Goal: Contribute content: Add original content to the website for others to see

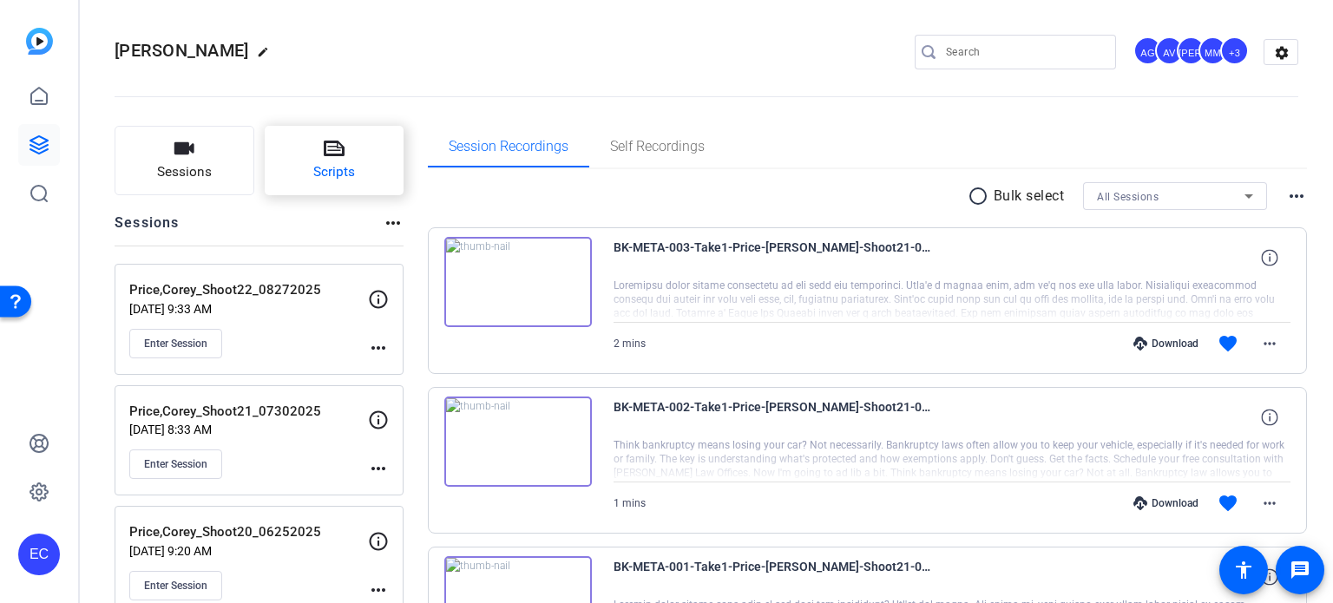
click at [341, 166] on span "Scripts" at bounding box center [334, 172] width 42 height 20
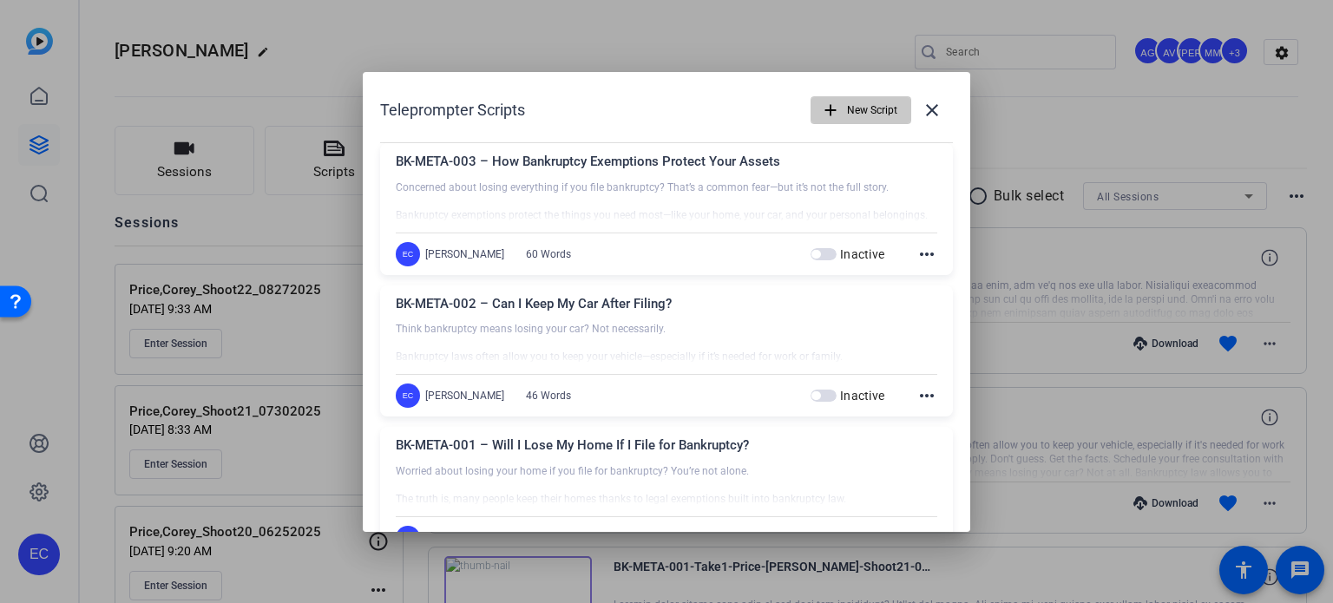
click at [824, 108] on mat-icon "add" at bounding box center [830, 110] width 19 height 19
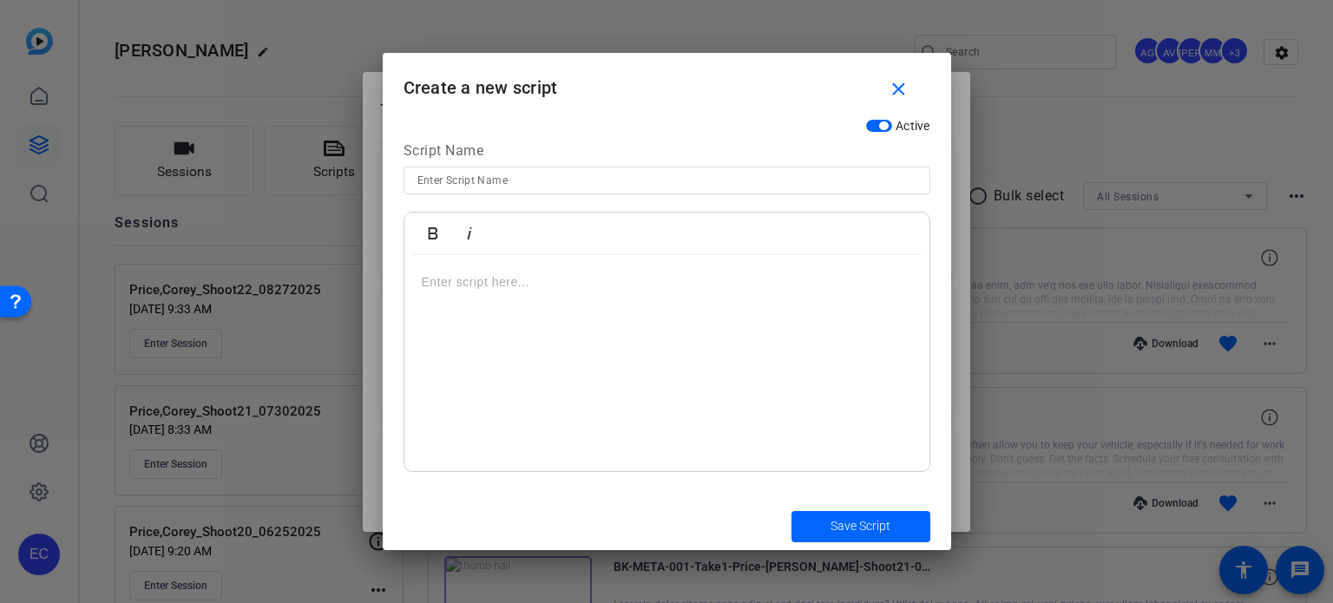
click at [537, 182] on input at bounding box center [666, 180] width 499 height 21
paste input "BK-META-004: “How Bankruptcy Can Stop Wage Garnishment”"
type input "BK-META-004: “How Bankruptcy Can Stop Wage Garnishment”"
click at [605, 358] on div at bounding box center [666, 363] width 525 height 217
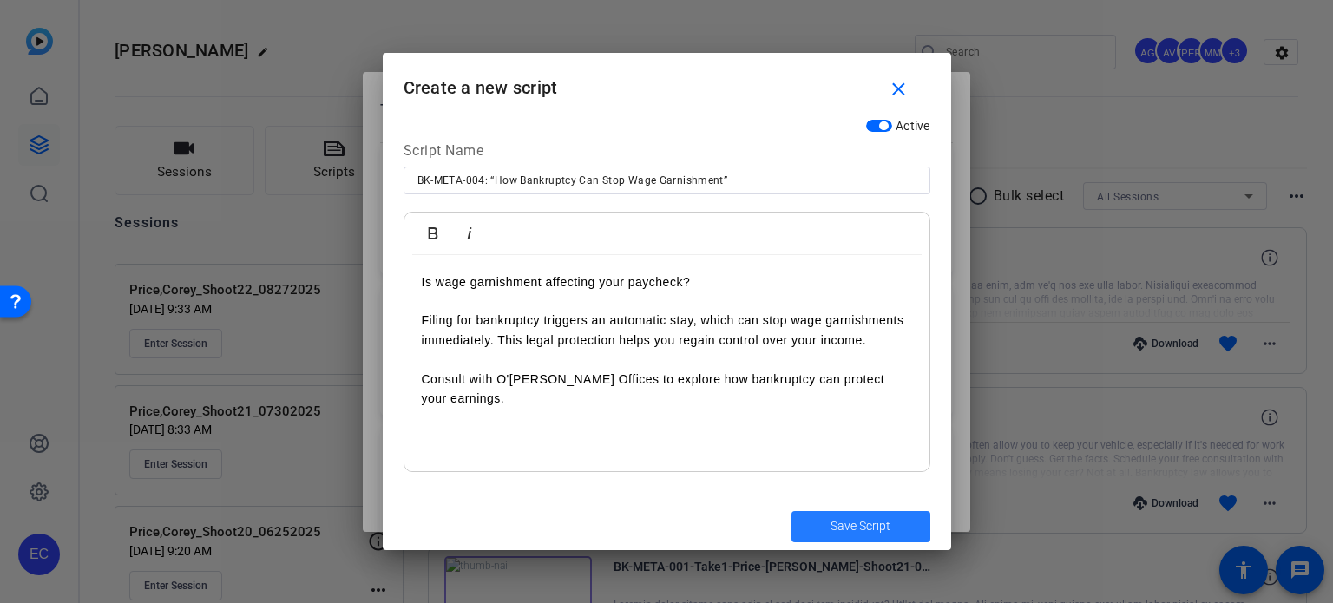
click at [861, 522] on span "Save Script" at bounding box center [861, 526] width 60 height 18
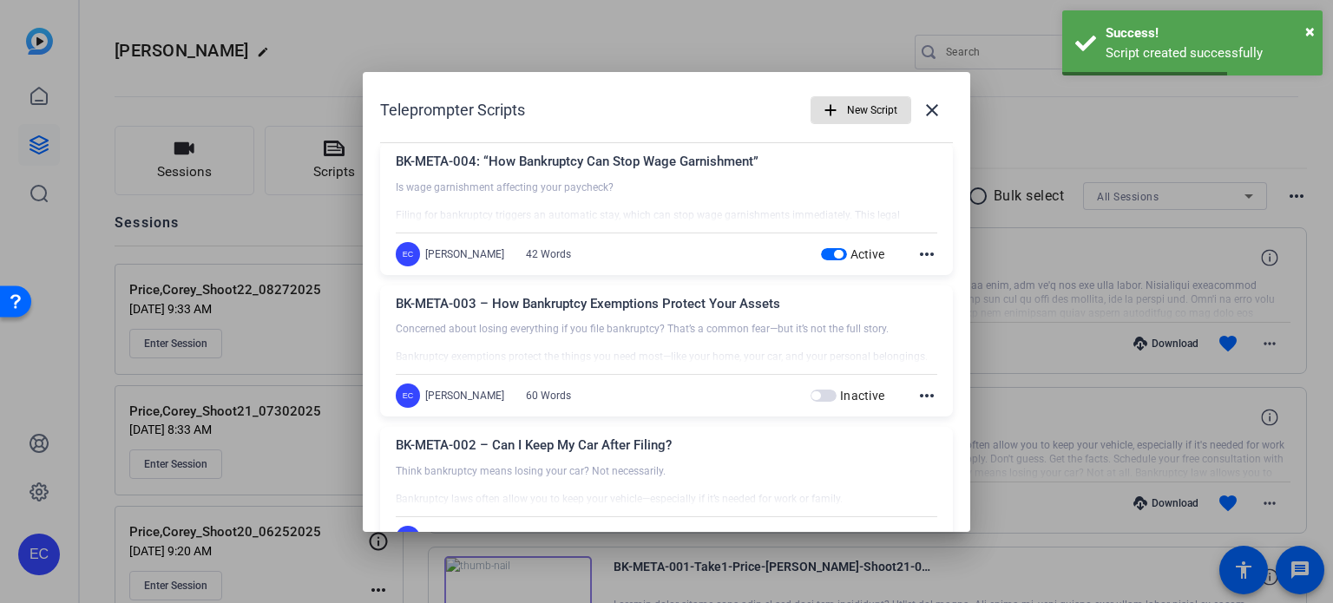
click at [830, 114] on mat-icon "add" at bounding box center [830, 110] width 19 height 19
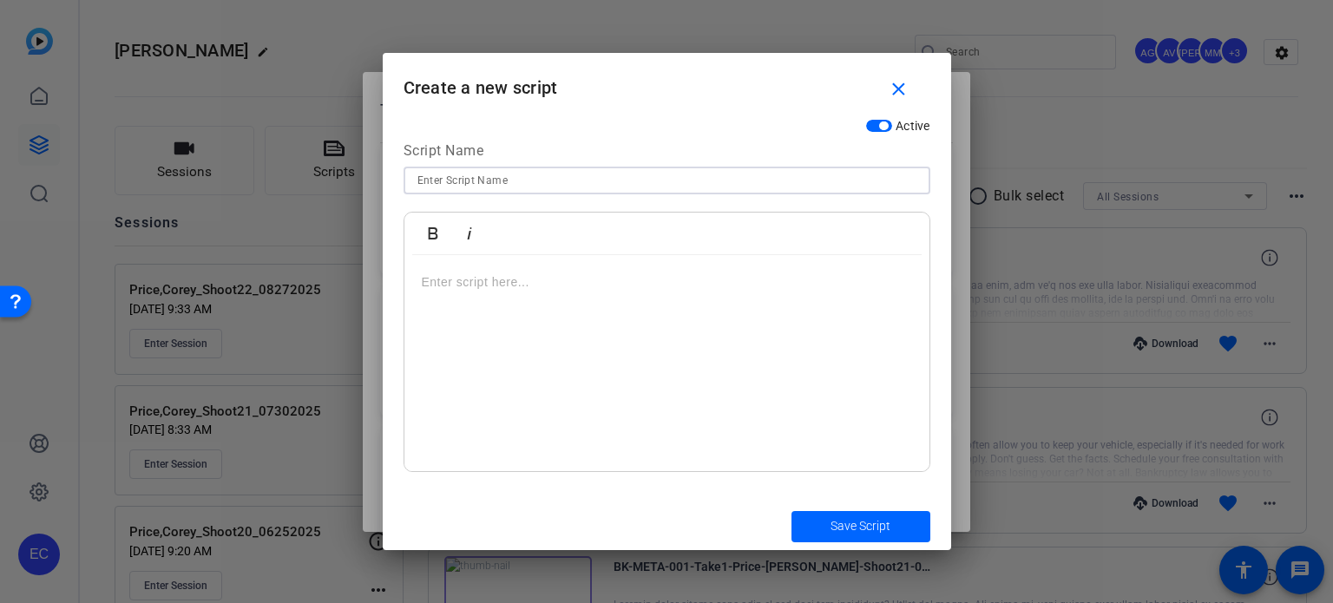
click at [590, 180] on input at bounding box center [666, 180] width 499 height 21
paste input "BK-META-005: “Can Bankruptcy Eliminate Medical Debt?”"
type input "BK-META-005: “Can Bankruptcy Eliminate Medical Debt?”"
click at [554, 282] on p at bounding box center [667, 282] width 490 height 19
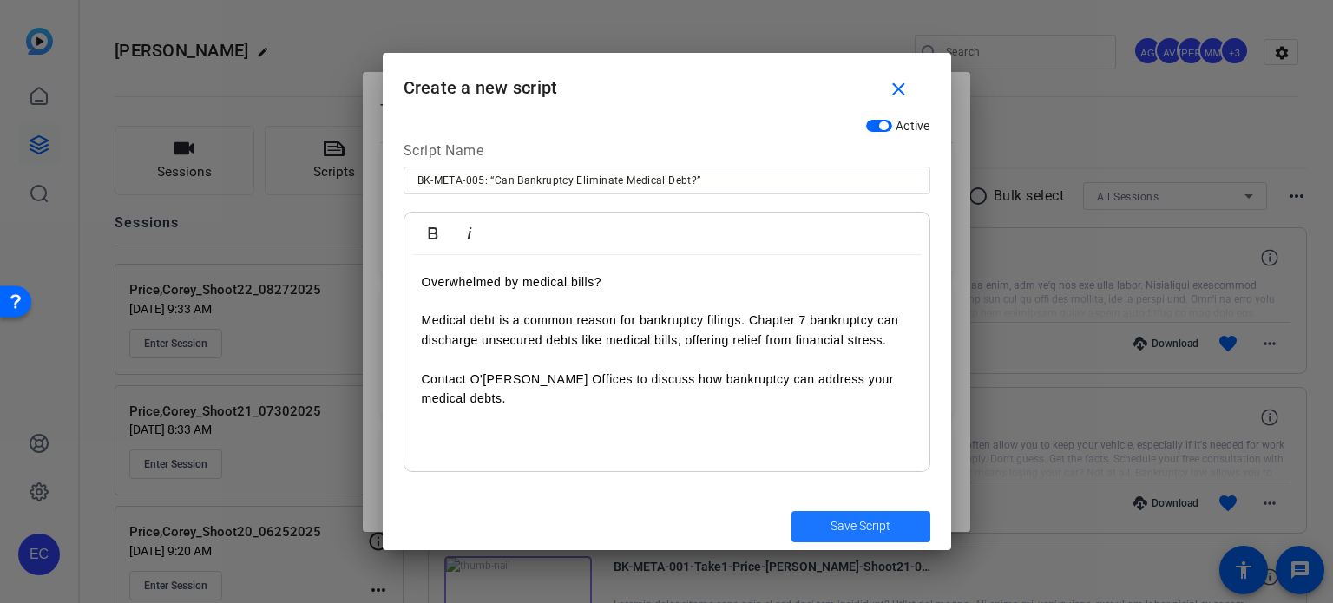
click at [846, 529] on span "Save Script" at bounding box center [861, 526] width 60 height 18
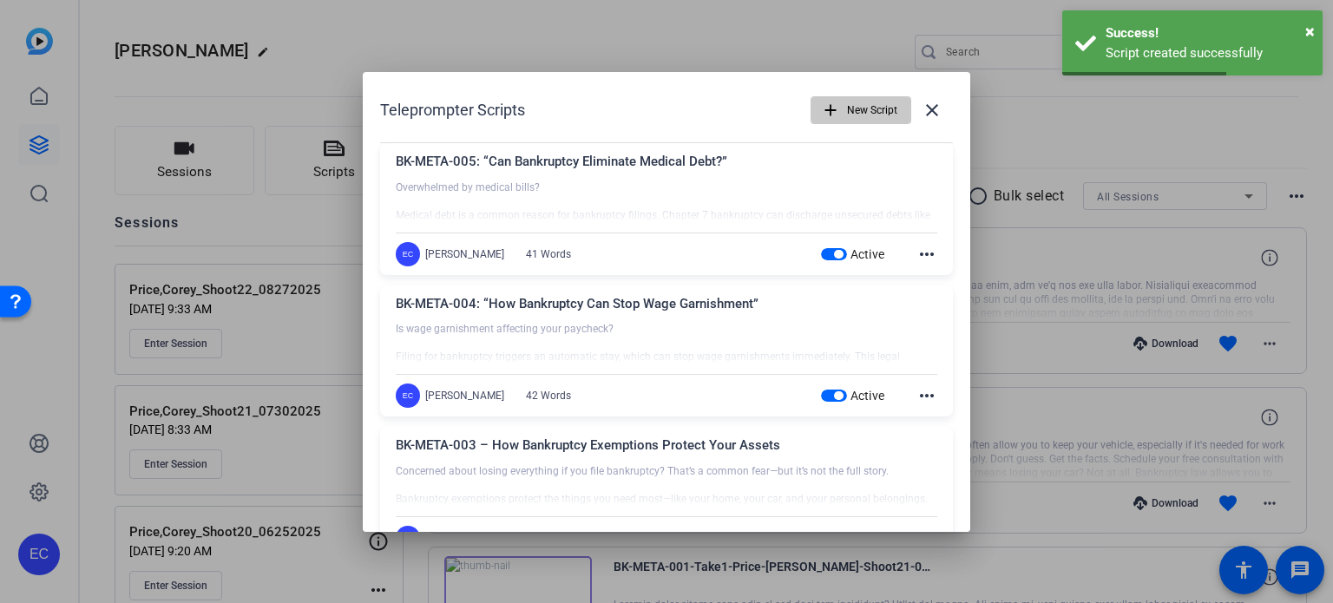
click at [856, 117] on span "New Script" at bounding box center [872, 110] width 50 height 33
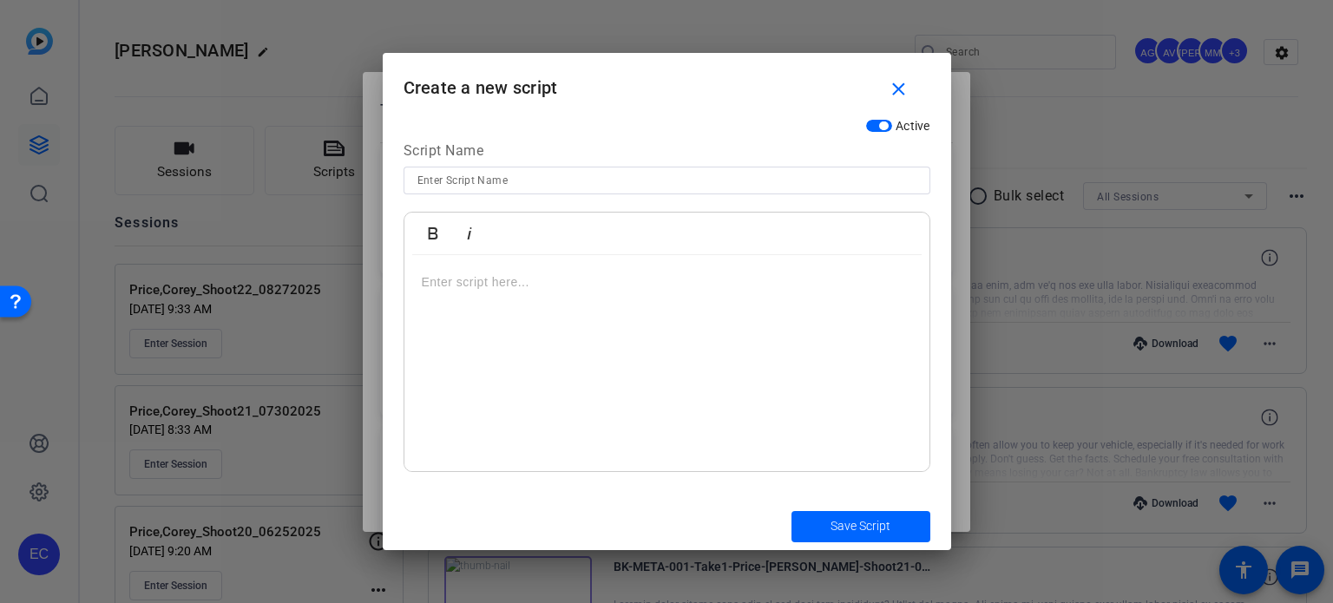
click at [623, 177] on input at bounding box center [666, 180] width 499 height 21
paste input "BK-META-006: “What Debts Can Bankruptcy Discharge?”"
type input "BK-META-006: “What Debts Can Bankruptcy Discharge?”"
click at [627, 298] on div at bounding box center [666, 363] width 525 height 217
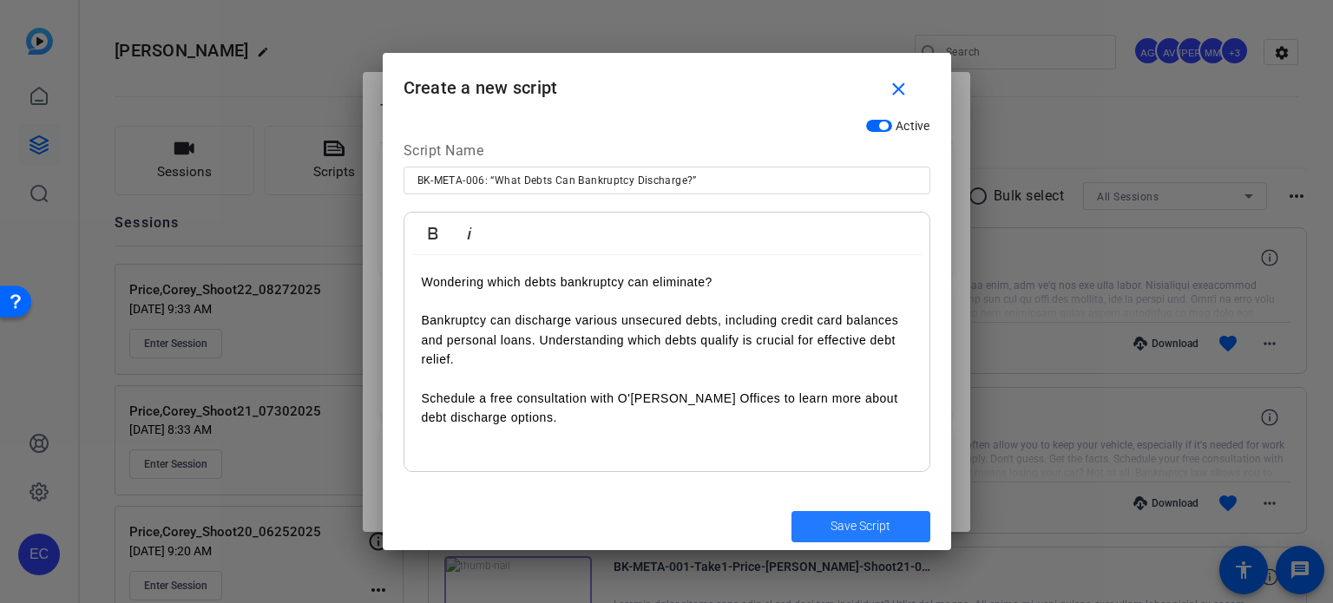
click at [805, 532] on span "submit" at bounding box center [861, 527] width 139 height 42
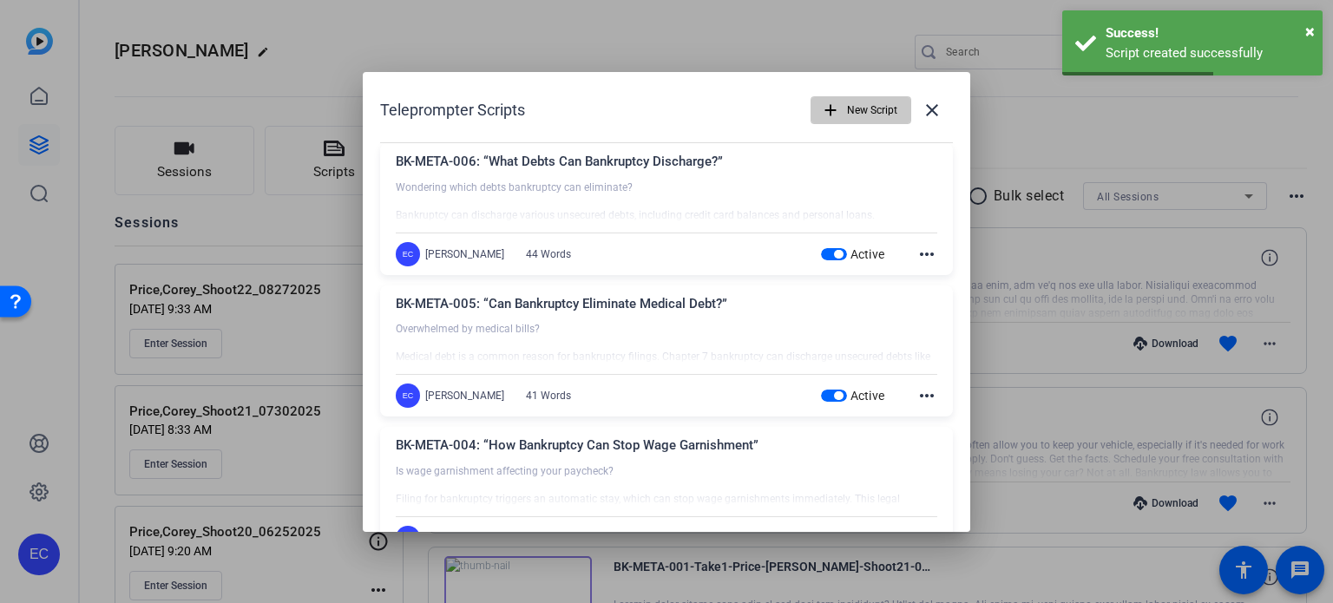
click at [847, 108] on span "New Script" at bounding box center [872, 110] width 50 height 33
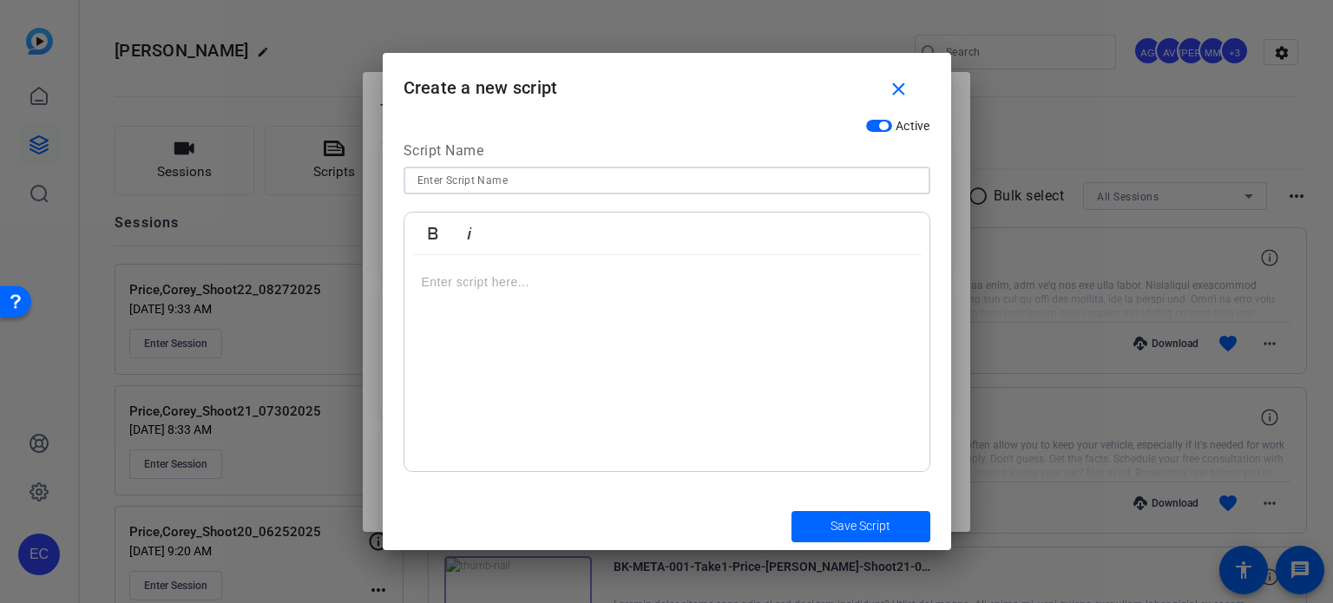
click at [643, 186] on input at bounding box center [666, 180] width 499 height 21
paste input "BK-SMVID-122 Do this instead of co-signing a loan for a loved one"
type input "BK-SMVID-122 Do this instead of co-signing a loan for a loved one"
click at [670, 361] on div at bounding box center [666, 363] width 525 height 217
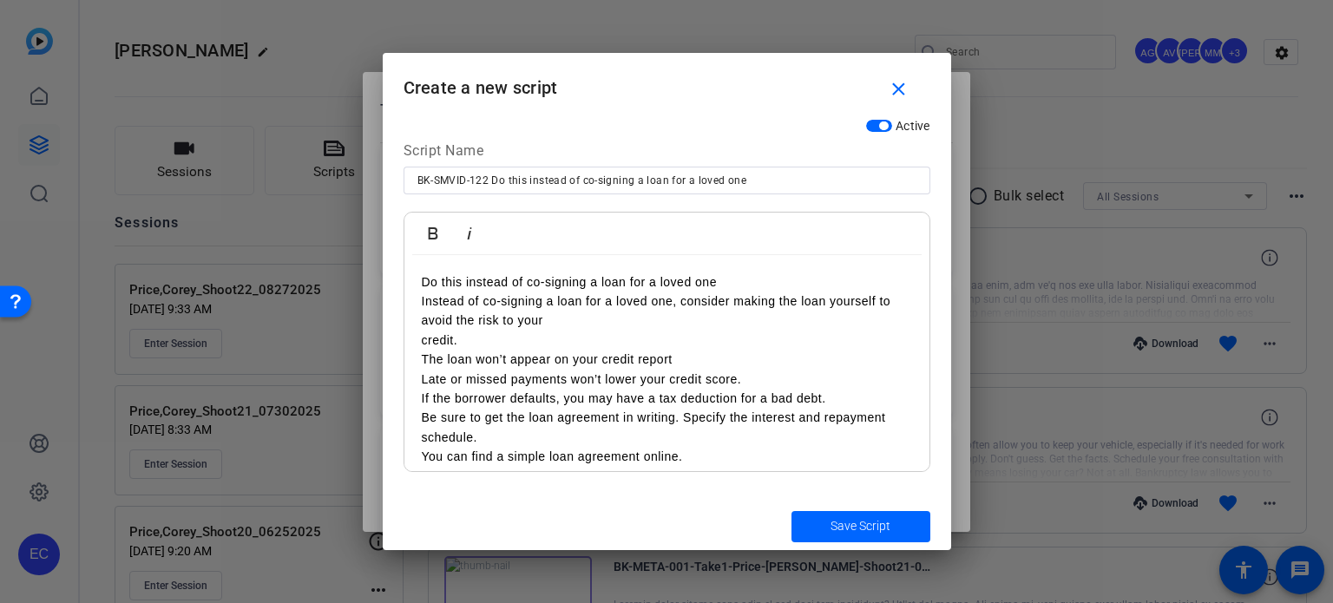
click at [413, 297] on div "Do this instead of co-signing a loan for a loved one Instead of co-signing a lo…" at bounding box center [666, 398] width 525 height 287
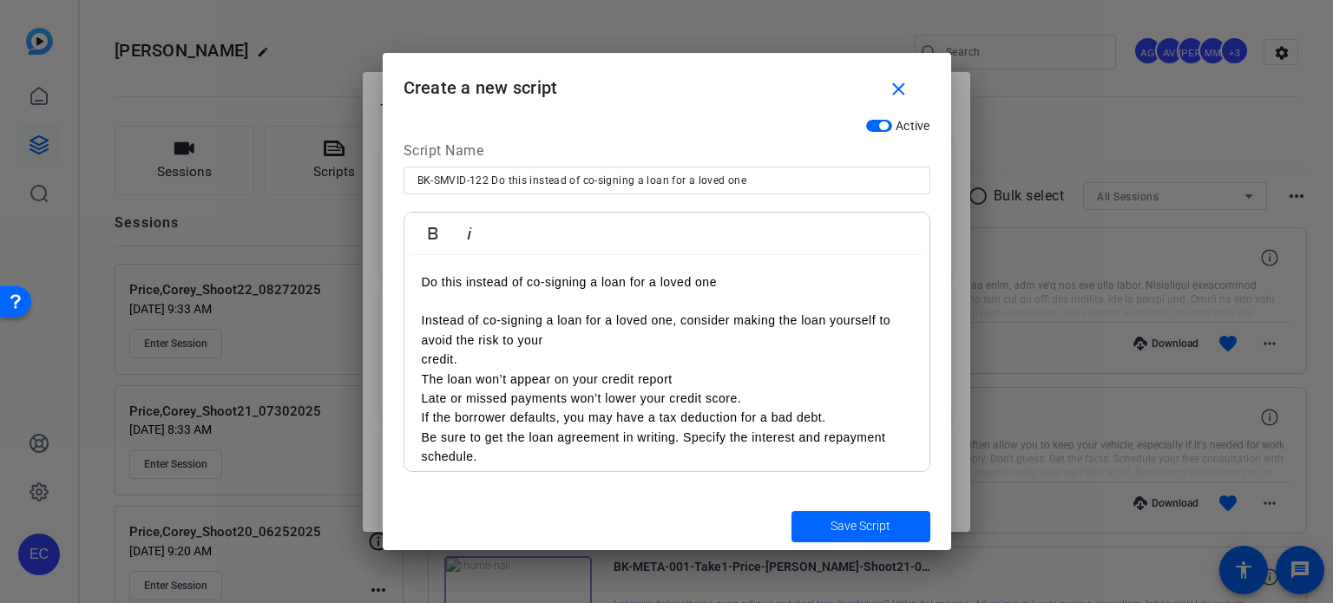
click at [409, 366] on div "Do this instead of co-signing a loan for a loved one Instead of co-signing a lo…" at bounding box center [666, 408] width 525 height 306
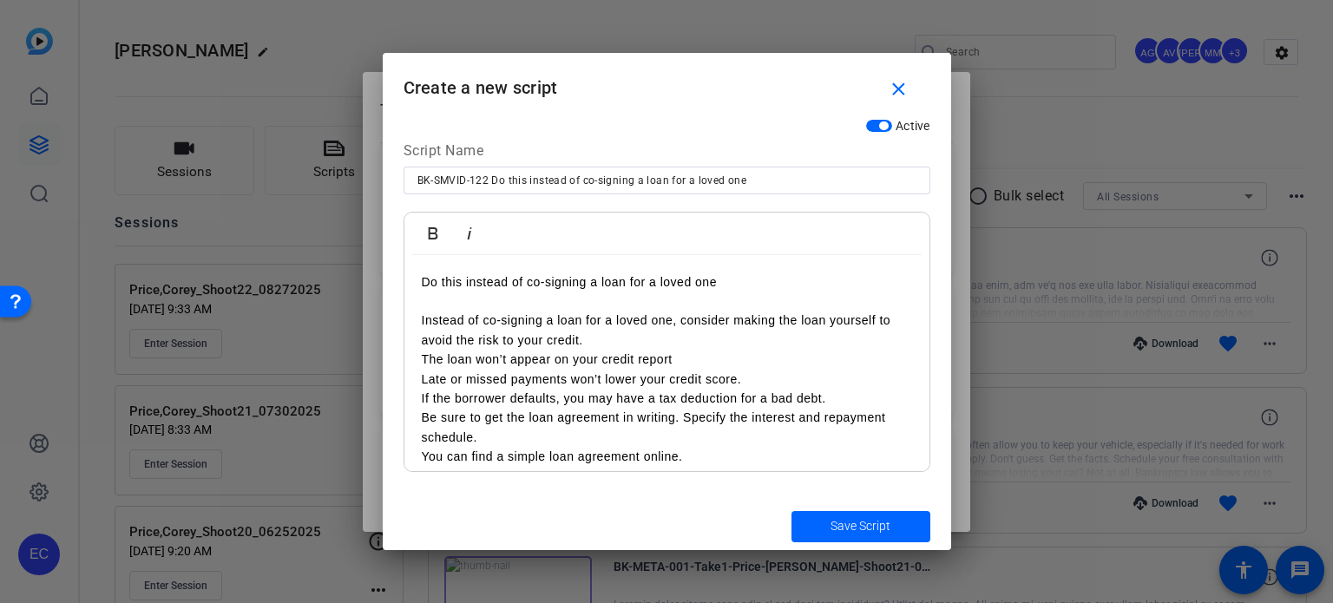
click at [625, 331] on p "Instead of co-signing a loan for a loved one, consider making the loan yourself…" at bounding box center [667, 330] width 490 height 39
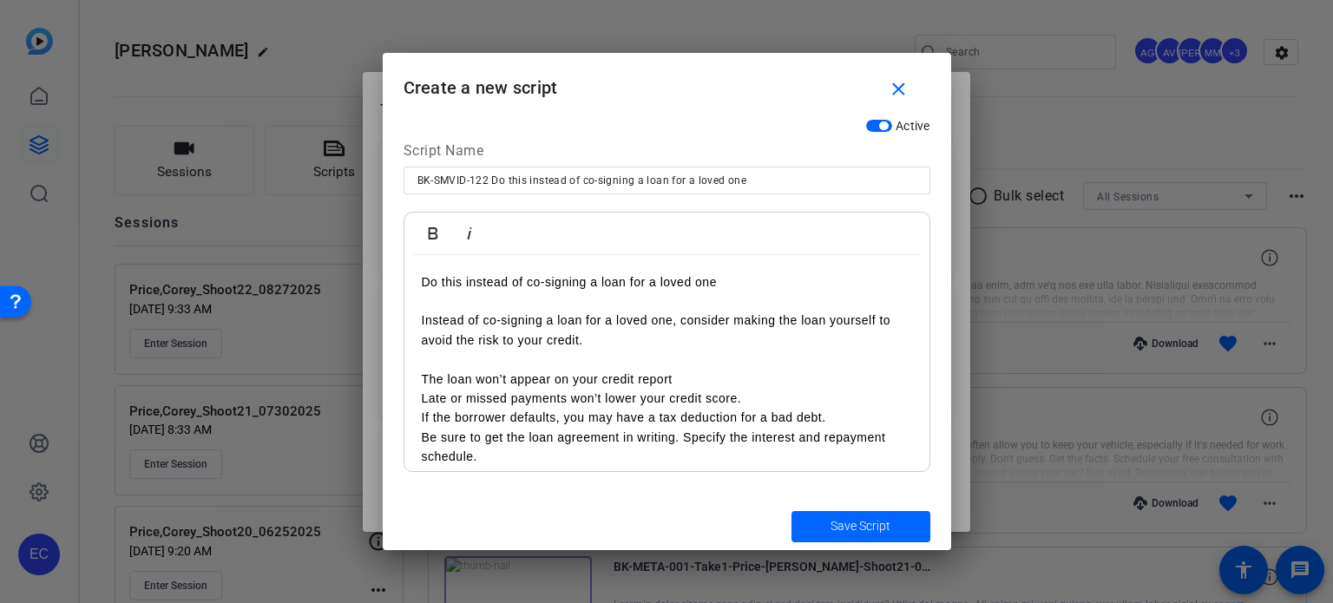
click at [423, 376] on p "The loan won’t appear on your credit report" at bounding box center [667, 379] width 490 height 19
click at [420, 401] on div "Do this instead of co-signing a loan for a loved one Instead of co-signing a lo…" at bounding box center [666, 408] width 525 height 306
click at [418, 409] on div "Do this instead of co-signing a loan for a loved one Instead of co-signing a lo…" at bounding box center [666, 408] width 525 height 306
click at [845, 419] on p "- If the borrower defaults, you may have a tax deduction for a bad debt." at bounding box center [667, 417] width 490 height 19
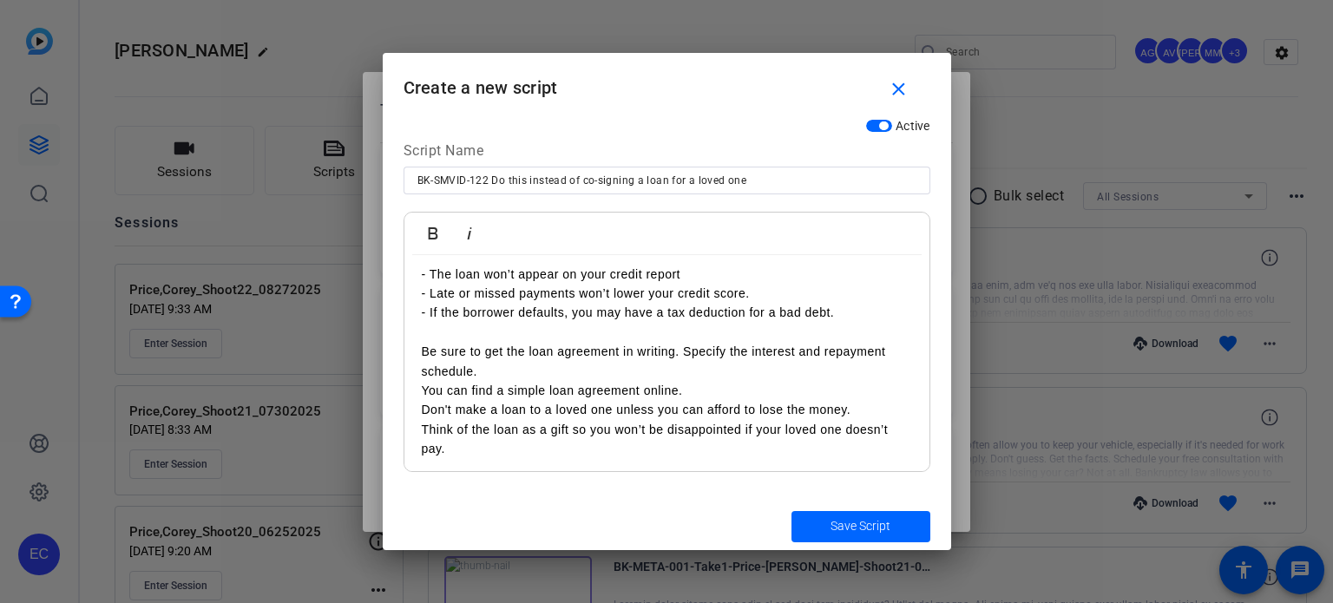
scroll to position [108, 0]
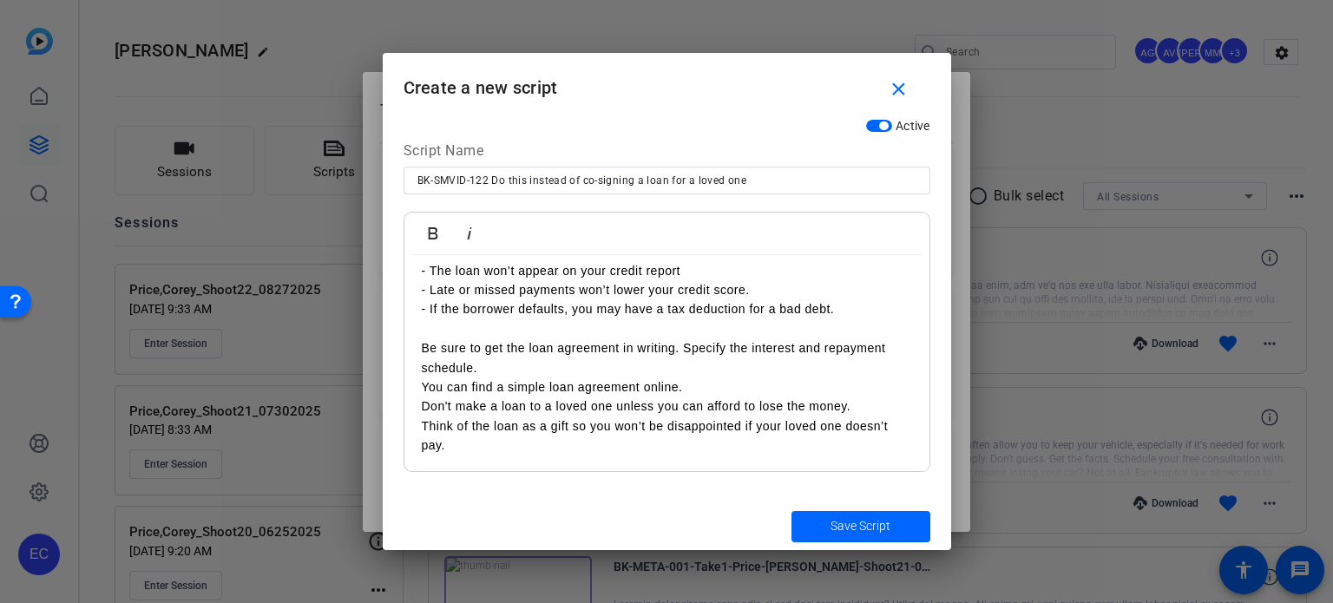
click at [498, 369] on p "Be sure to get the loan agreement in writing. Specify the interest and repaymen…" at bounding box center [667, 357] width 490 height 39
click at [411, 382] on div "Do this instead of co-signing a loan for a loved one Instead of co-signing a lo…" at bounding box center [666, 310] width 525 height 326
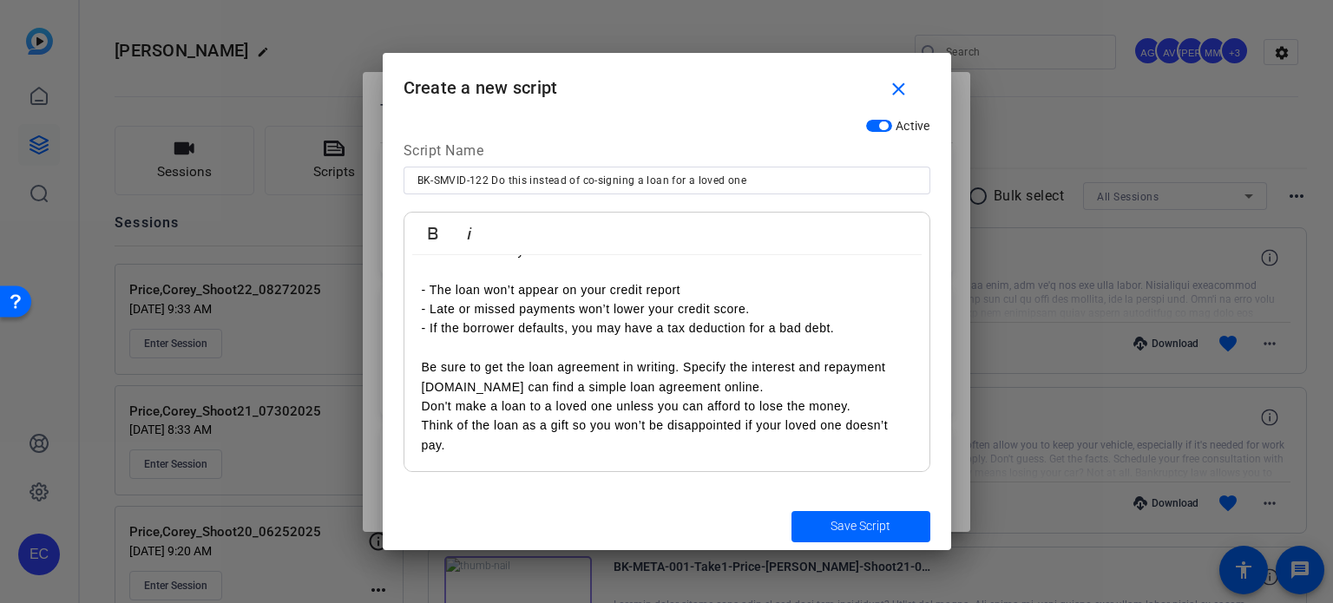
scroll to position [89, 0]
click at [809, 385] on p "Be sure to get the loan agreement in writing. Specify the interest and repaymen…" at bounding box center [667, 377] width 490 height 39
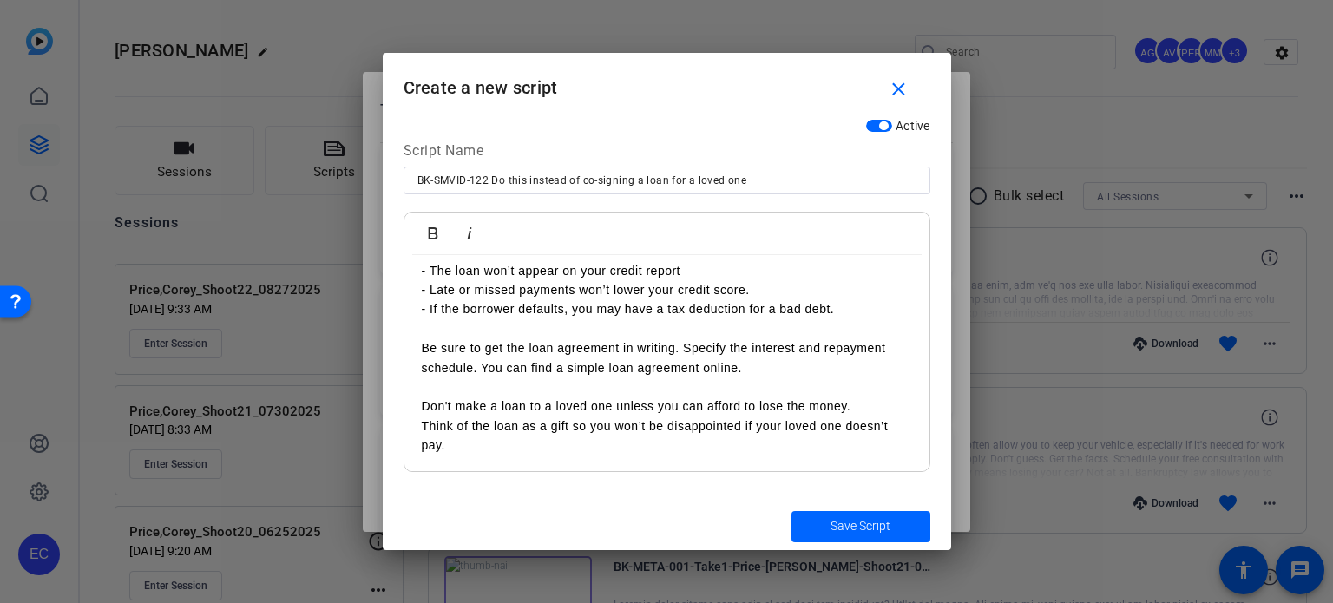
click at [422, 421] on p "Think of the loan as a gift so you won’t be disappointed if your loved one does…" at bounding box center [667, 436] width 490 height 39
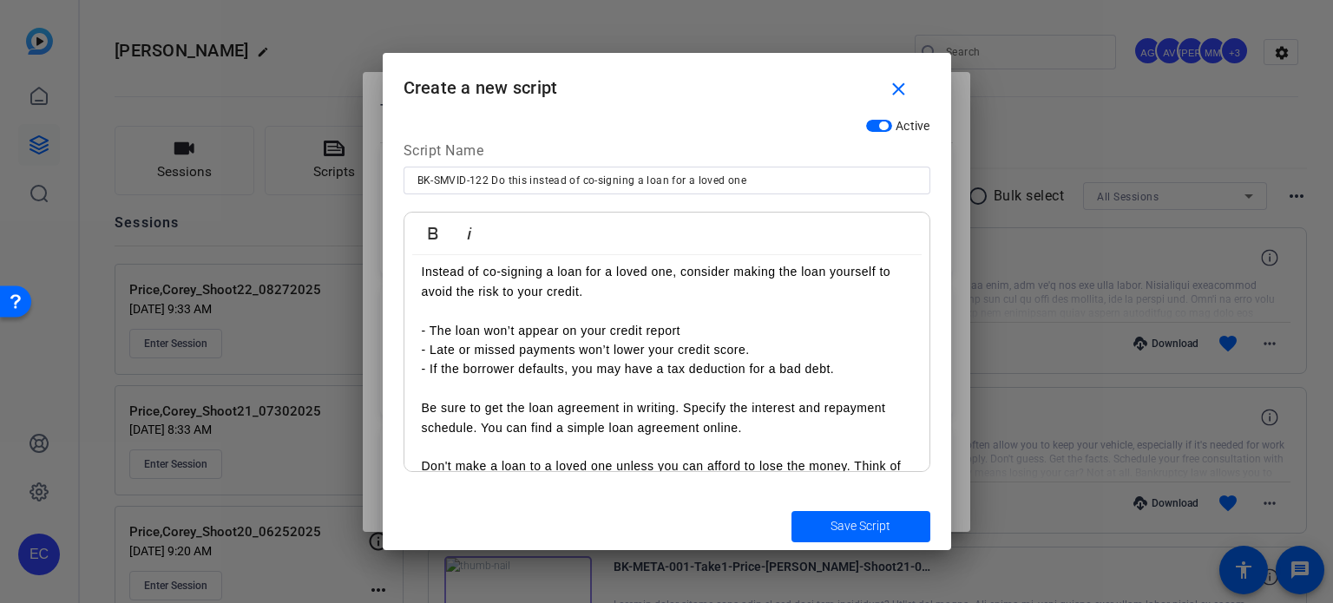
scroll to position [89, 0]
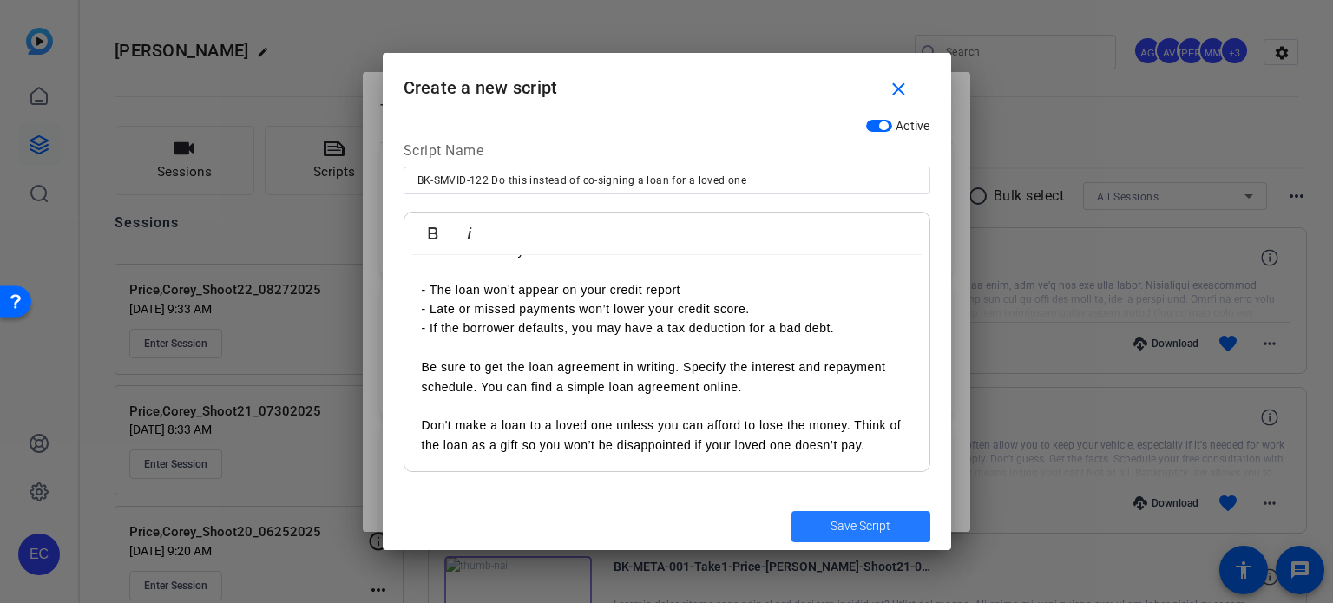
click at [878, 527] on span "Save Script" at bounding box center [861, 526] width 60 height 18
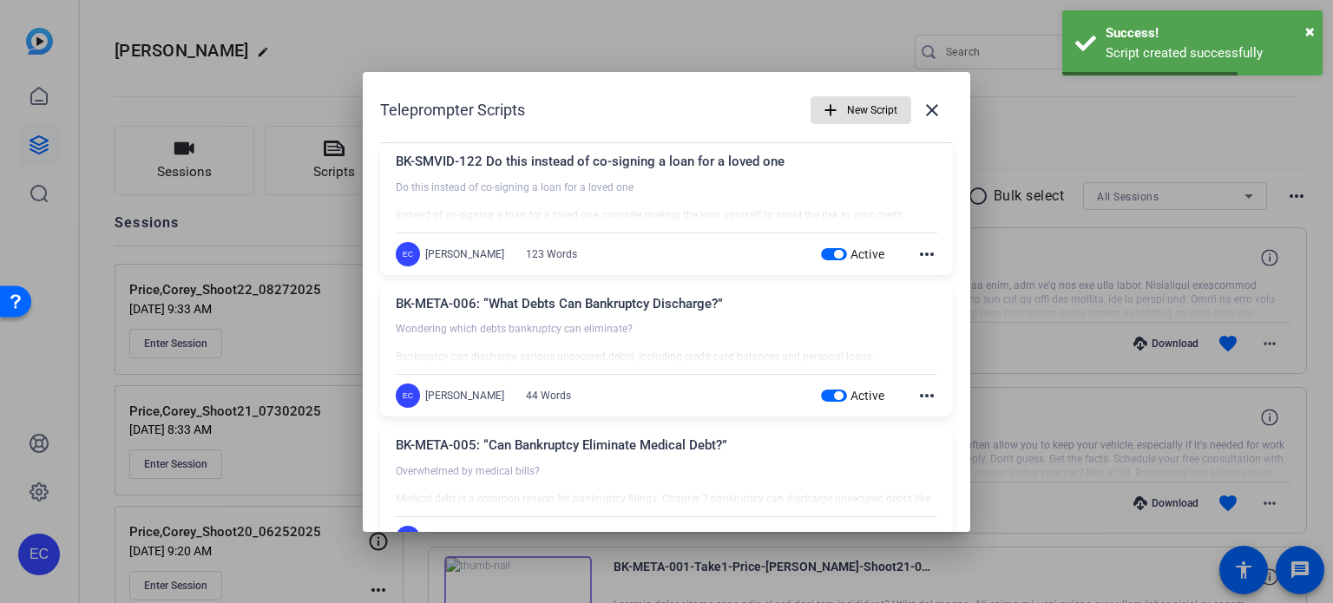
click at [875, 110] on span "New Script" at bounding box center [872, 110] width 50 height 33
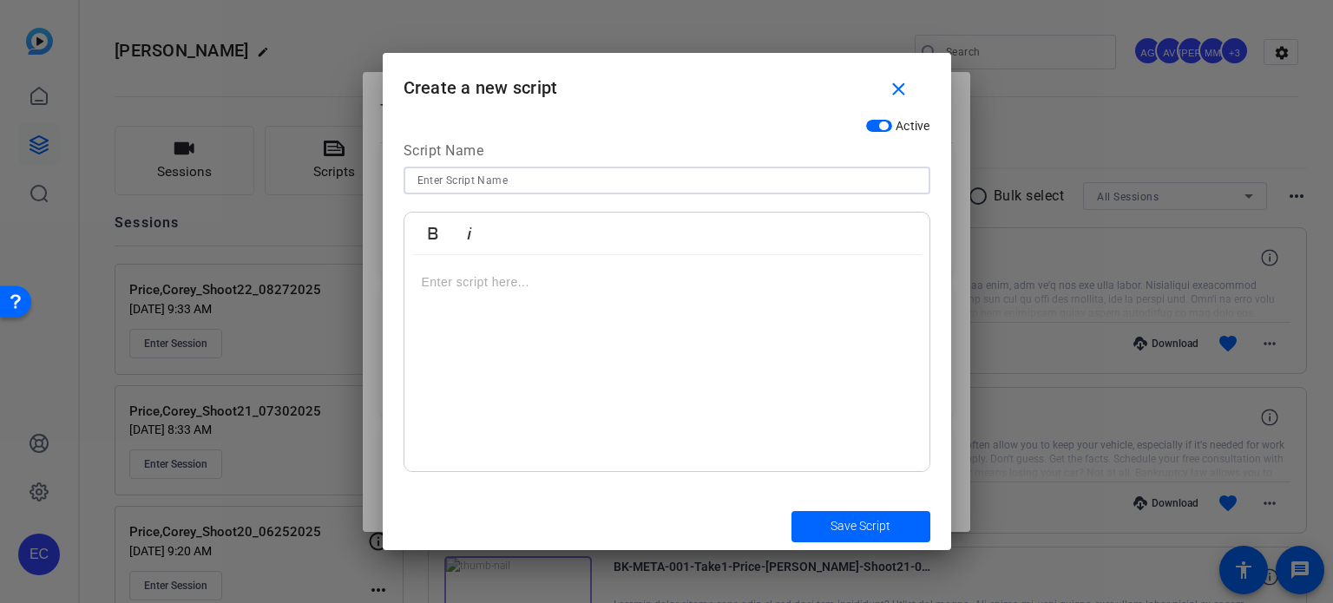
click at [545, 188] on input at bounding box center [666, 180] width 499 height 21
paste input "BK-SMVID-123 What do with your tax refund"
type input "BK-SMVID-123 What do with your tax refund"
click at [609, 263] on div at bounding box center [666, 363] width 525 height 217
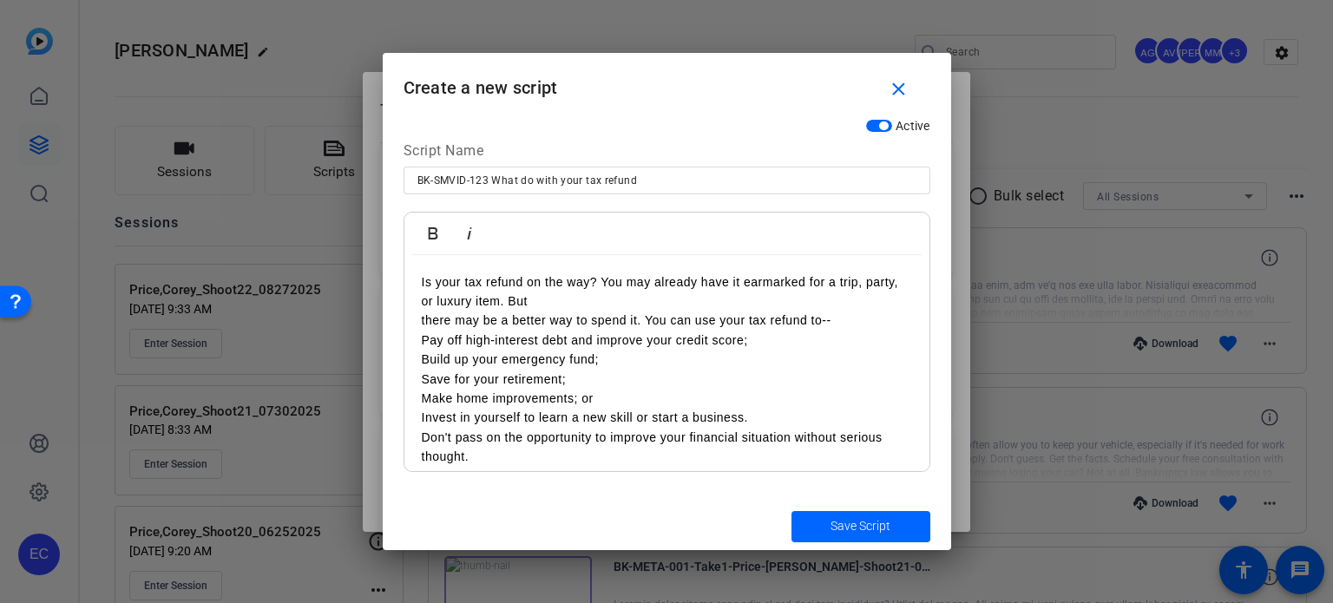
scroll to position [6880, 3]
click at [418, 322] on div "Is your tax refund on the way? You may already have it earmarked for a trip, pa…" at bounding box center [666, 369] width 525 height 229
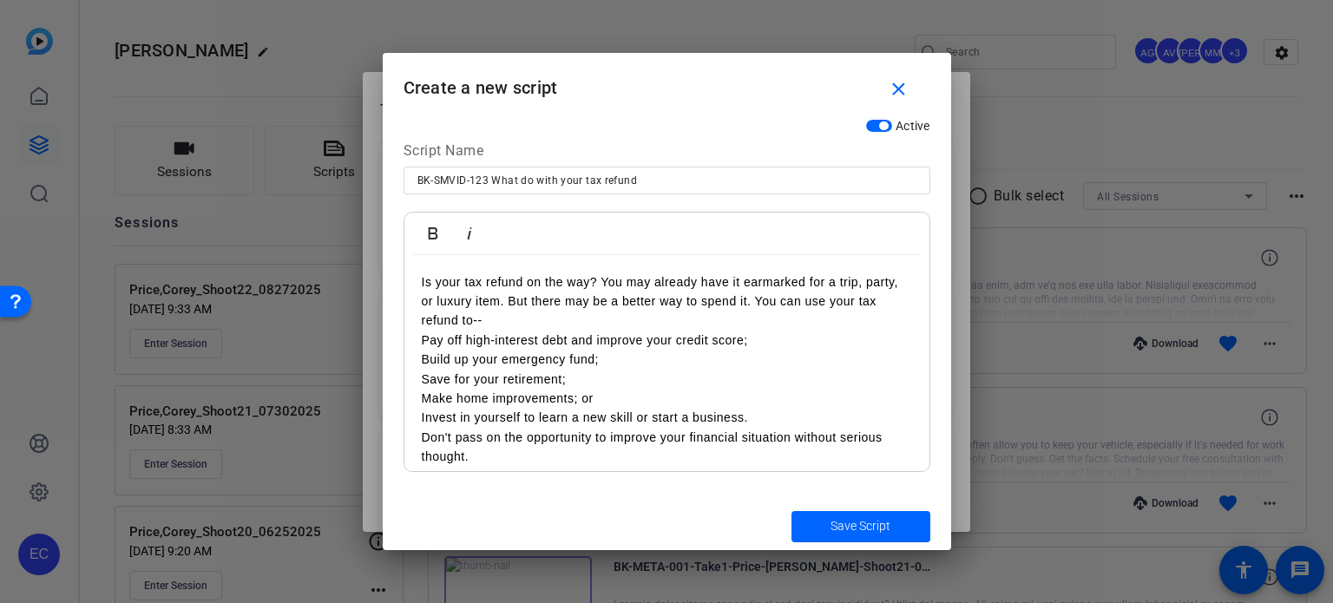
click at [500, 319] on p "Is your tax refund on the way? You may already have it earmarked for a trip, pa…" at bounding box center [667, 302] width 490 height 58
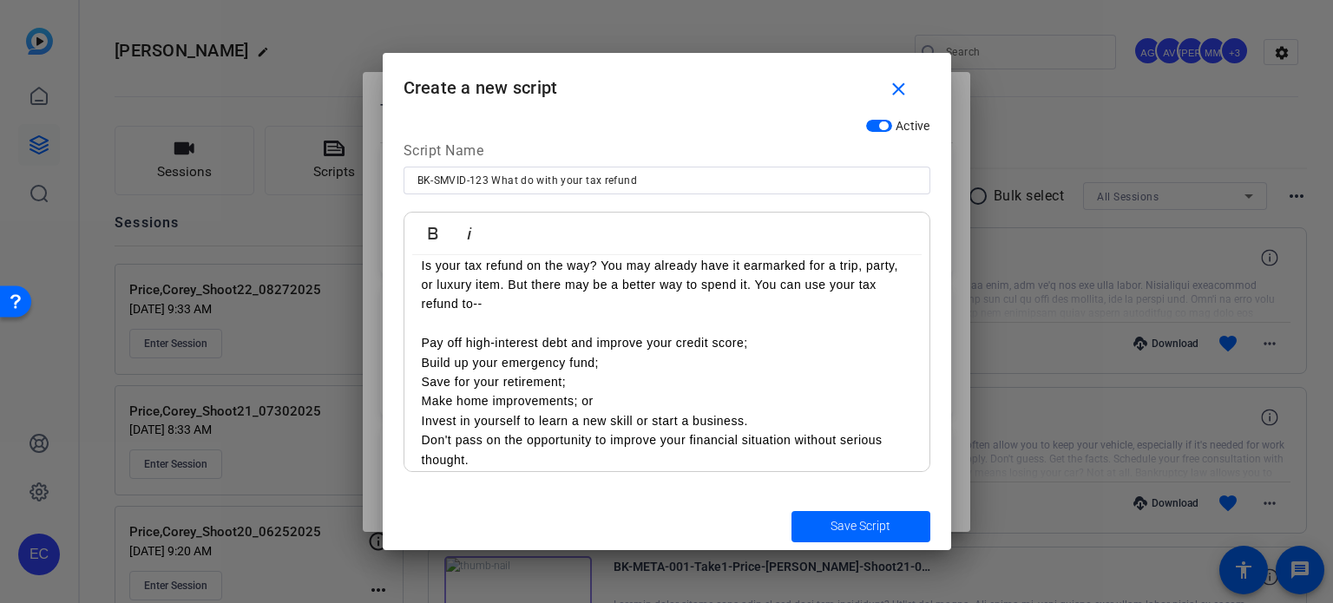
scroll to position [31, 0]
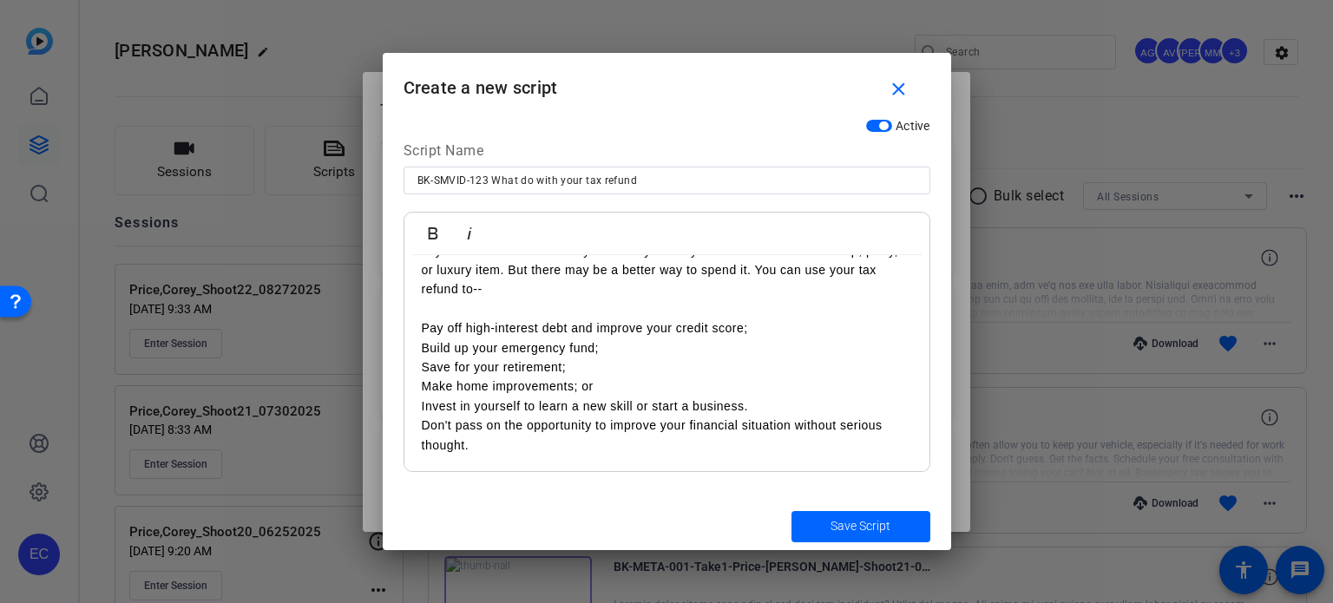
click at [759, 409] on p "Invest in yourself to learn a new skill or start a business." at bounding box center [667, 406] width 490 height 19
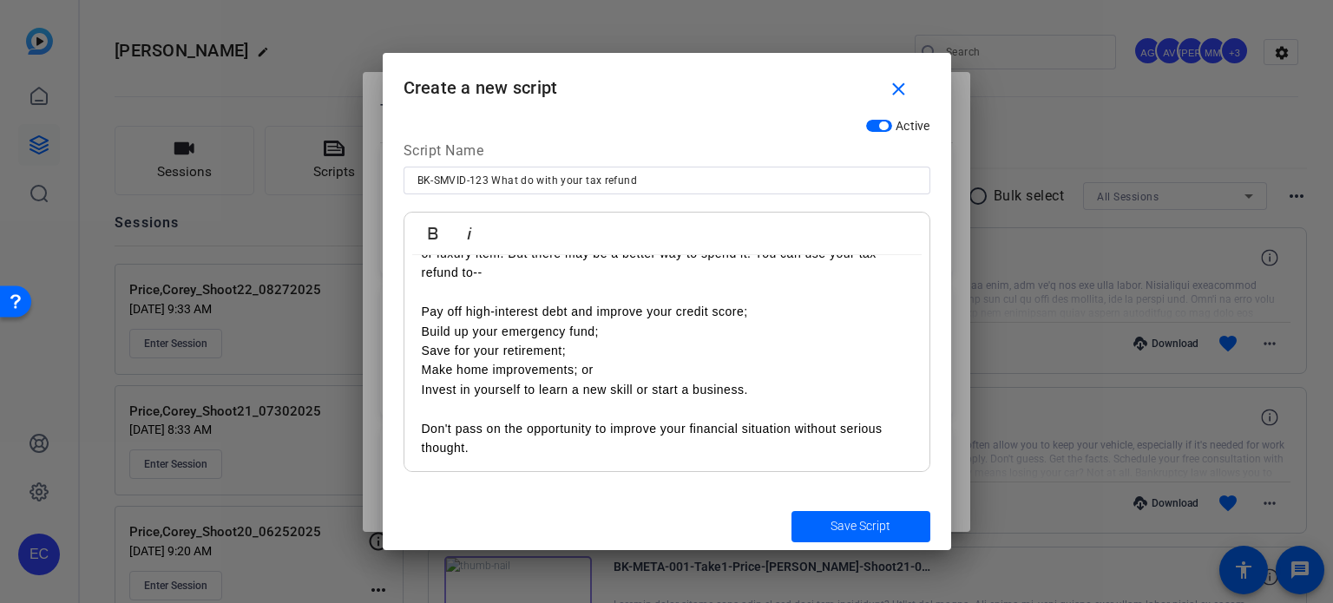
scroll to position [50, 0]
click at [867, 531] on span "Save Script" at bounding box center [861, 526] width 60 height 18
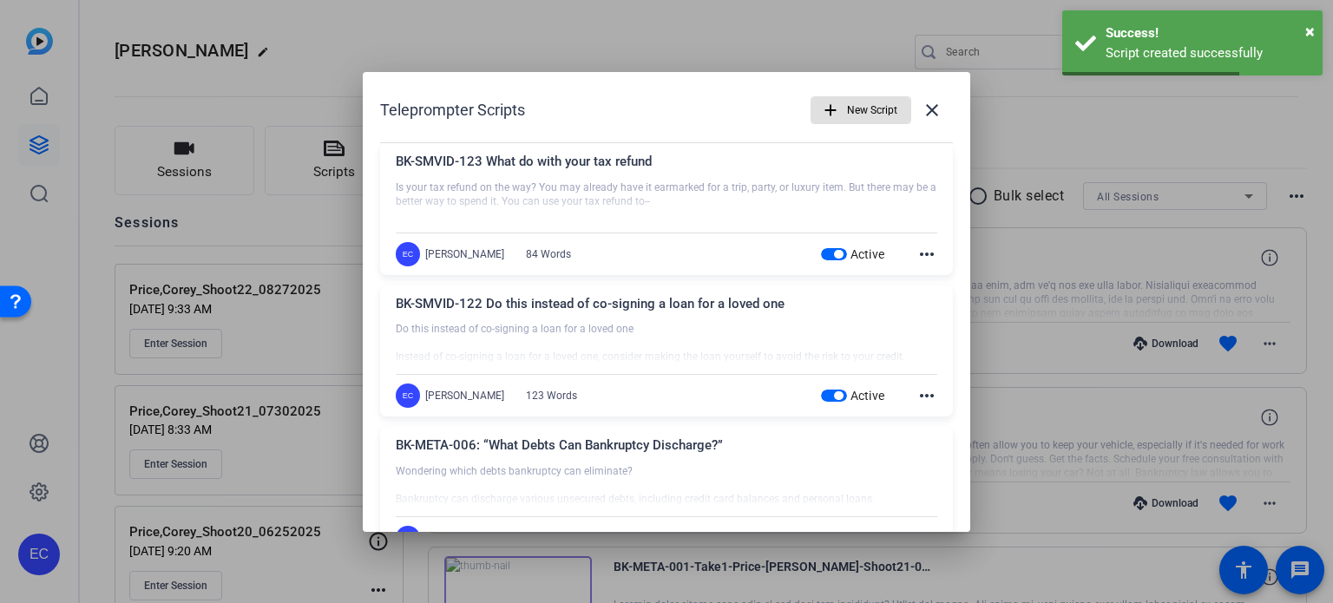
click at [870, 115] on span "New Script" at bounding box center [872, 110] width 50 height 33
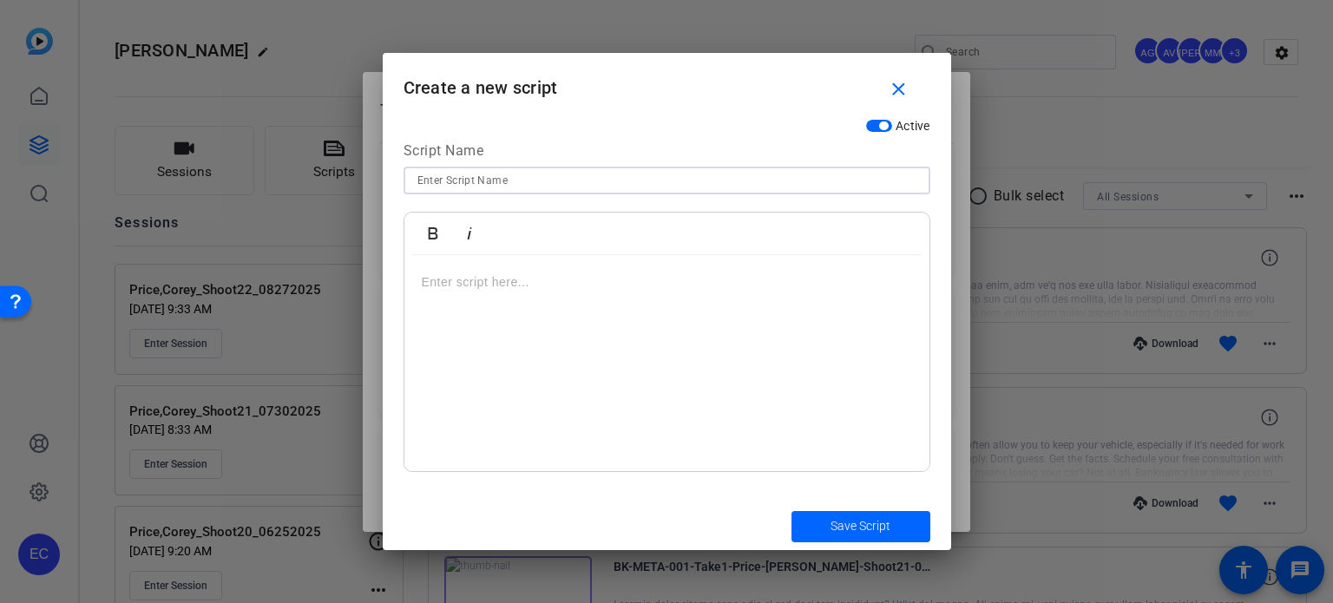
click at [472, 175] on input at bounding box center [666, 180] width 499 height 21
paste input "BK-SMVID-126 - Restore Your Peace of Mind with Bankruptcy"
type input "BK-SMVID-126 - Restore Your Peace of Mind with Bankruptcy"
click at [715, 325] on div at bounding box center [666, 363] width 525 height 217
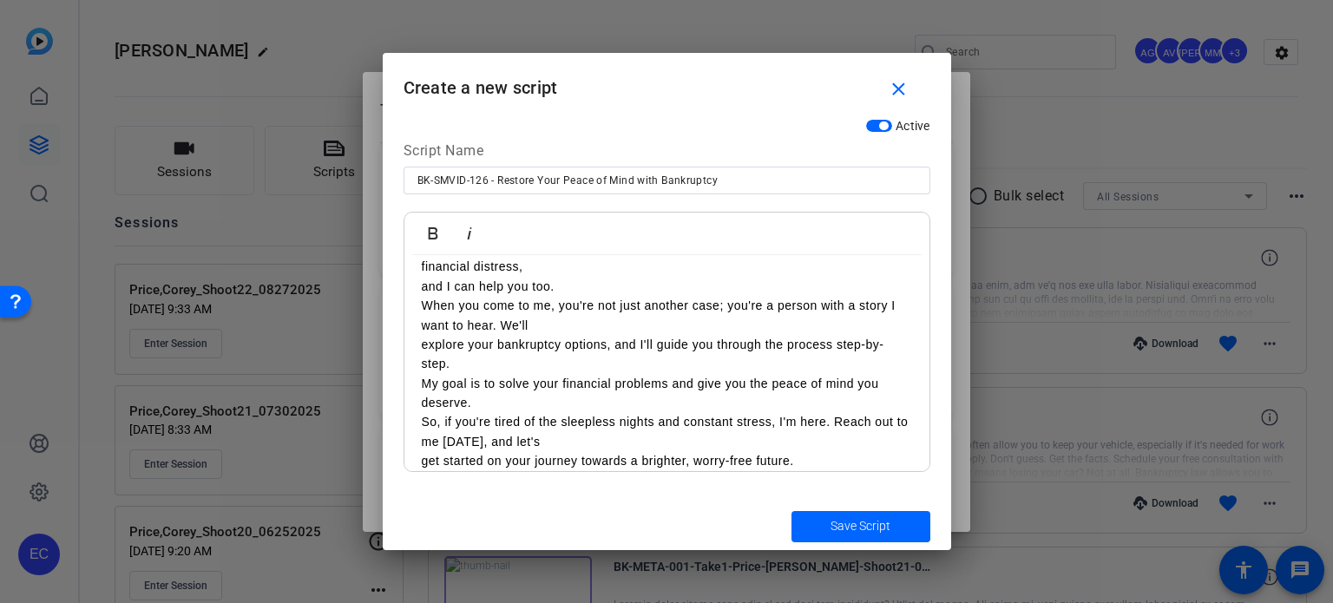
scroll to position [0, 0]
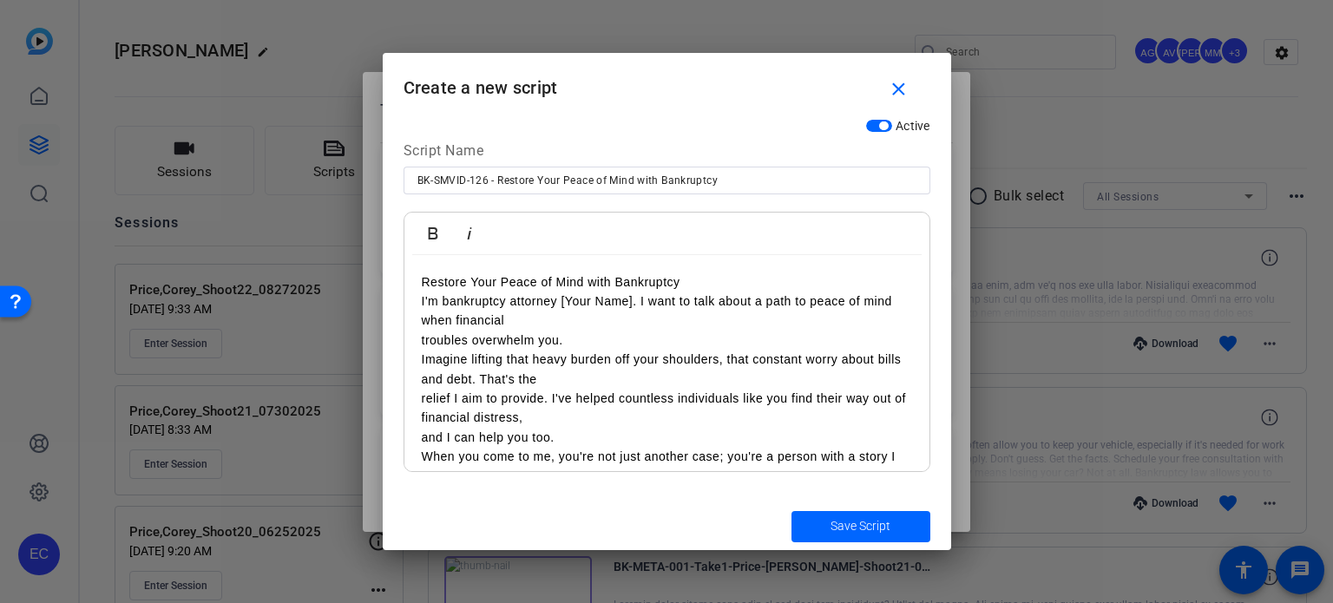
click at [692, 286] on p "Restore Your Peace of Mind with Bankruptcy" at bounding box center [667, 282] width 490 height 19
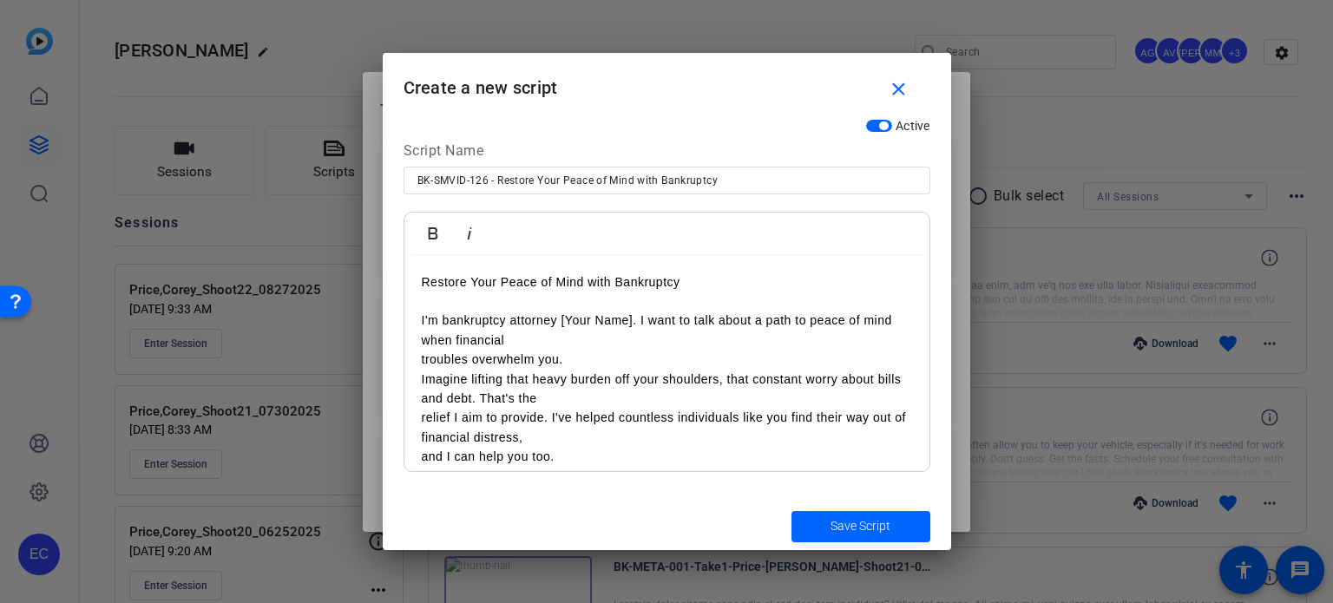
click at [410, 358] on div "Restore Your Peace of Mind with Bankruptcy I'm bankruptcy attorney [Your Name].…" at bounding box center [666, 457] width 525 height 404
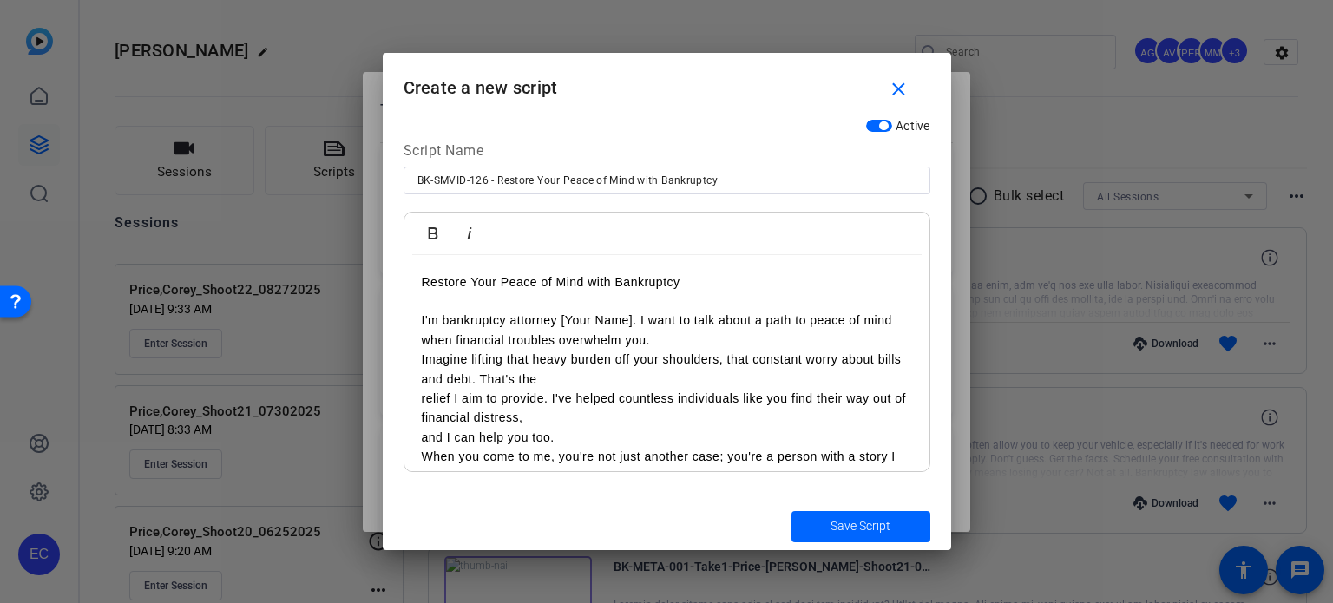
click at [664, 342] on p "I'm bankruptcy attorney [Your Name]. I want to talk about a path to peace of mi…" at bounding box center [667, 330] width 490 height 39
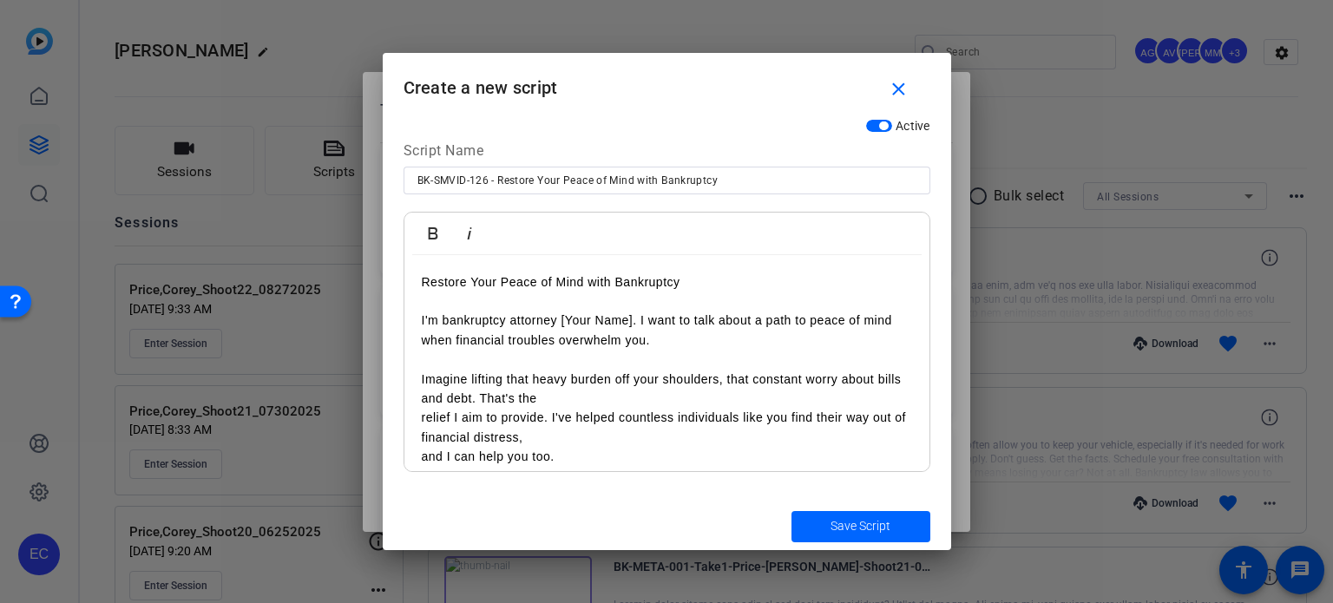
click at [417, 414] on div "Restore Your Peace of Mind with Bankruptcy I'm bankruptcy attorney [Your Name].…" at bounding box center [666, 457] width 525 height 404
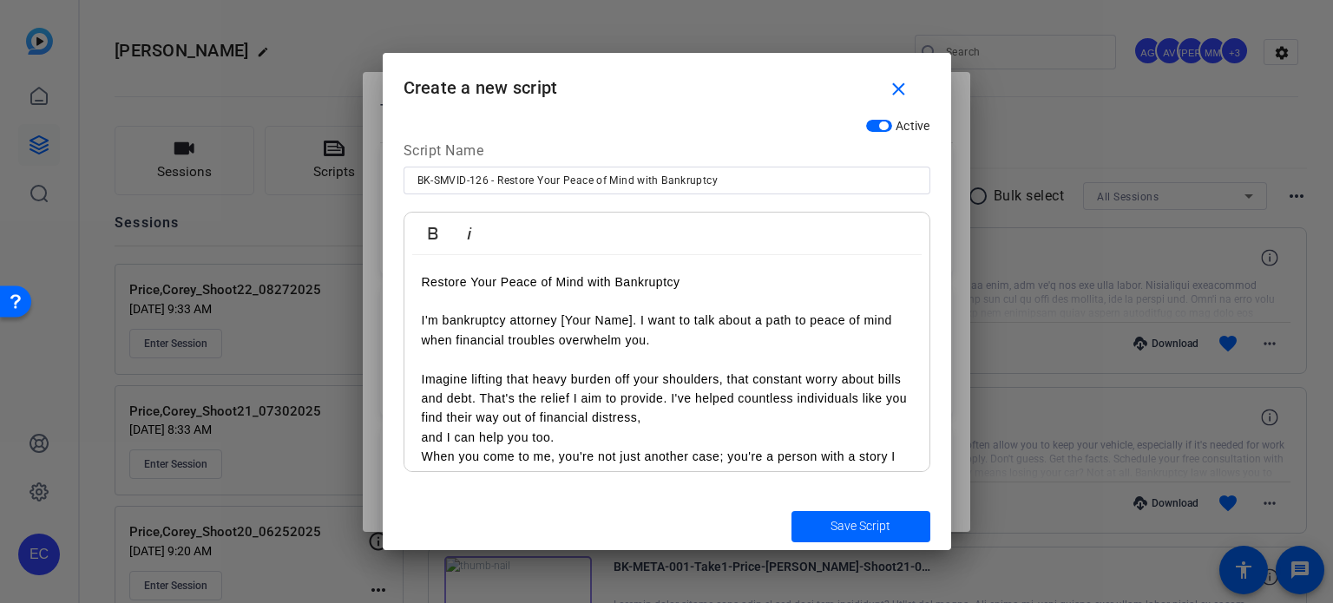
click at [417, 442] on div "Restore Your Peace of Mind with Bankruptcy I'm bankruptcy attorney [Your Name].…" at bounding box center [666, 447] width 525 height 384
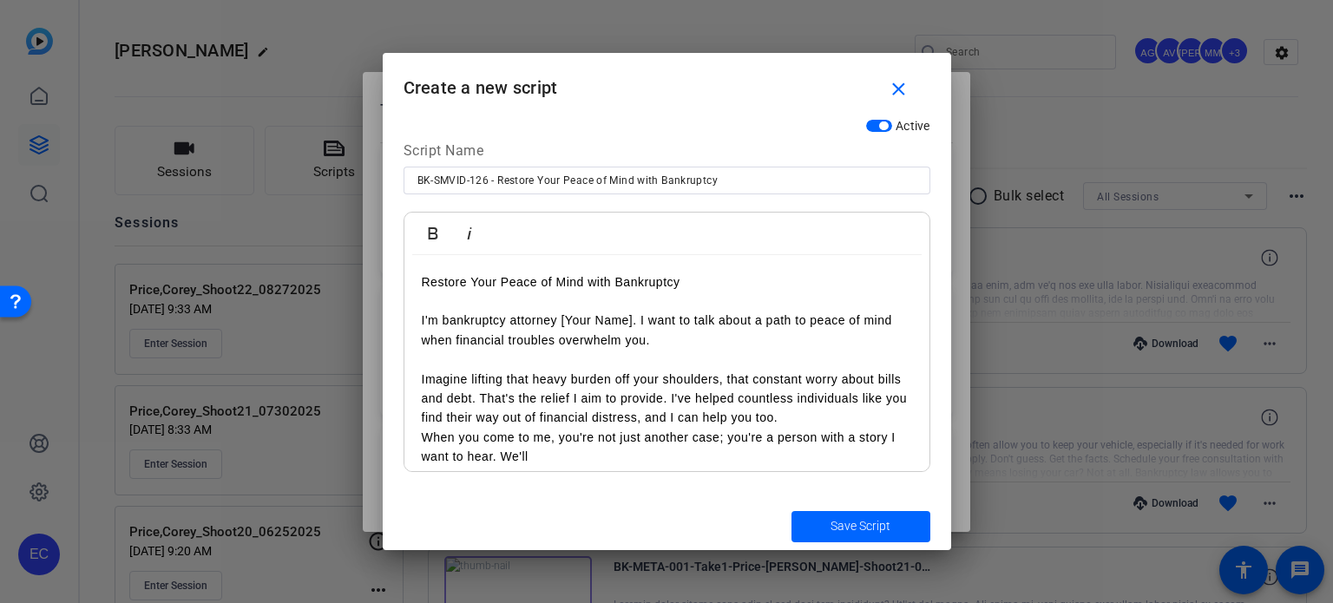
click at [823, 423] on p "Imagine lifting that heavy burden off your shoulders, that constant worry about…" at bounding box center [667, 399] width 490 height 58
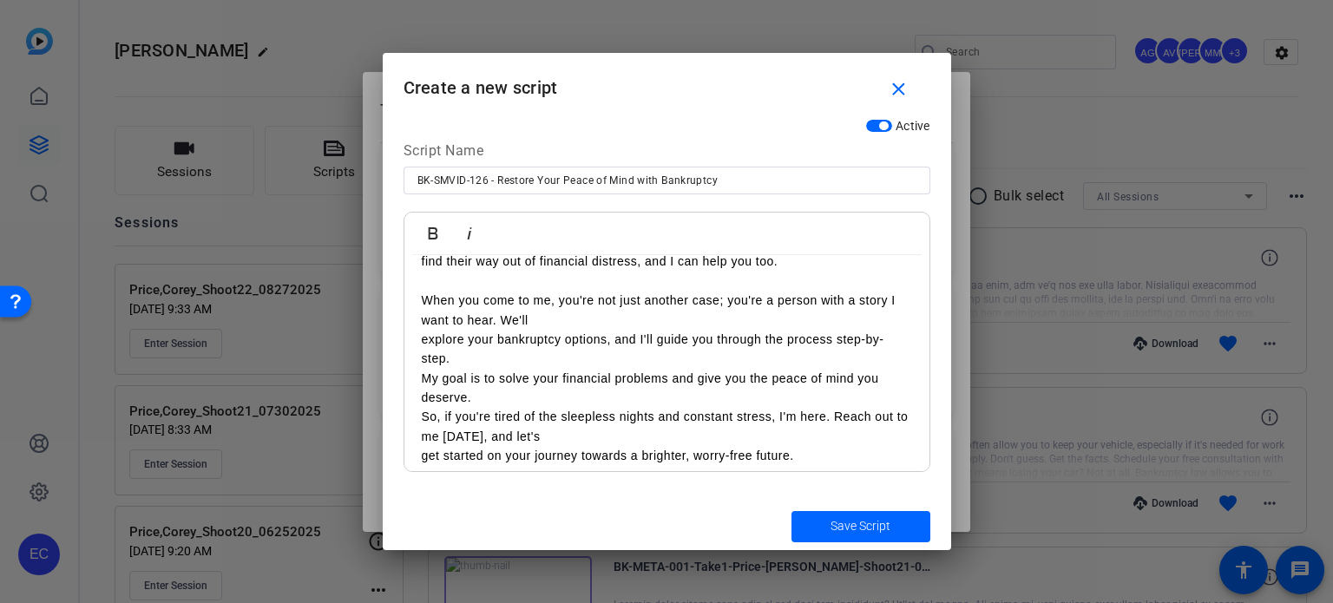
scroll to position [167, 0]
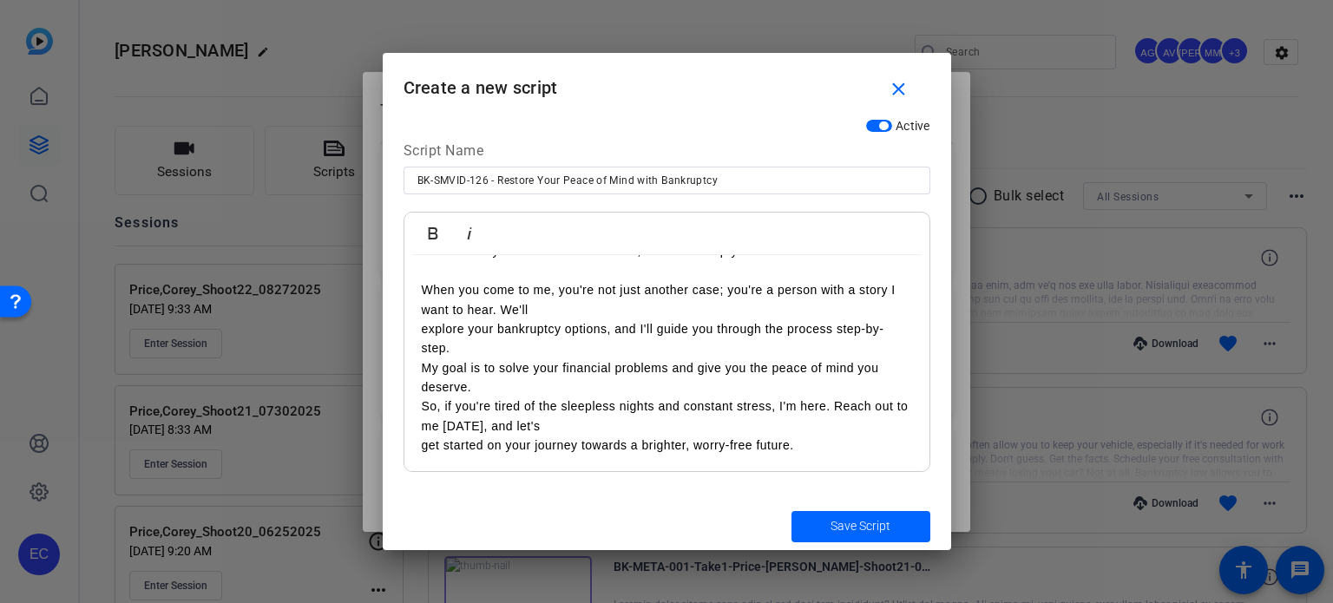
click at [414, 329] on div "Restore Your Peace of Mind with Bankruptcy I'm bankruptcy attorney [Your Name].…" at bounding box center [666, 281] width 525 height 384
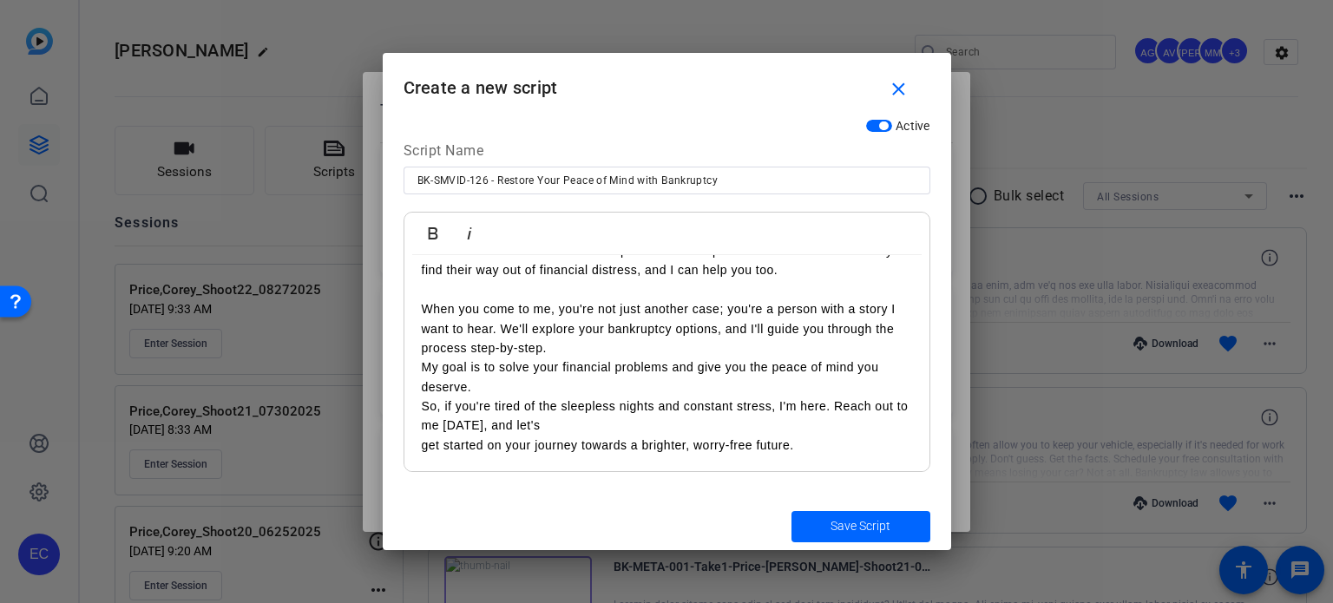
click at [553, 350] on p "When you come to me, you're not just another case; you're a person with a story…" at bounding box center [667, 328] width 490 height 58
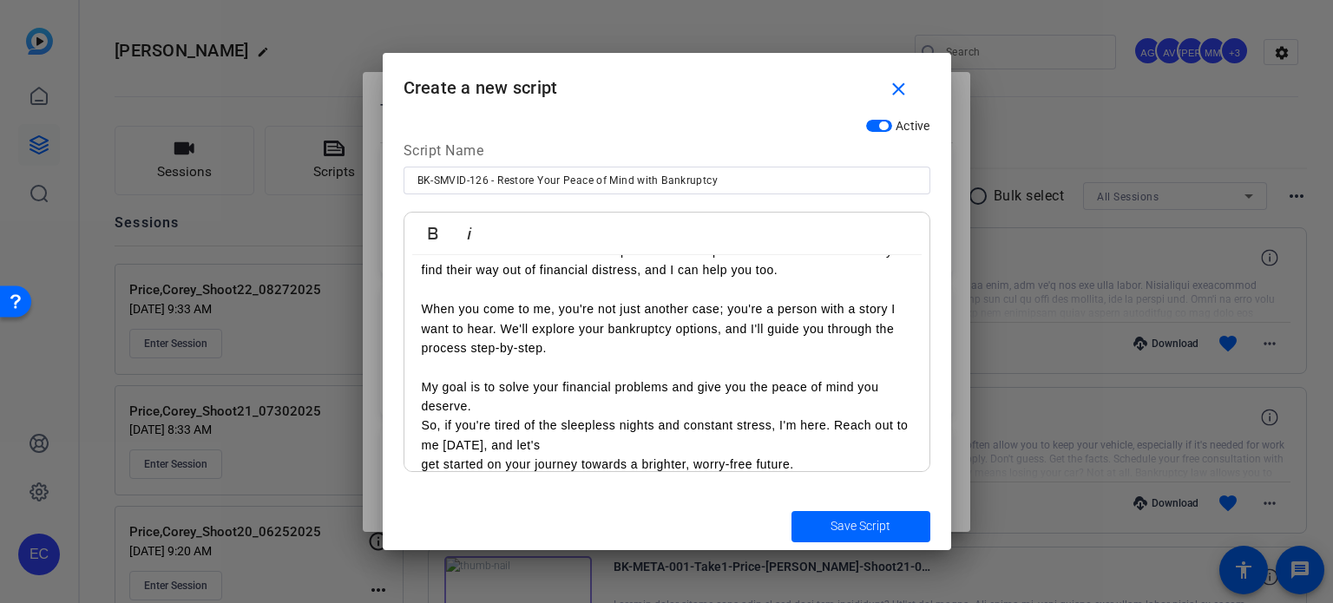
scroll to position [167, 0]
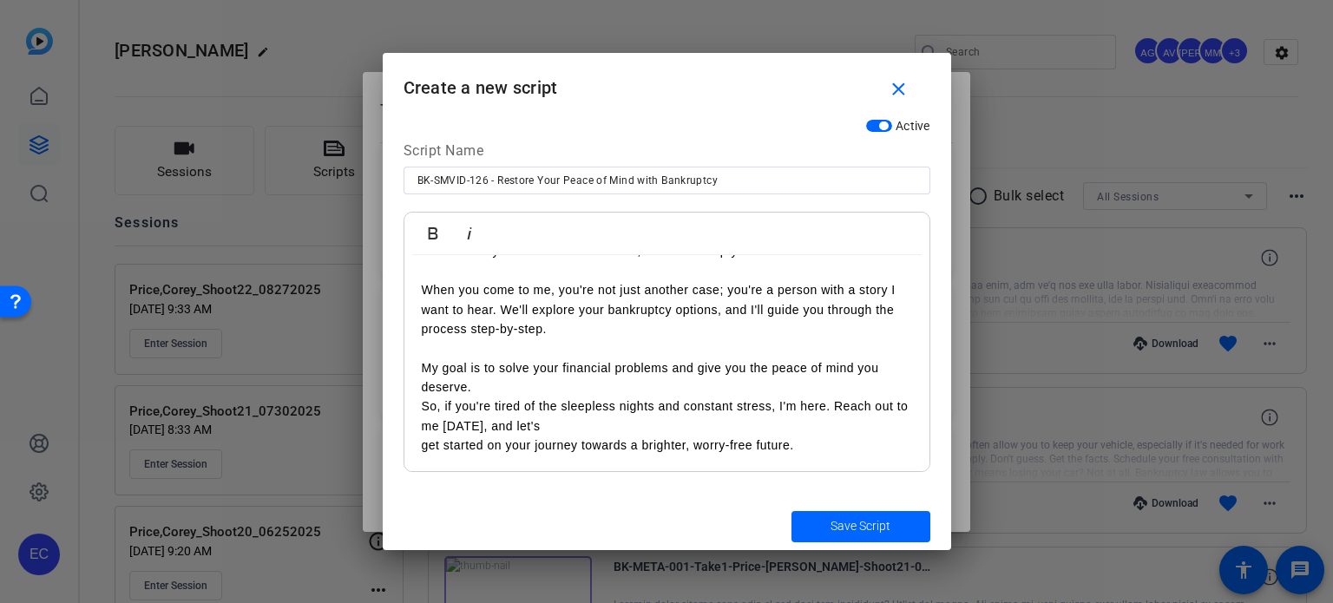
click at [511, 398] on p "So, if you're tired of the sleepless nights and constant stress, I'm here. Reac…" at bounding box center [667, 416] width 490 height 39
click at [514, 381] on p "My goal is to solve your financial problems and give you the peace of mind you …" at bounding box center [667, 377] width 490 height 39
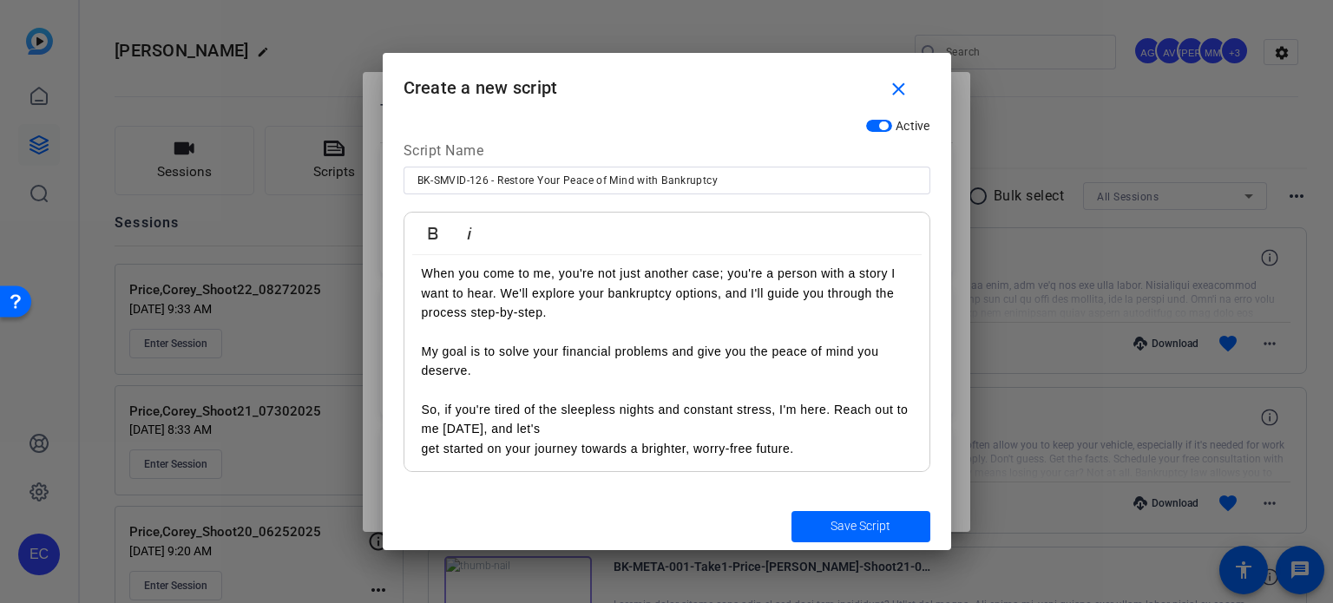
scroll to position [187, 0]
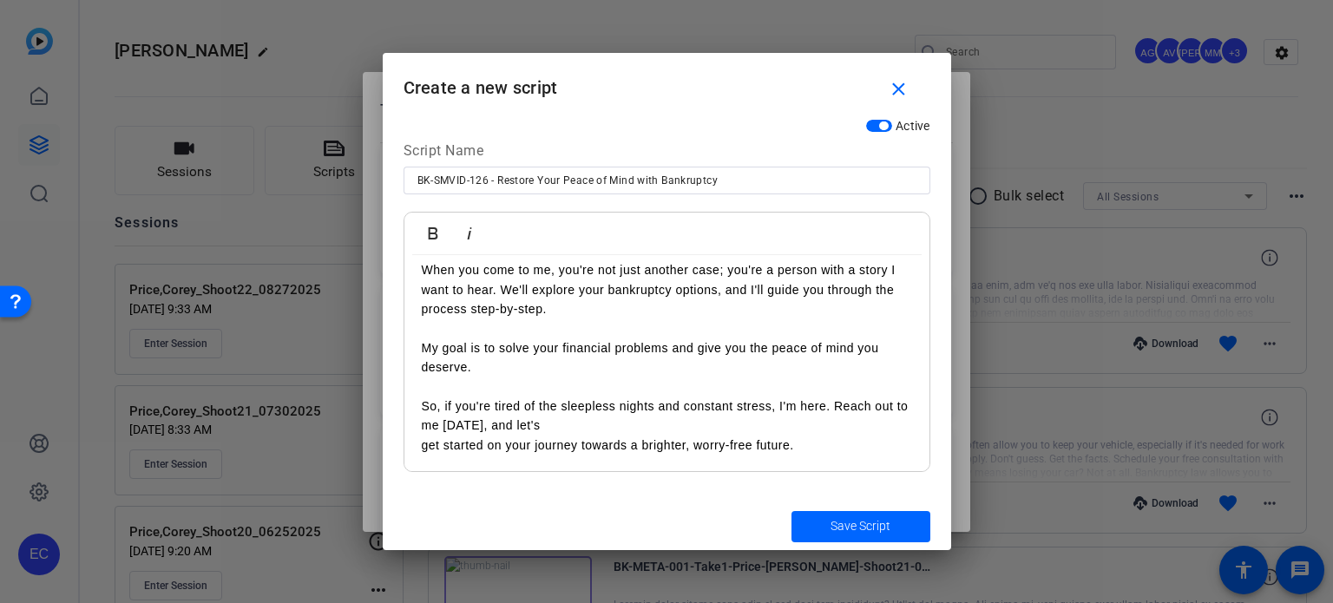
click at [415, 443] on div "Restore Your Peace of Mind with Bankruptcy I'm bankruptcy attorney [Your Name].…" at bounding box center [666, 271] width 525 height 404
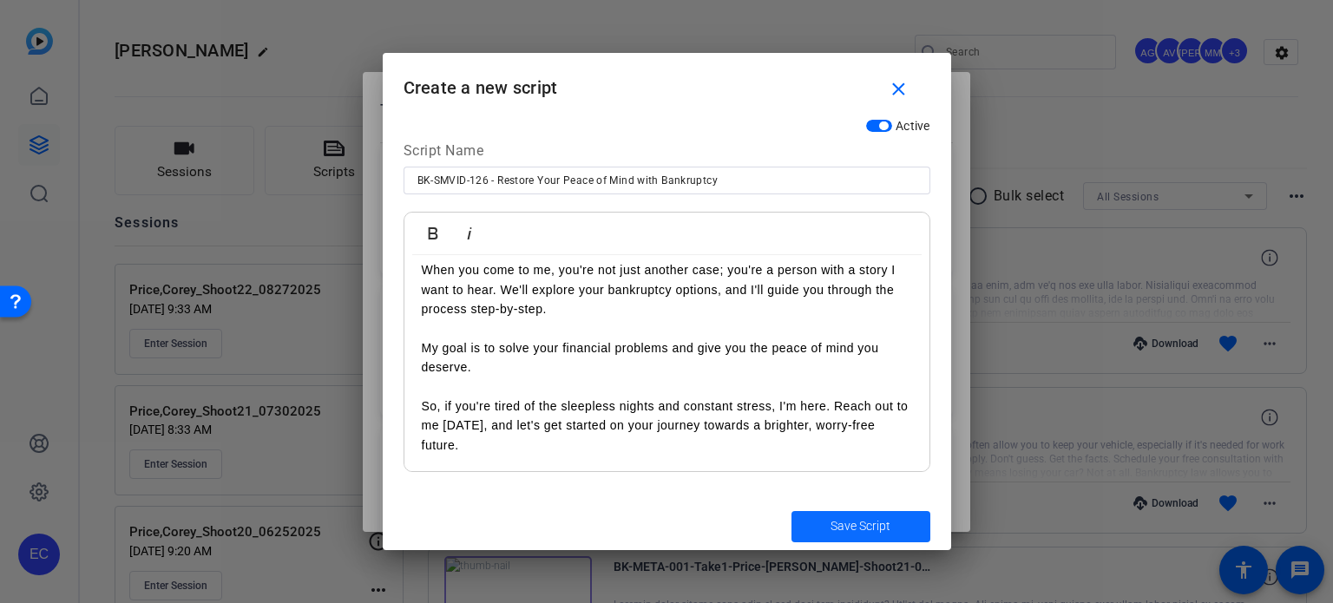
click at [857, 529] on span "Save Script" at bounding box center [861, 526] width 60 height 18
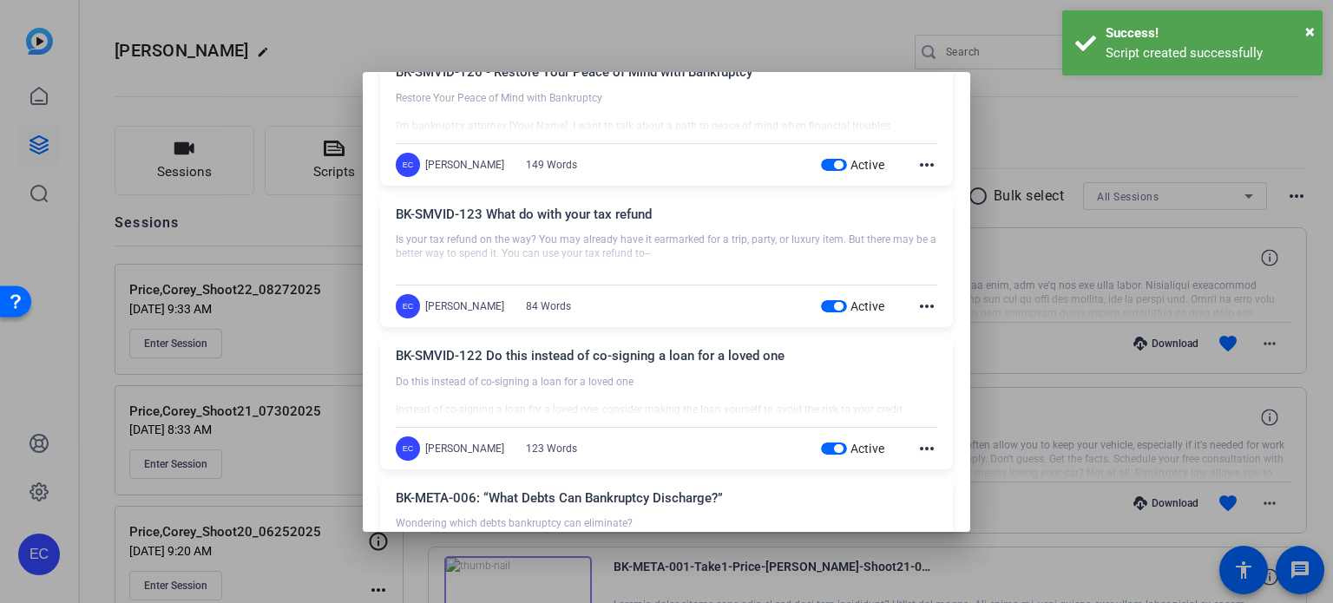
scroll to position [0, 0]
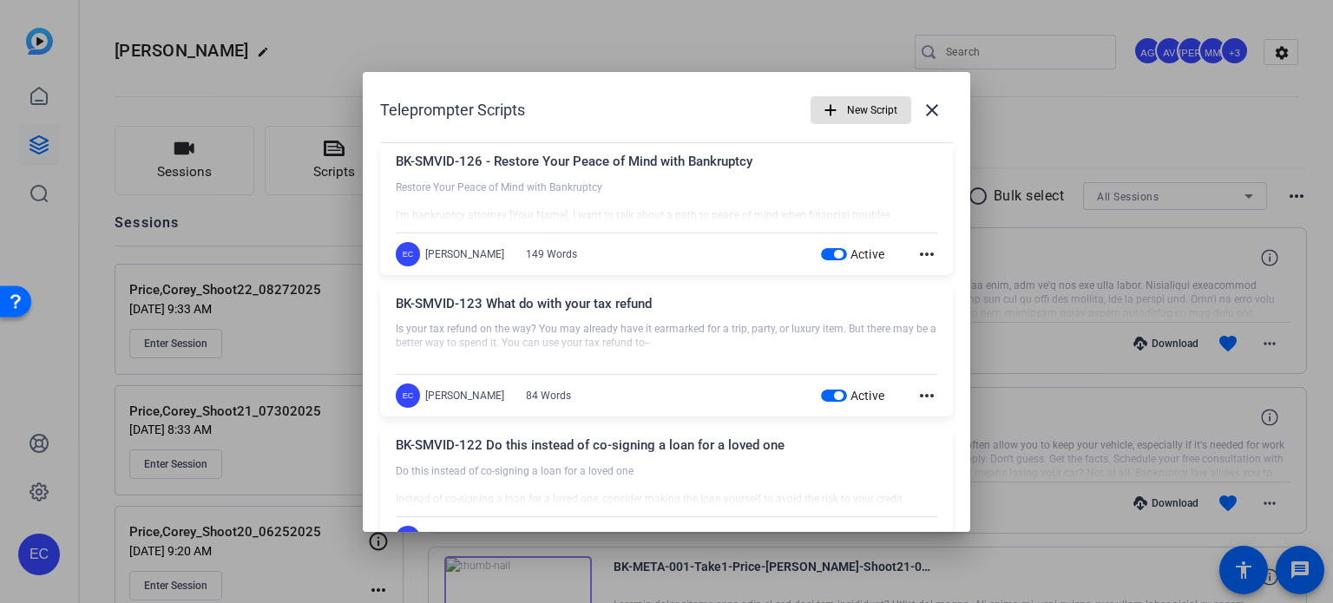
click at [1076, 341] on div at bounding box center [666, 301] width 1333 height 603
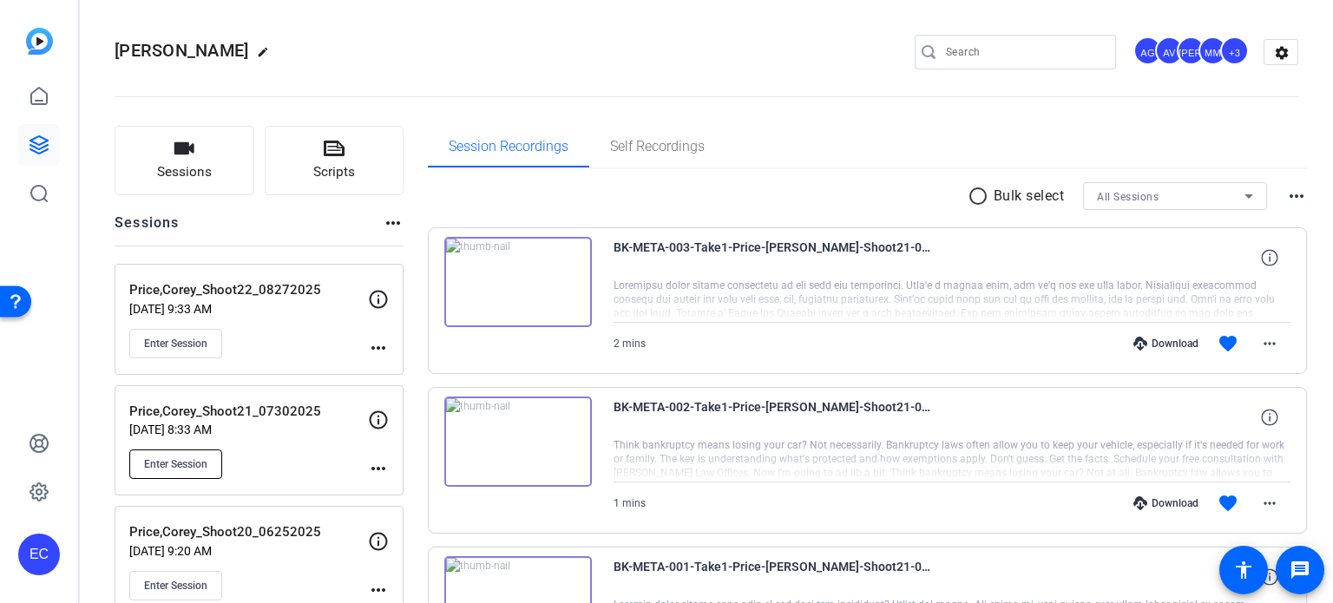
click at [171, 464] on span "Enter Session" at bounding box center [175, 464] width 63 height 14
click at [198, 341] on span "Enter Session" at bounding box center [175, 344] width 63 height 14
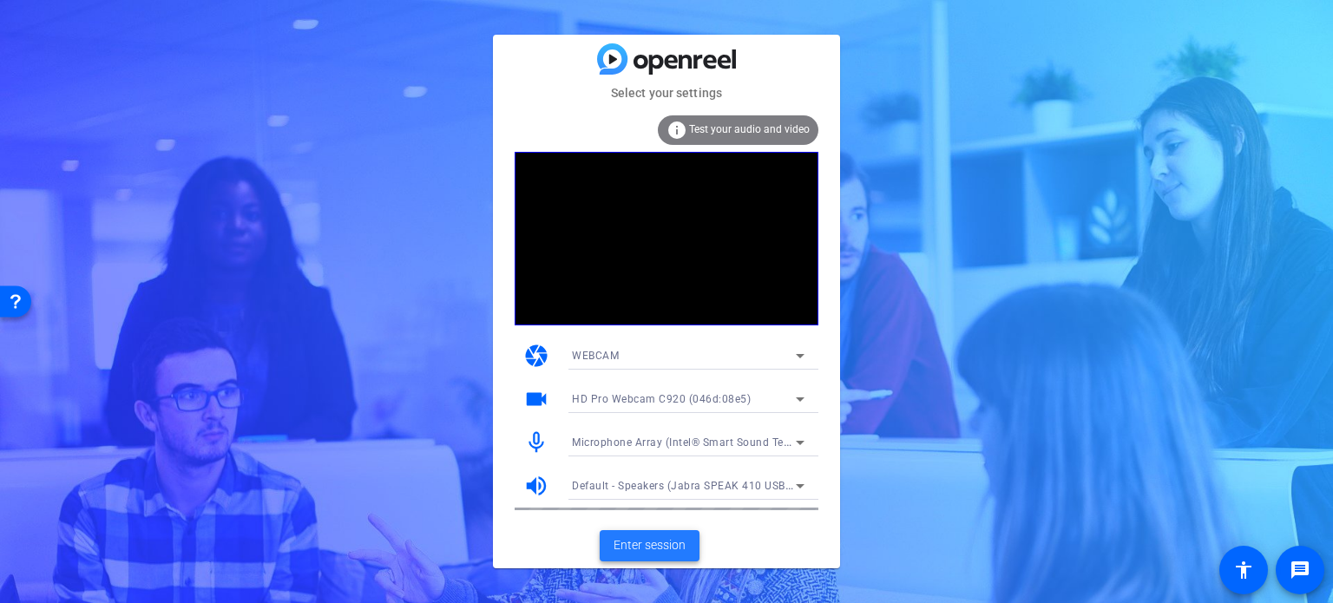
click at [670, 545] on span "Enter session" at bounding box center [650, 545] width 72 height 18
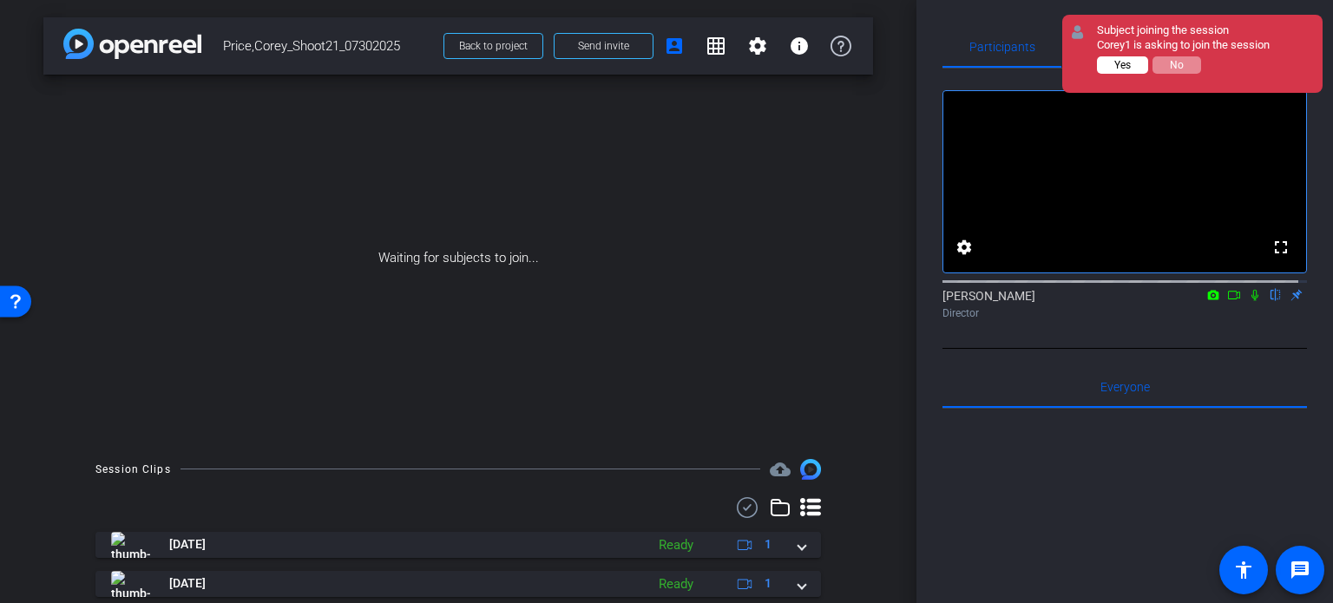
click at [1118, 66] on span "Yes" at bounding box center [1122, 65] width 16 height 12
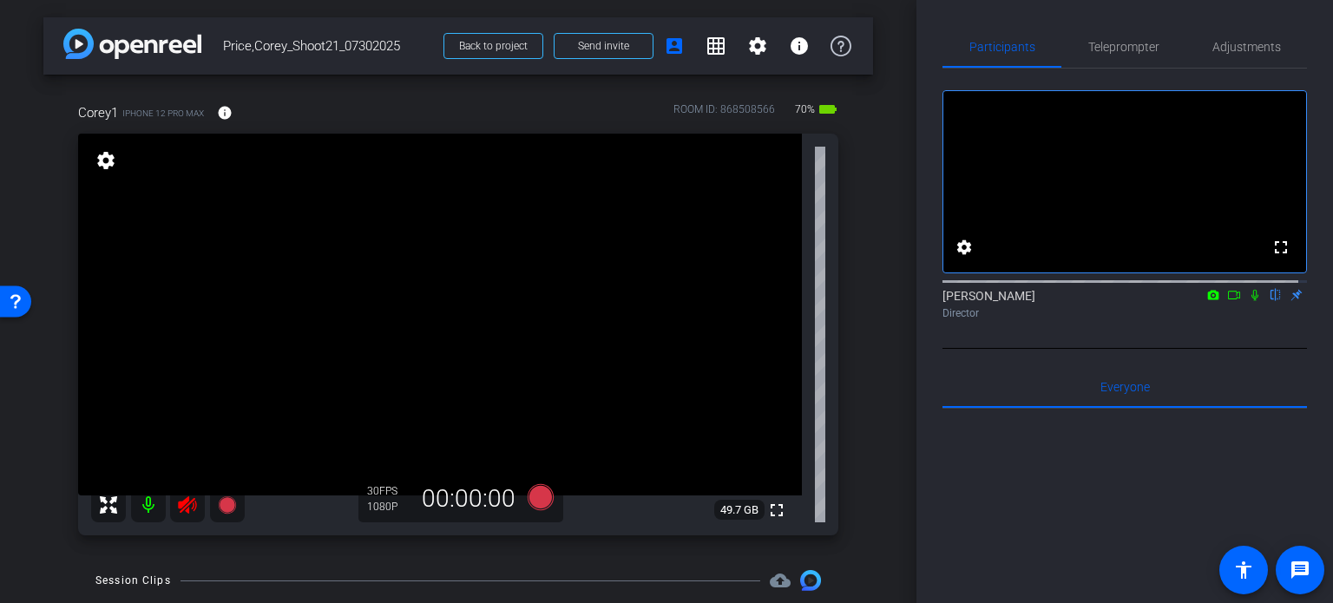
click at [177, 501] on icon at bounding box center [187, 505] width 21 height 21
click at [1229, 43] on span "Adjustments" at bounding box center [1246, 47] width 69 height 12
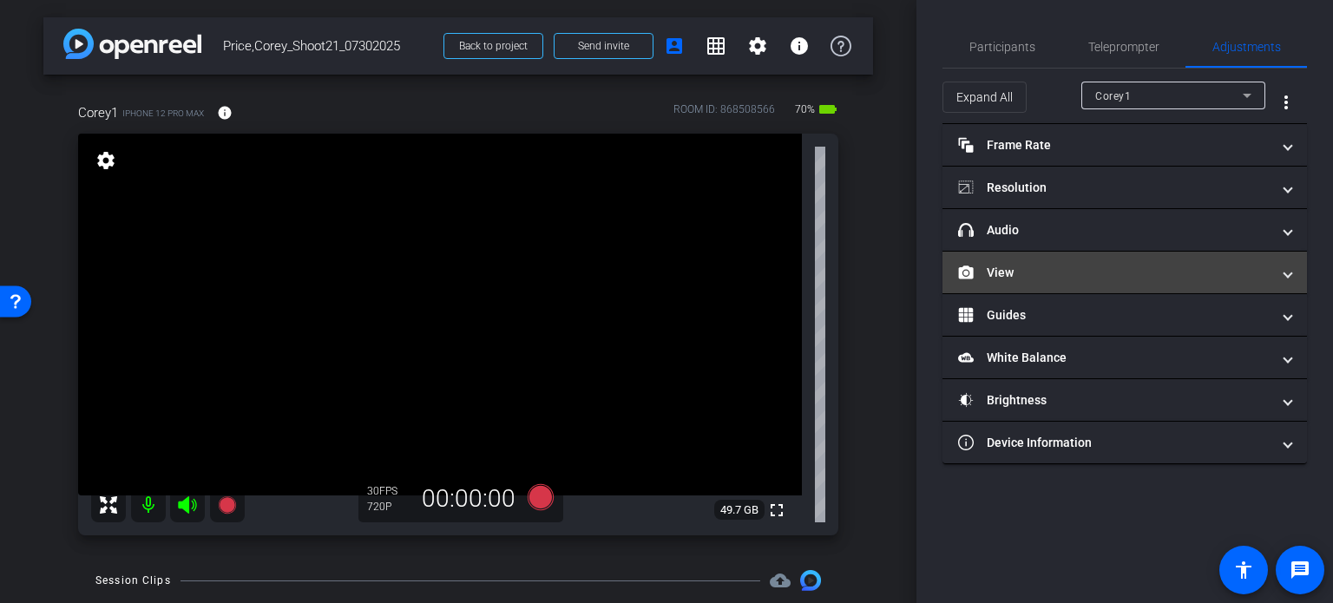
click at [1032, 264] on mat-panel-title "View" at bounding box center [1114, 273] width 312 height 18
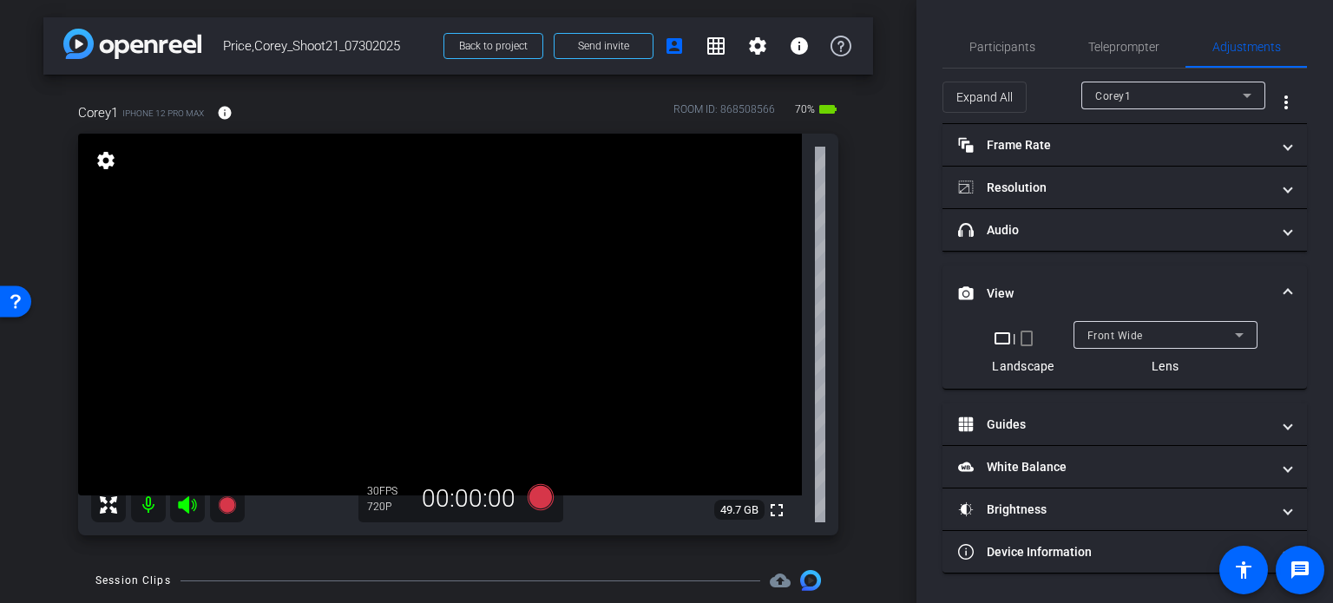
click at [1024, 341] on mat-icon "crop_portrait" at bounding box center [1026, 338] width 21 height 21
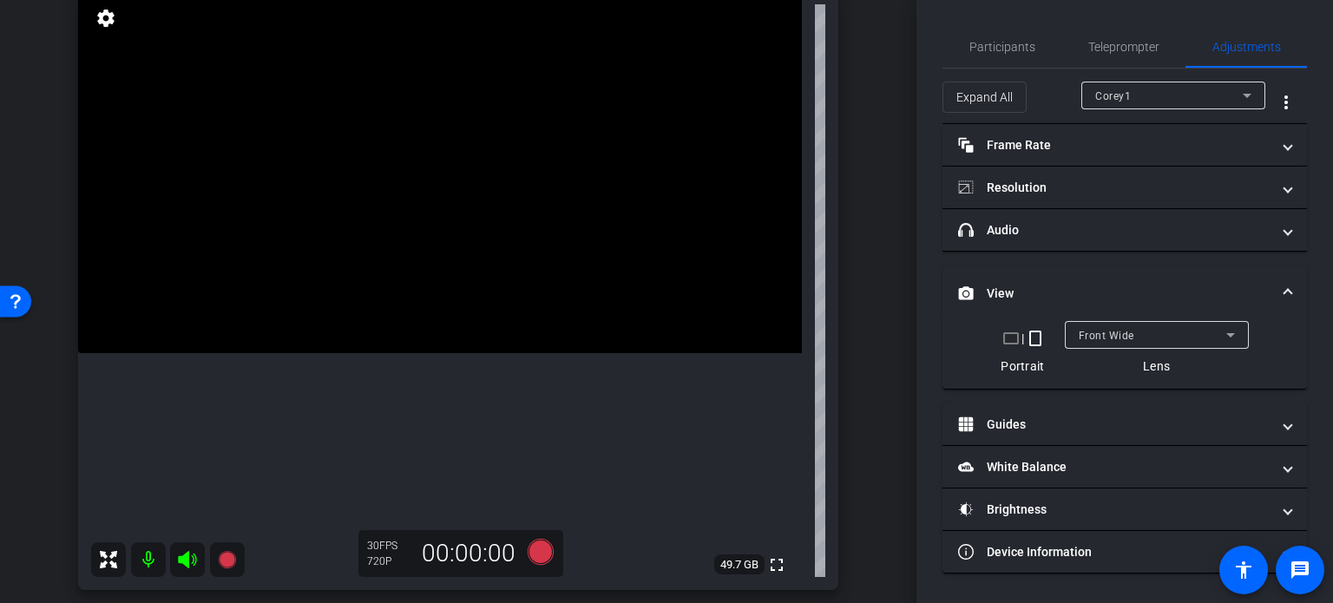
scroll to position [174, 0]
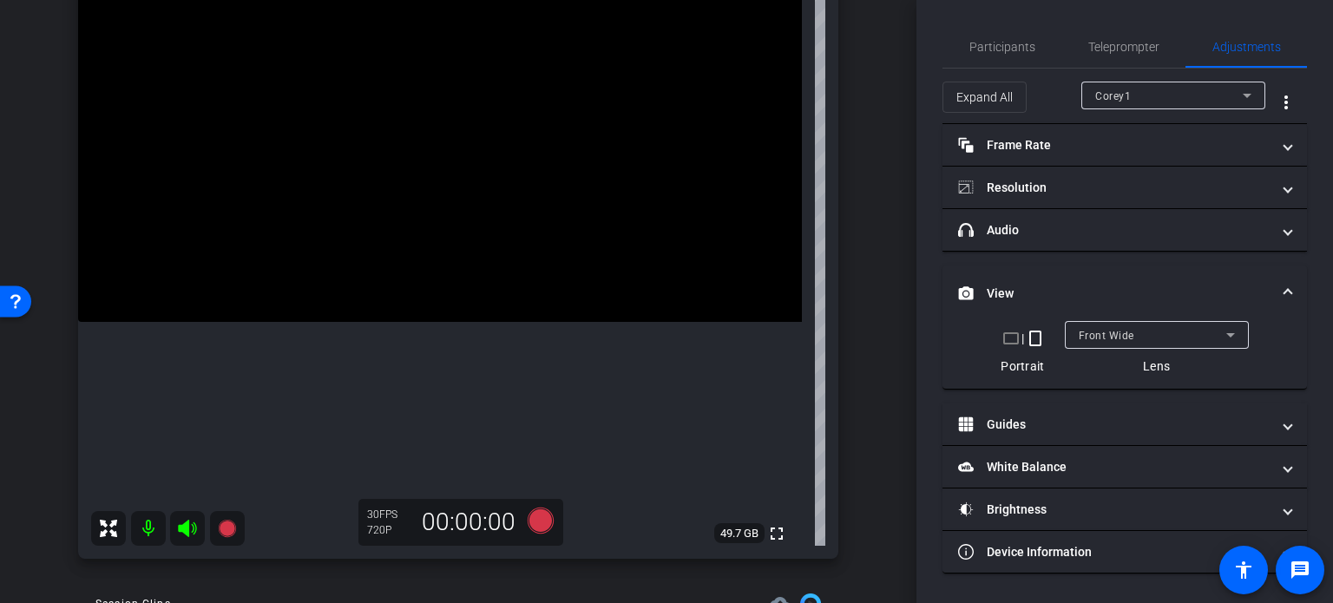
click at [1284, 287] on span "View" at bounding box center [1121, 294] width 326 height 18
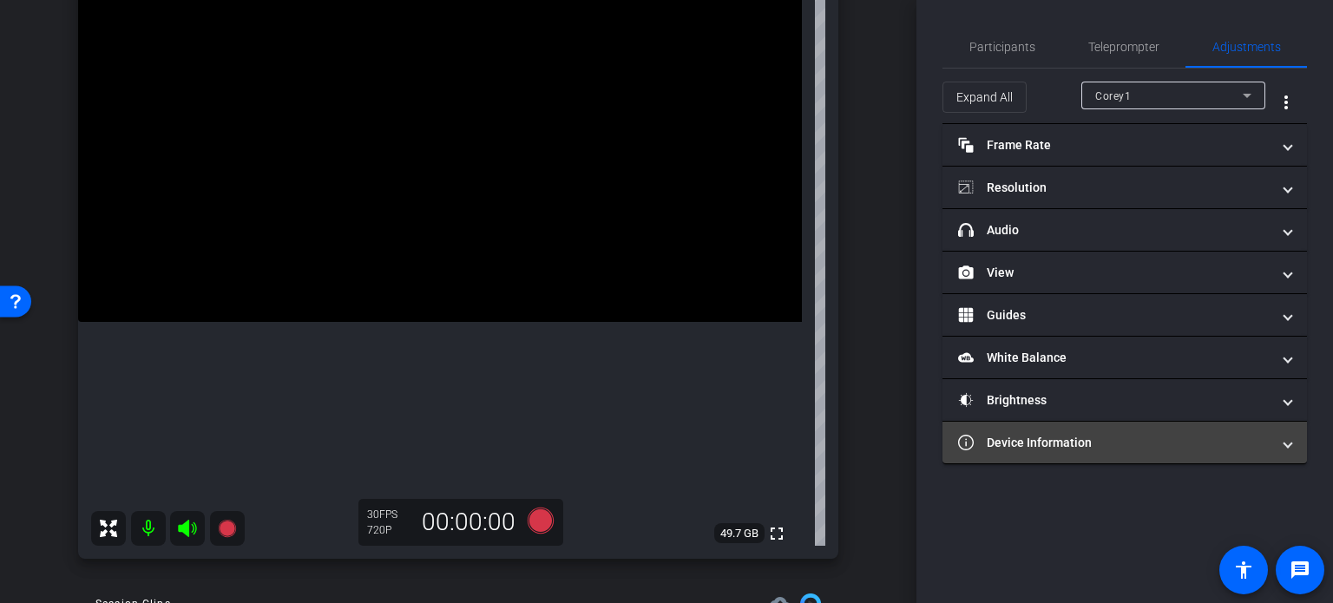
click at [1287, 451] on mat-expansion-panel-header "Device Information" at bounding box center [1125, 443] width 365 height 42
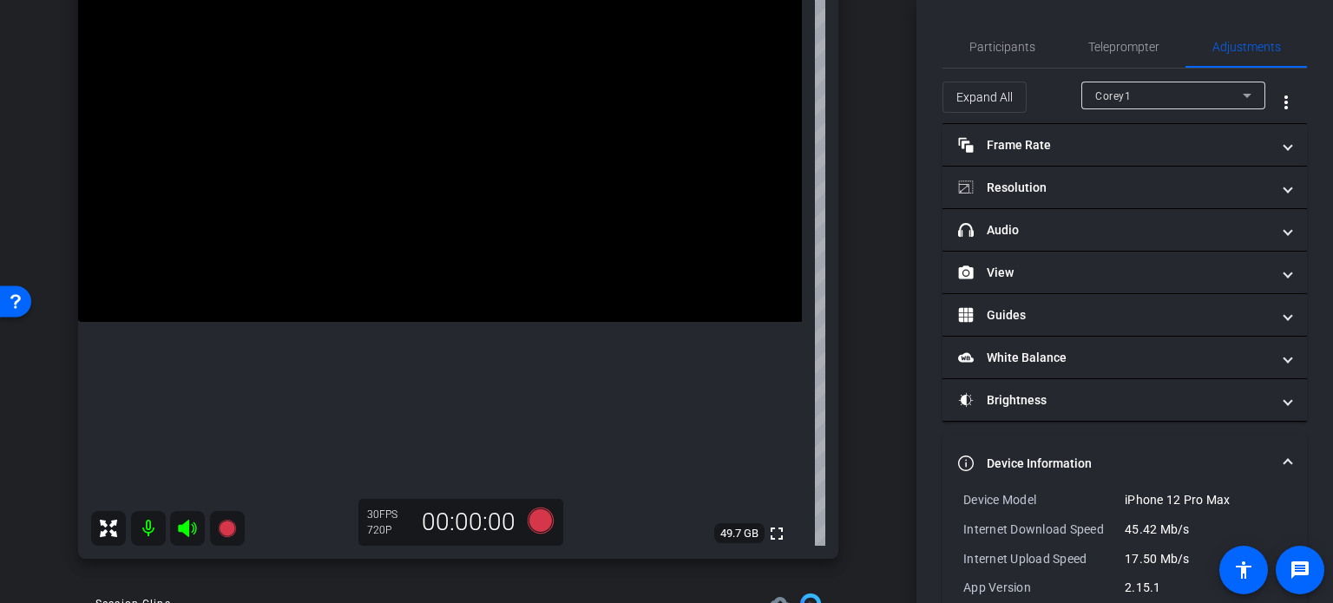
click at [1287, 451] on mat-expansion-panel-header "Device Information" at bounding box center [1125, 464] width 365 height 56
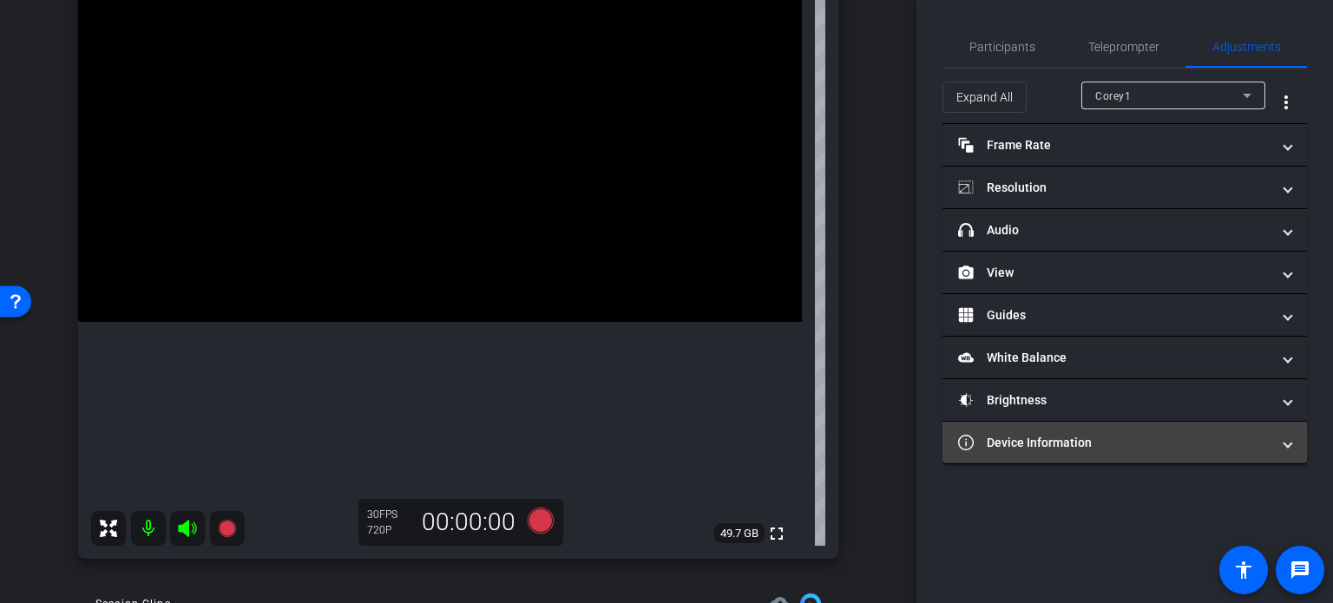
click at [1286, 443] on span at bounding box center [1287, 443] width 7 height 18
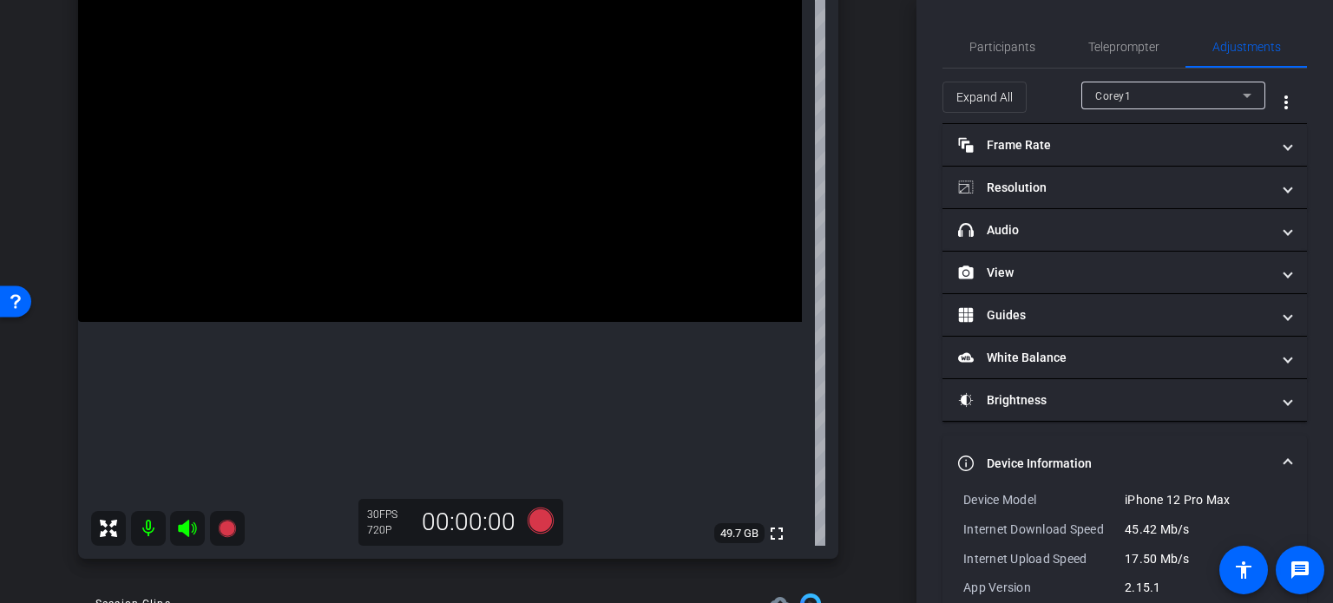
click at [1284, 455] on mat-expansion-panel-header "Device Information" at bounding box center [1125, 464] width 365 height 56
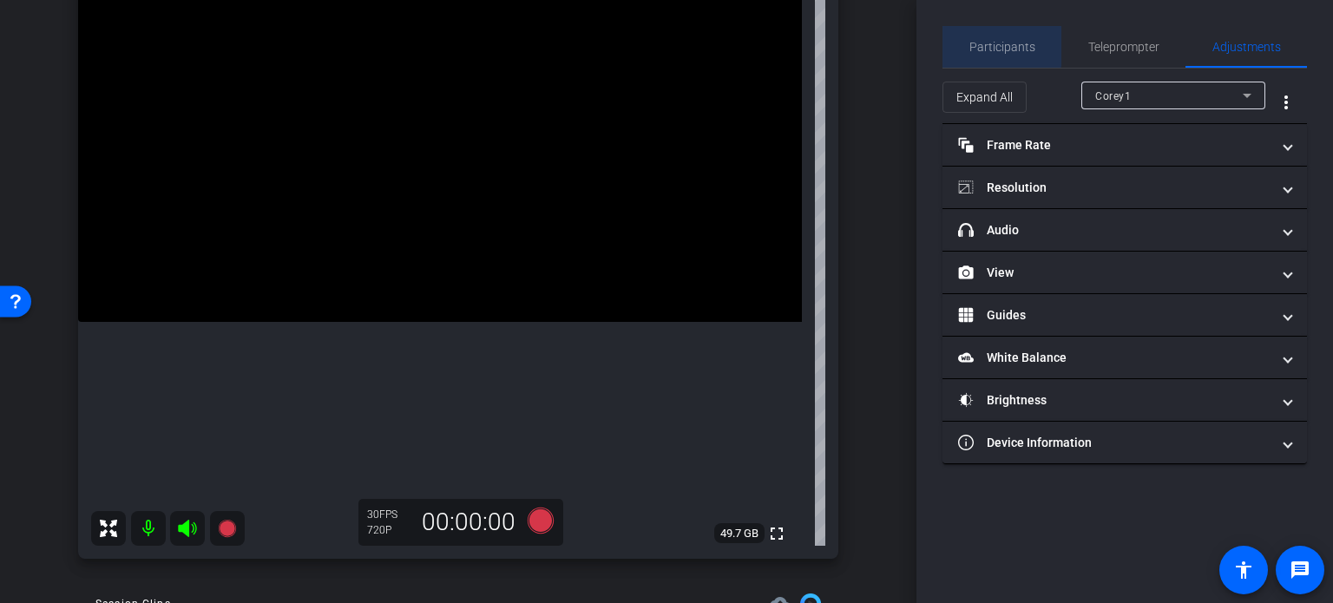
click at [1001, 42] on span "Participants" at bounding box center [1002, 47] width 66 height 12
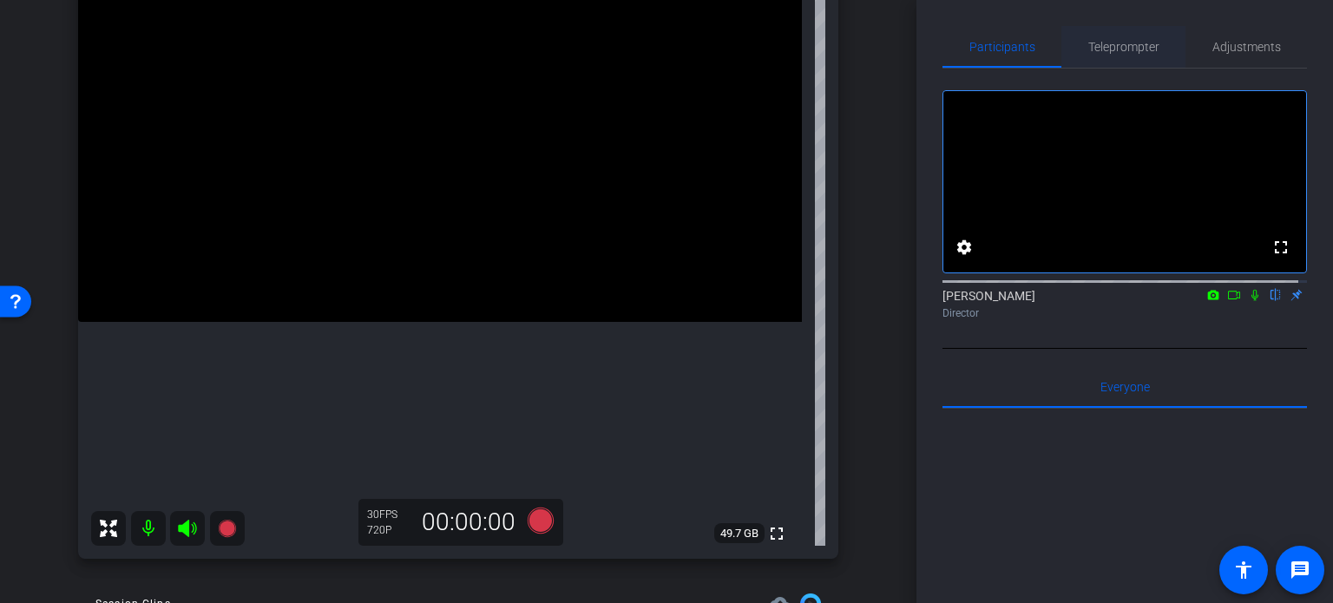
click at [1120, 50] on span "Teleprompter" at bounding box center [1123, 47] width 71 height 12
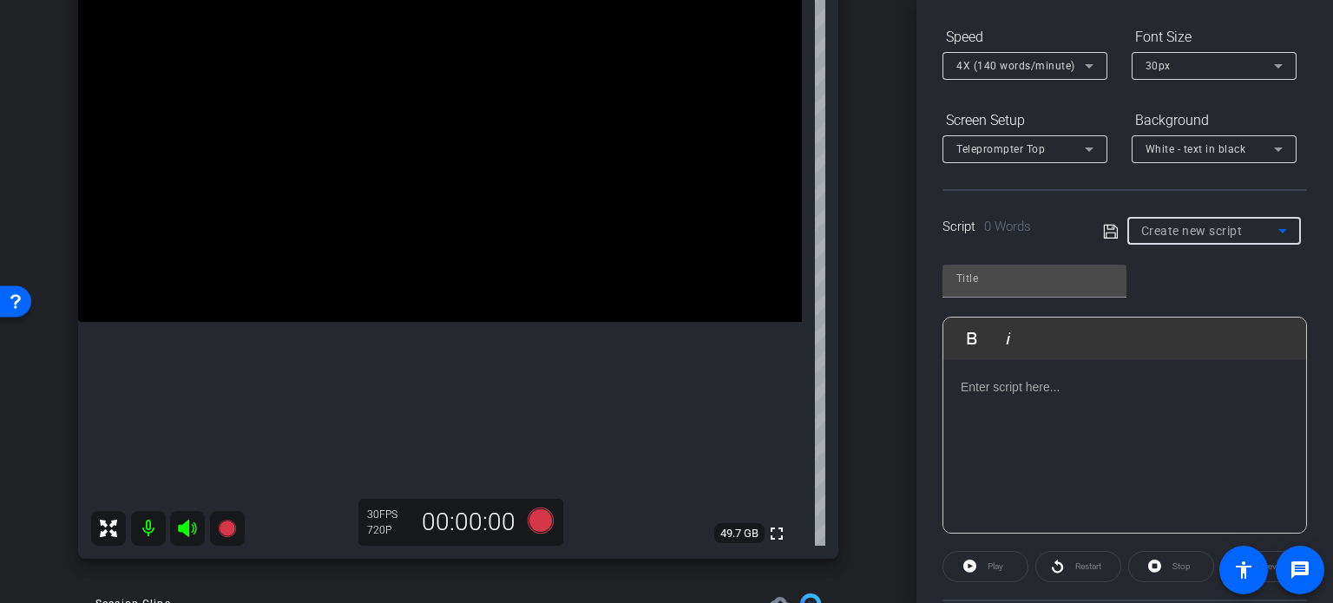
click at [1206, 220] on mat-select "Create new script" at bounding box center [1214, 230] width 146 height 21
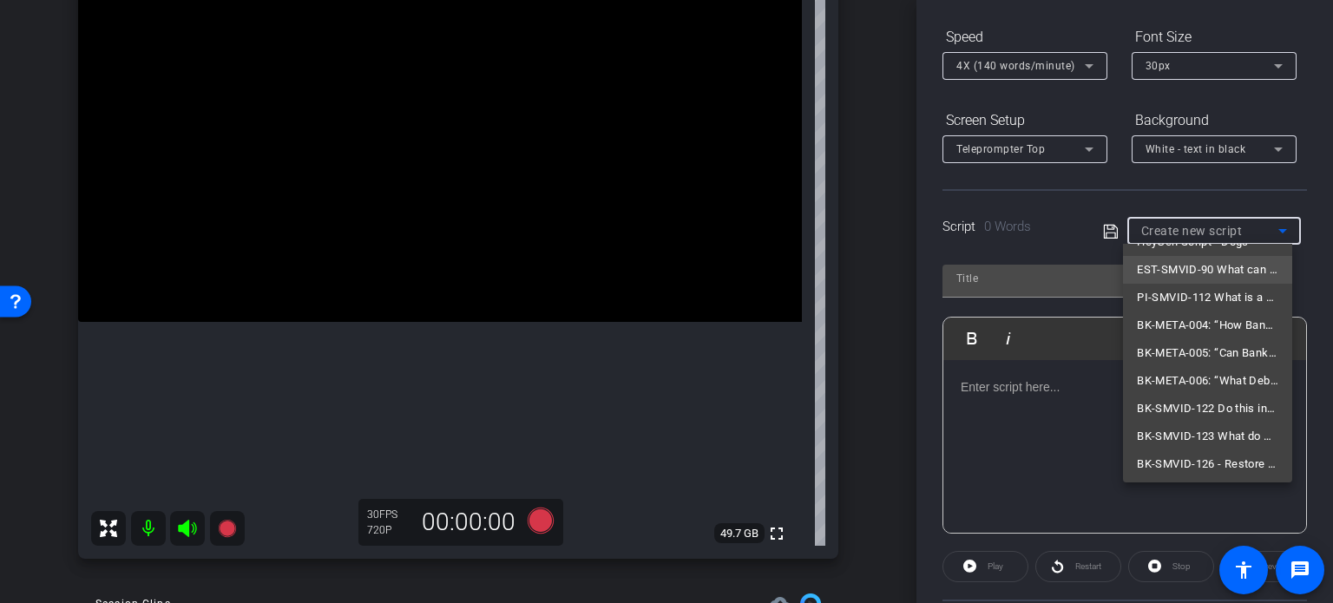
scroll to position [108, 0]
click at [1173, 319] on span "BK-META-004: “How Bankruptcy Can Stop Wage Garnishment”" at bounding box center [1207, 323] width 141 height 21
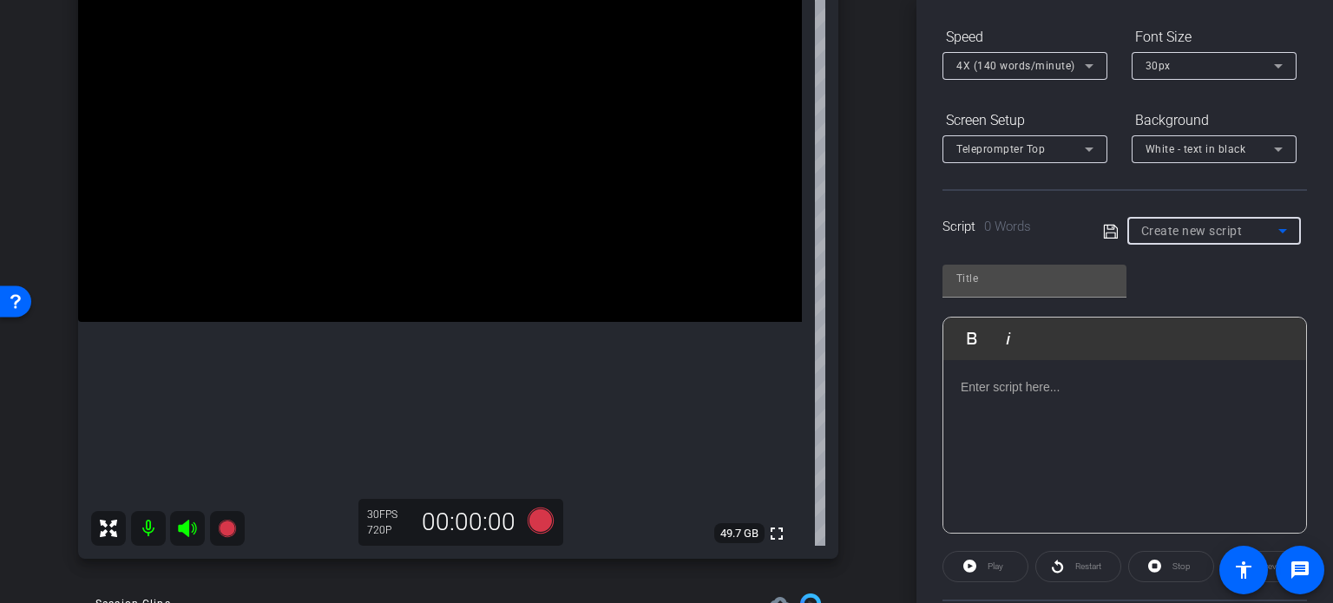
type input "BK-META-004: “How Bankruptcy Can Stop Wage Garnishment”"
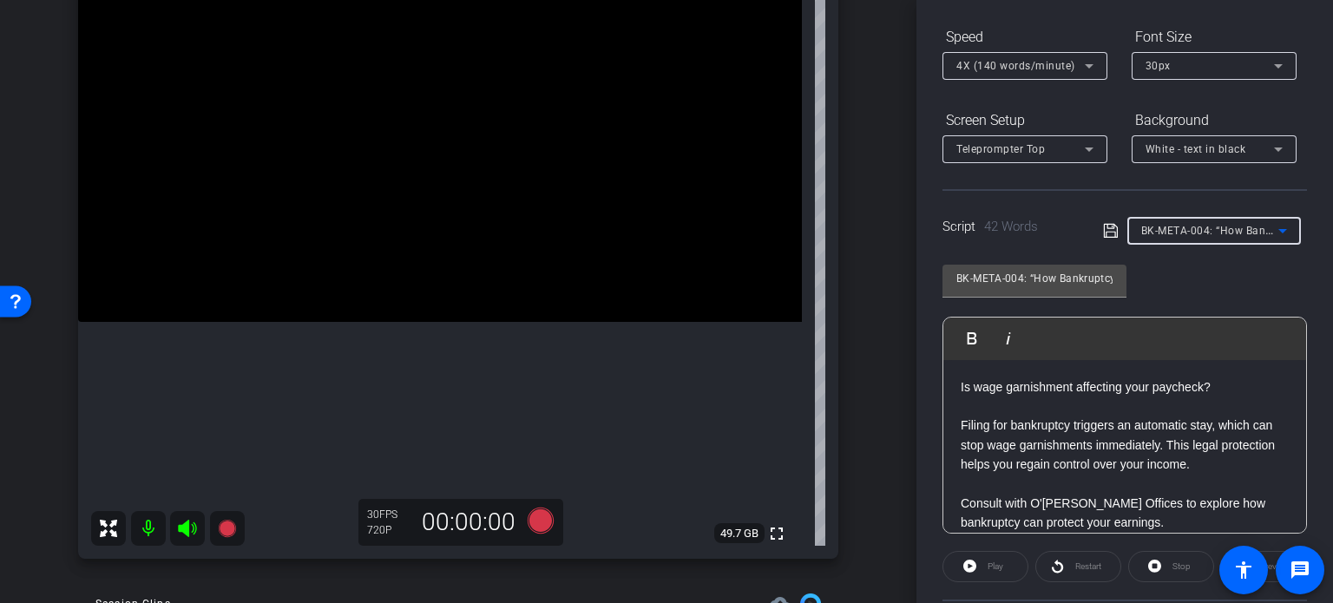
scroll to position [344, 0]
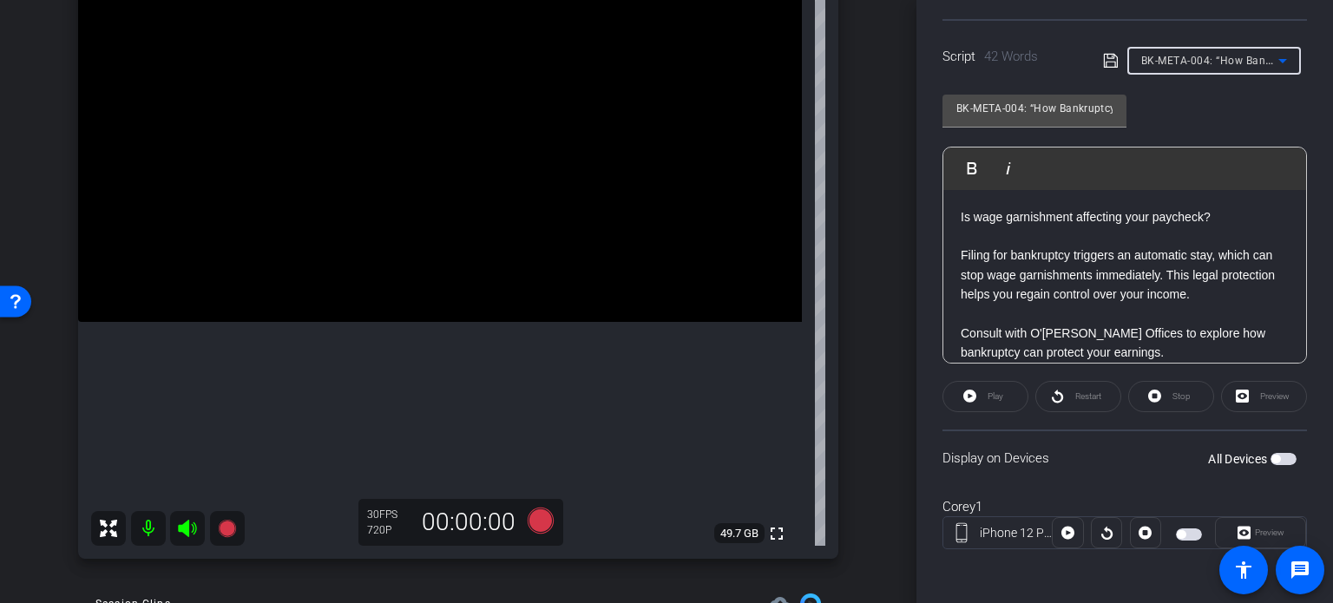
click at [1271, 455] on span "button" at bounding box center [1275, 459] width 9 height 9
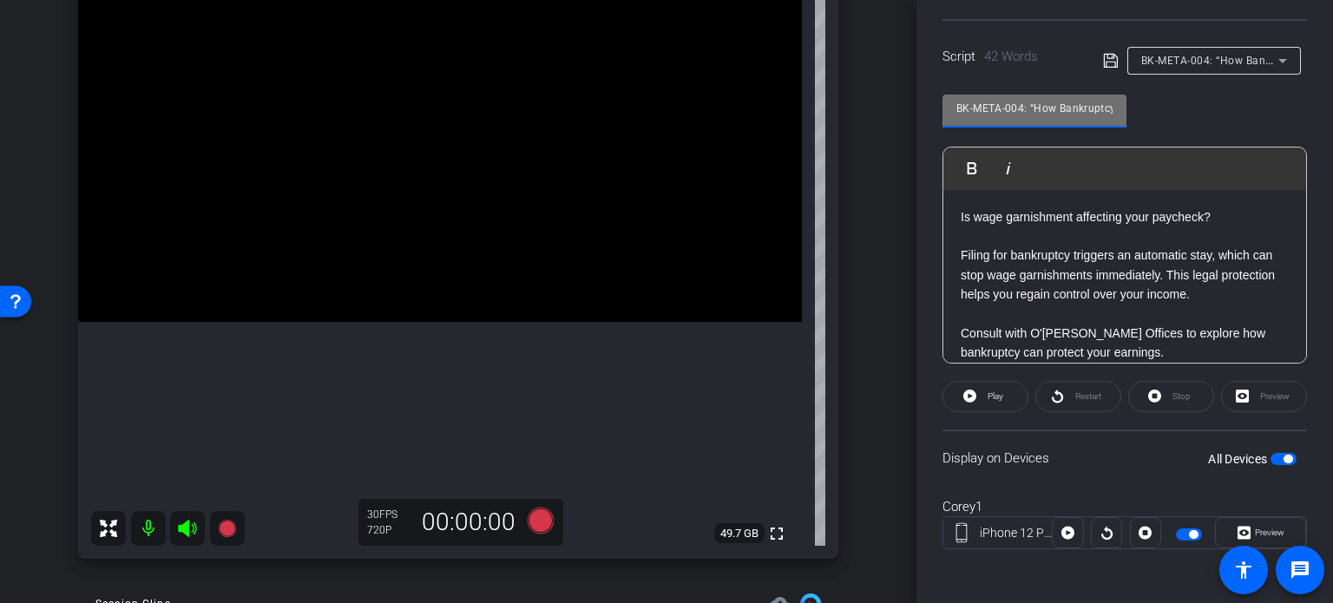
drag, startPoint x: 1028, startPoint y: 107, endPoint x: 795, endPoint y: 57, distance: 238.6
click at [795, 56] on div "arrow_back Price,Corey_Shoot21_07302025 Back to project Send invite account_box…" at bounding box center [666, 301] width 1333 height 603
click at [839, 235] on div "Corey1 iPhone 12 Pro Max info ROOM ID: 868508566 70% battery_std fullscreen set…" at bounding box center [458, 238] width 830 height 675
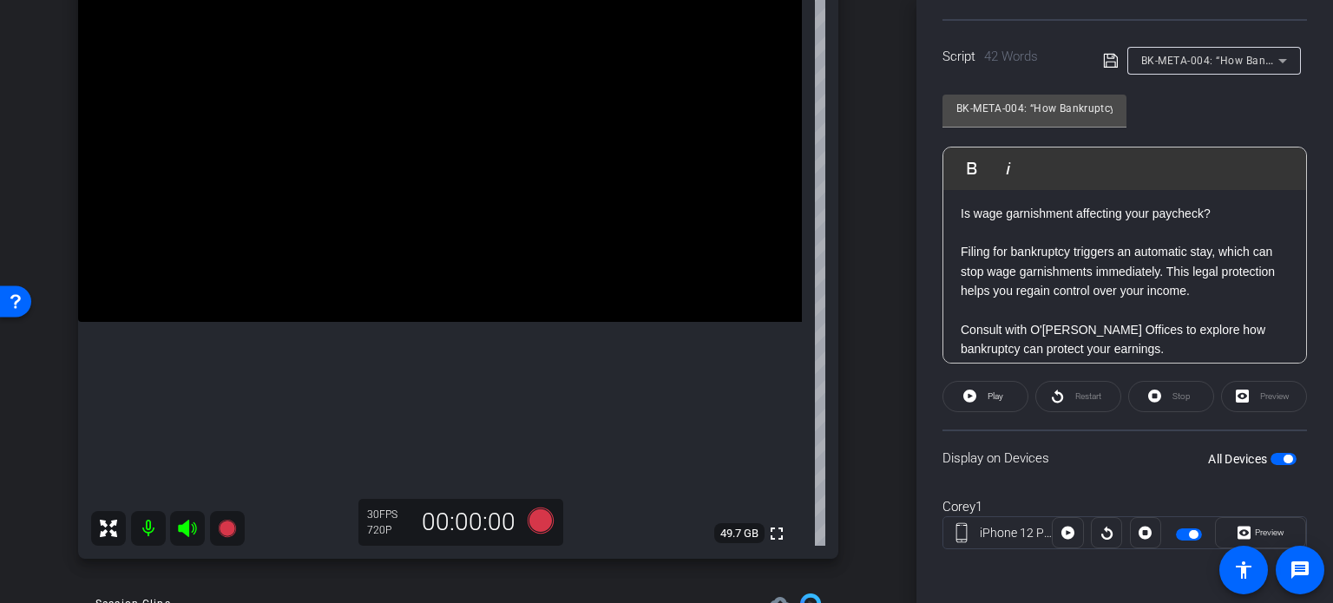
scroll to position [0, 0]
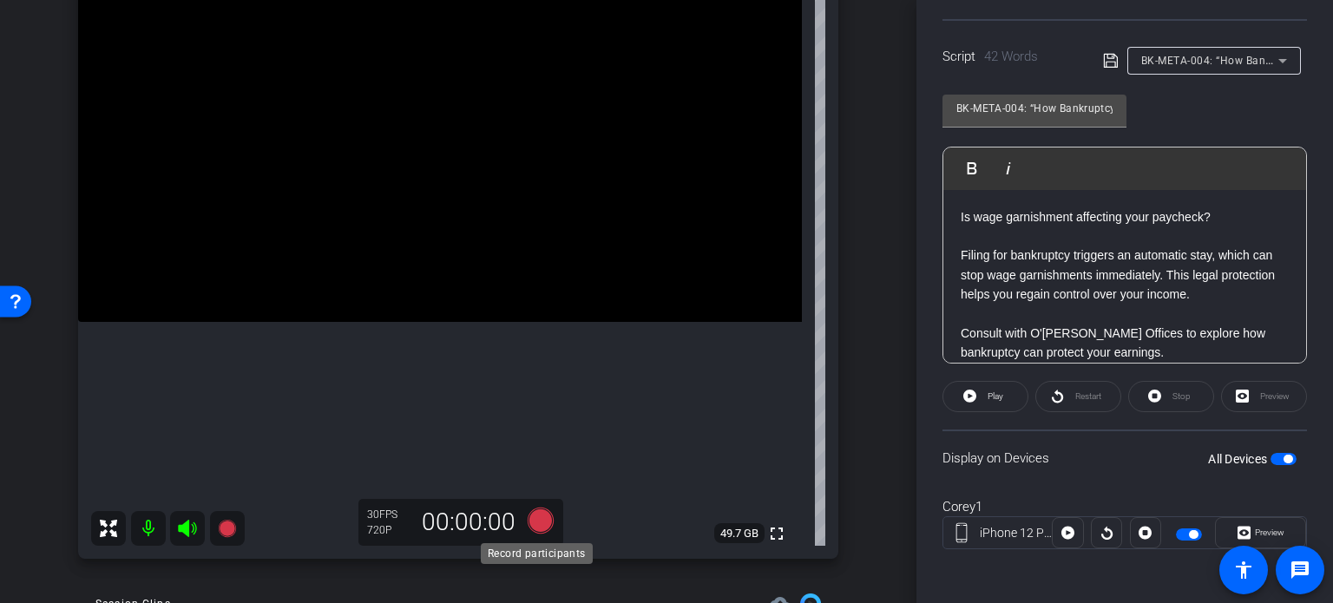
click at [535, 520] on icon at bounding box center [541, 521] width 26 height 26
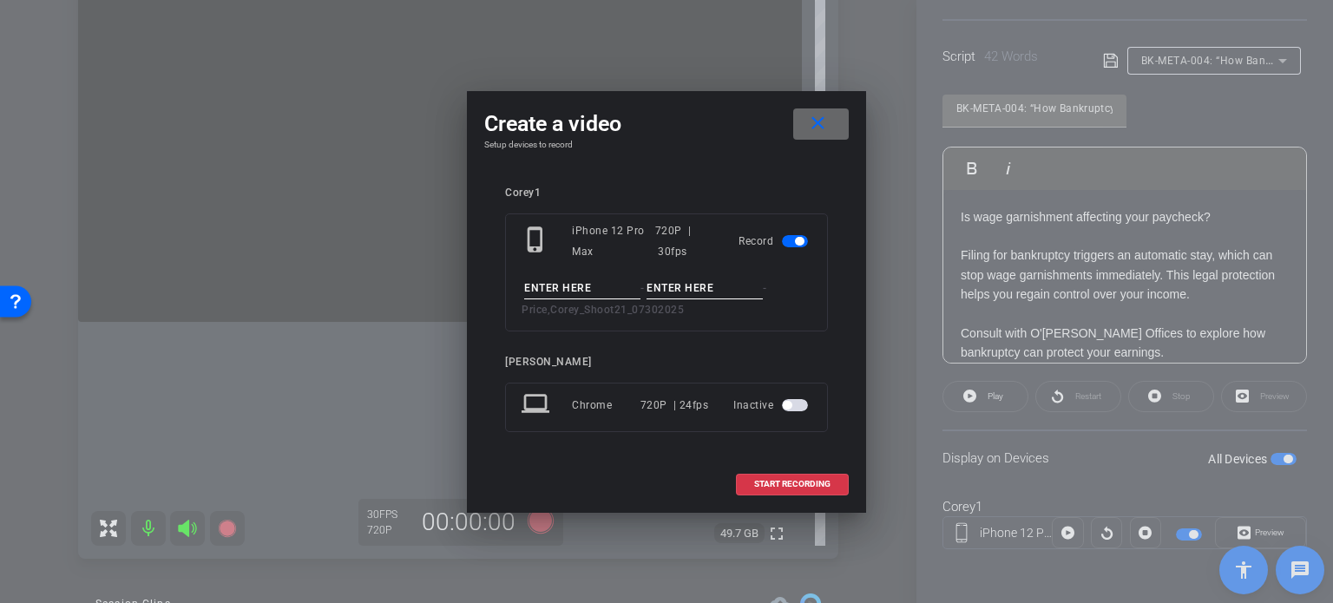
click at [820, 124] on mat-icon "close" at bounding box center [818, 124] width 22 height 22
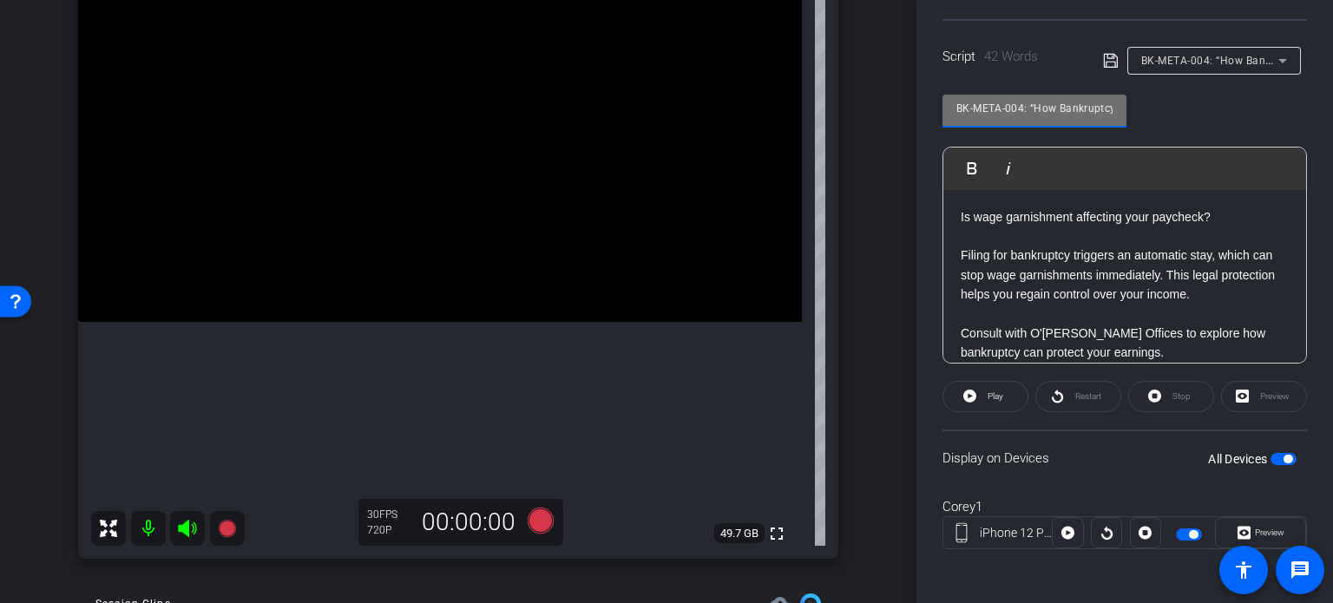
drag, startPoint x: 1028, startPoint y: 107, endPoint x: 884, endPoint y: 74, distance: 147.0
click at [884, 74] on div "arrow_back Price,Corey_Shoot21_07302025 Back to project Send invite account_box…" at bounding box center [666, 301] width 1333 height 603
click at [849, 305] on div "Corey1 iPhone 12 Pro Max info ROOM ID: 868508566 70% battery_std fullscreen set…" at bounding box center [458, 238] width 830 height 675
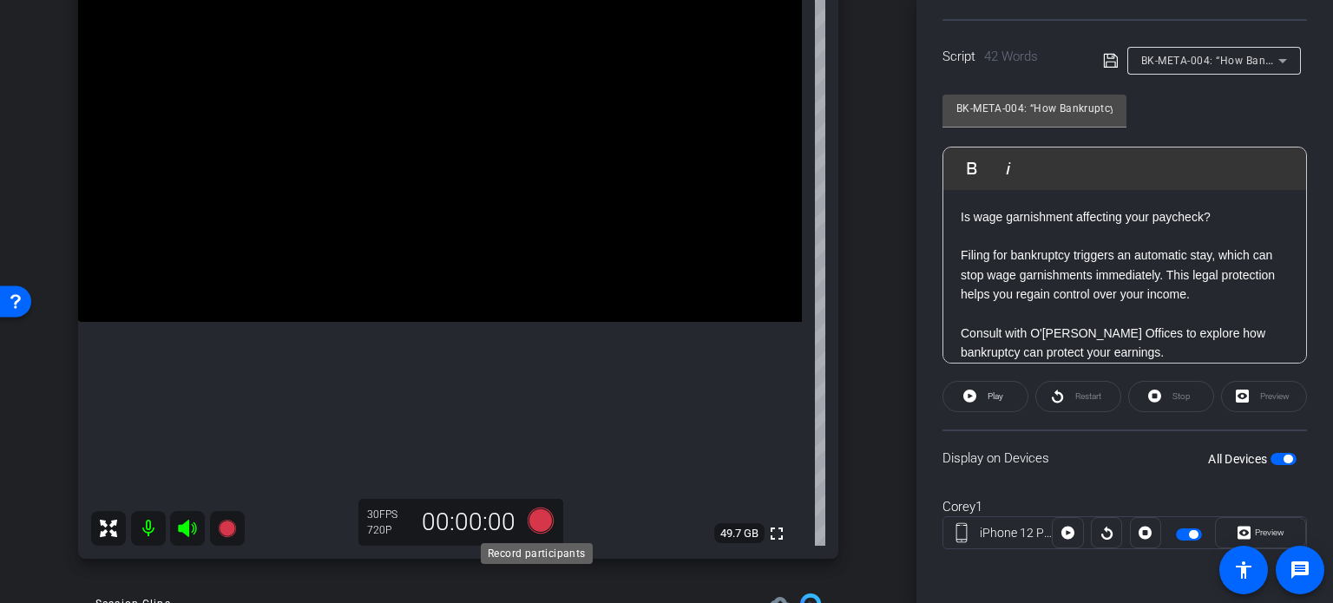
click at [531, 525] on icon at bounding box center [541, 521] width 26 height 26
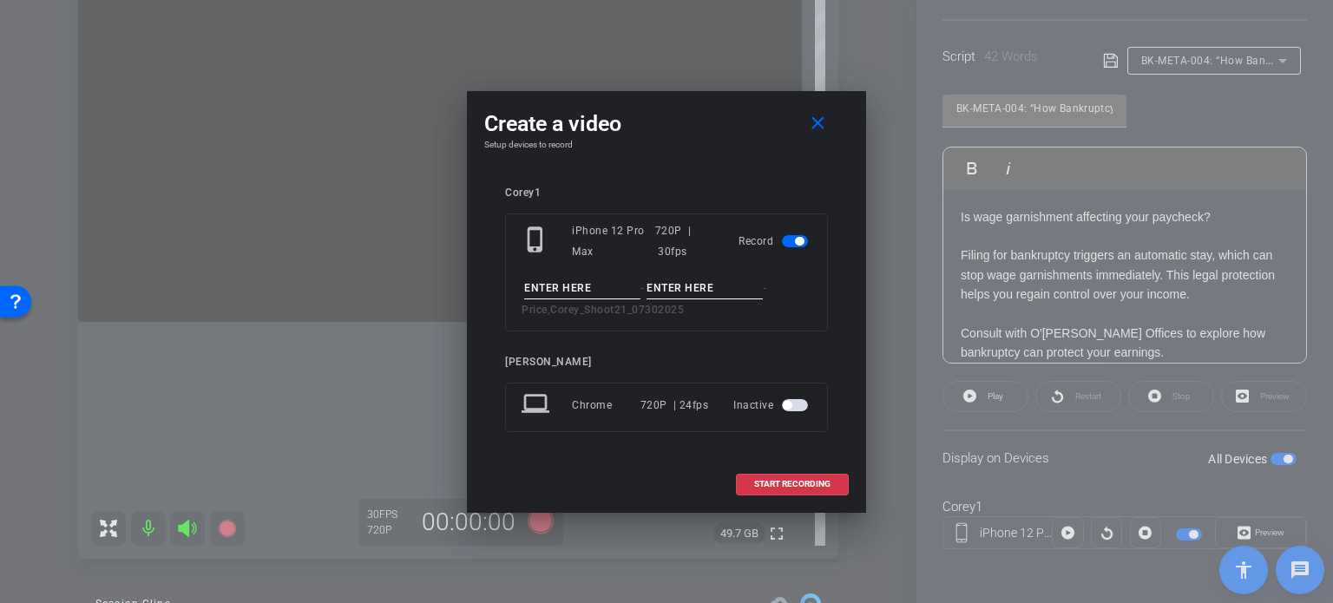
click at [573, 292] on input at bounding box center [582, 289] width 116 height 22
paste input "BK-META-004:"
type input "BK-META-004:"
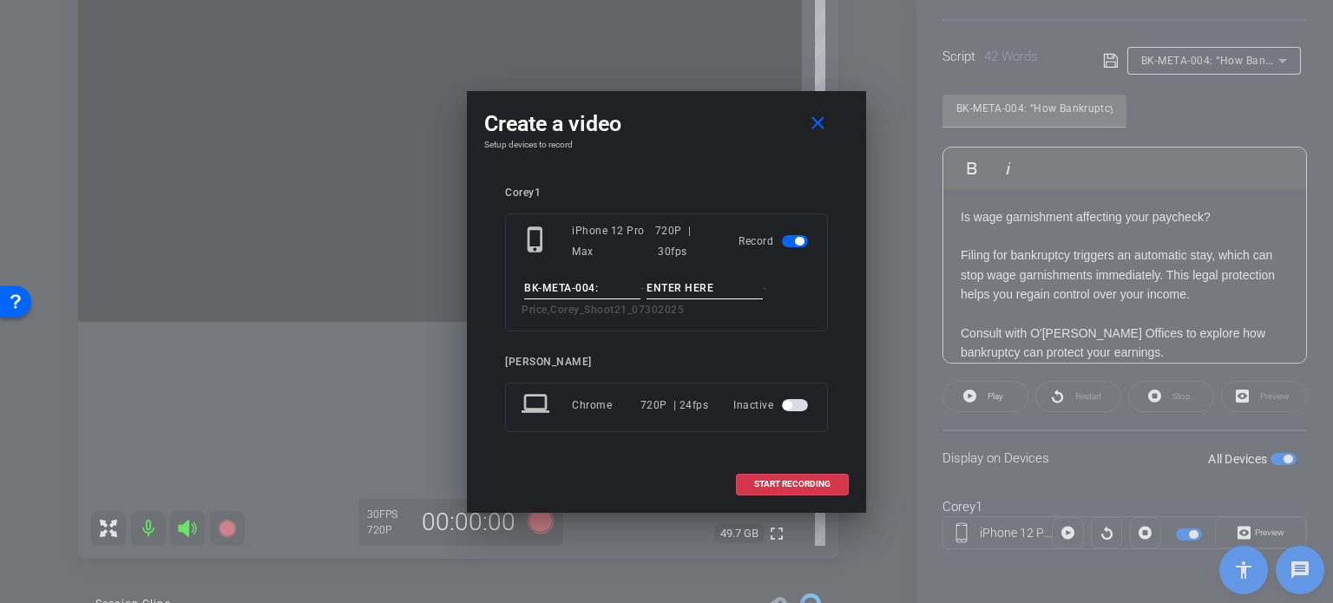
click at [677, 284] on input at bounding box center [705, 289] width 116 height 22
type input "Take1"
click at [714, 126] on div "Create a video close" at bounding box center [666, 123] width 365 height 31
click at [812, 477] on span at bounding box center [792, 484] width 111 height 42
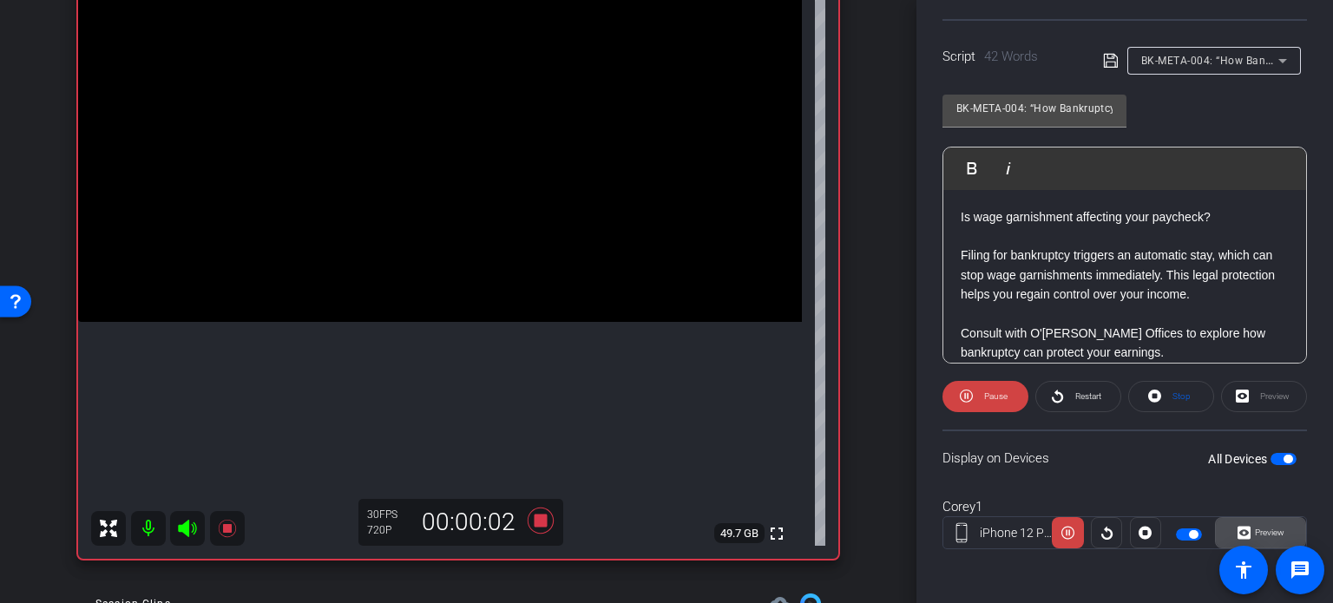
click at [1271, 531] on span "Preview" at bounding box center [1270, 533] width 30 height 10
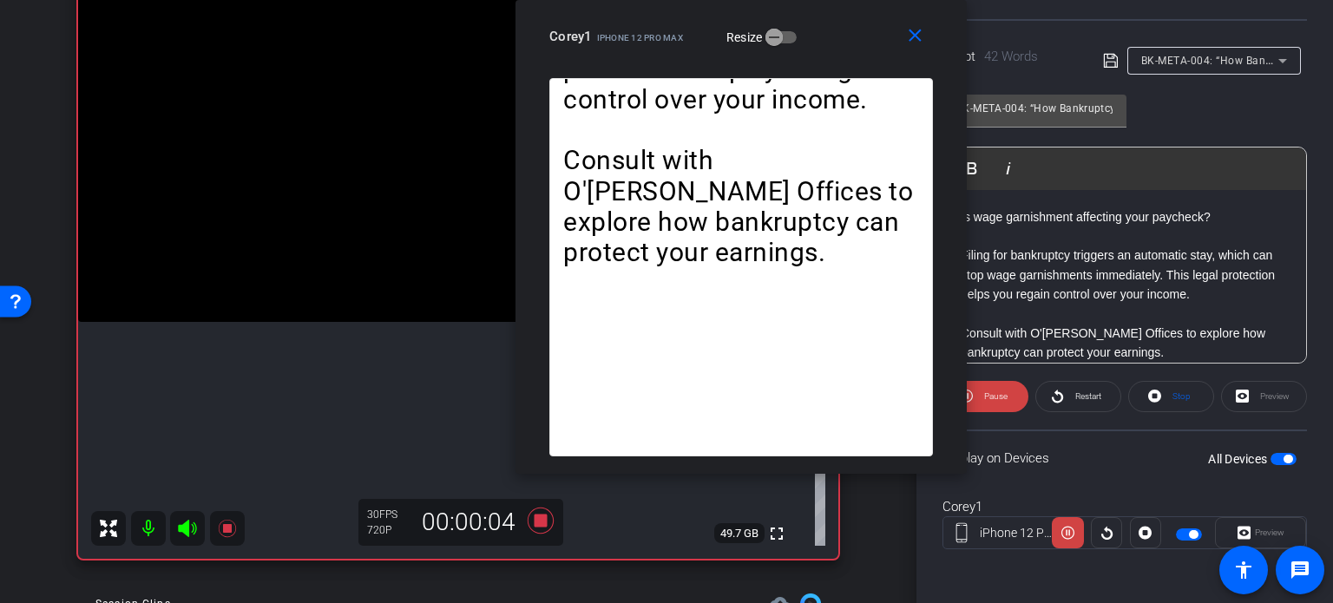
drag, startPoint x: 771, startPoint y: 103, endPoint x: 845, endPoint y: 22, distance: 110.6
click at [845, 22] on div "Corey1 iPhone 12 Pro Max Resize" at bounding box center [747, 36] width 397 height 31
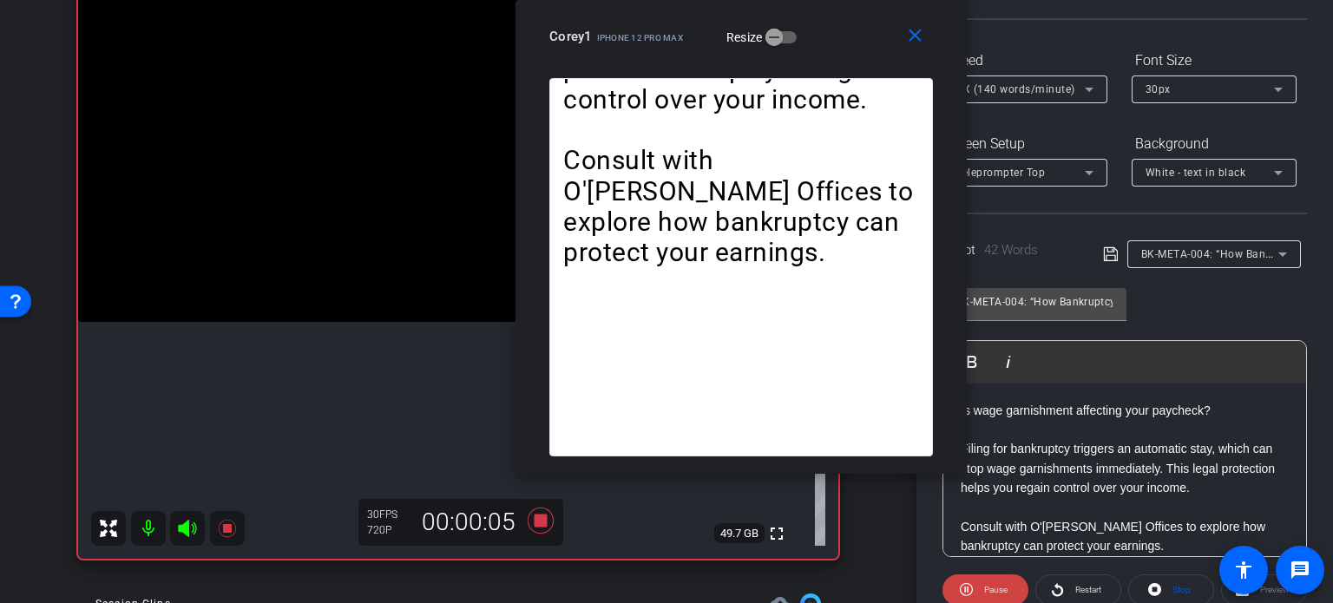
scroll to position [83, 0]
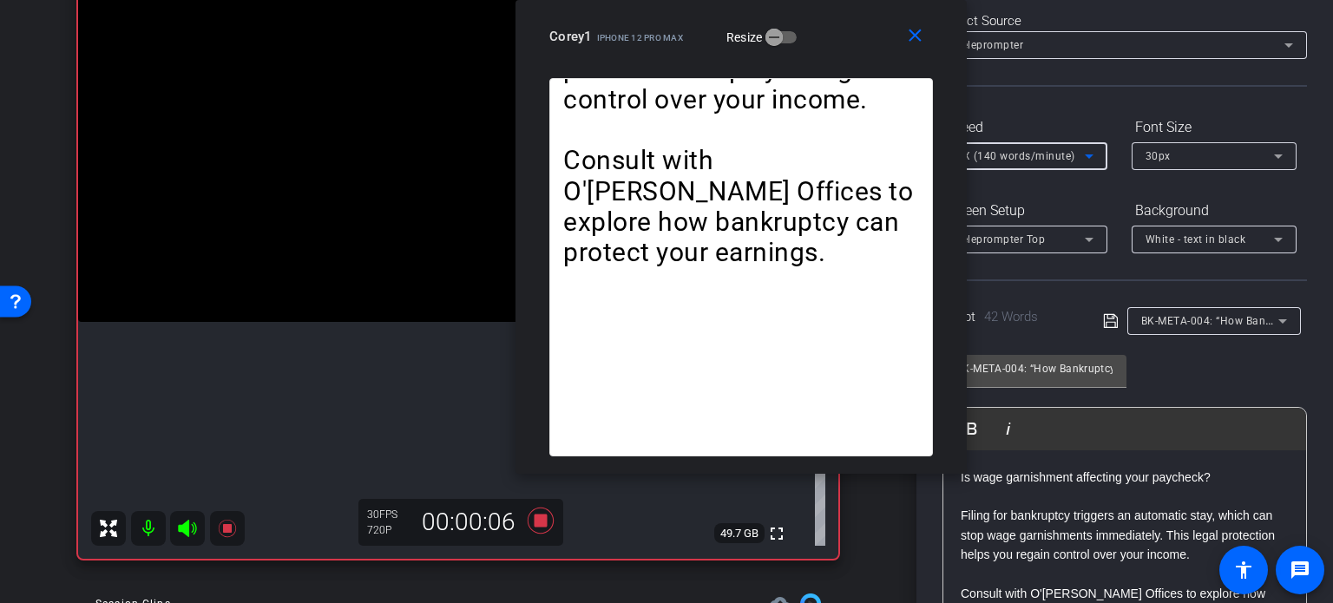
click at [1030, 150] on span "4X (140 words/minute)" at bounding box center [1015, 156] width 119 height 12
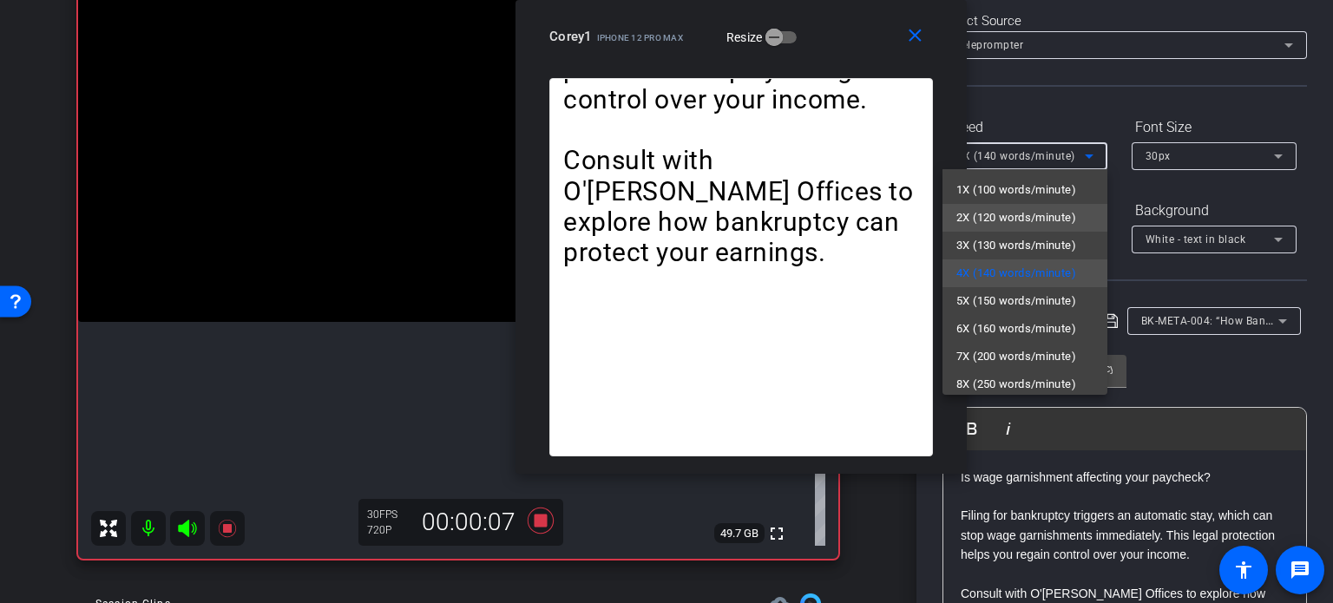
click at [1035, 214] on span "2X (120 words/minute)" at bounding box center [1016, 217] width 120 height 21
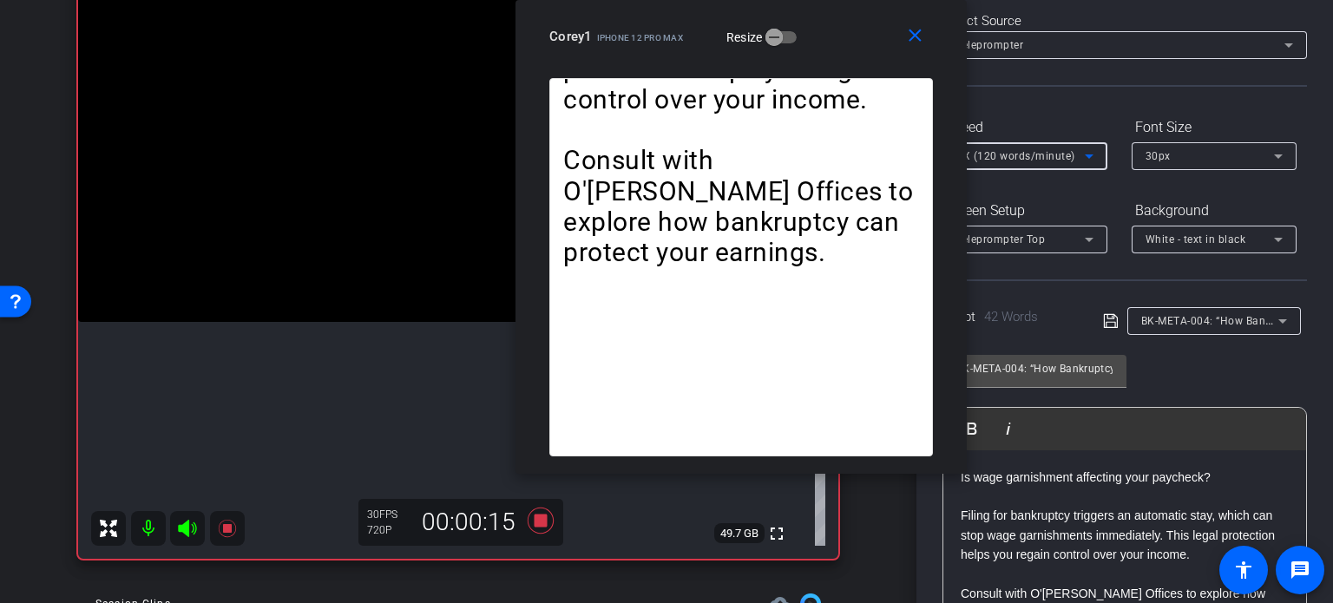
click at [1040, 159] on span "2X (120 words/minute)" at bounding box center [1015, 156] width 119 height 12
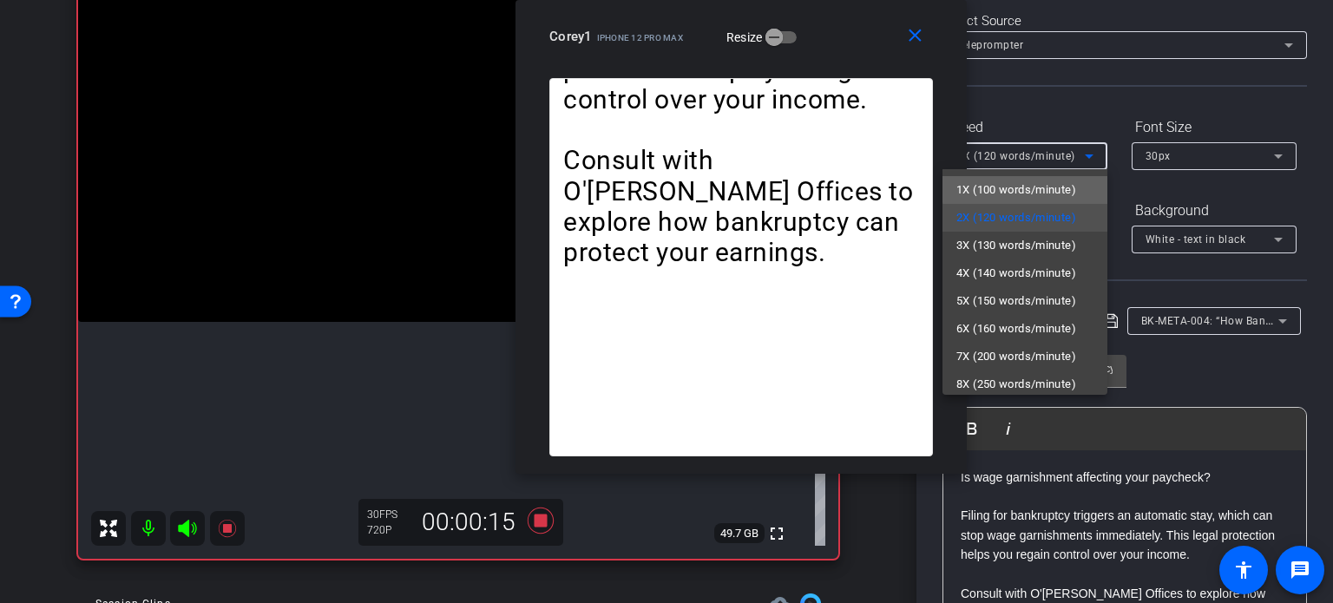
click at [1048, 189] on span "1X (100 words/minute)" at bounding box center [1016, 190] width 120 height 21
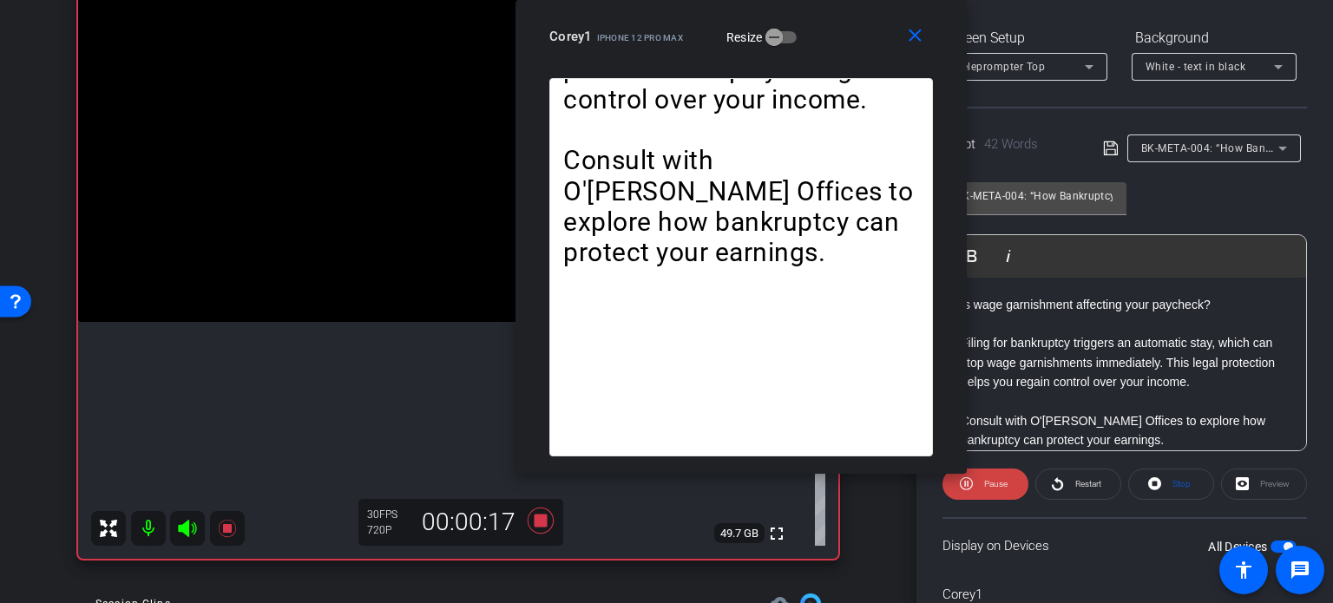
scroll to position [257, 0]
click at [1153, 485] on icon at bounding box center [1154, 482] width 13 height 13
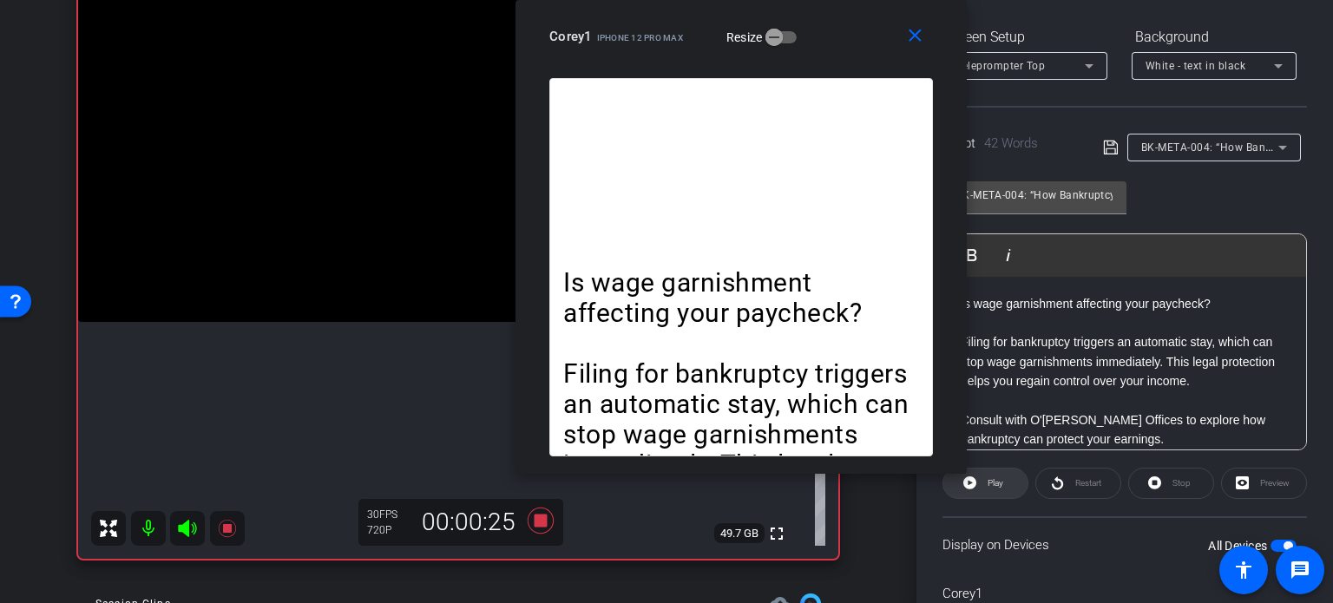
click at [976, 486] on span at bounding box center [985, 484] width 84 height 42
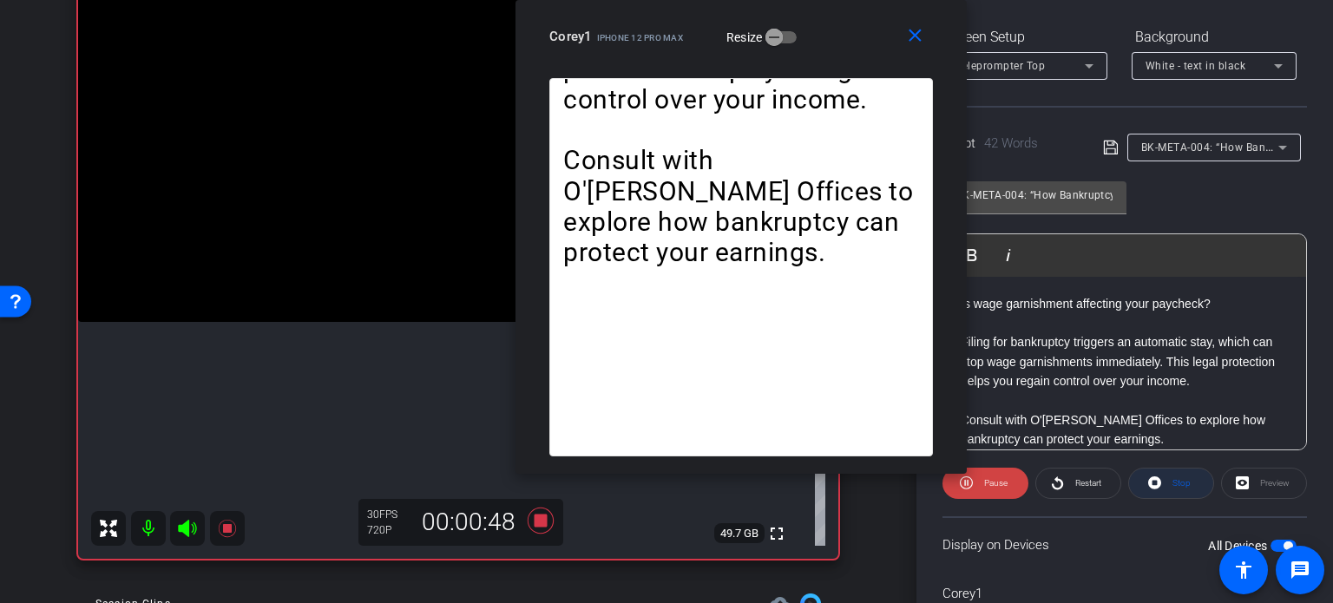
click at [1173, 481] on span "Stop" at bounding box center [1182, 483] width 18 height 10
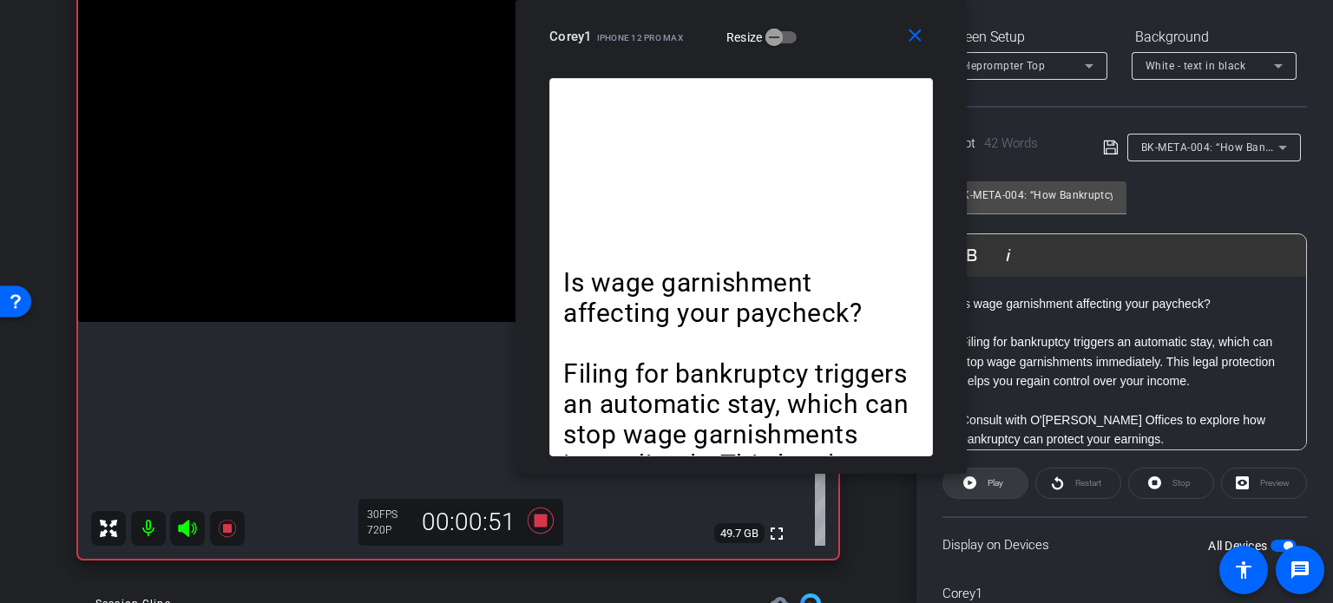
click at [995, 479] on span "Play" at bounding box center [996, 483] width 16 height 10
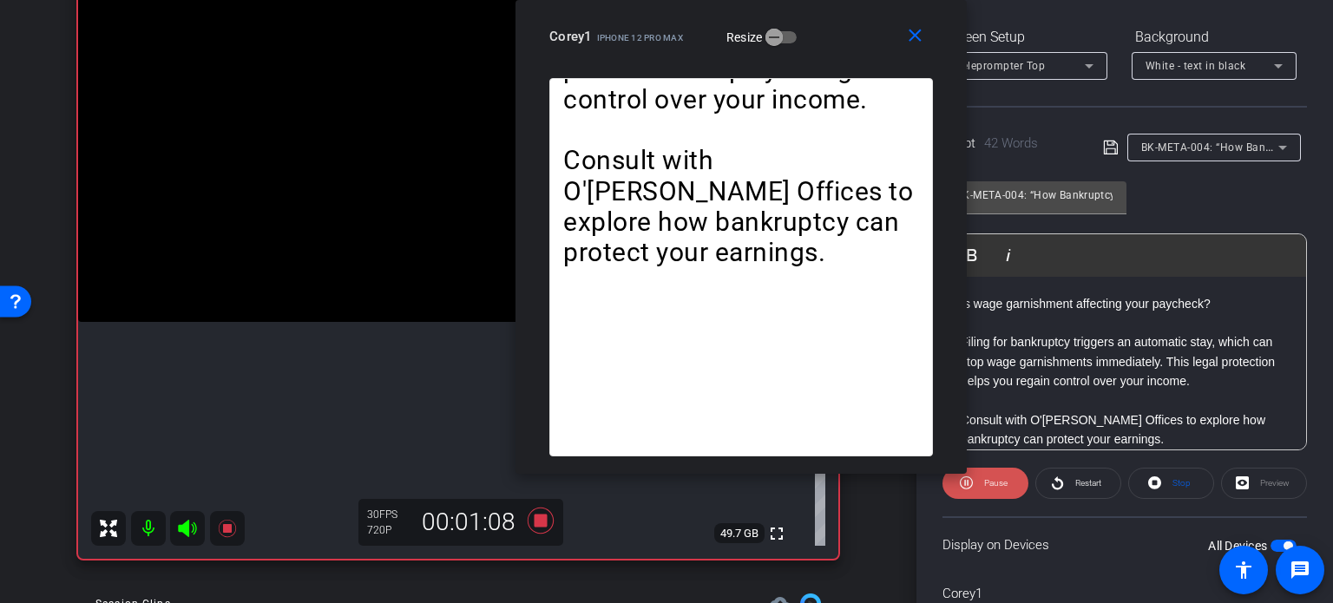
click at [993, 480] on span "Pause" at bounding box center [995, 483] width 23 height 10
click at [918, 25] on mat-icon "close" at bounding box center [915, 36] width 22 height 22
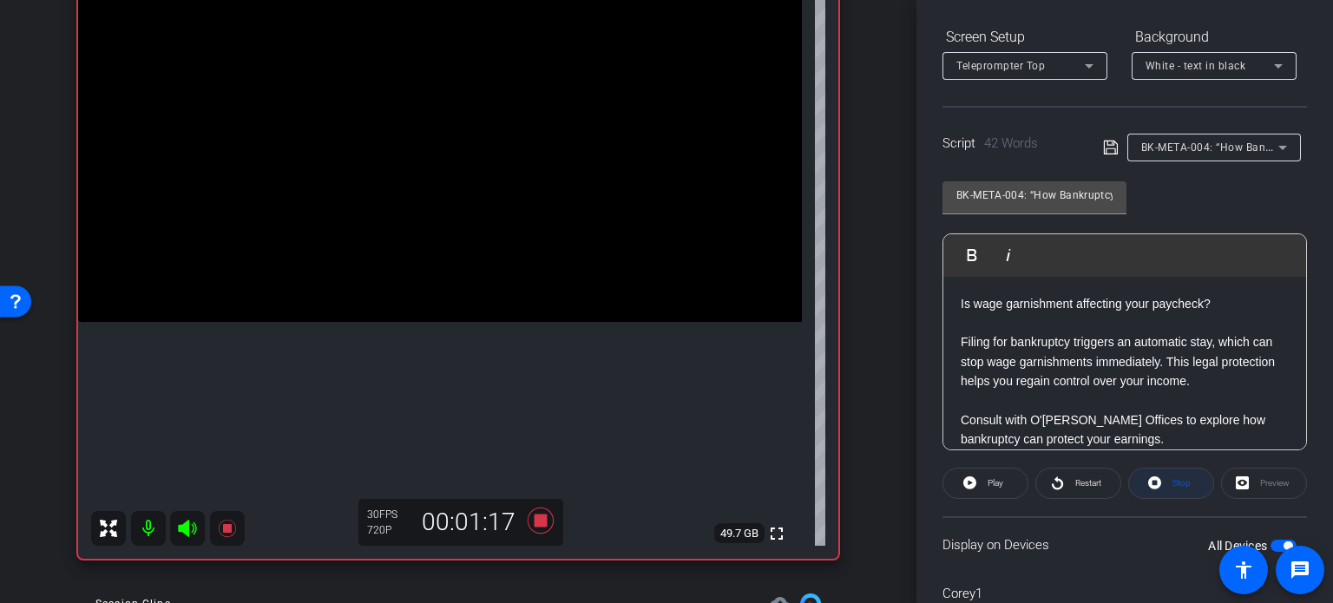
click at [1168, 486] on span "Stop" at bounding box center [1179, 483] width 23 height 24
click at [989, 478] on span "Play" at bounding box center [996, 483] width 16 height 10
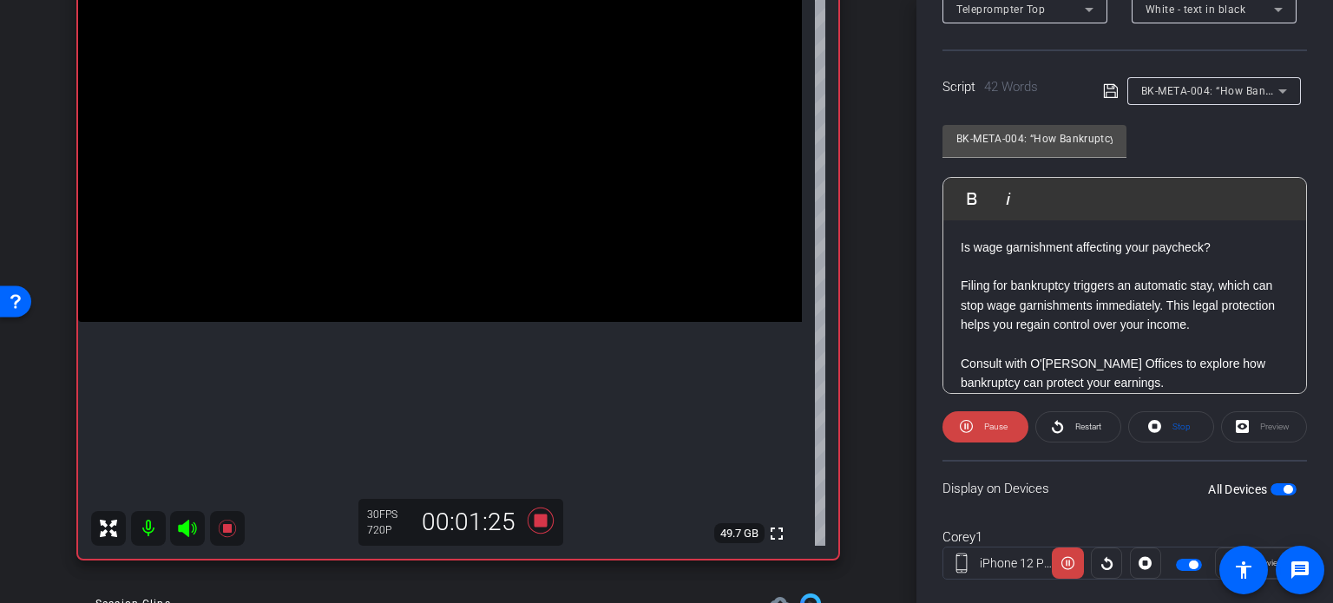
scroll to position [344, 0]
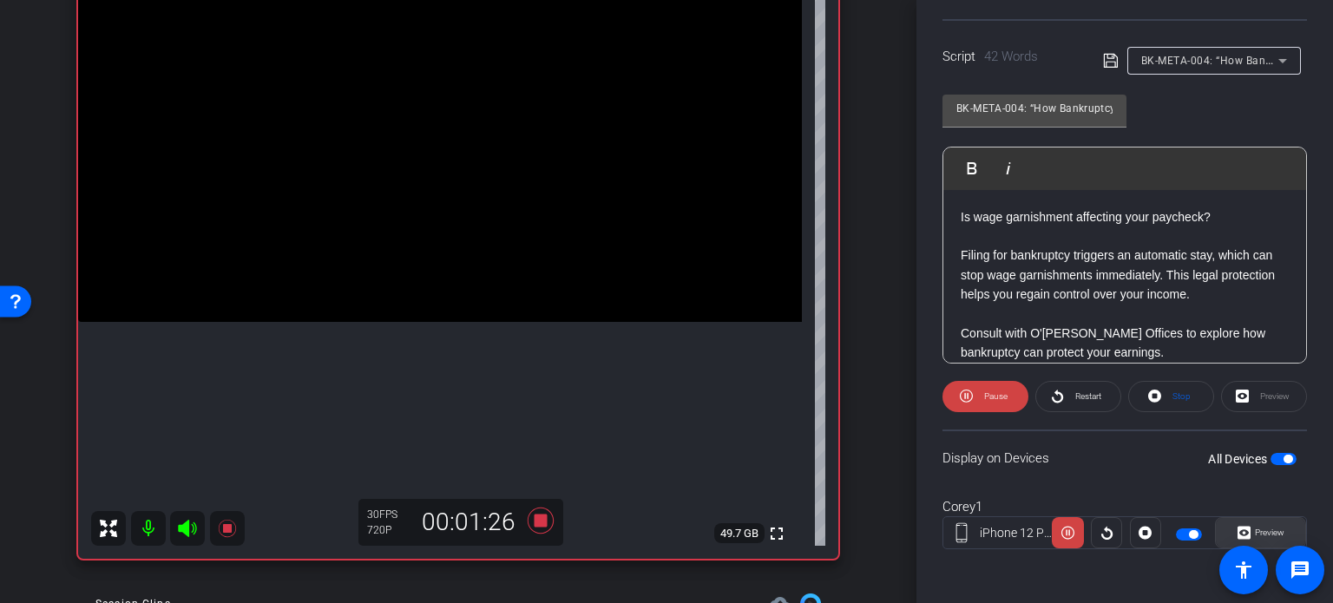
click at [1282, 519] on span at bounding box center [1260, 533] width 89 height 42
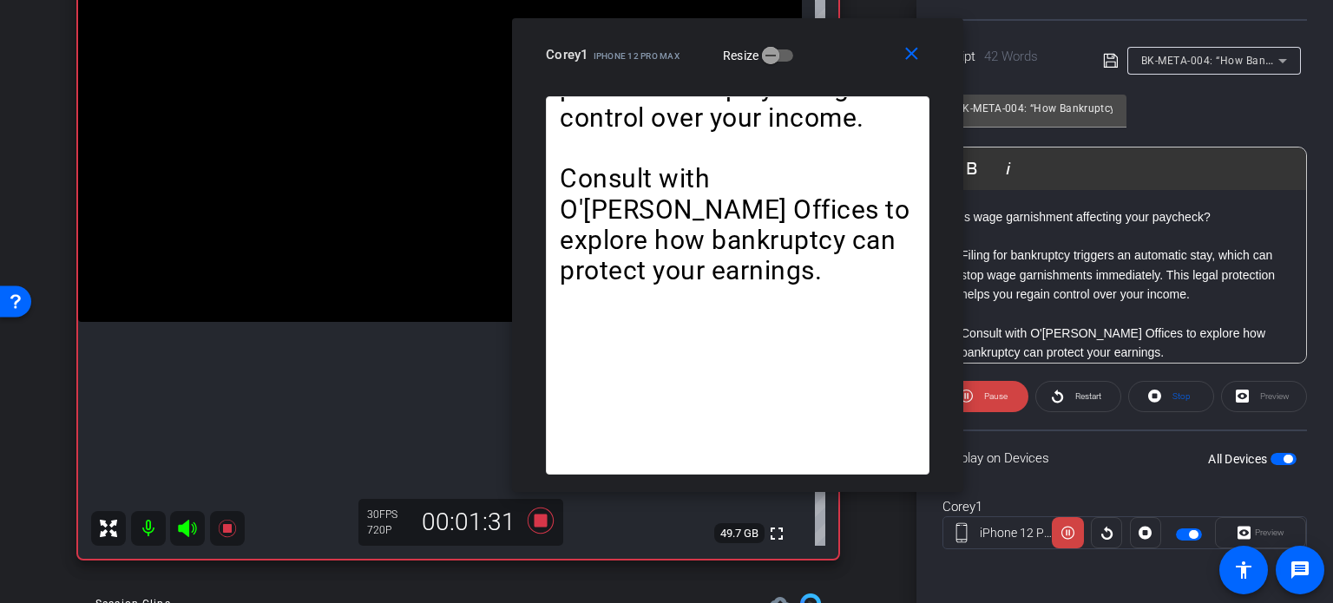
drag, startPoint x: 758, startPoint y: 121, endPoint x: 828, endPoint y: 74, distance: 84.5
click at [828, 74] on div "close Corey1 iPhone 12 Pro Max Resize" at bounding box center [737, 57] width 451 height 78
click at [903, 57] on mat-icon "close" at bounding box center [912, 54] width 22 height 22
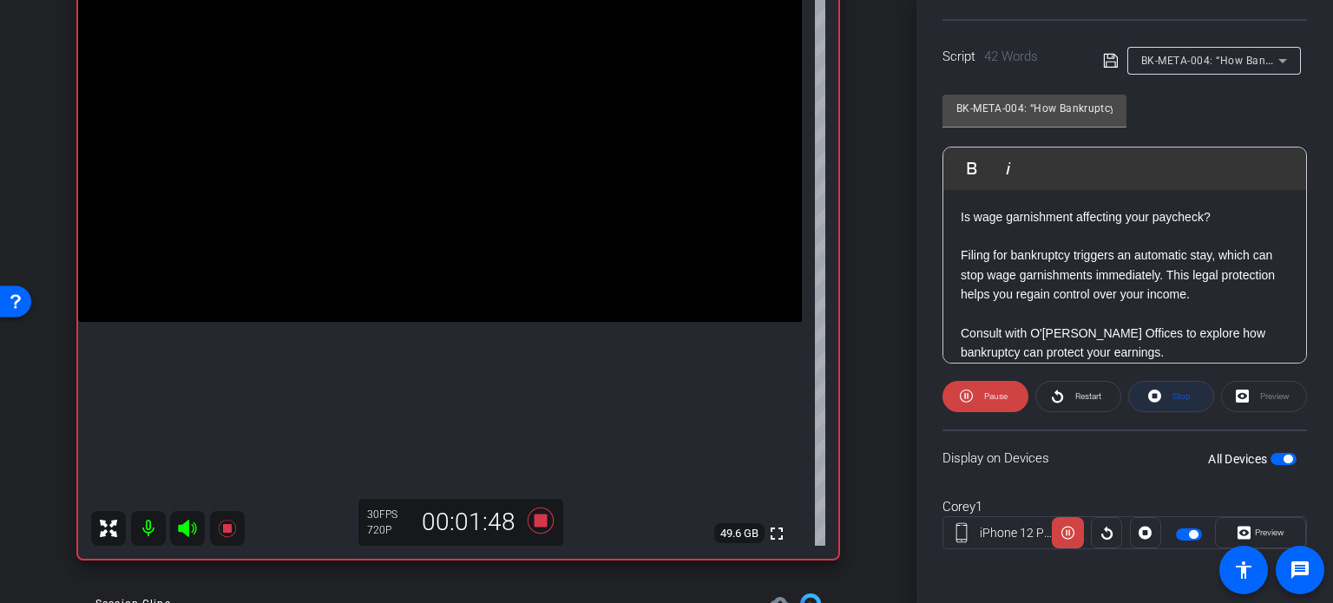
click at [1168, 392] on span "Stop" at bounding box center [1179, 396] width 23 height 24
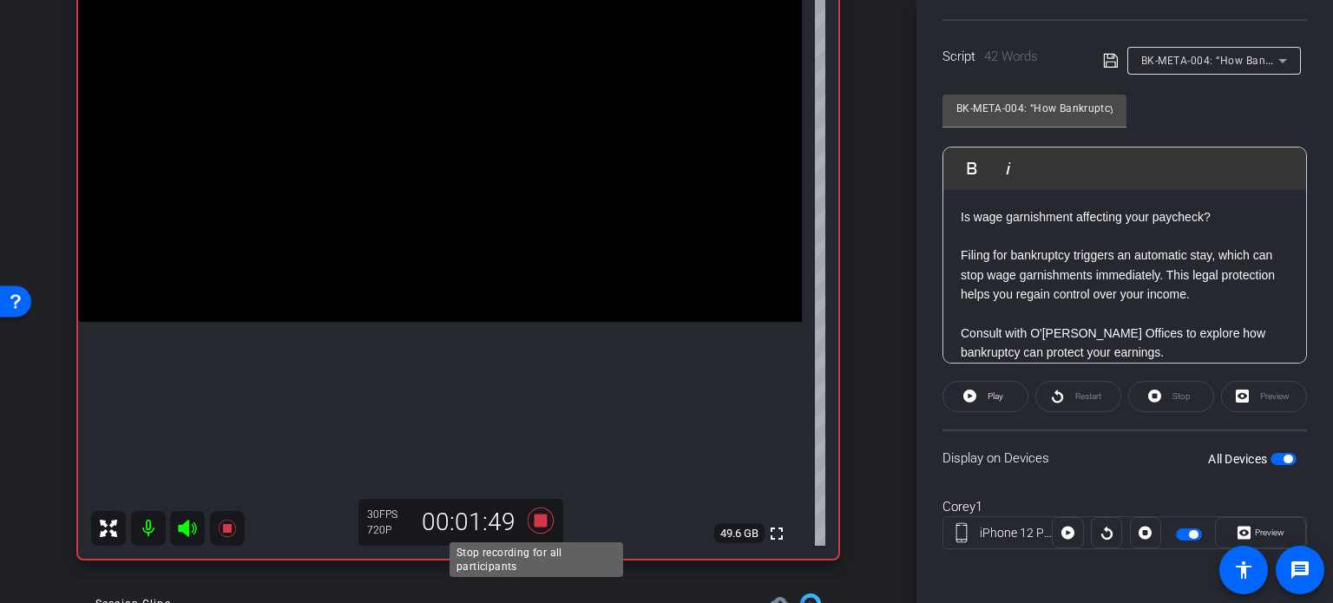
click at [540, 523] on icon at bounding box center [541, 521] width 26 height 26
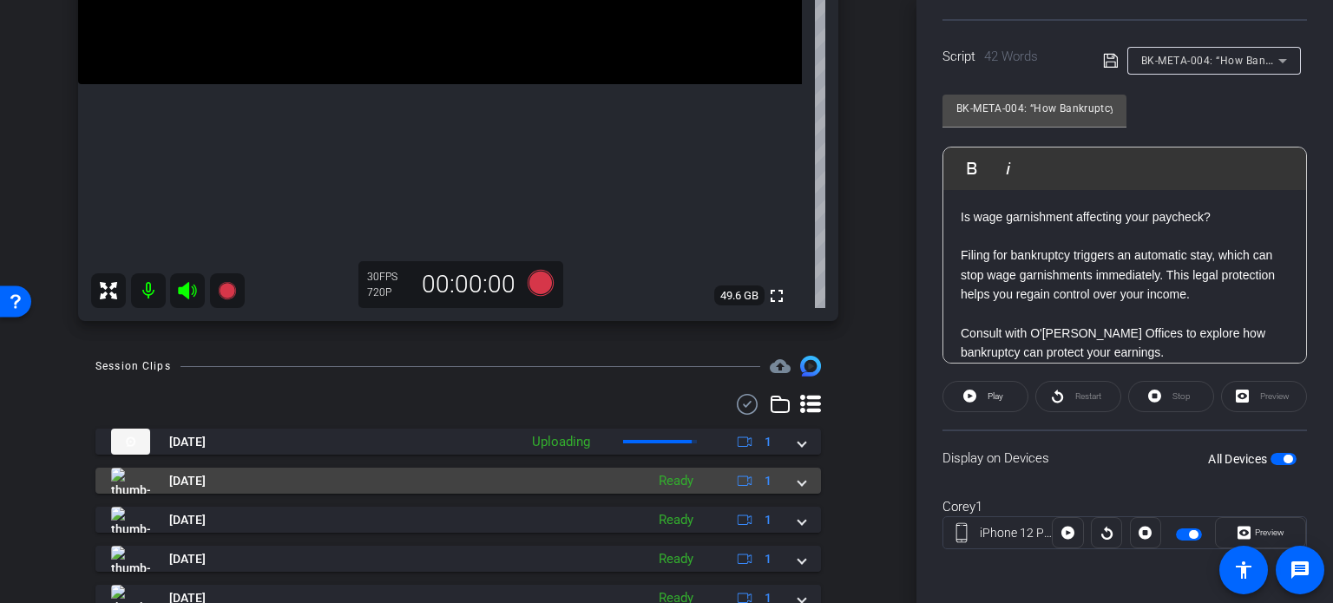
scroll to position [434, 0]
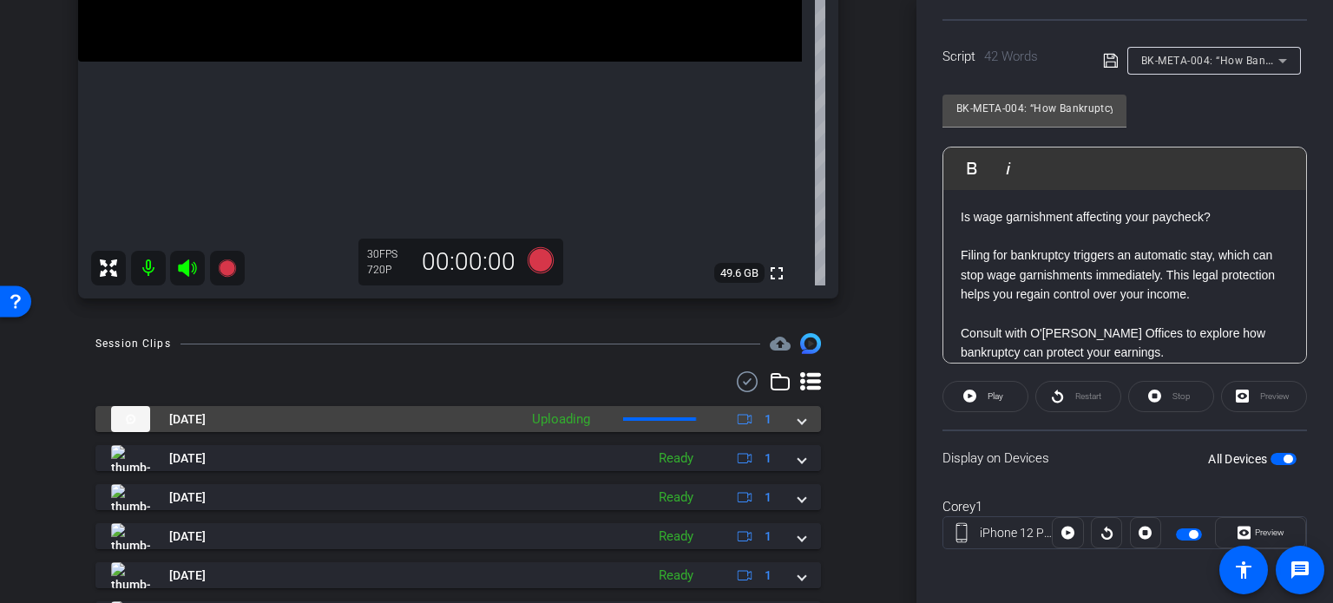
click at [785, 430] on div "Aug 27, 2025 Uploading 1" at bounding box center [454, 419] width 687 height 26
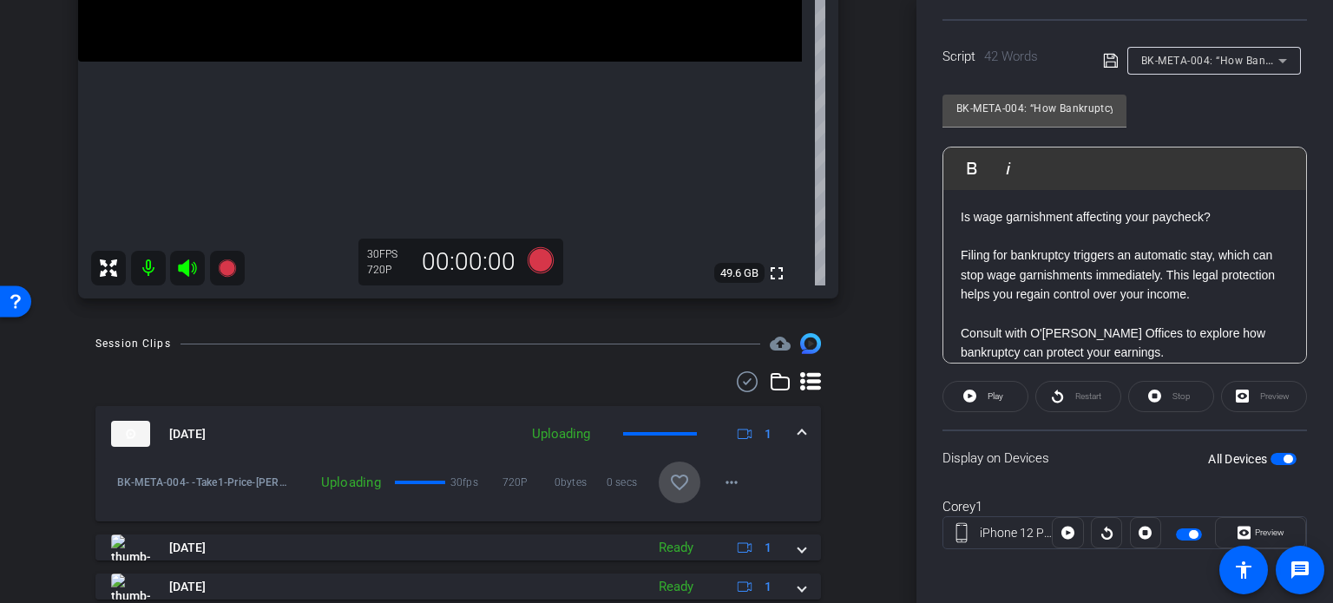
click at [673, 473] on mat-icon "favorite_border" at bounding box center [679, 482] width 21 height 21
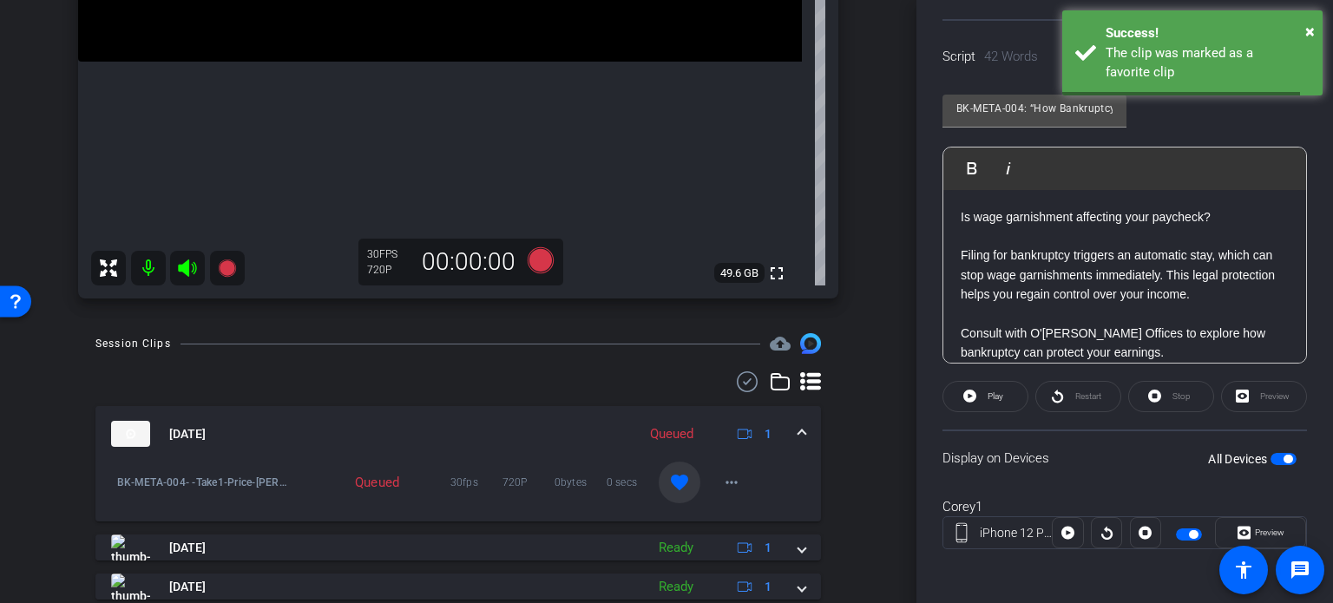
drag, startPoint x: 798, startPoint y: 426, endPoint x: 900, endPoint y: 387, distance: 109.6
click at [798, 425] on mat-expansion-panel-header "Aug 27, 2025 Queued 1" at bounding box center [458, 434] width 726 height 56
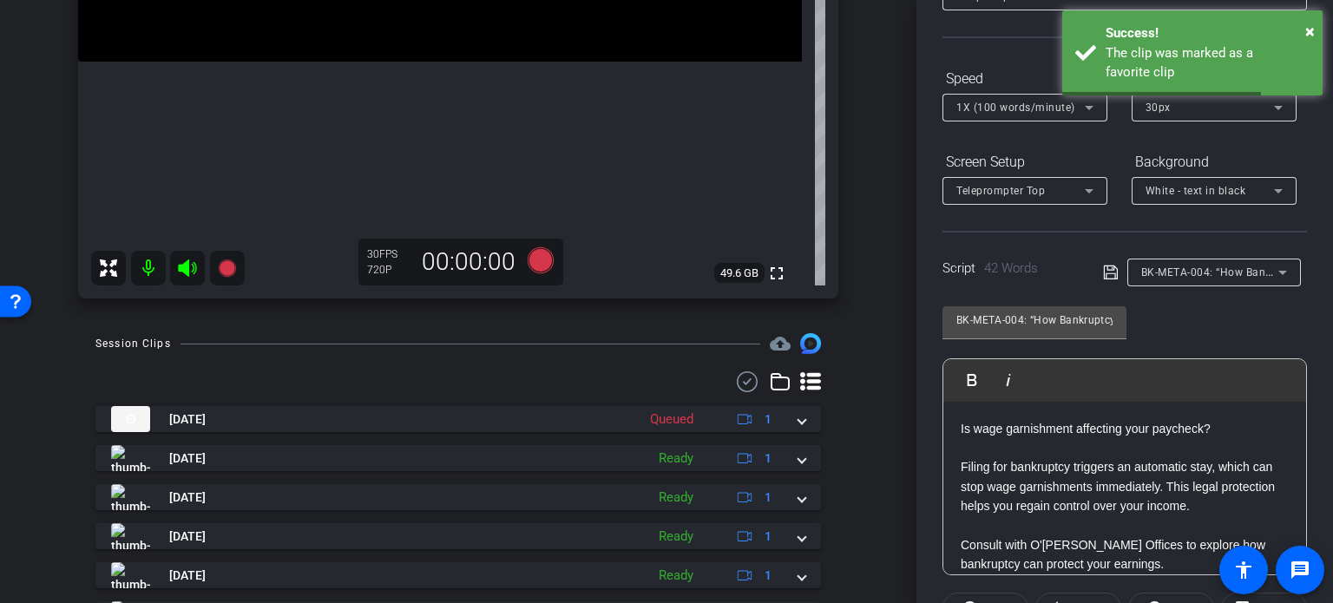
scroll to position [83, 0]
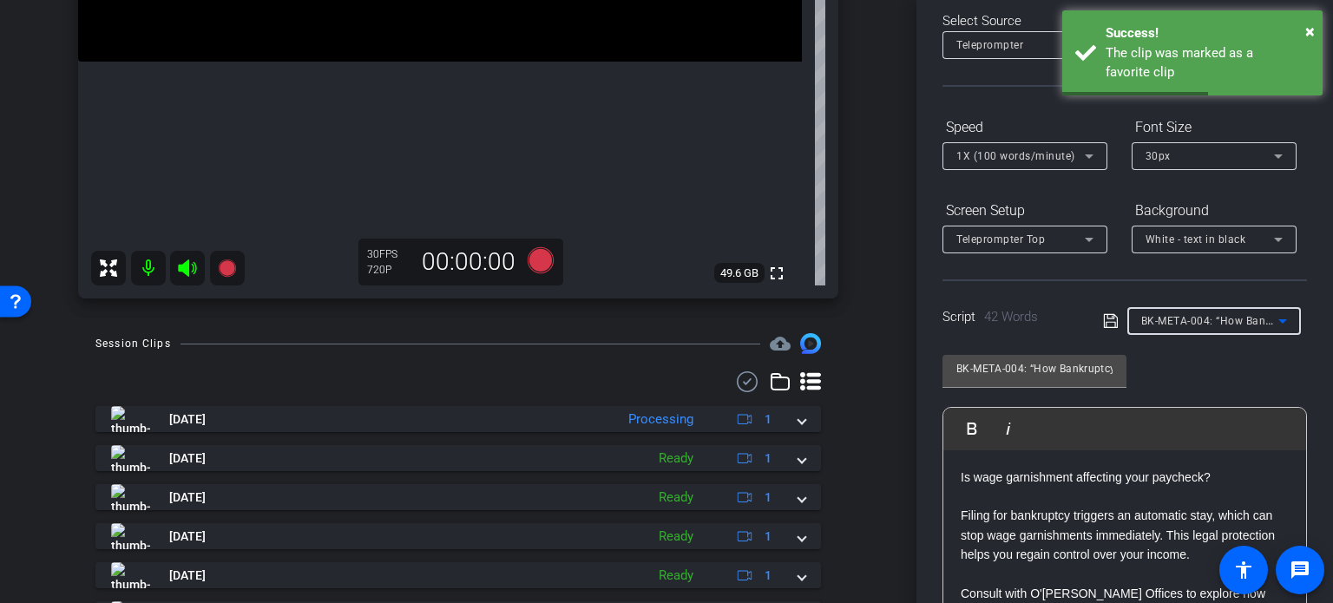
click at [1176, 313] on span "BK-META-004: “How Bankruptcy Can Stop Wage Garnishment”" at bounding box center [1299, 320] width 317 height 14
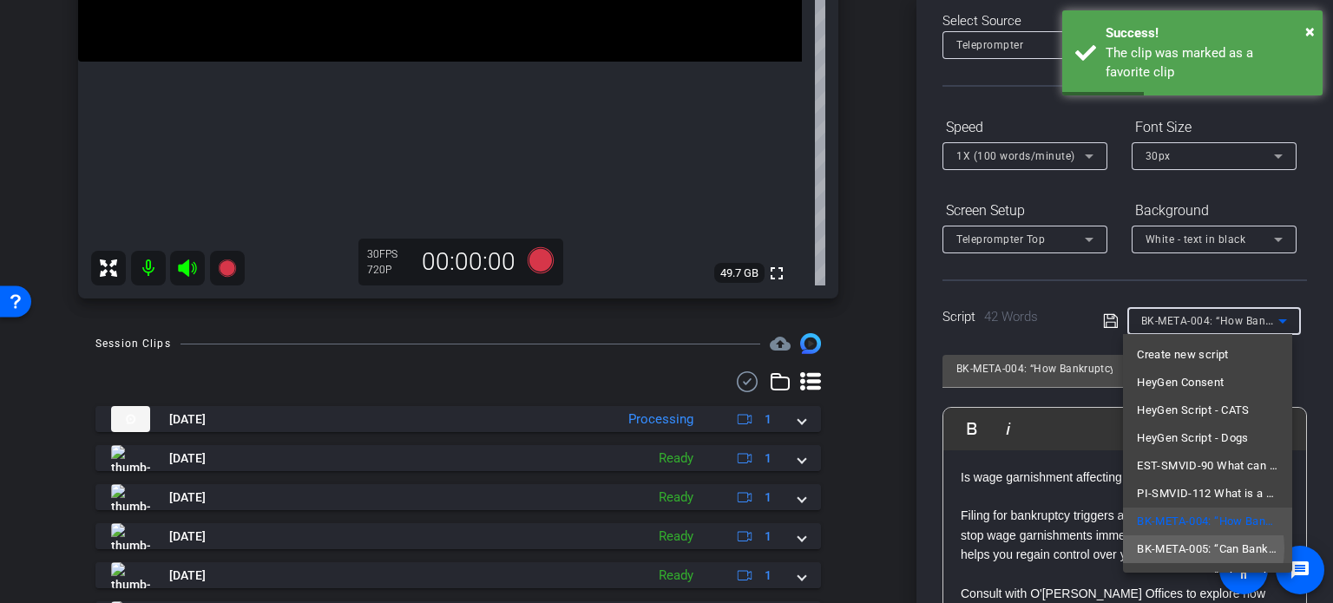
click at [1188, 549] on span "BK-META-005: “Can Bankruptcy Eliminate Medical Debt?”" at bounding box center [1207, 549] width 141 height 21
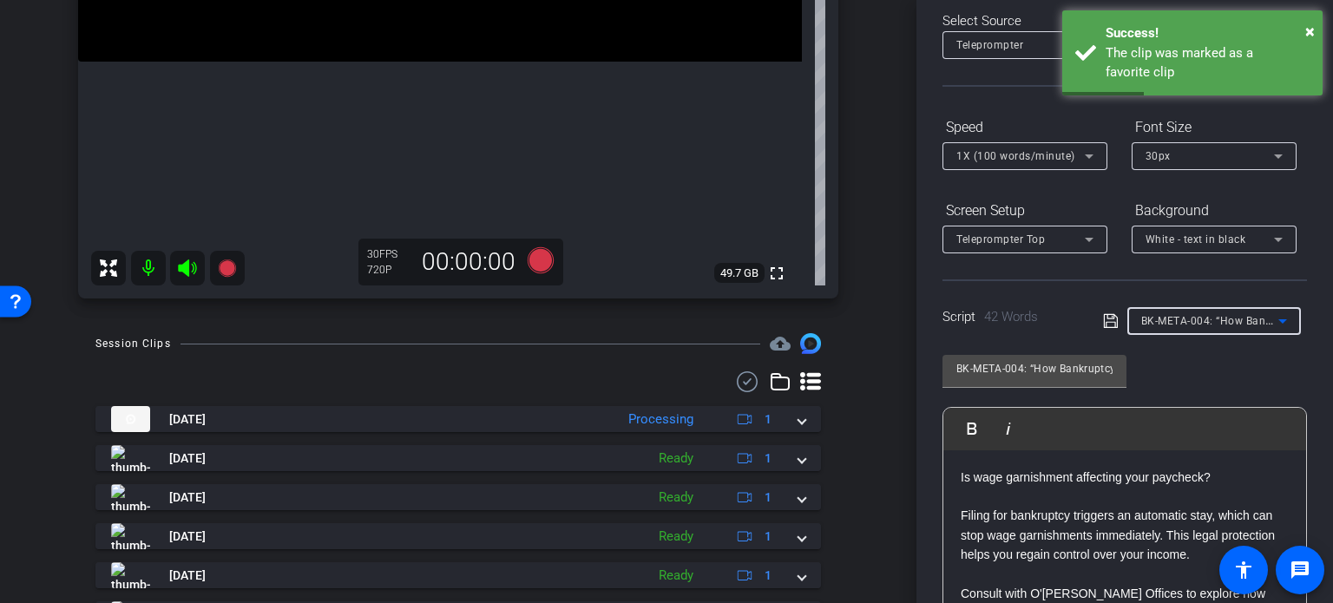
type input "BK-META-005: “Can Bankruptcy Eliminate Medical Debt?”"
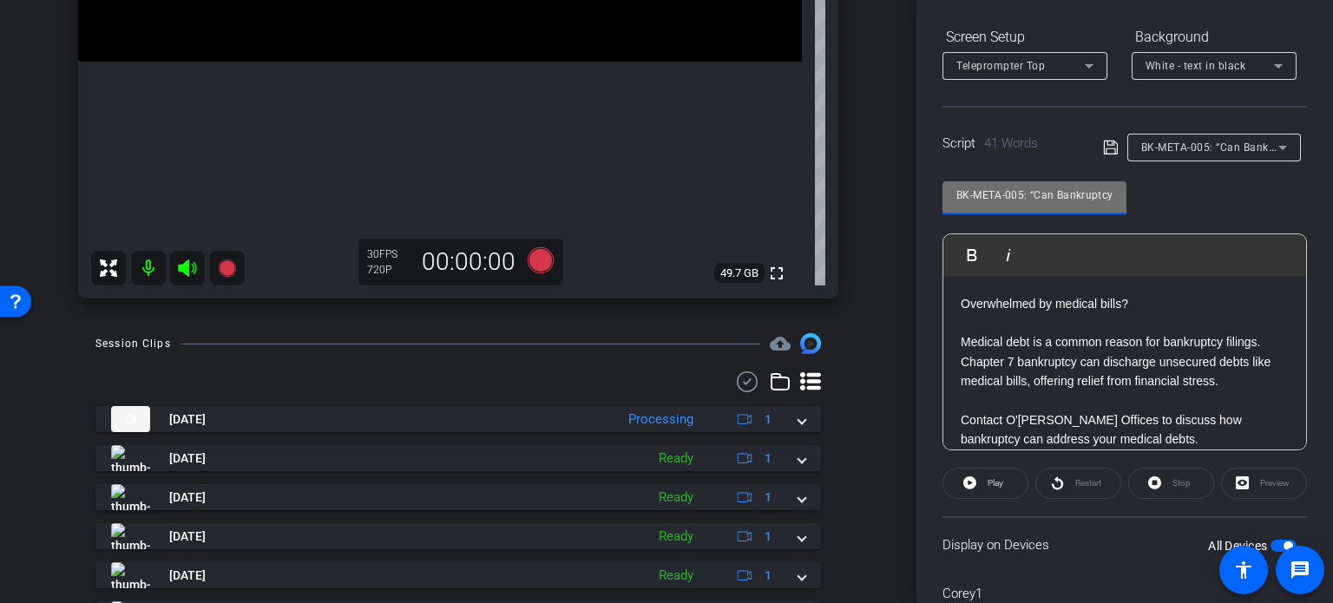
scroll to position [0, 124]
drag, startPoint x: 1059, startPoint y: 189, endPoint x: 1122, endPoint y: 210, distance: 66.7
click at [1122, 210] on div "BK-META-005: “Can Bankruptcy Eliminate Medical Debt?”" at bounding box center [1035, 197] width 184 height 33
click at [1026, 194] on input "BK-META-005: “Can Bankruptcy Eliminate Medical Debt?”" at bounding box center [1034, 195] width 156 height 21
click at [1034, 194] on input "BK-META-005: “Can Bankruptcy Eliminate Medical Debt?”" at bounding box center [1034, 195] width 156 height 21
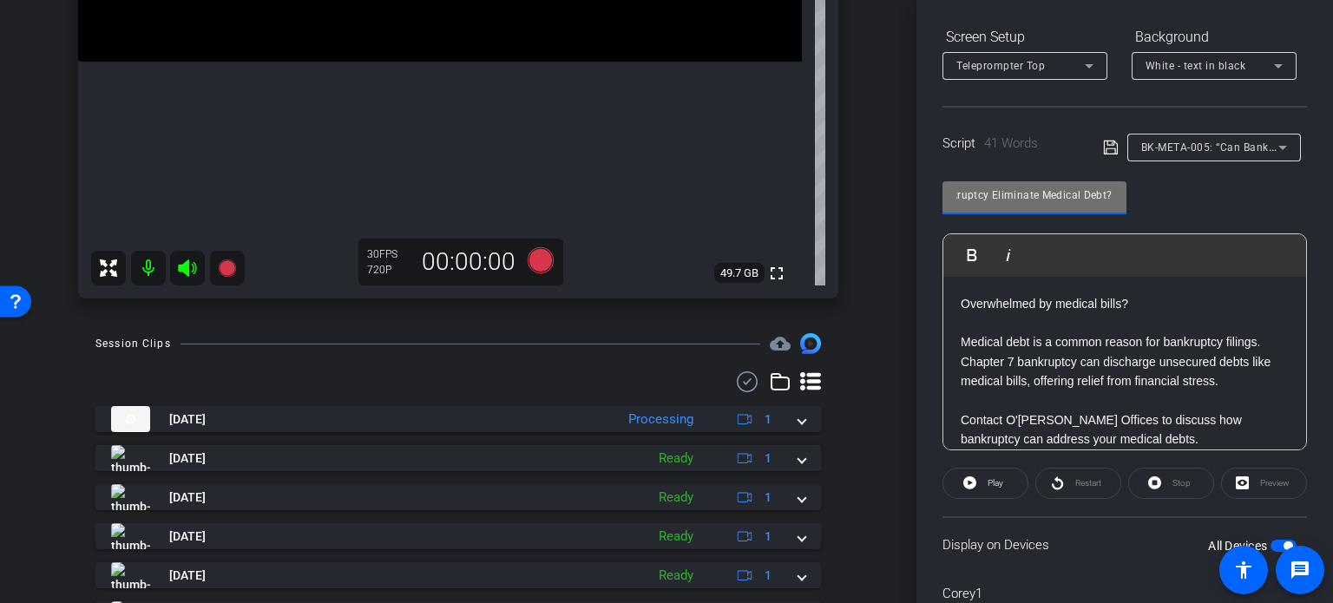
scroll to position [0, 0]
drag, startPoint x: 1034, startPoint y: 194, endPoint x: 802, endPoint y: 151, distance: 235.6
click at [802, 151] on div "arrow_back Price,Corey_Shoot21_07302025 Back to project Send invite account_box…" at bounding box center [666, 301] width 1333 height 603
click at [994, 202] on input "BK-META-005: “Can Bankruptcy Eliminate Medical Debt?”" at bounding box center [1034, 195] width 156 height 21
drag, startPoint x: 1023, startPoint y: 194, endPoint x: 856, endPoint y: 146, distance: 174.2
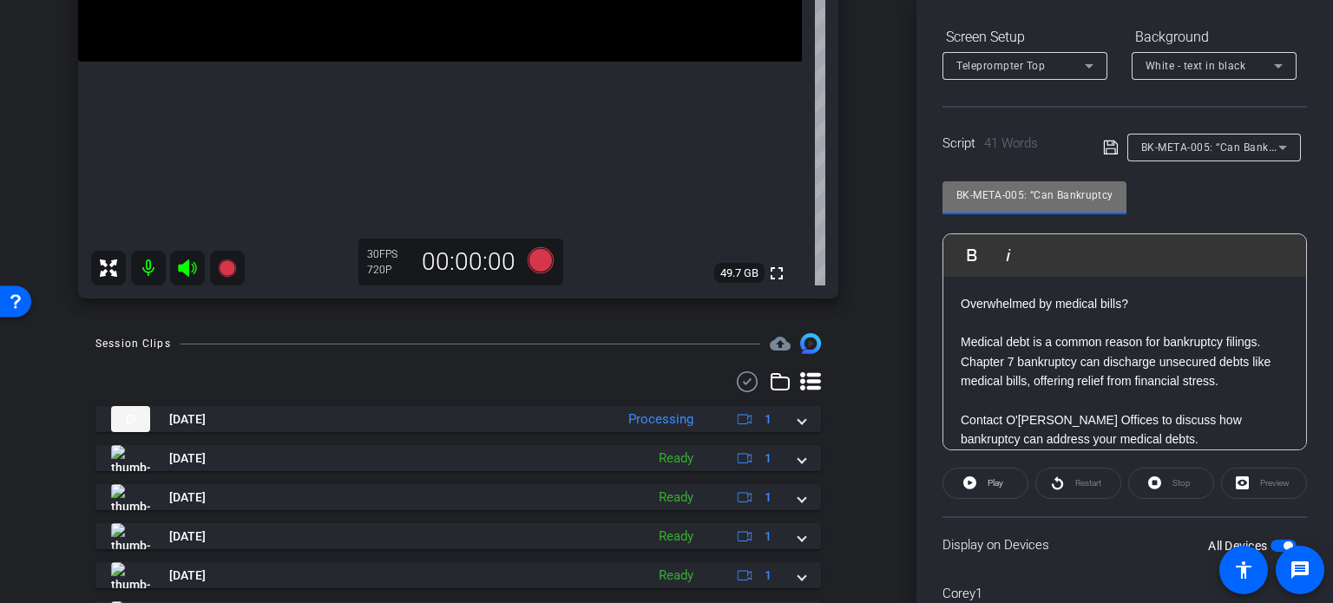
click at [856, 146] on div "arrow_back Price,Corey_Shoot21_07302025 Back to project Send invite account_box…" at bounding box center [666, 301] width 1333 height 603
click at [890, 239] on div "arrow_back Price,Corey_Shoot21_07302025 Back to project Send invite account_box…" at bounding box center [458, 301] width 916 height 603
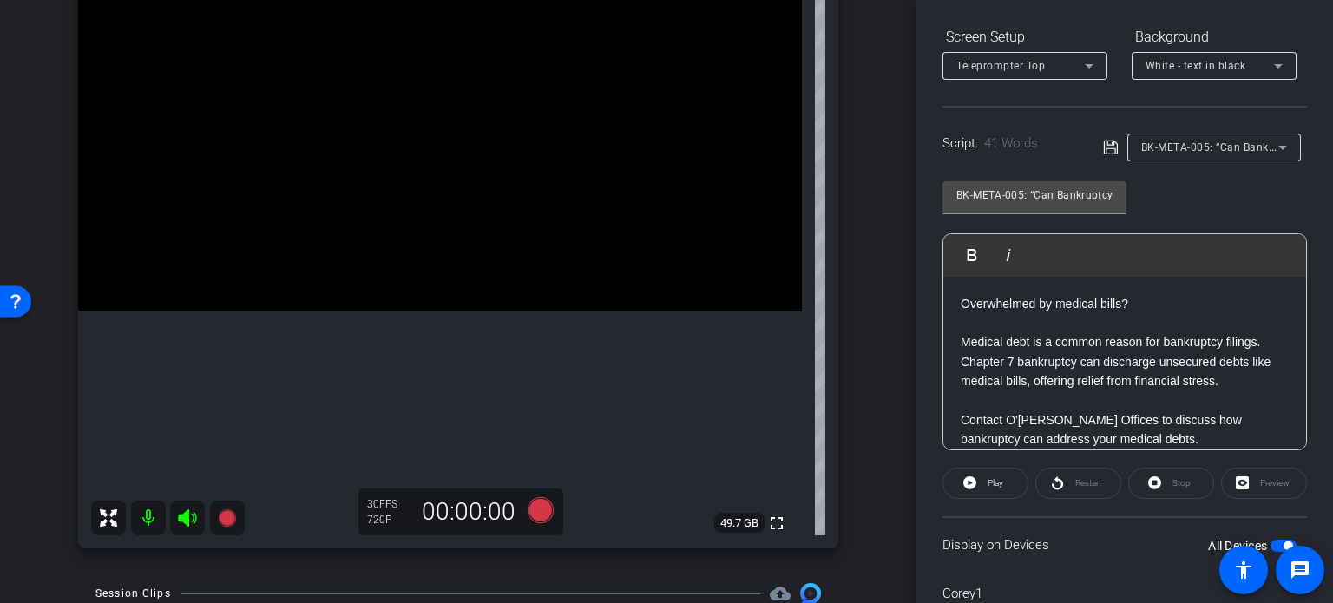
scroll to position [174, 0]
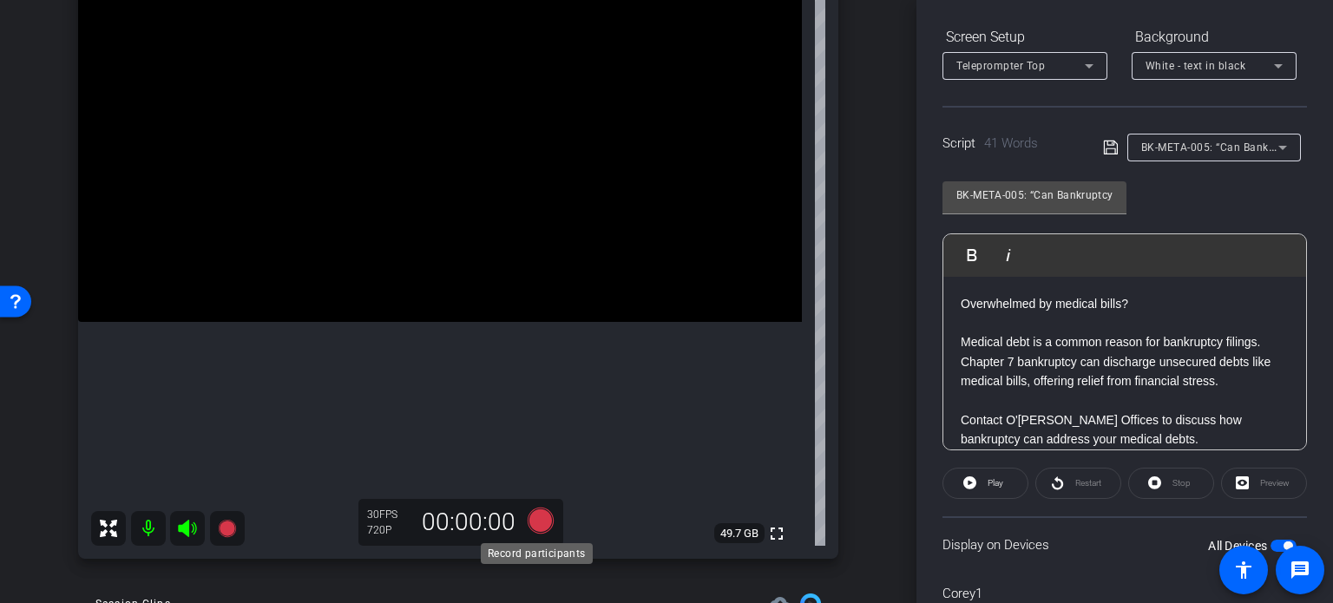
click at [537, 529] on icon at bounding box center [541, 521] width 26 height 26
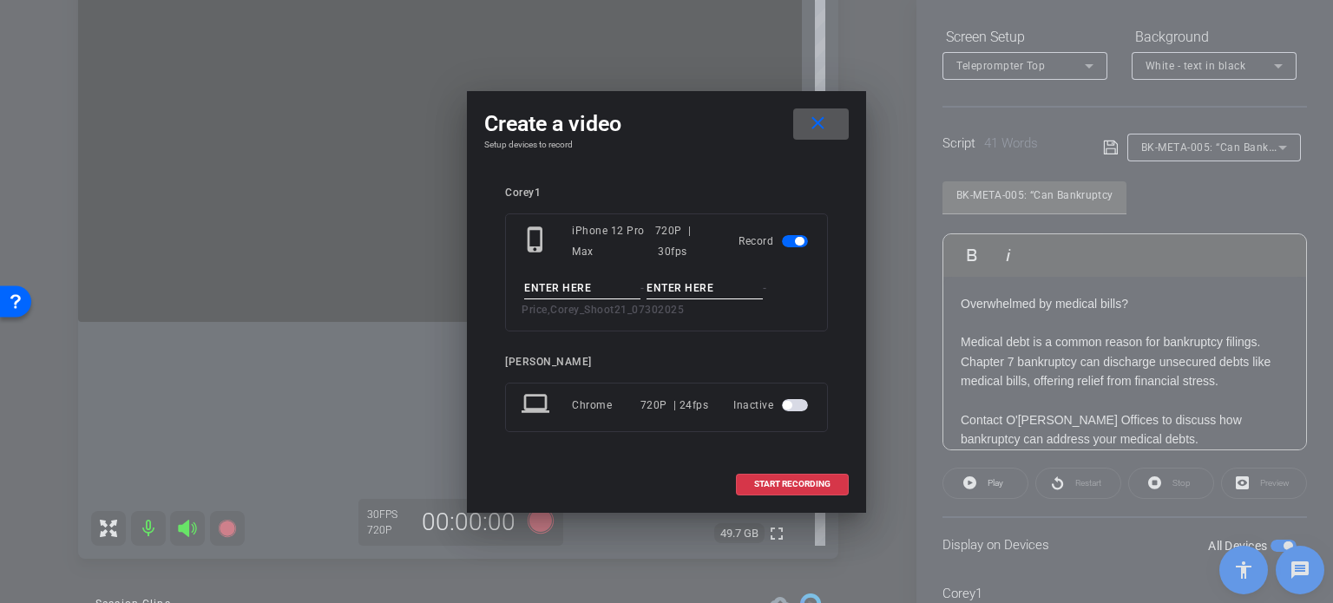
click at [542, 280] on input at bounding box center [582, 289] width 116 height 22
paste input "BK-META-005"
type input "BK-META-005"
click at [705, 291] on input at bounding box center [705, 289] width 116 height 22
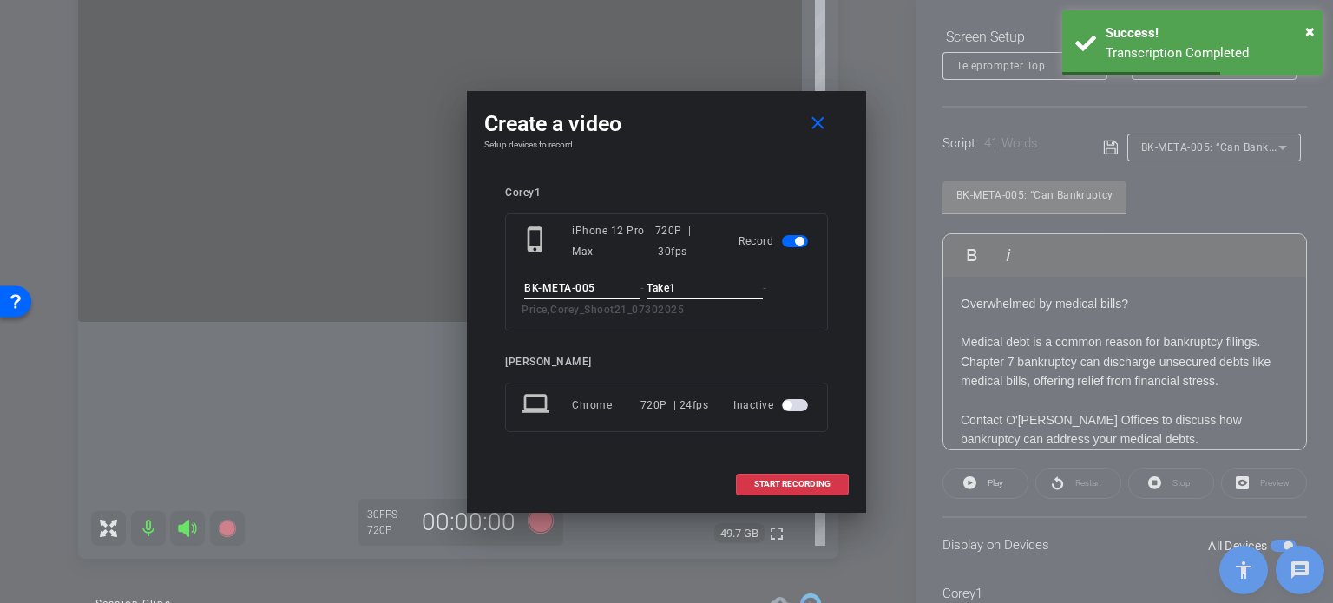
click at [712, 298] on input "Take1" at bounding box center [705, 289] width 116 height 22
type input "Take1"
click at [777, 480] on span "START RECORDING" at bounding box center [792, 484] width 76 height 9
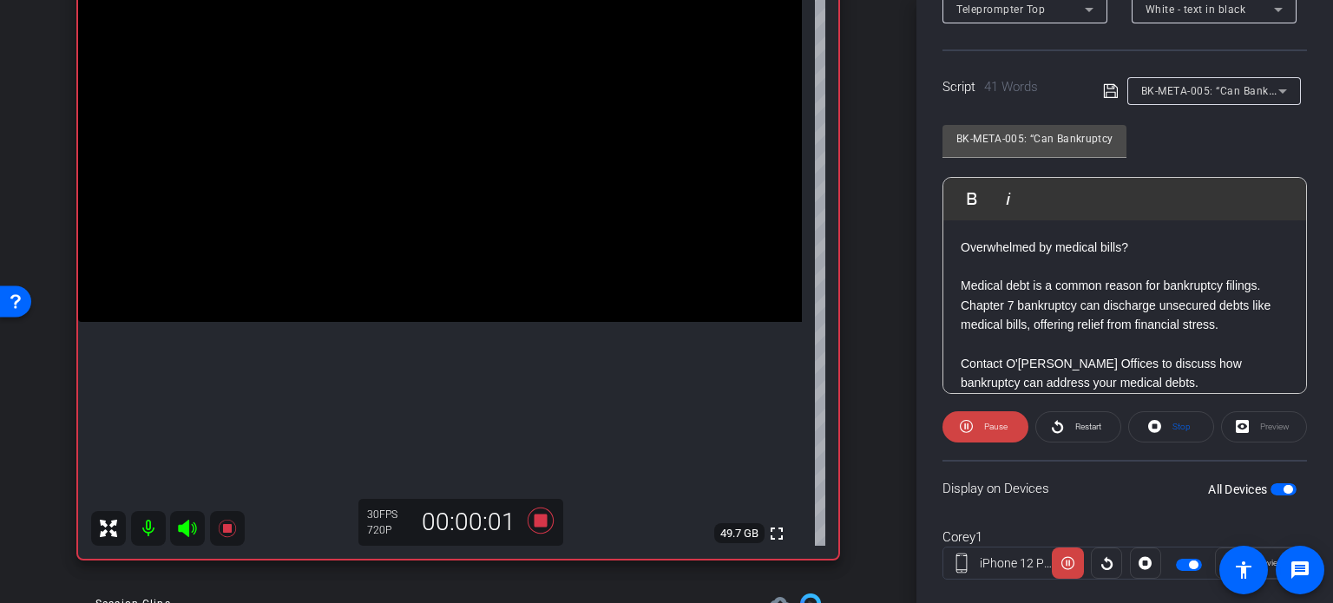
scroll to position [344, 0]
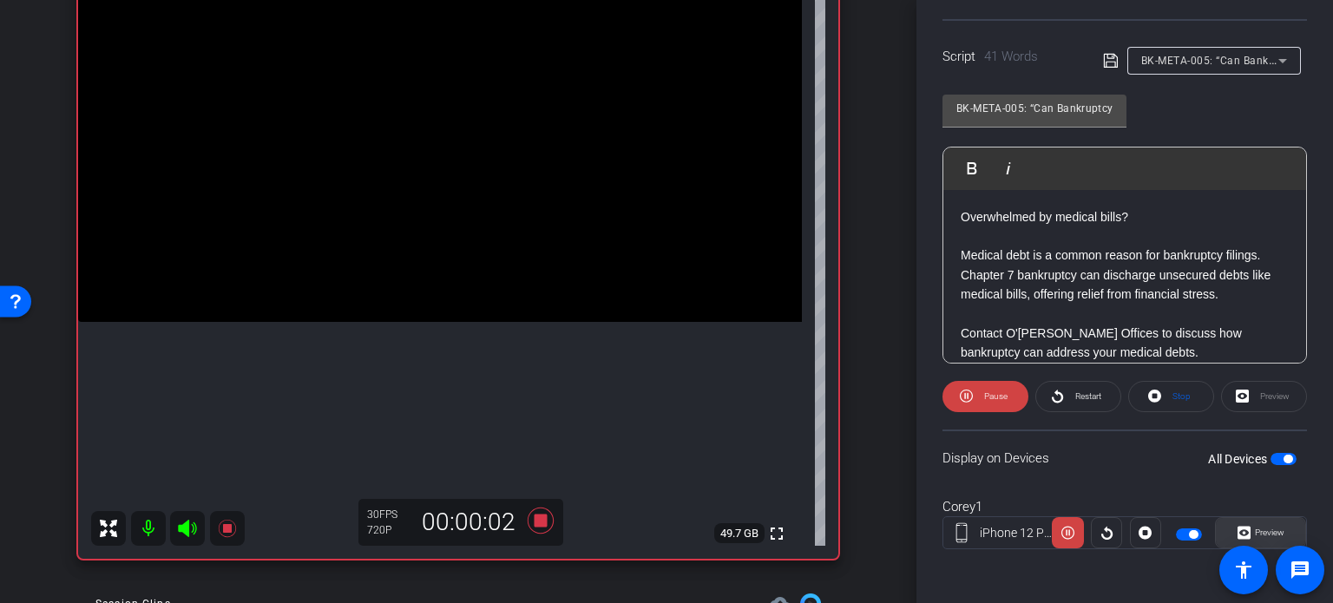
click at [1253, 524] on span "Preview" at bounding box center [1268, 533] width 34 height 24
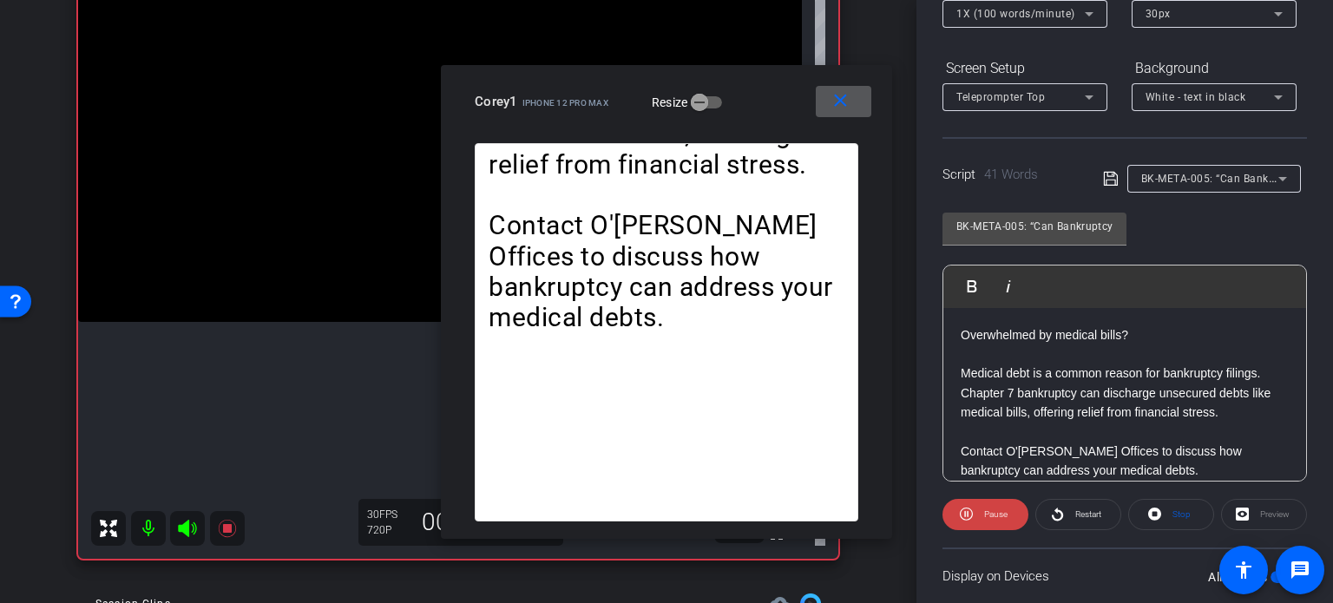
scroll to position [170, 0]
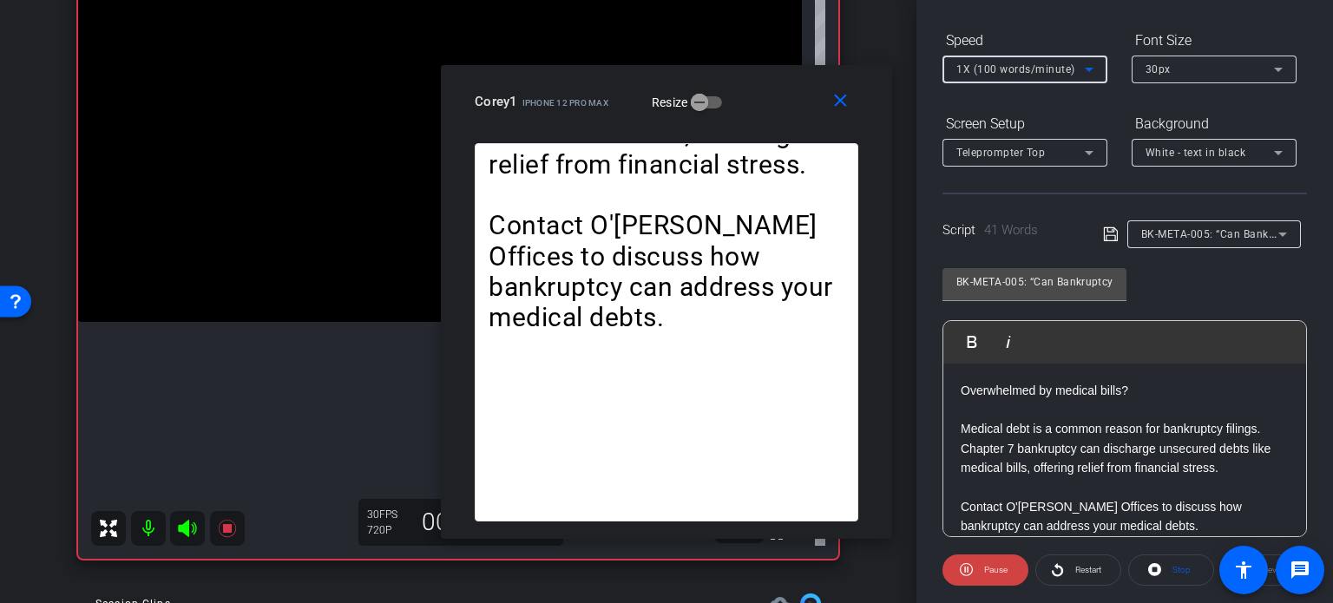
click at [986, 63] on span "1X (100 words/minute)" at bounding box center [1015, 69] width 119 height 12
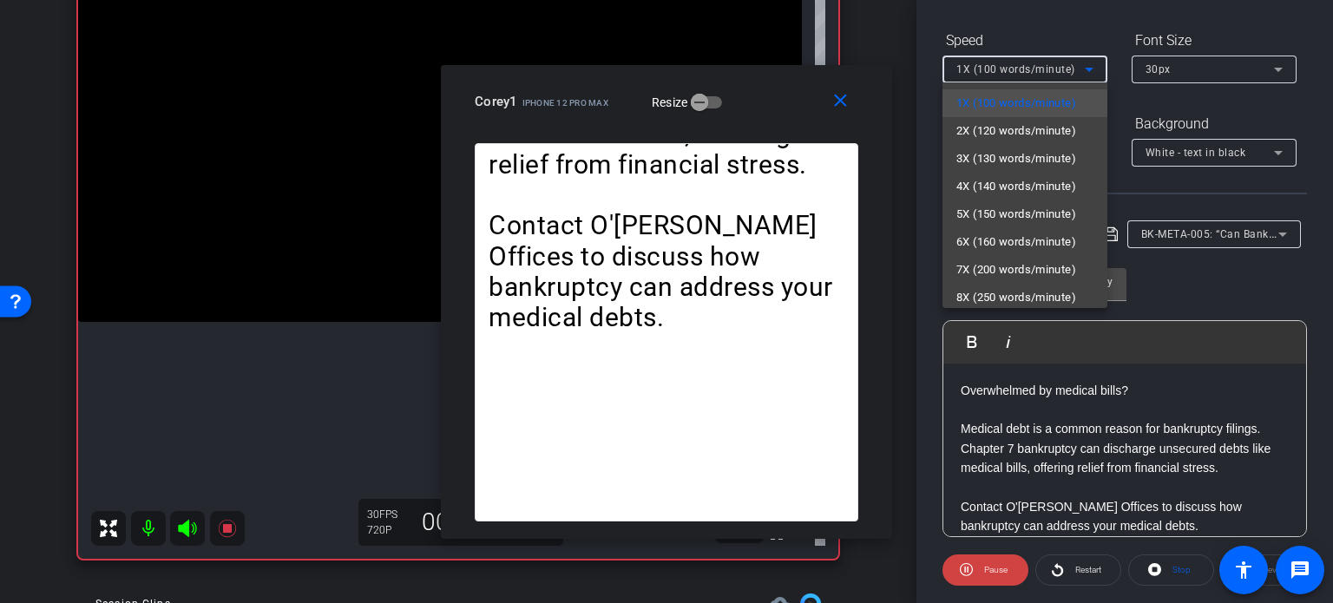
click at [989, 177] on span "4X (140 words/minute)" at bounding box center [1016, 186] width 120 height 21
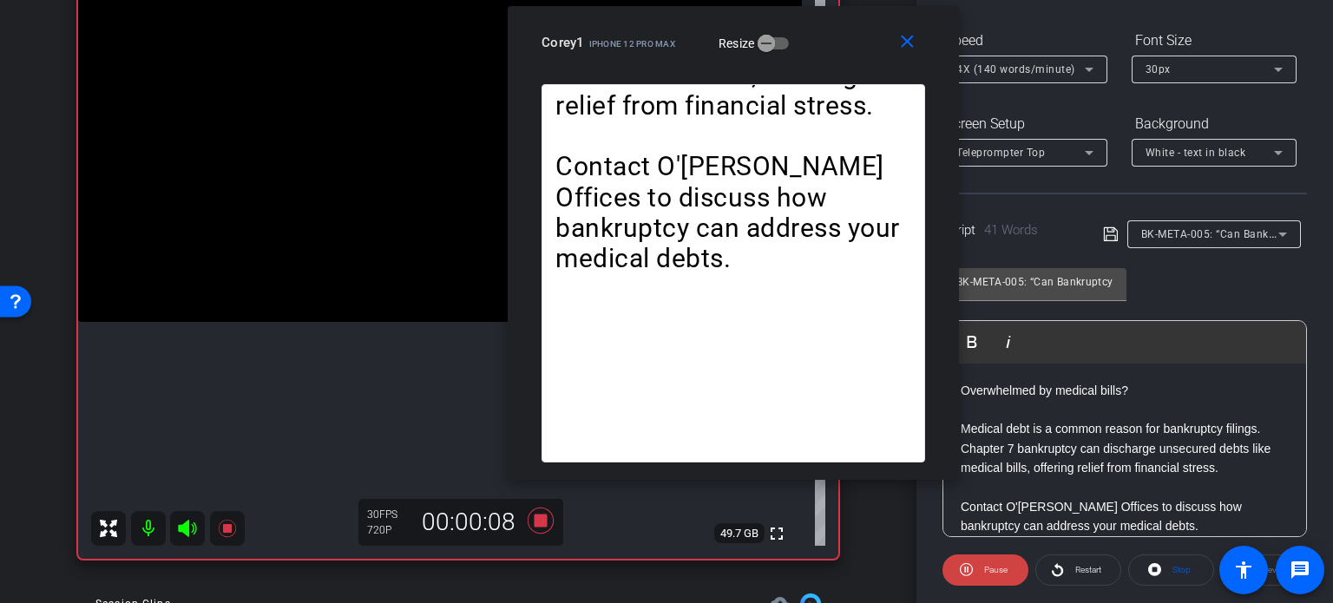
drag, startPoint x: 779, startPoint y: 119, endPoint x: 840, endPoint y: 61, distance: 84.7
click at [840, 61] on div "close Corey1 iPhone 12 Pro Max Resize" at bounding box center [733, 45] width 451 height 78
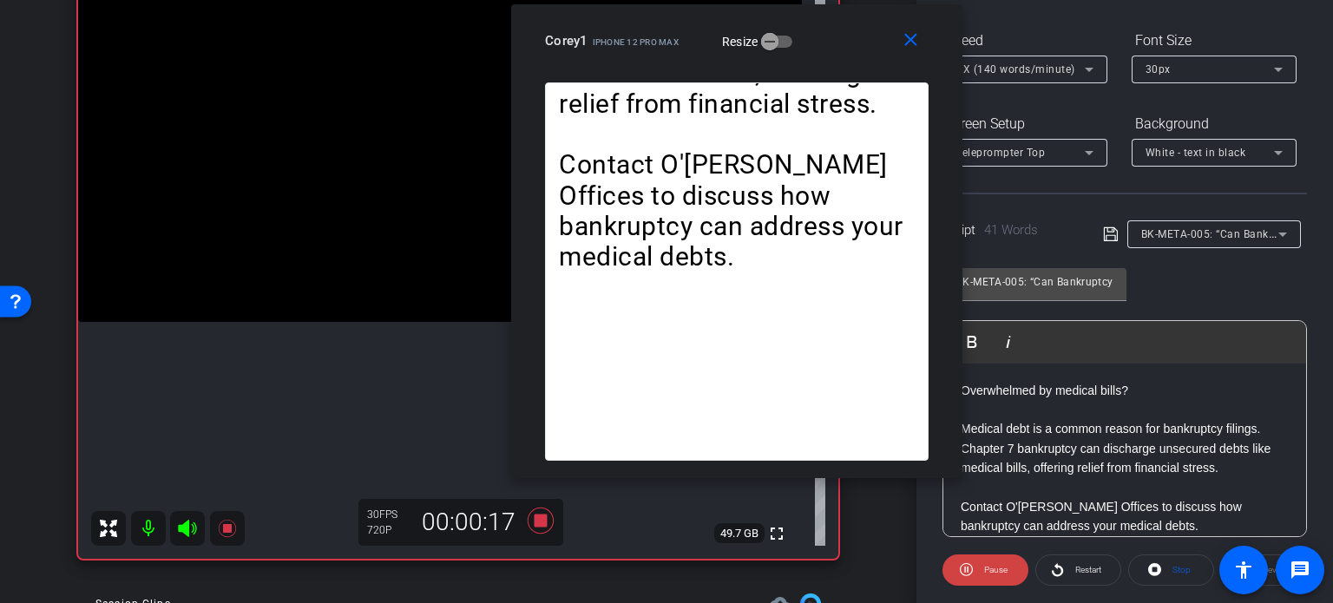
click at [1022, 68] on span "4X (140 words/minute)" at bounding box center [1015, 69] width 119 height 12
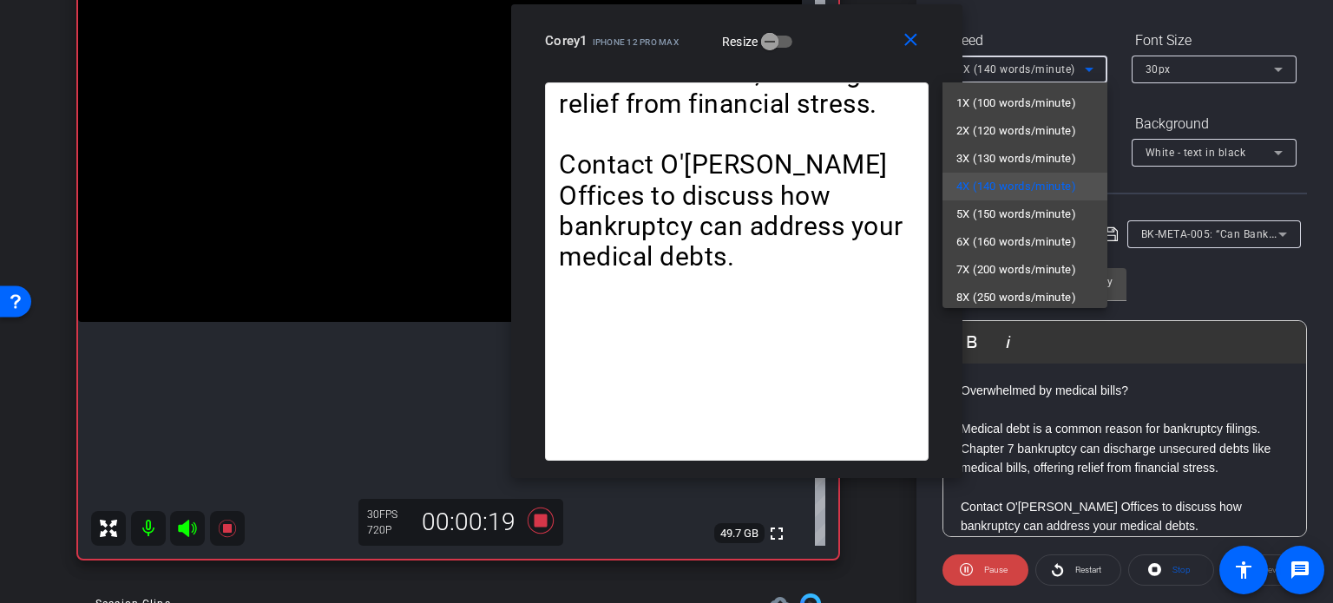
click at [1010, 163] on span "3X (130 words/minute)" at bounding box center [1016, 158] width 120 height 21
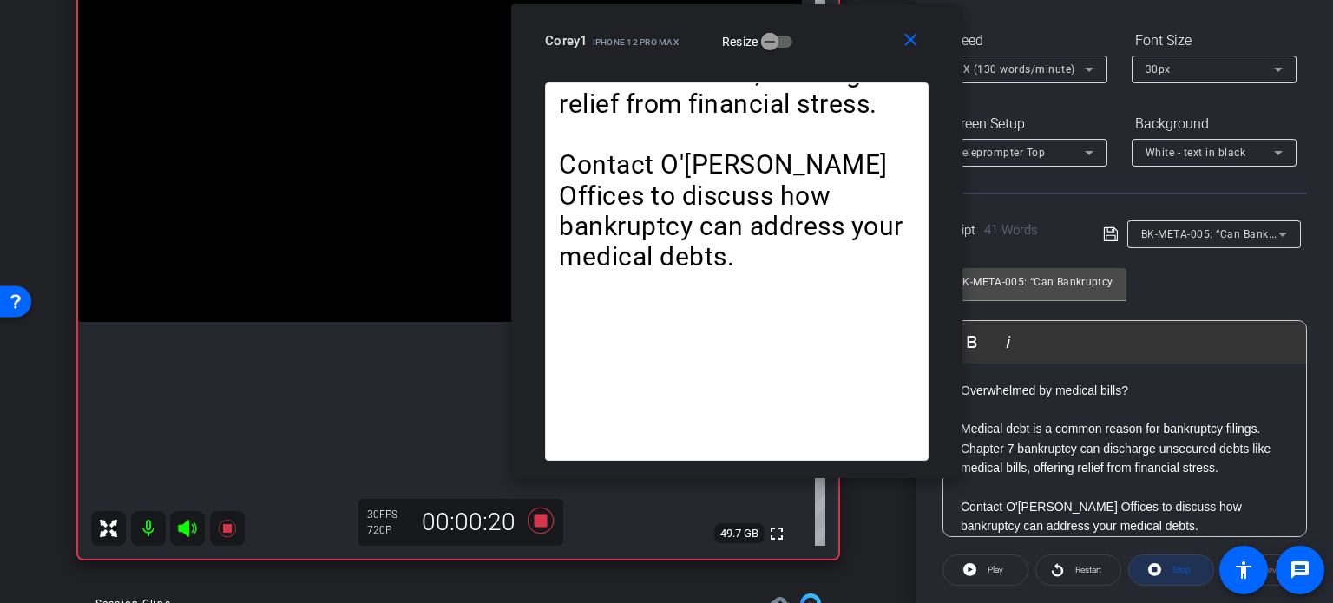
click at [1168, 574] on span "Stop" at bounding box center [1179, 570] width 23 height 24
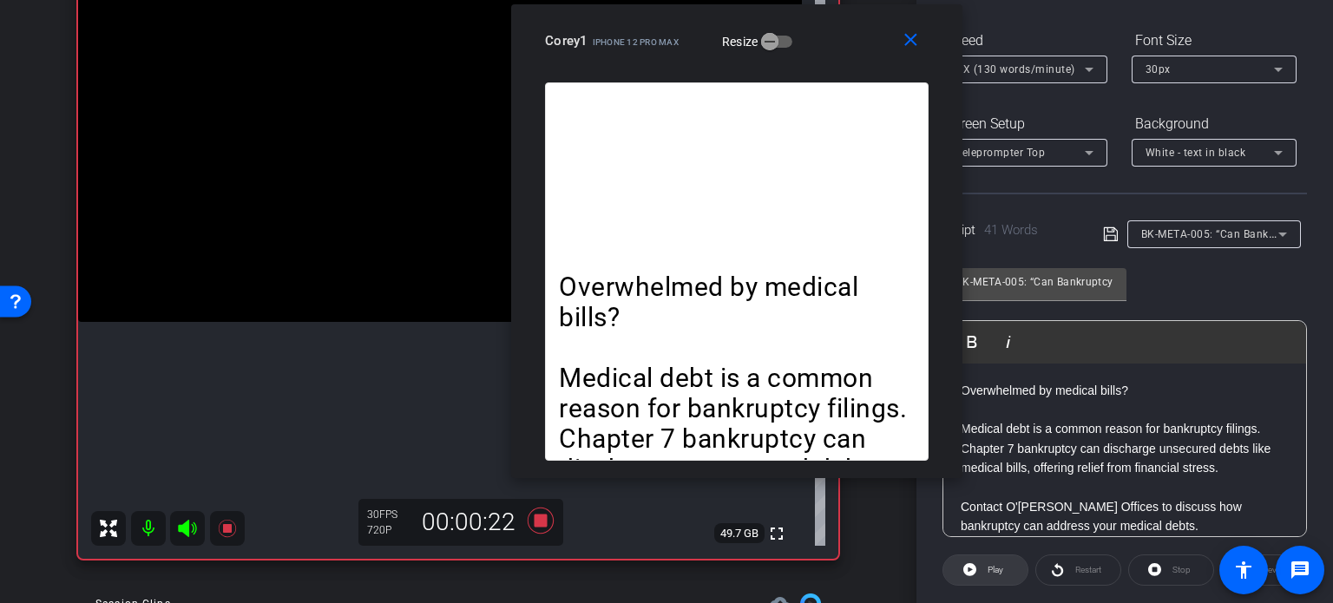
click at [990, 565] on span "Play" at bounding box center [996, 570] width 16 height 10
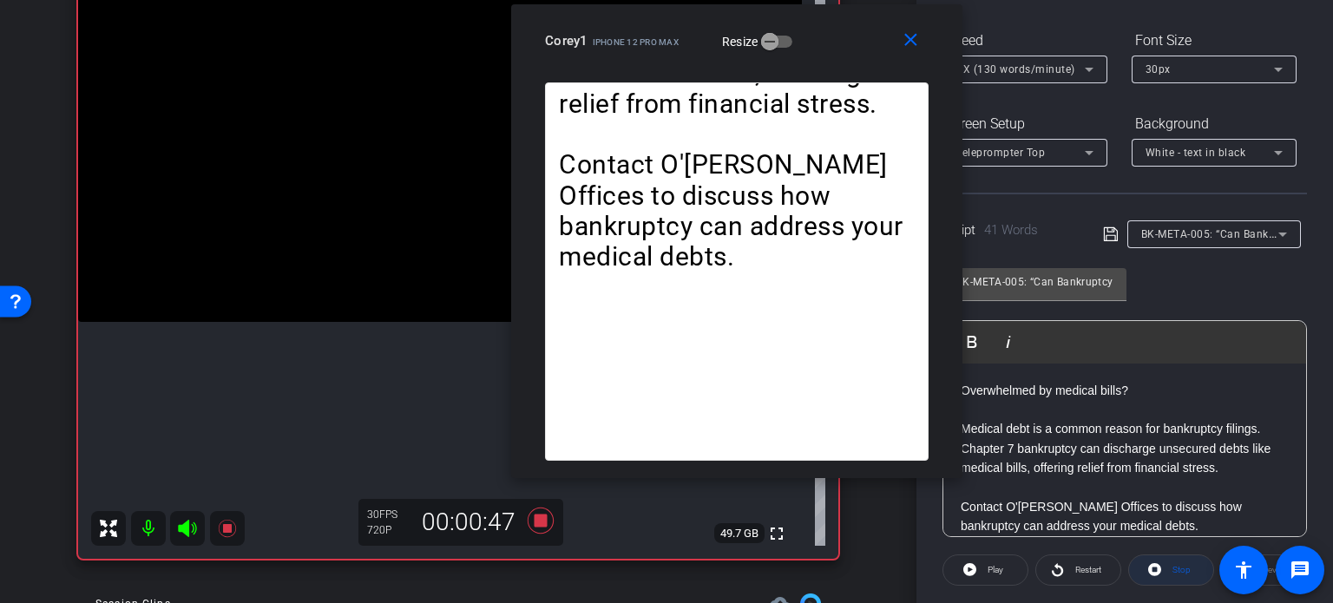
click at [1160, 568] on span at bounding box center [1171, 570] width 84 height 42
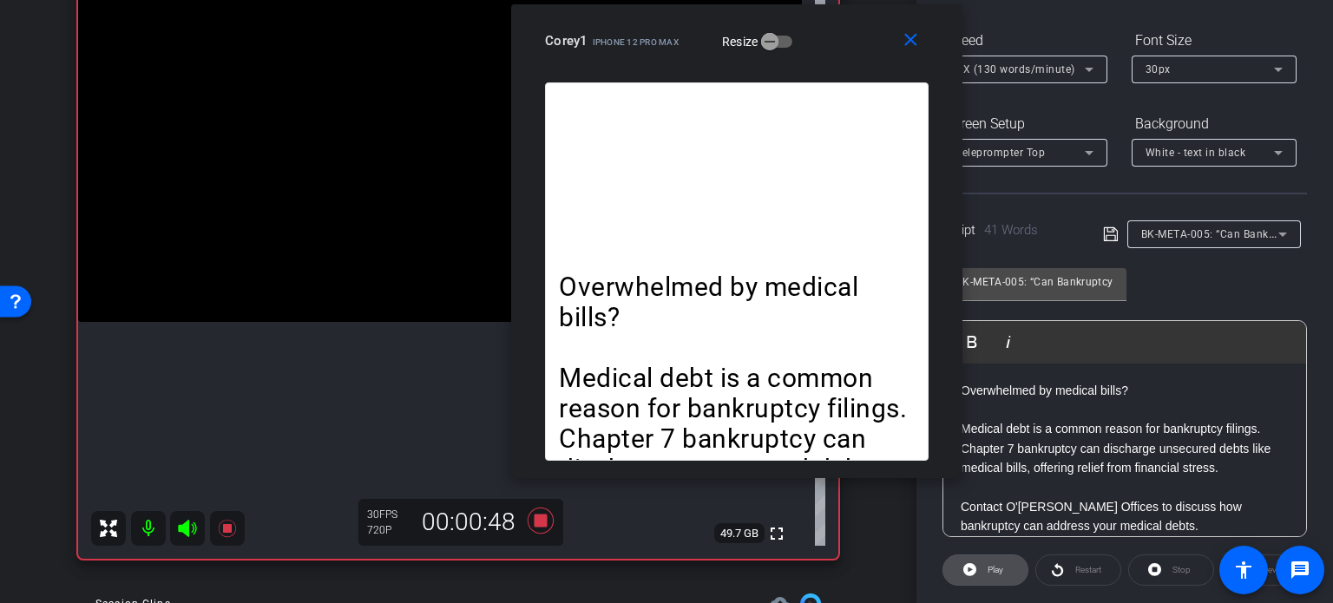
click at [997, 568] on span "Play" at bounding box center [996, 570] width 16 height 10
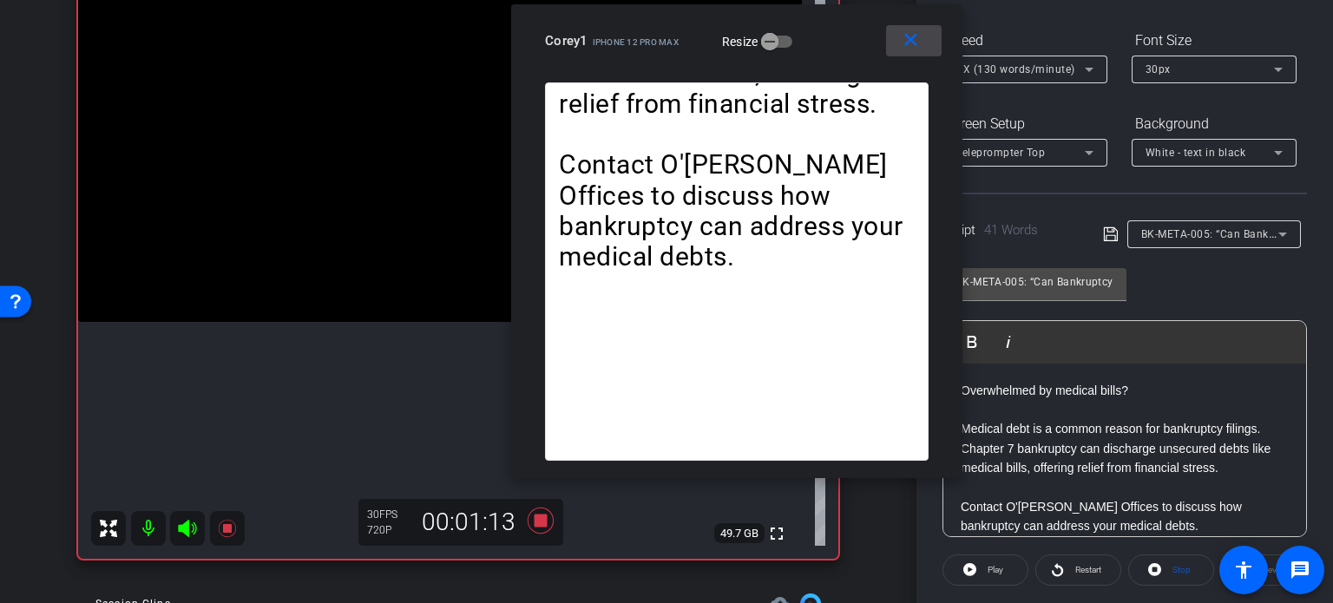
click at [910, 29] on span at bounding box center [914, 41] width 56 height 42
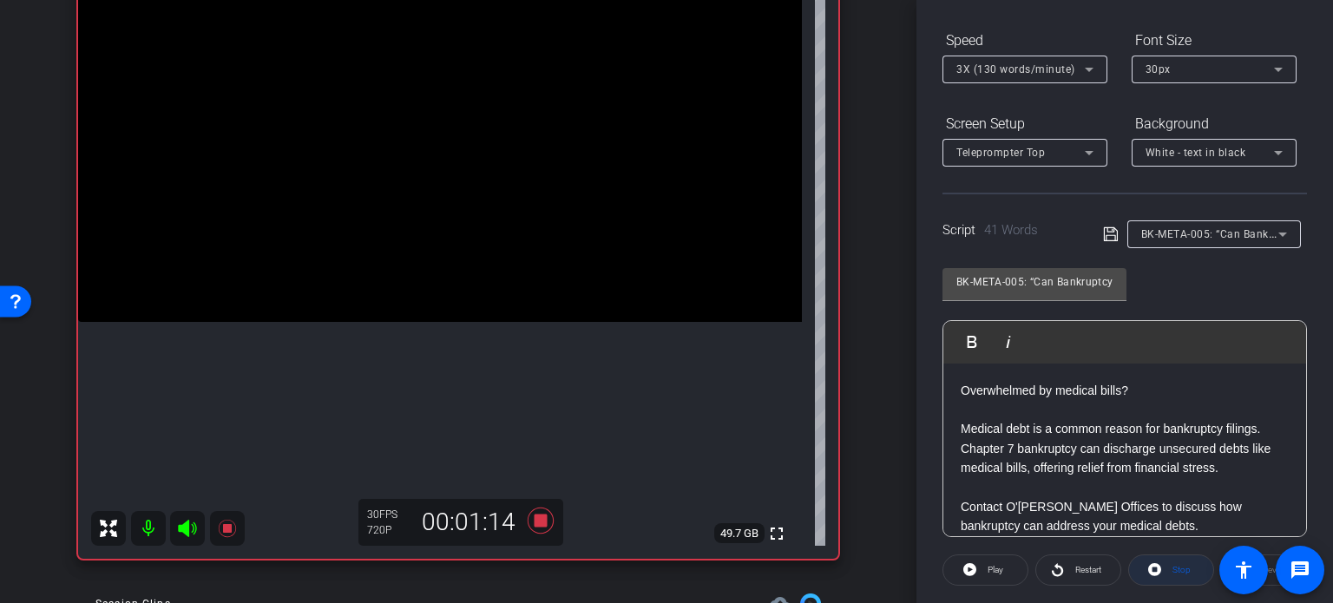
click at [1187, 576] on span at bounding box center [1171, 570] width 84 height 42
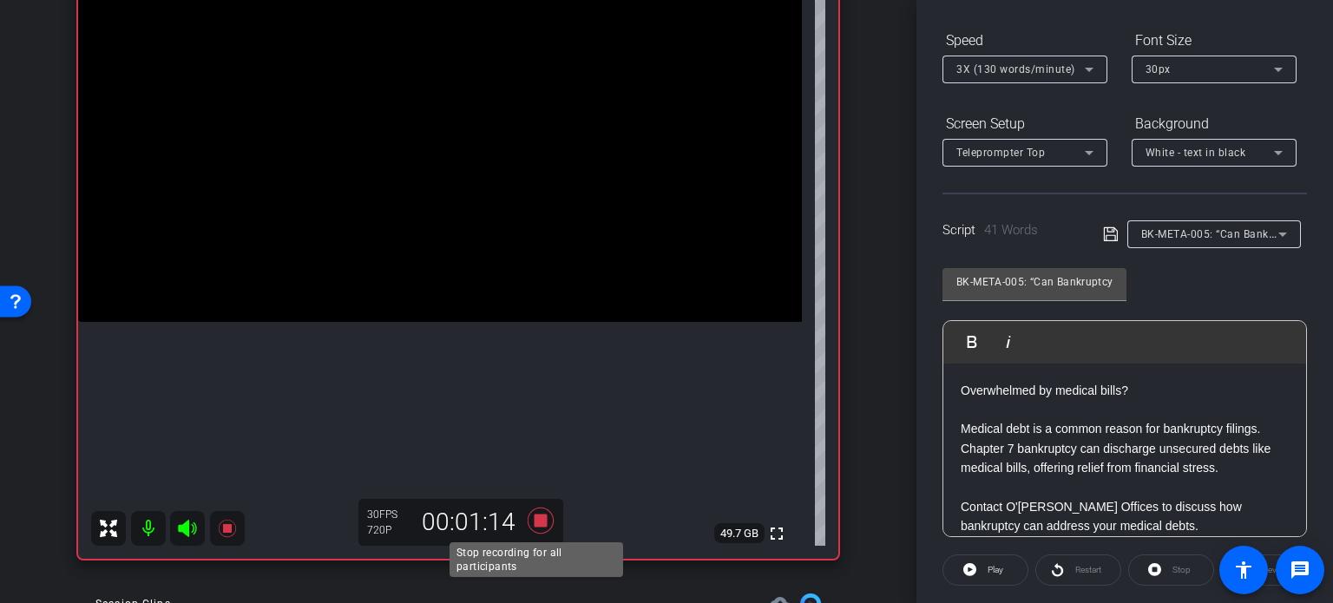
click at [530, 511] on icon at bounding box center [541, 520] width 42 height 31
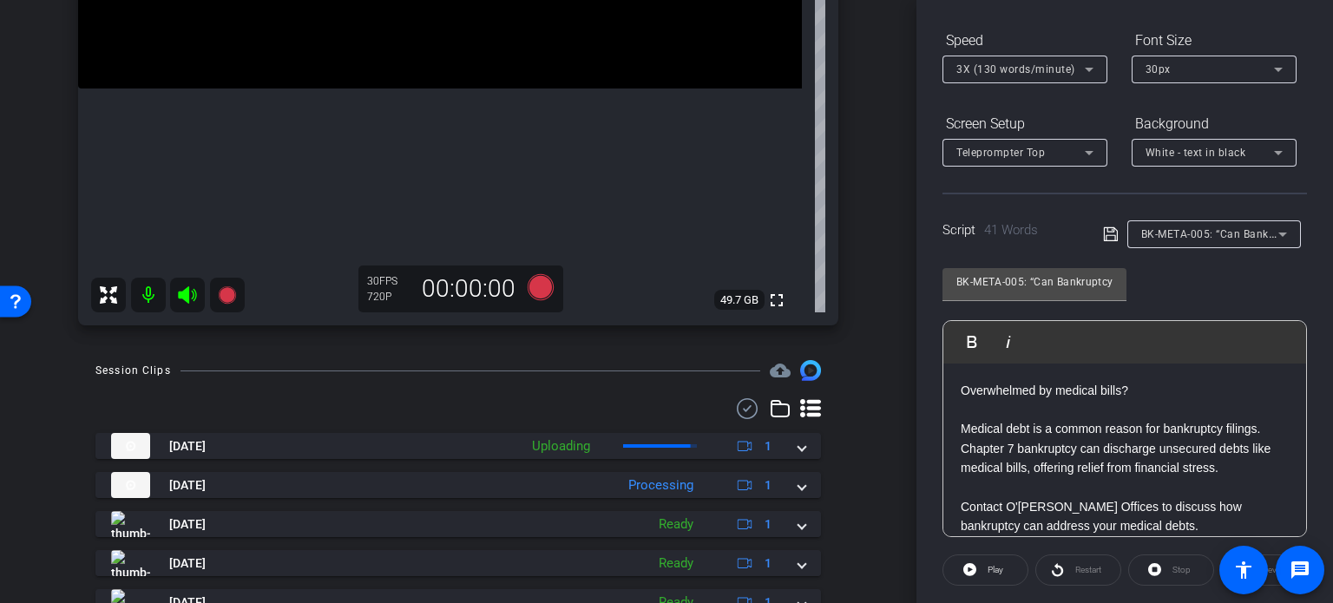
scroll to position [434, 0]
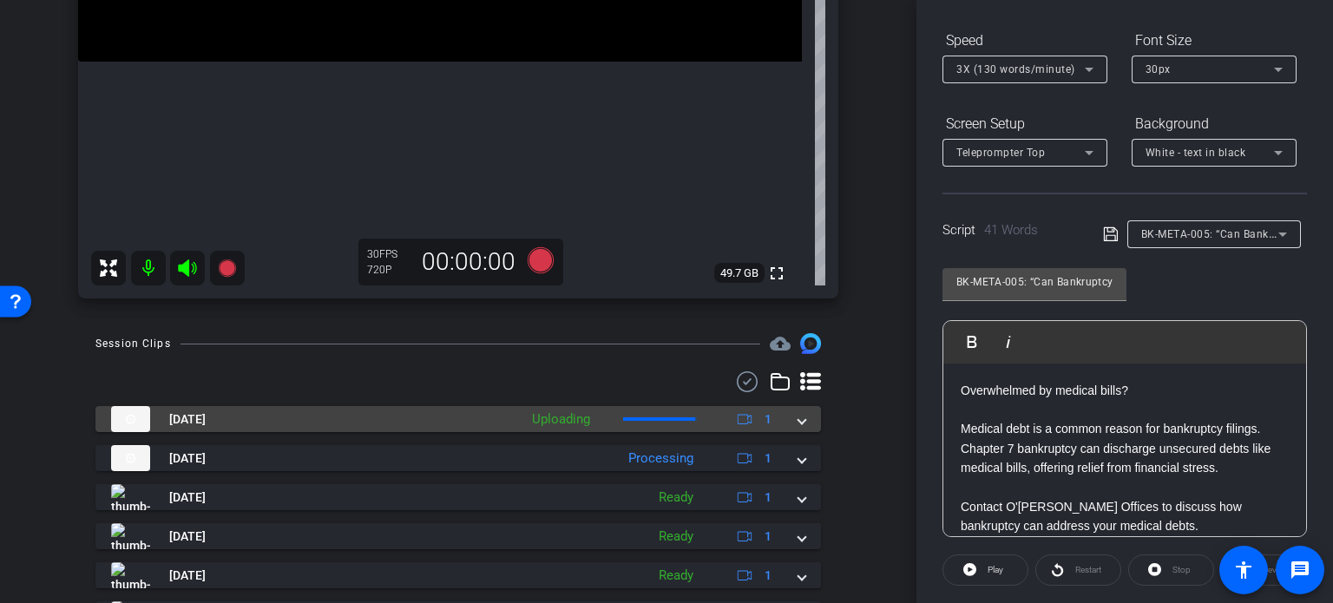
click at [805, 423] on mat-expansion-panel-header "Aug 27, 2025 Uploading 1" at bounding box center [458, 419] width 726 height 26
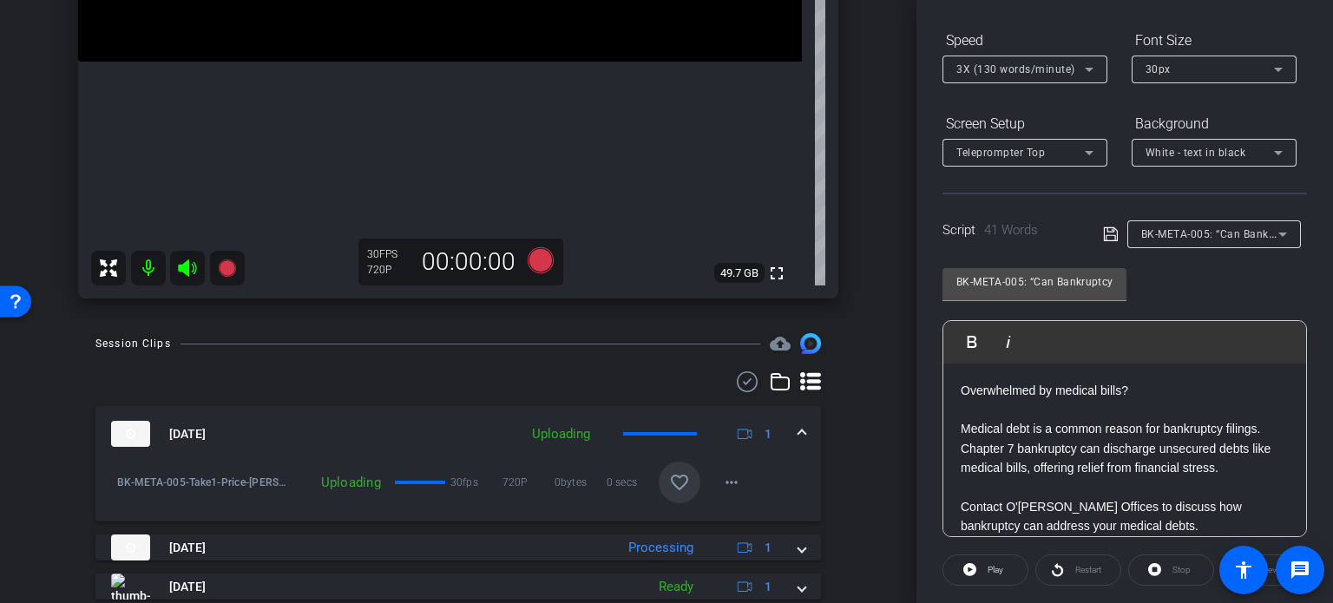
click at [673, 480] on mat-icon "favorite_border" at bounding box center [679, 482] width 21 height 21
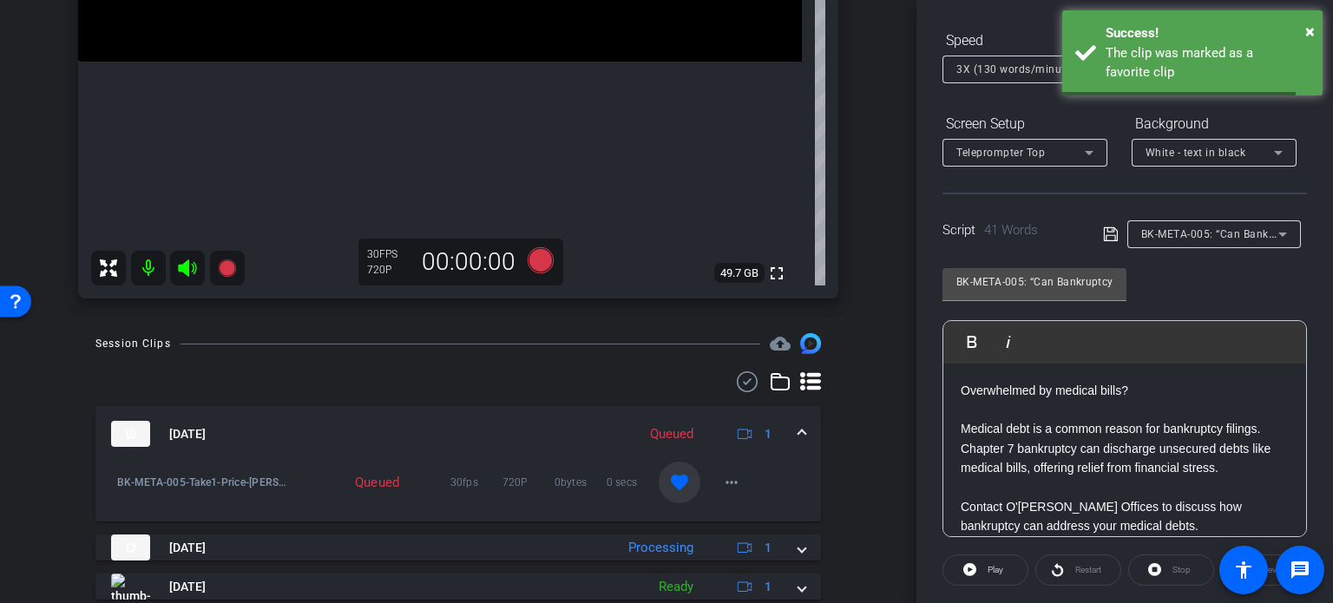
click at [805, 427] on mat-expansion-panel-header "Aug 27, 2025 Queued 1" at bounding box center [458, 434] width 726 height 56
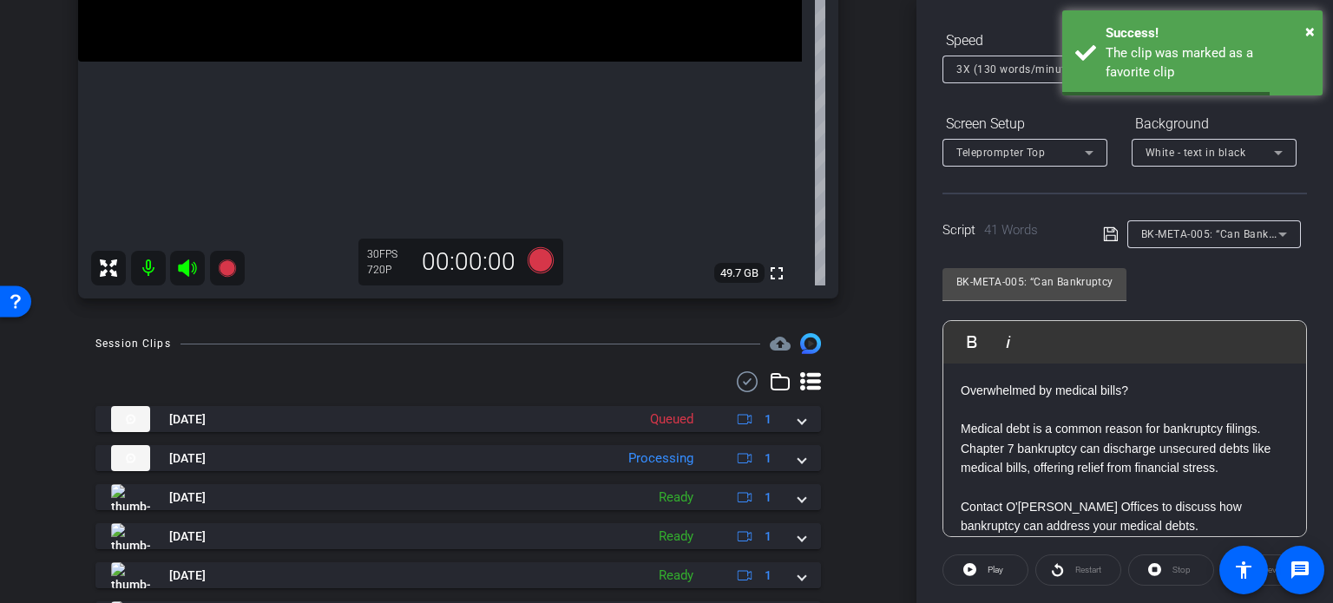
click at [1215, 217] on div "Script 41 Words BK-META-005: “Can Bankruptcy Eliminate Medical Debt?”" at bounding box center [1125, 221] width 365 height 56
click at [1212, 225] on div "BK-META-005: “Can Bankruptcy Eliminate Medical Debt?”" at bounding box center [1209, 234] width 137 height 22
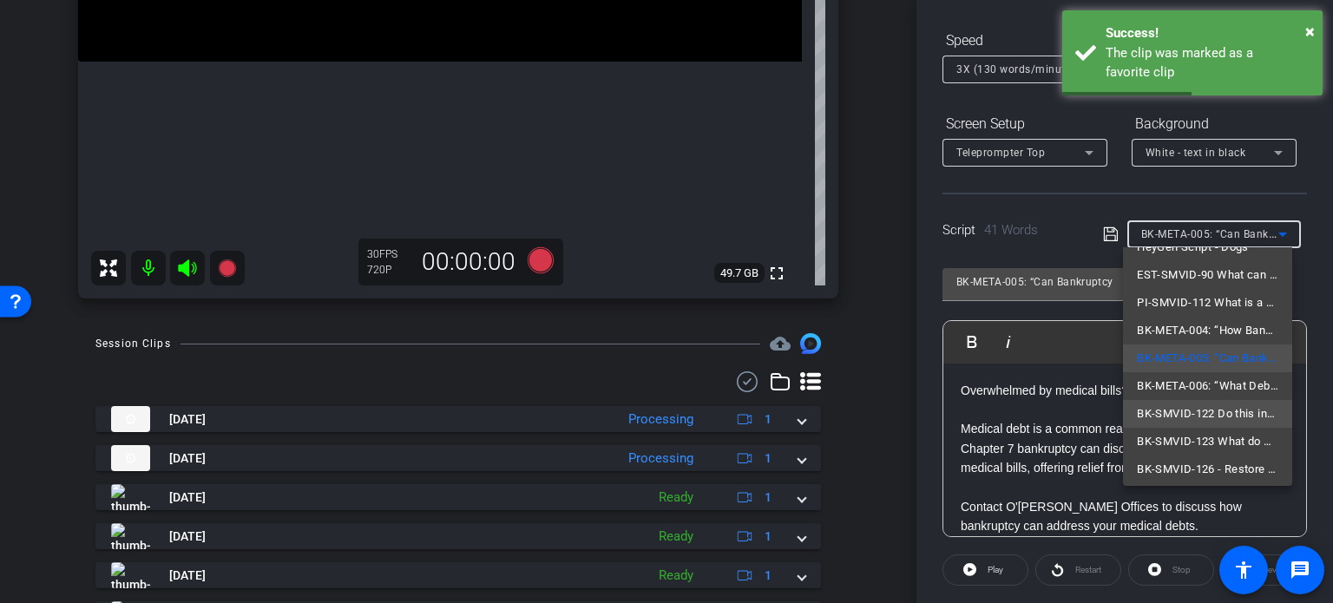
scroll to position [108, 0]
click at [1192, 375] on span "BK-META-006: “What Debts Can Bankruptcy Discharge?”" at bounding box center [1207, 382] width 141 height 21
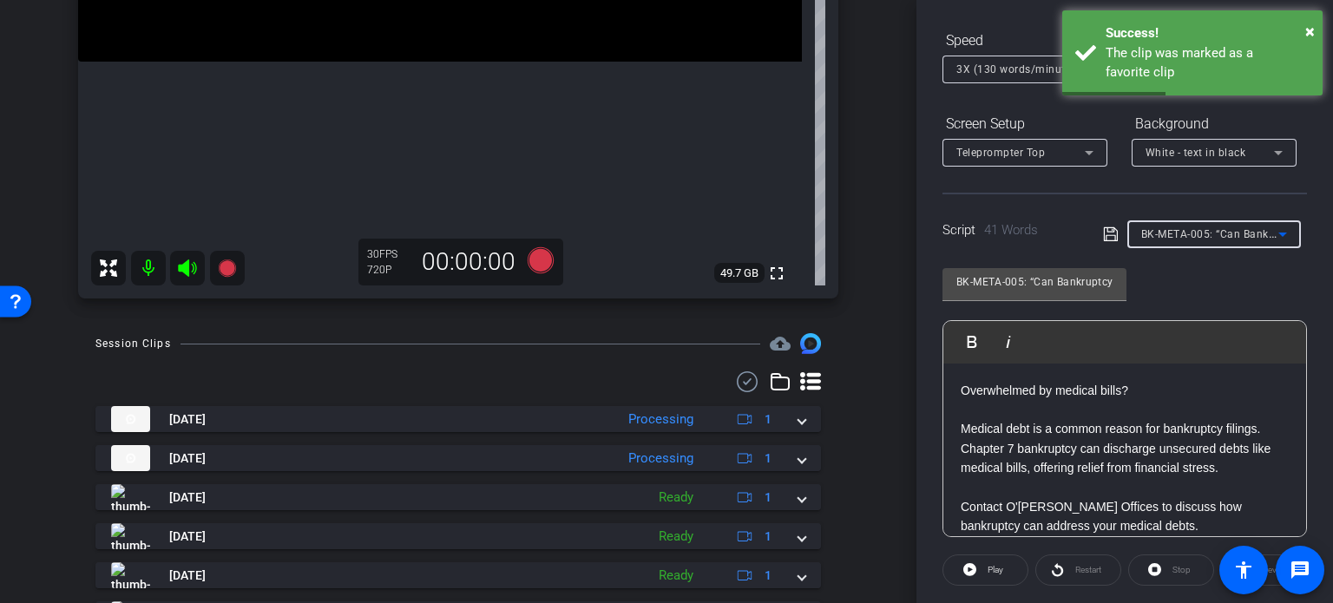
type input "BK-META-006: “What Debts Can Bankruptcy Discharge?”"
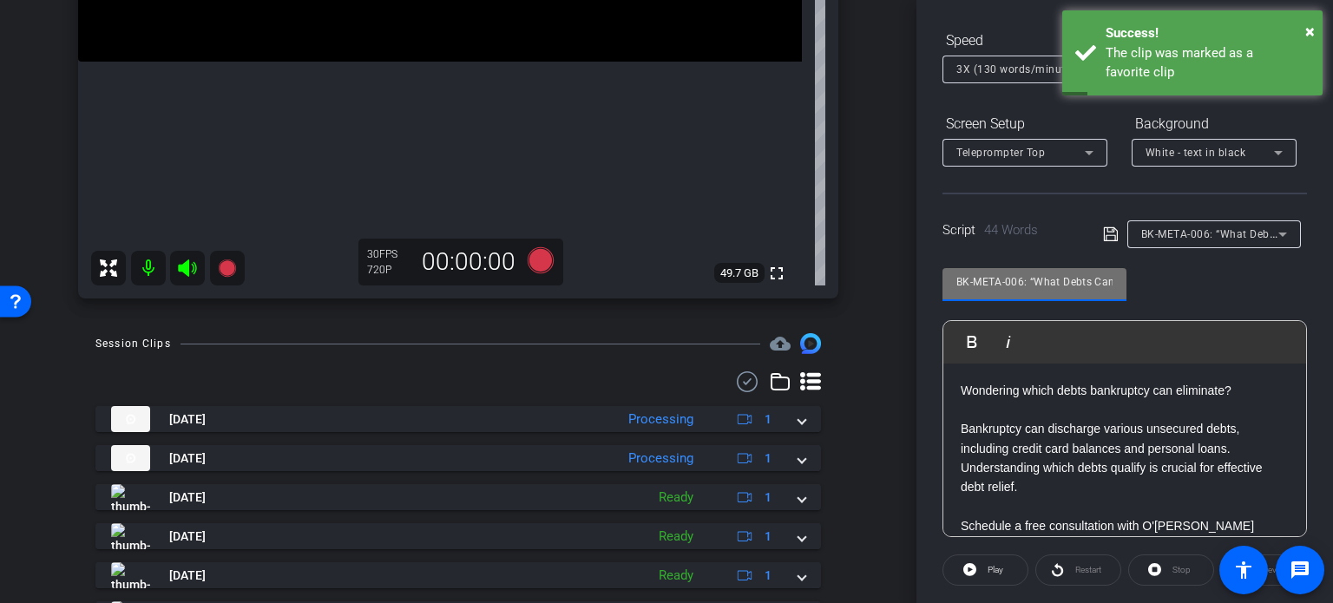
scroll to position [0, 119]
drag, startPoint x: 1069, startPoint y: 279, endPoint x: 1163, endPoint y: 301, distance: 96.2
click at [1163, 301] on div "BK-META-006: “What Debts Can Bankruptcy Discharge?” Play Play from this locatio…" at bounding box center [1125, 396] width 365 height 282
click at [1060, 280] on input "BK-META-006: “What Debts Can Bankruptcy Discharge?”" at bounding box center [1034, 282] width 156 height 21
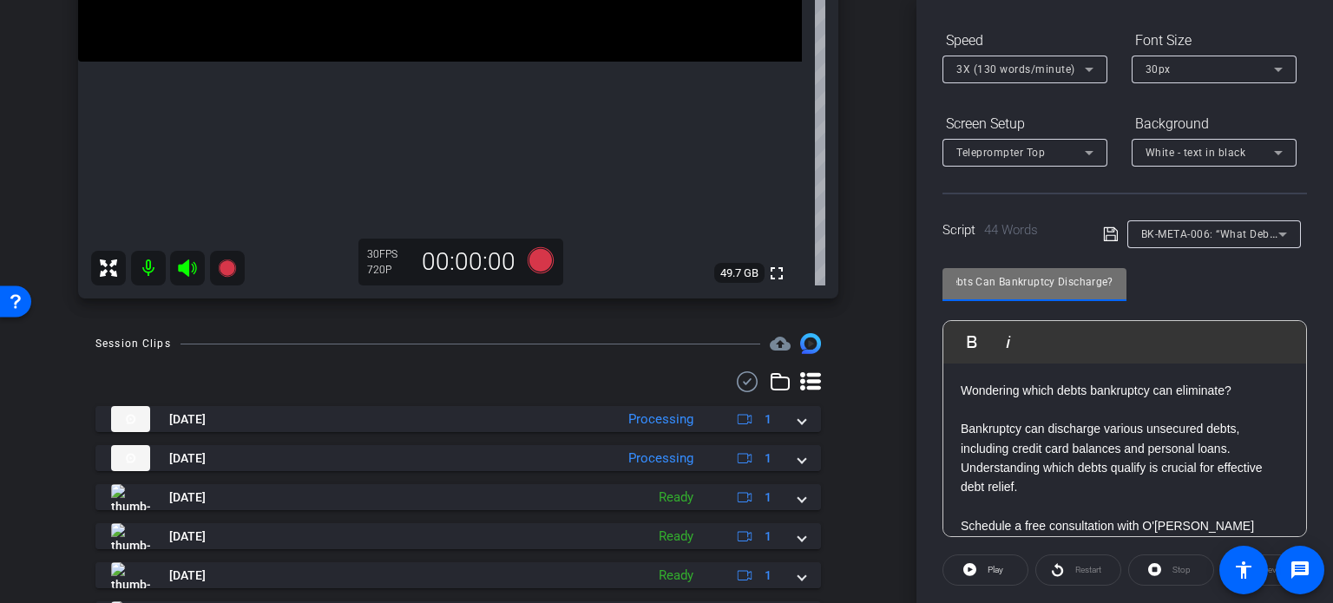
click at [1045, 277] on input "BK-META-006: “What Debts Can Bankruptcy Discharge?”" at bounding box center [1034, 282] width 156 height 21
drag, startPoint x: 1041, startPoint y: 278, endPoint x: 856, endPoint y: 242, distance: 189.1
click at [854, 242] on div "arrow_back Price,Corey_Shoot21_07302025 Back to project Send invite account_box…" at bounding box center [666, 301] width 1333 height 603
click at [993, 273] on input "BK-META-006: “What Debts Can Bankruptcy Discharge?”" at bounding box center [1034, 282] width 156 height 21
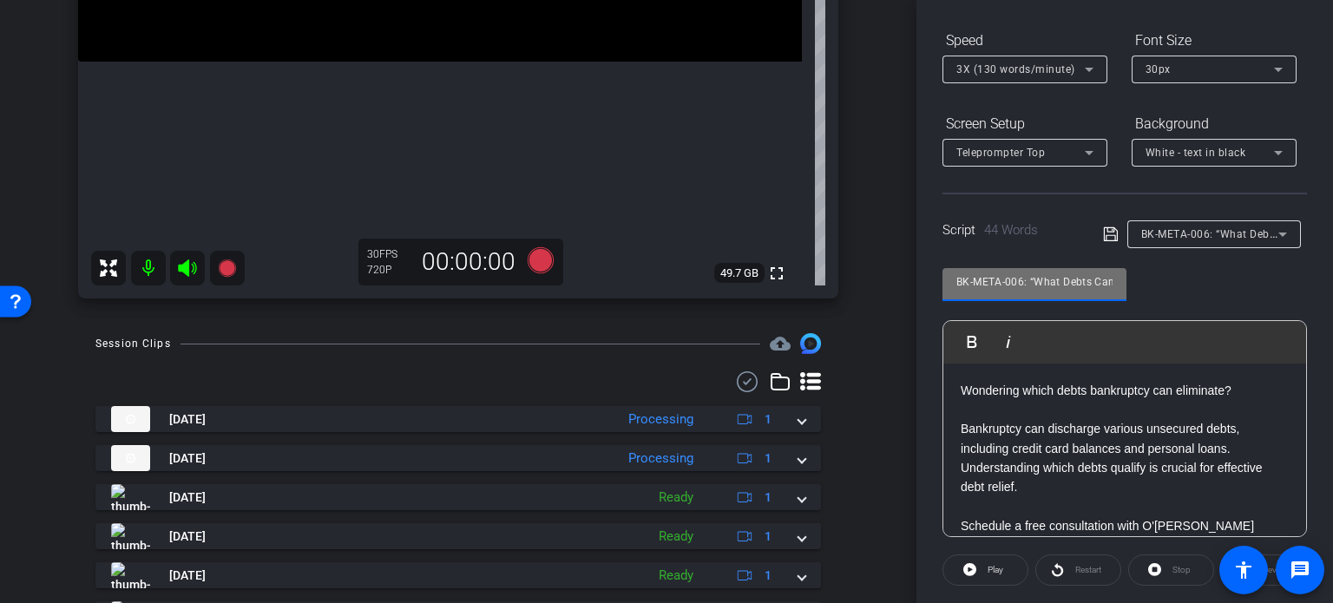
drag, startPoint x: 1020, startPoint y: 282, endPoint x: 989, endPoint y: 276, distance: 31.0
click at [989, 276] on input "BK-META-006: “What Debts Can Bankruptcy Discharge?”" at bounding box center [1034, 282] width 156 height 21
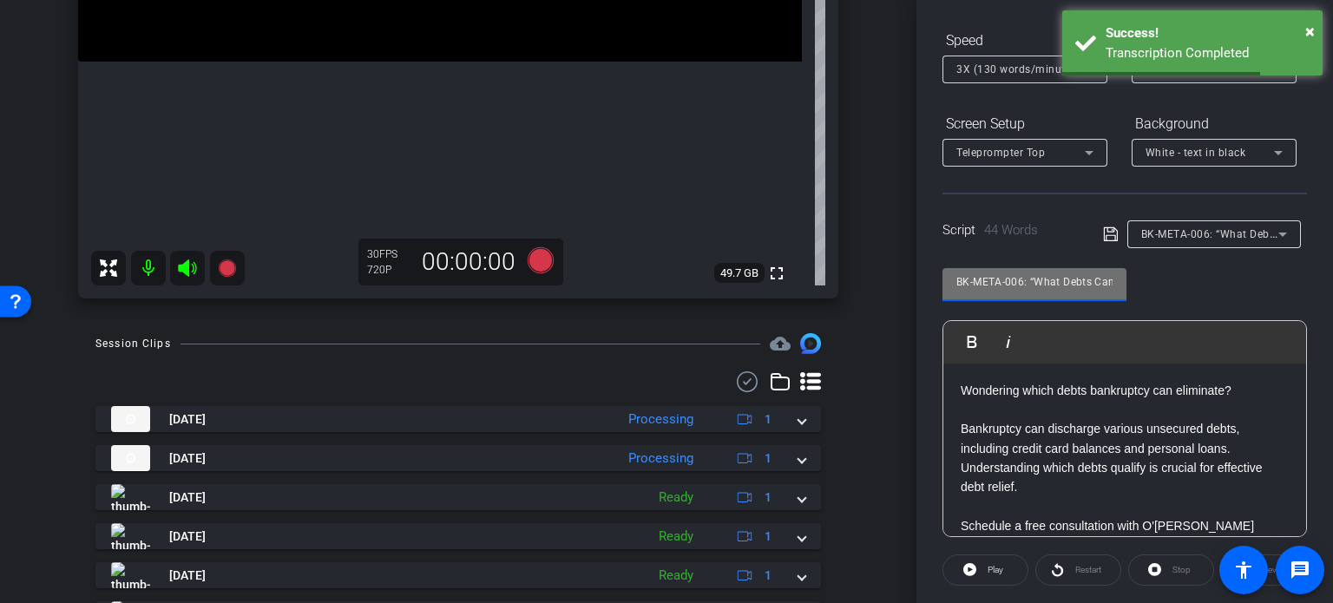
drag, startPoint x: 1023, startPoint y: 279, endPoint x: 893, endPoint y: 253, distance: 132.8
click at [893, 253] on div "arrow_back Price,Corey_Shoot21_07302025 Back to project Send invite account_box…" at bounding box center [666, 301] width 1333 height 603
click at [896, 253] on div "arrow_back Price,Corey_Shoot21_07302025 Back to project Send invite account_box…" at bounding box center [458, 301] width 916 height 603
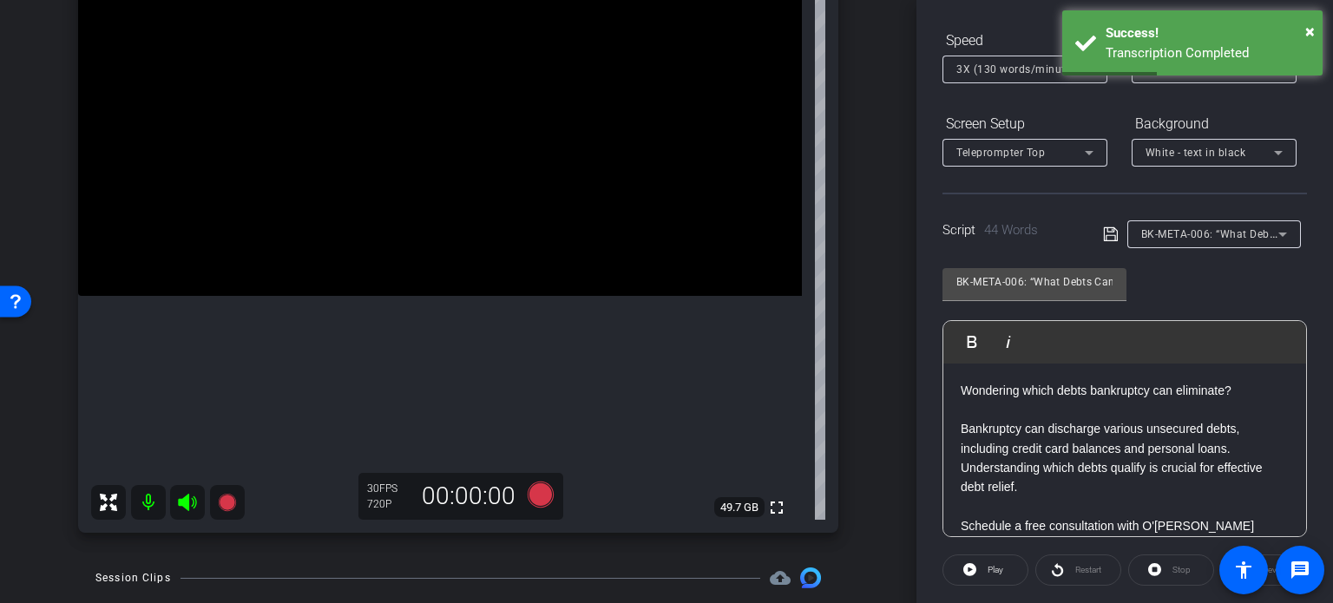
scroll to position [174, 0]
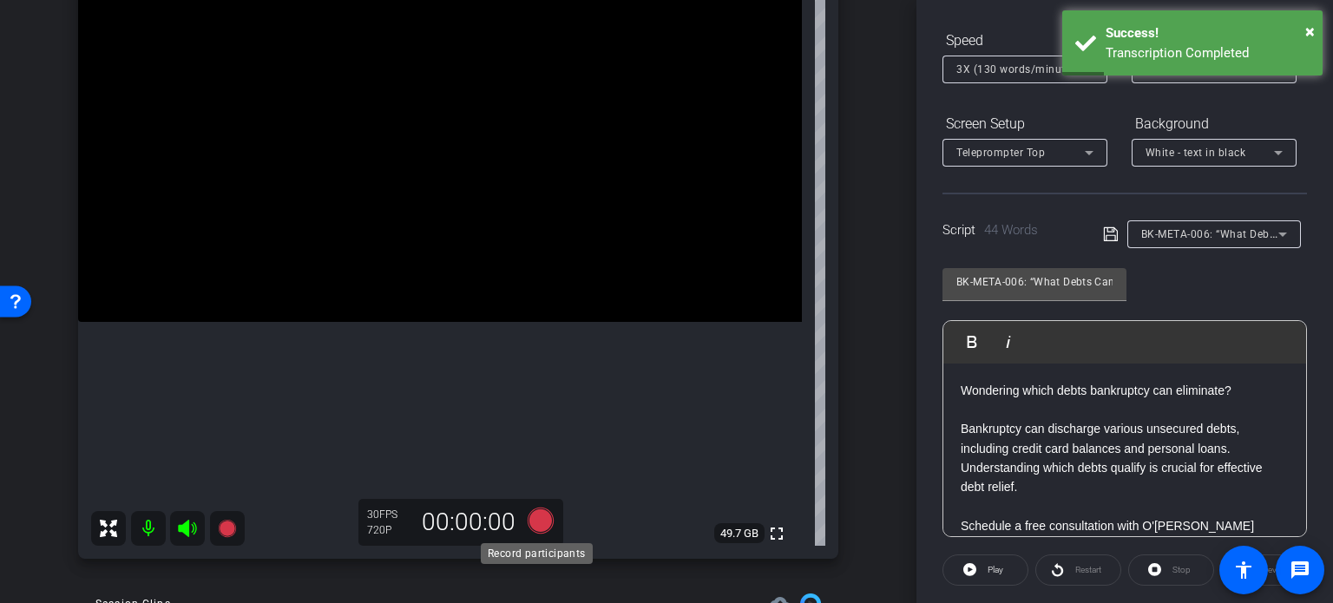
click at [540, 516] on icon at bounding box center [541, 521] width 26 height 26
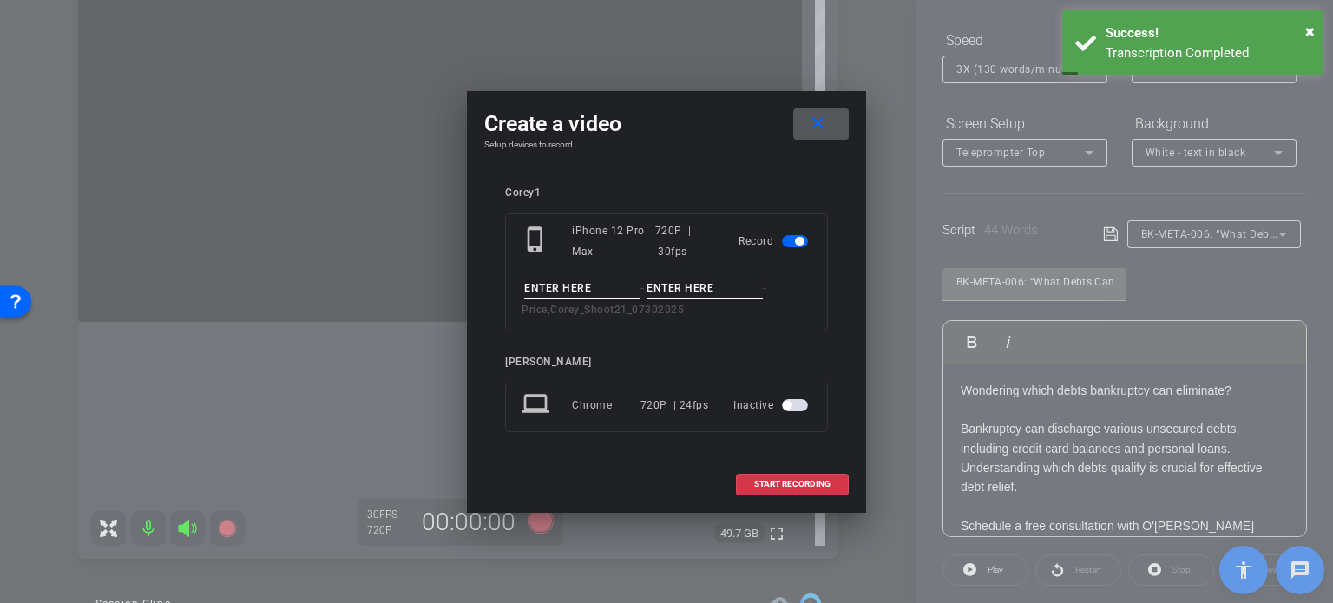
click at [589, 286] on input at bounding box center [582, 289] width 116 height 22
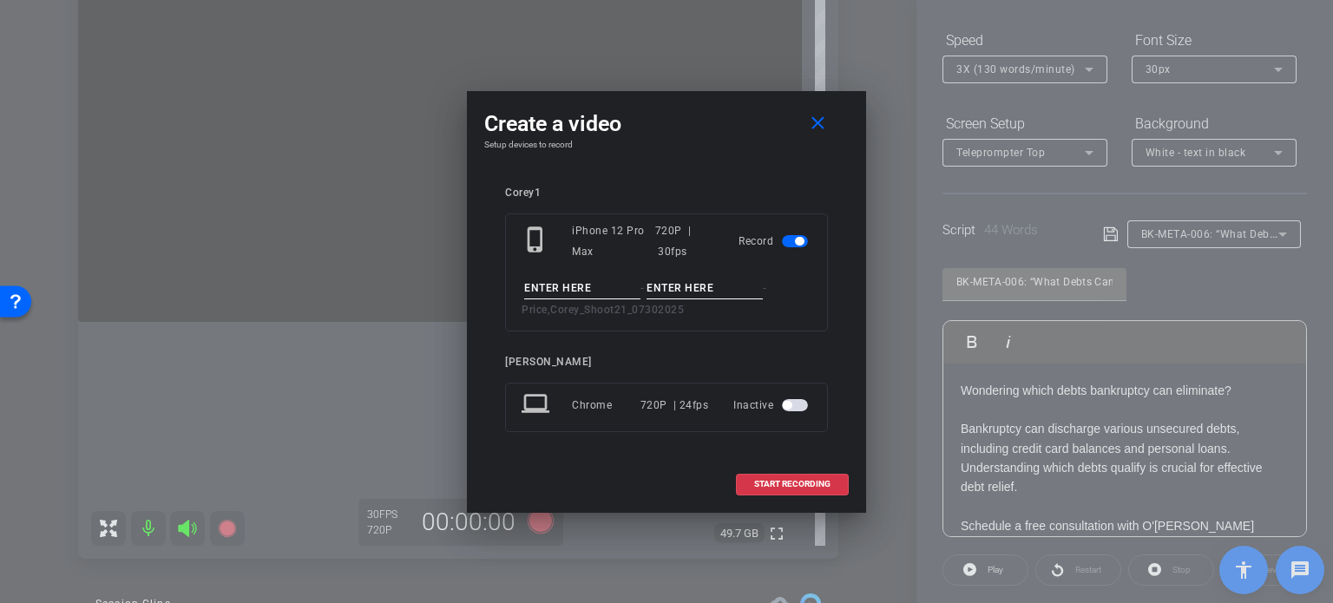
paste input "BK-META-006"
type input "BK-META-006"
click at [665, 287] on input at bounding box center [705, 289] width 116 height 22
type input "Take1"
click at [712, 267] on div "phone_iphone iPhone 12 Pro Max 720P | 30fps Record BK-META-006 - Take1 - Price,…" at bounding box center [666, 273] width 323 height 118
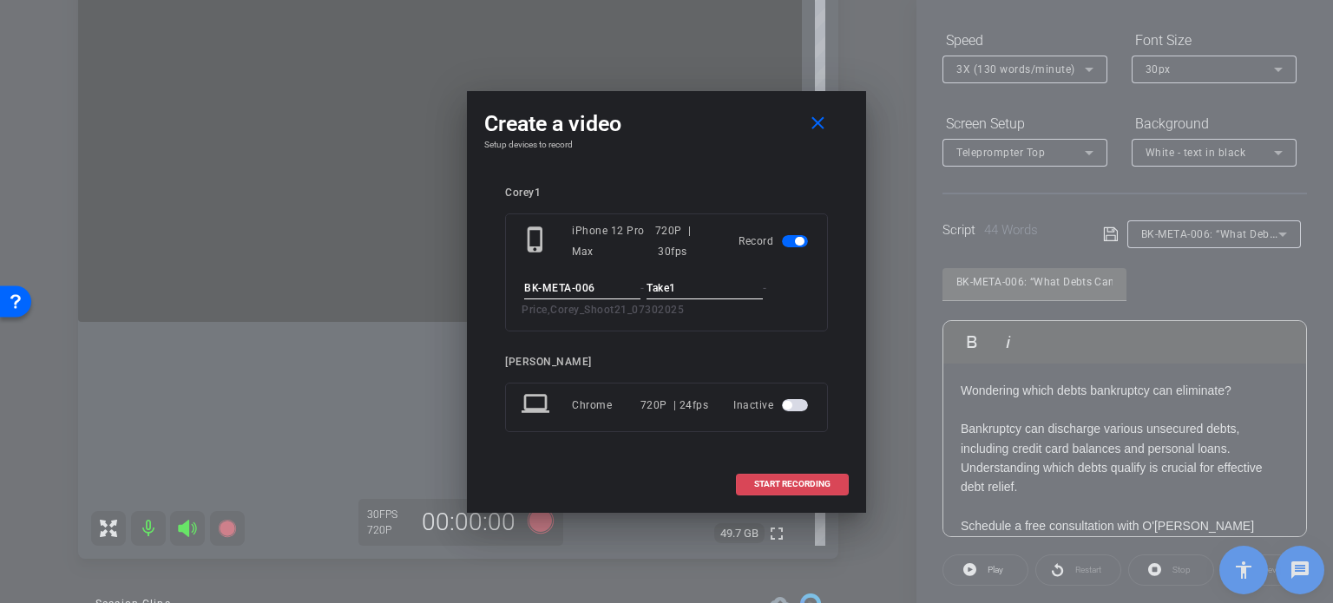
click at [812, 486] on span "START RECORDING" at bounding box center [792, 484] width 76 height 9
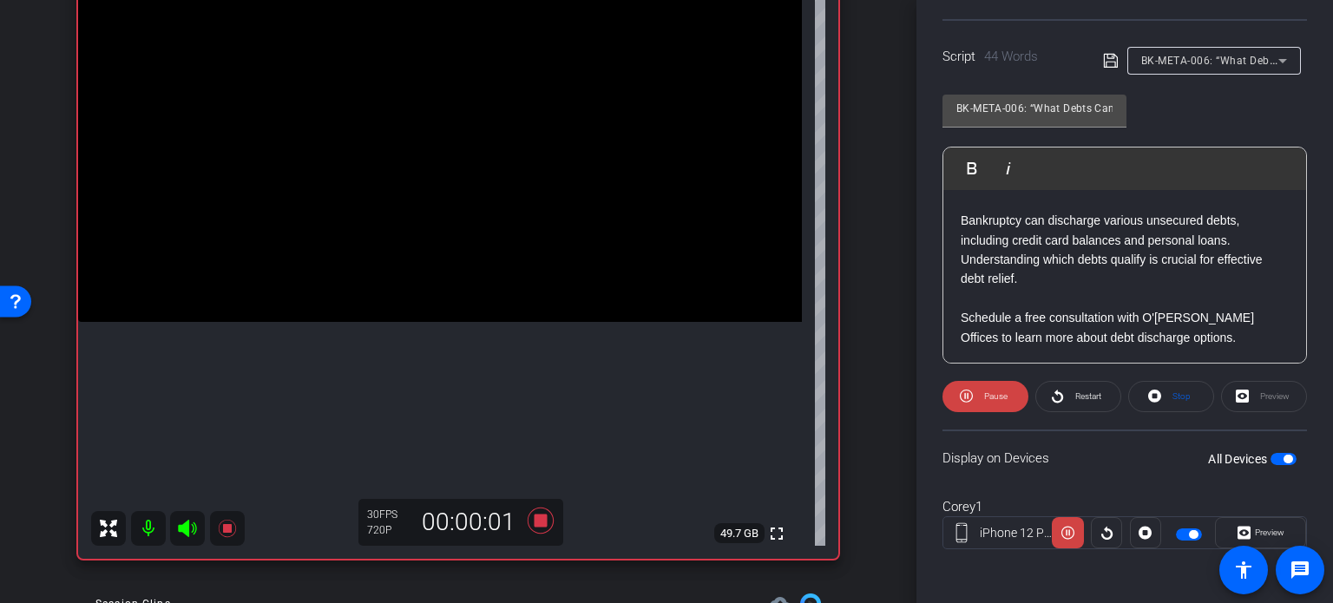
scroll to position [36, 0]
click at [1279, 527] on span at bounding box center [1260, 533] width 89 height 42
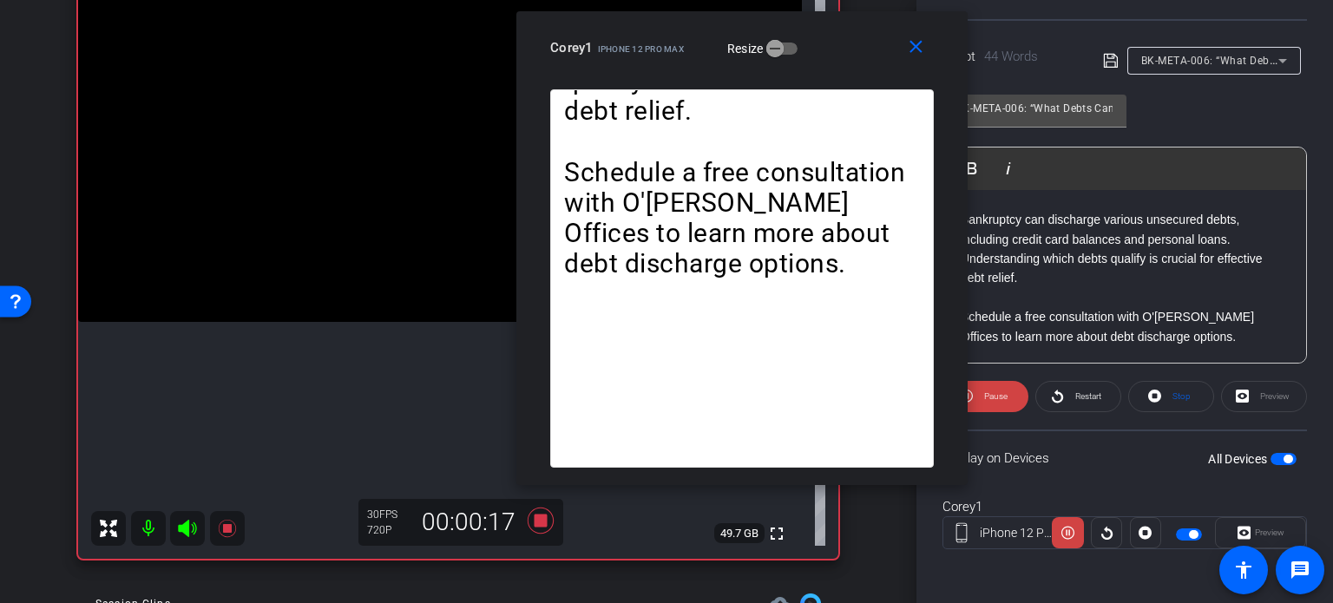
drag, startPoint x: 754, startPoint y: 103, endPoint x: 830, endPoint y: 49, distance: 92.7
click at [830, 49] on div "Corey1 iPhone 12 Pro Max Resize" at bounding box center [748, 47] width 397 height 31
click at [1153, 395] on icon at bounding box center [1154, 396] width 13 height 13
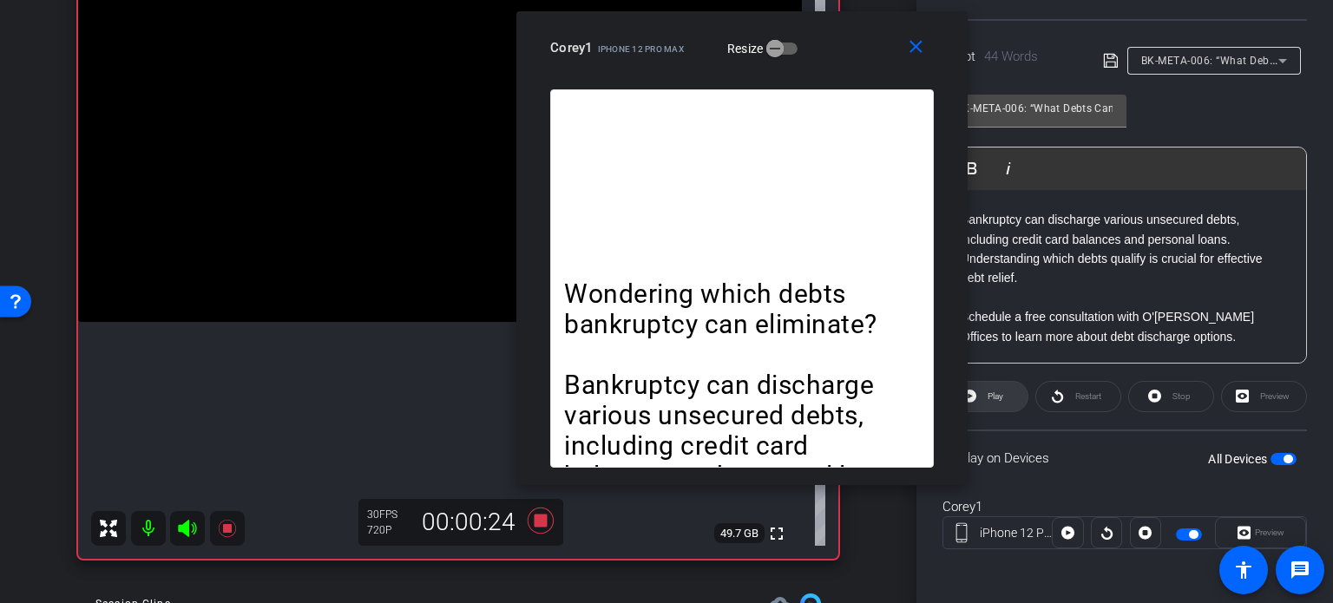
click at [1002, 387] on span "Play" at bounding box center [993, 396] width 20 height 24
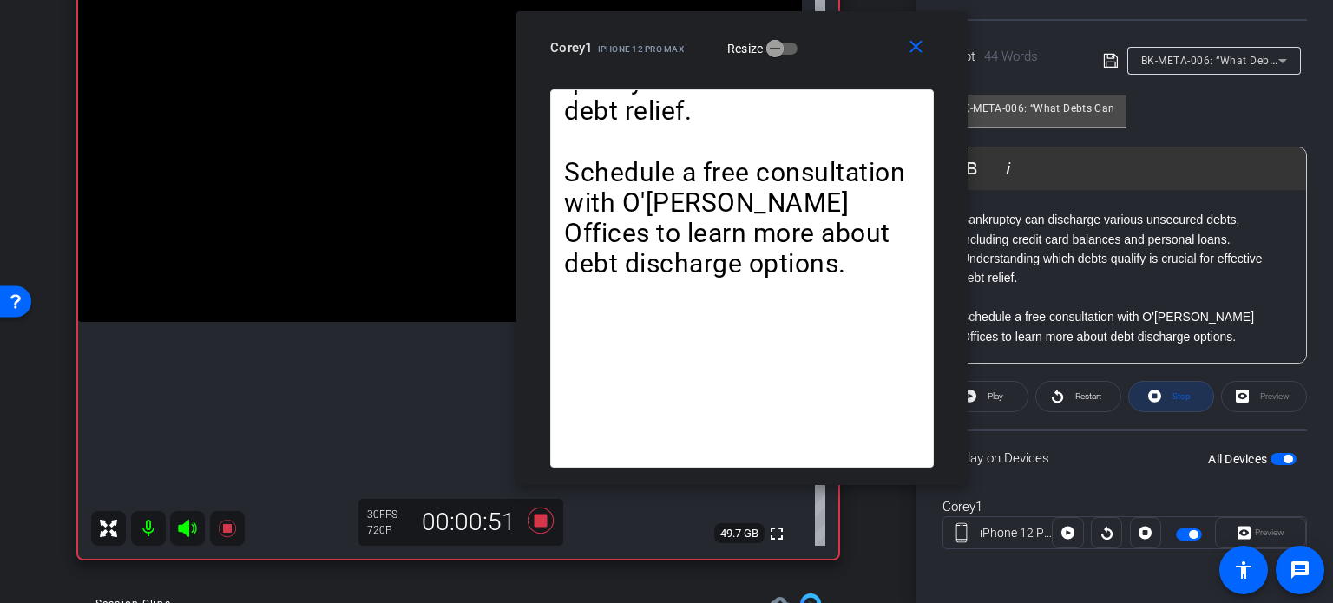
click at [1157, 388] on span at bounding box center [1171, 397] width 84 height 42
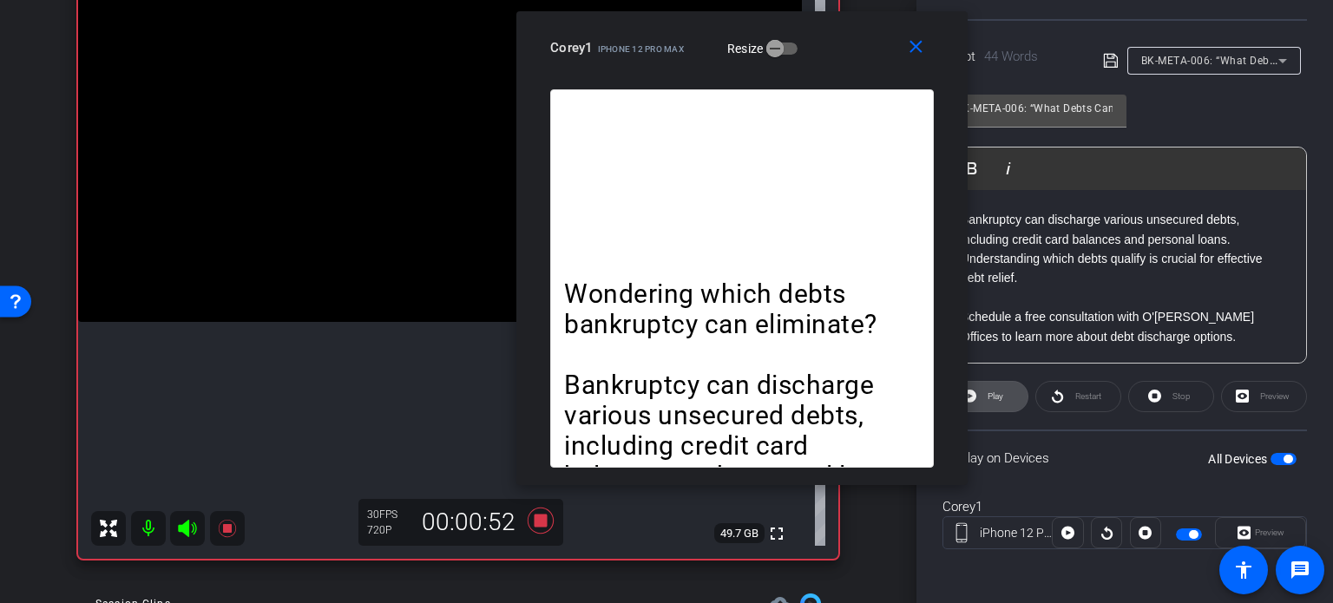
click at [1000, 395] on span "Play" at bounding box center [996, 396] width 16 height 10
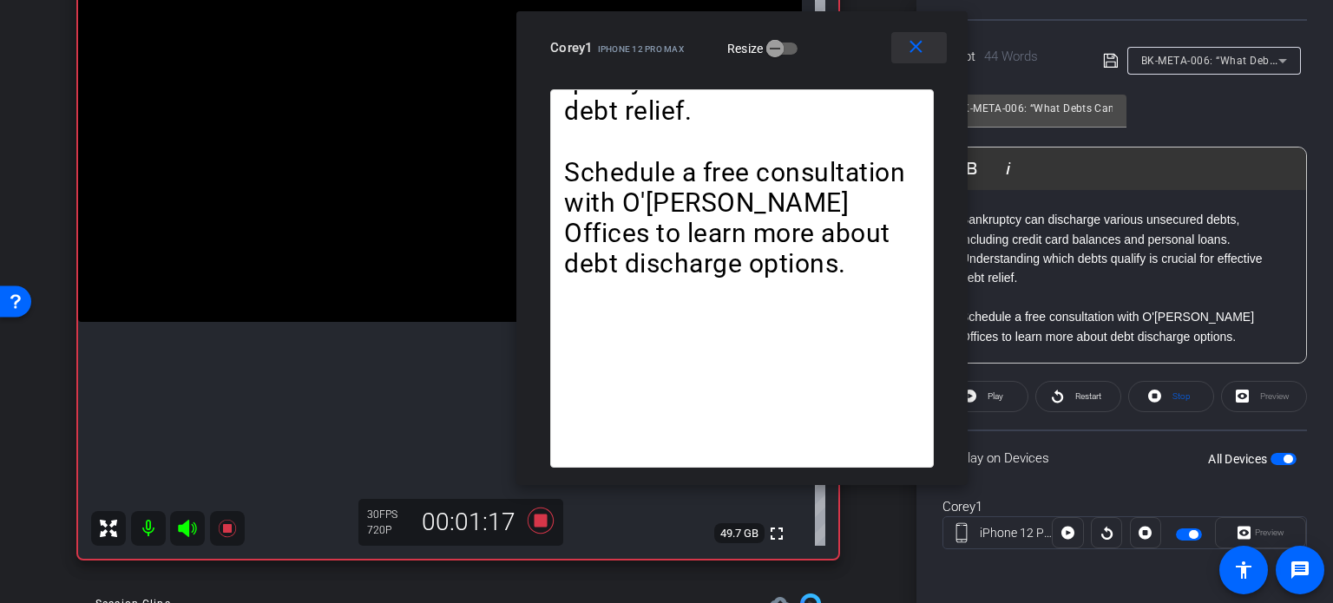
click at [932, 44] on span at bounding box center [919, 48] width 56 height 42
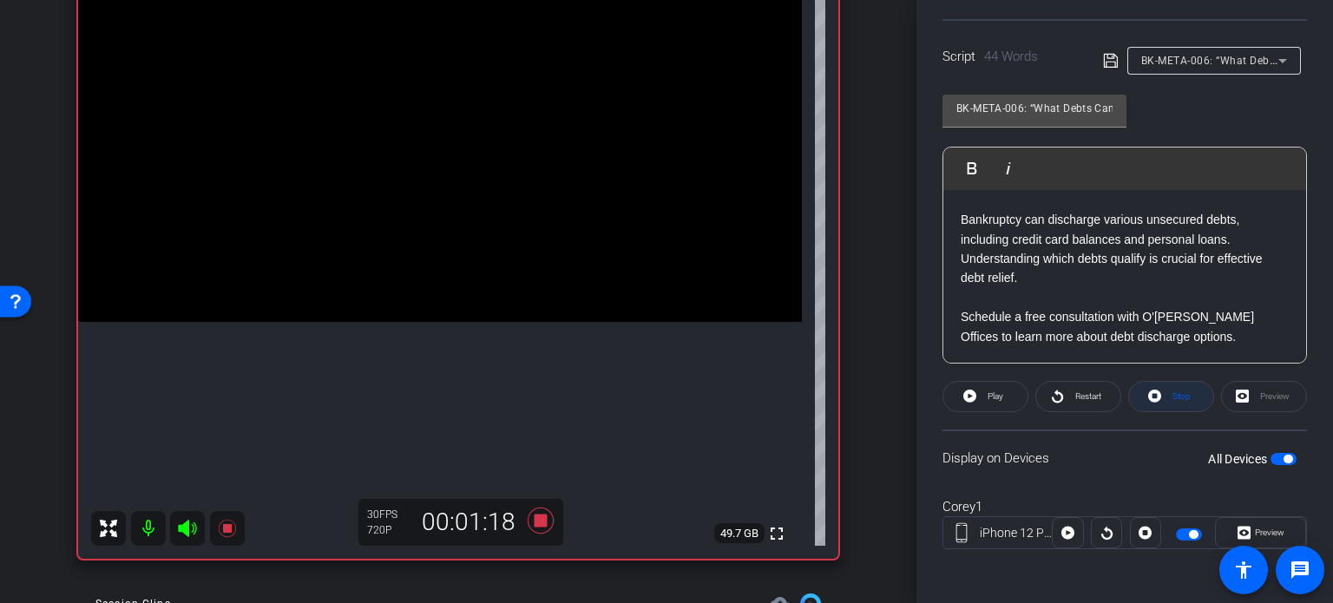
click at [1180, 394] on span "Stop" at bounding box center [1182, 396] width 18 height 10
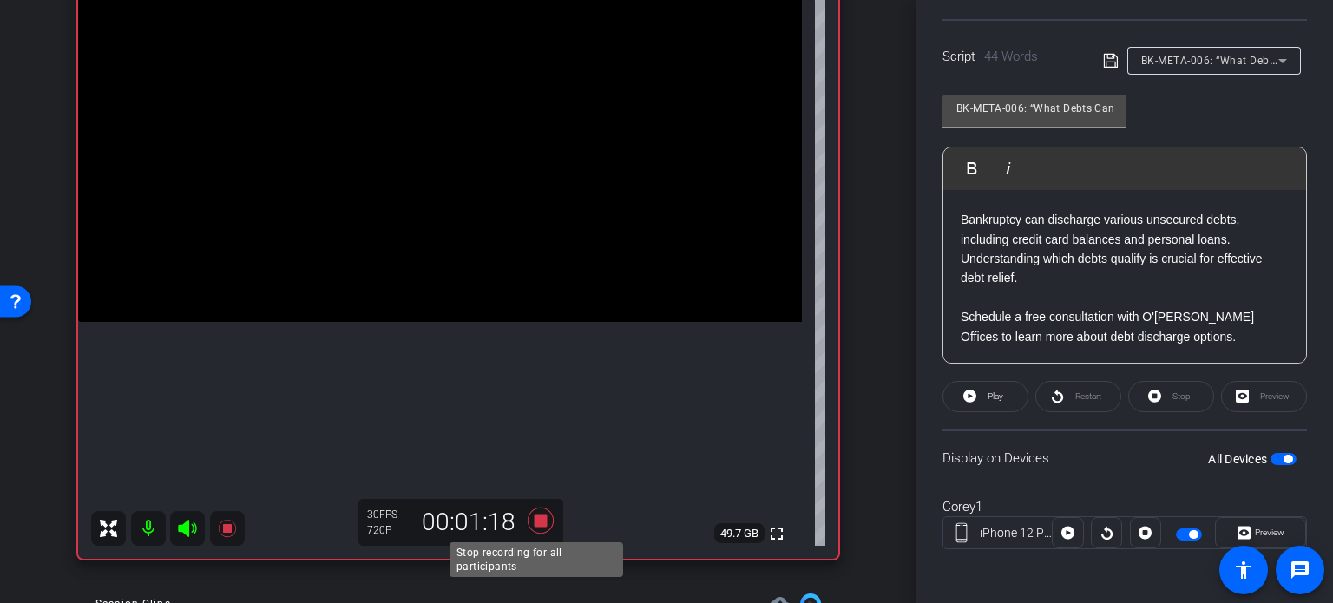
click at [535, 518] on icon at bounding box center [541, 521] width 26 height 26
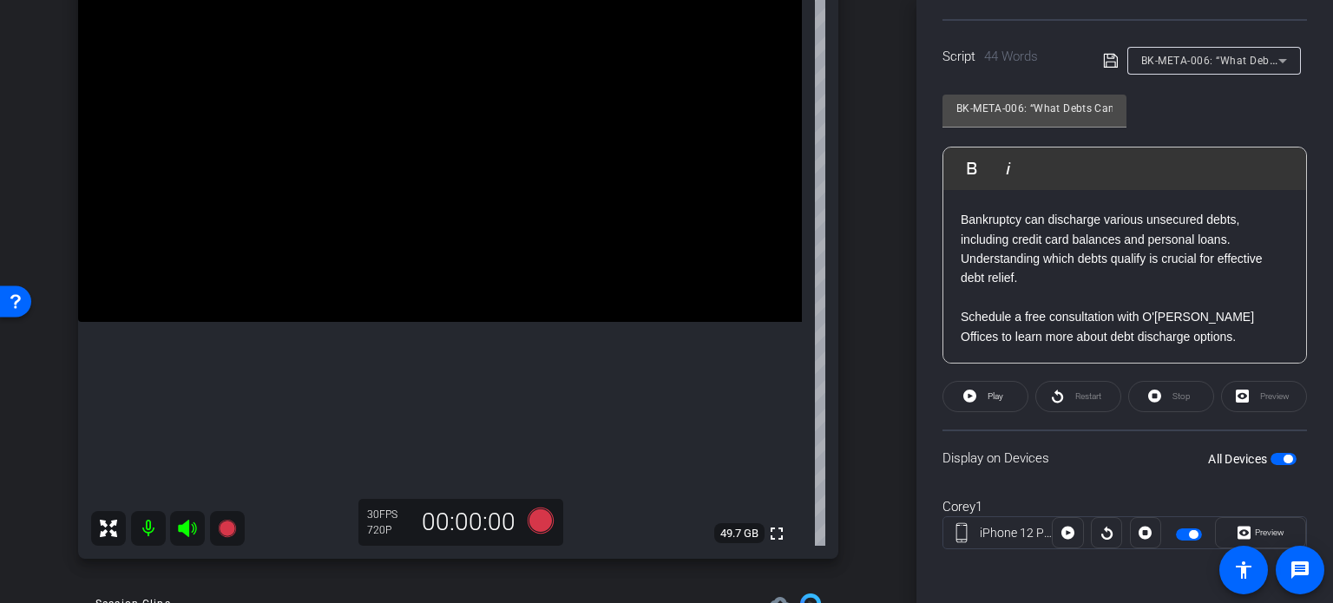
click at [1193, 63] on span "BK-META-006: “What Debts Can Bankruptcy Discharge?”" at bounding box center [1284, 60] width 286 height 14
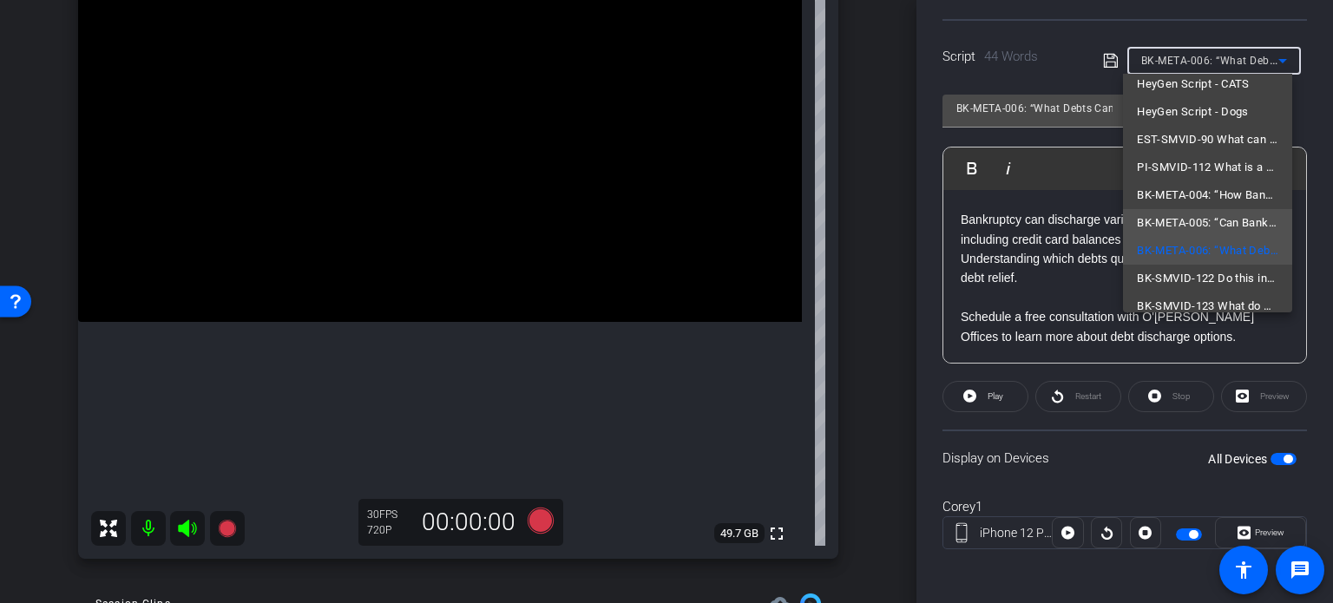
scroll to position [108, 0]
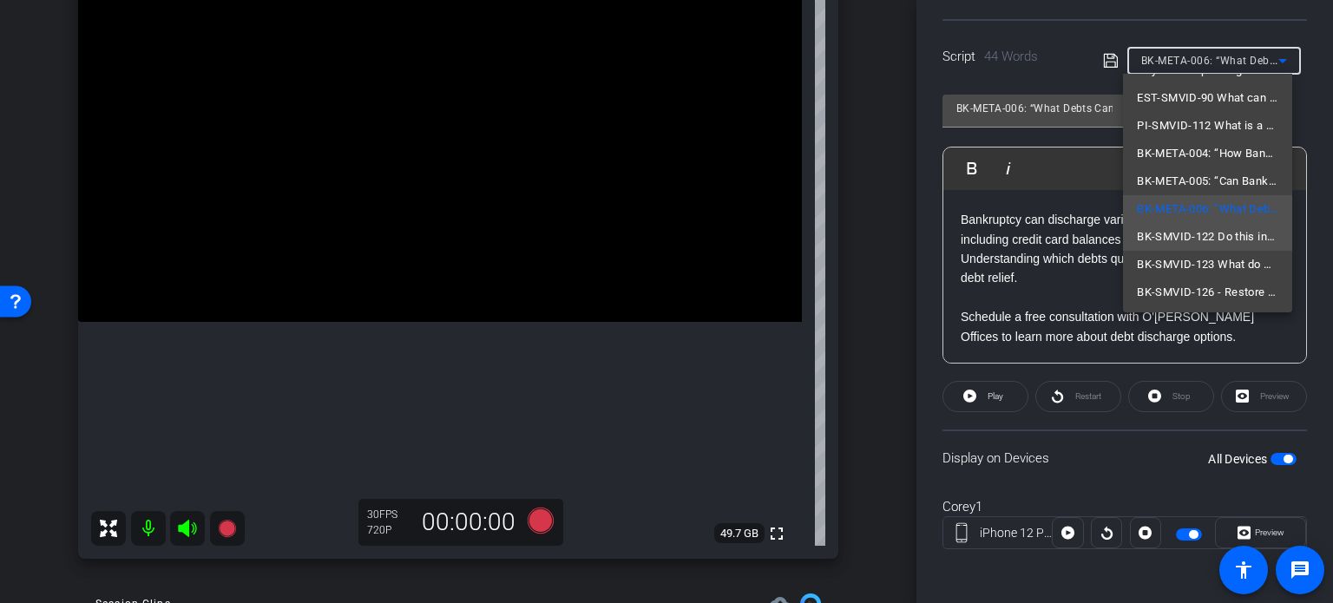
click at [1206, 234] on span "BK-SMVID-122 Do this instead of co-signing a loan for a loved one" at bounding box center [1207, 237] width 141 height 21
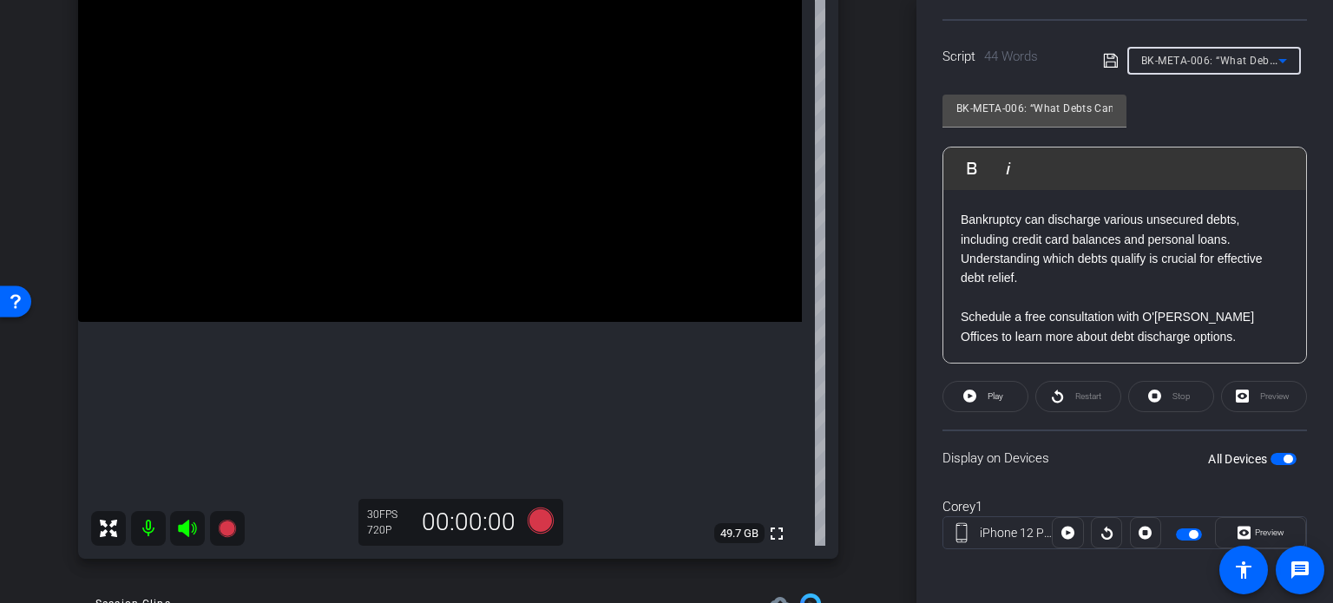
type input "BK-SMVID-122 Do this instead of co-signing a loan for a loved one"
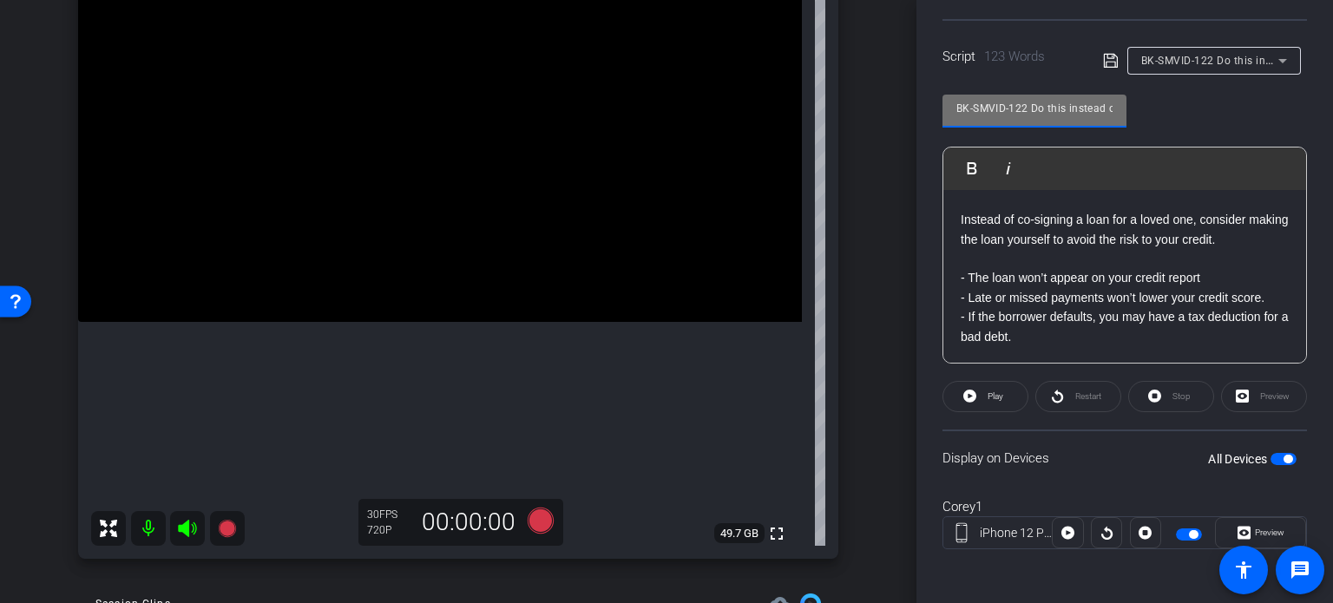
drag, startPoint x: 1028, startPoint y: 107, endPoint x: 768, endPoint y: 35, distance: 269.3
click at [768, 35] on div "arrow_back Price,Corey_Shoot21_07302025 Back to project Send invite account_box…" at bounding box center [666, 301] width 1333 height 603
click at [848, 192] on div "Corey1 iPhone 12 Pro Max info ROOM ID: 868508566 65% battery_std fullscreen set…" at bounding box center [458, 238] width 830 height 675
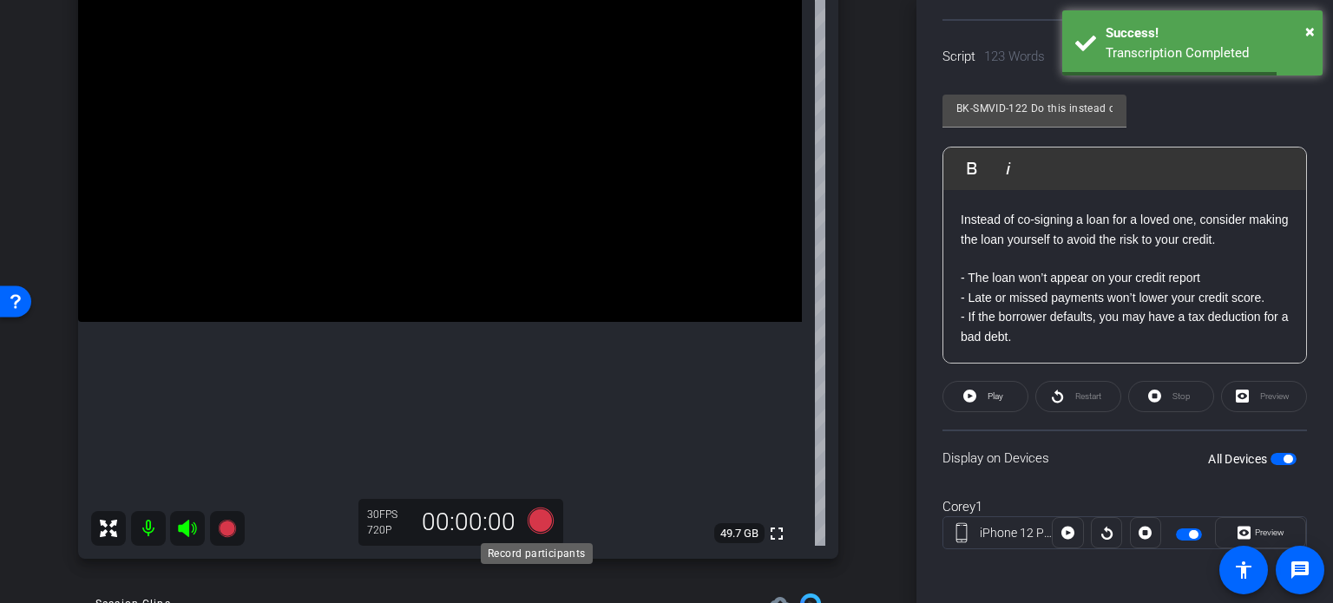
click at [537, 529] on icon at bounding box center [541, 521] width 26 height 26
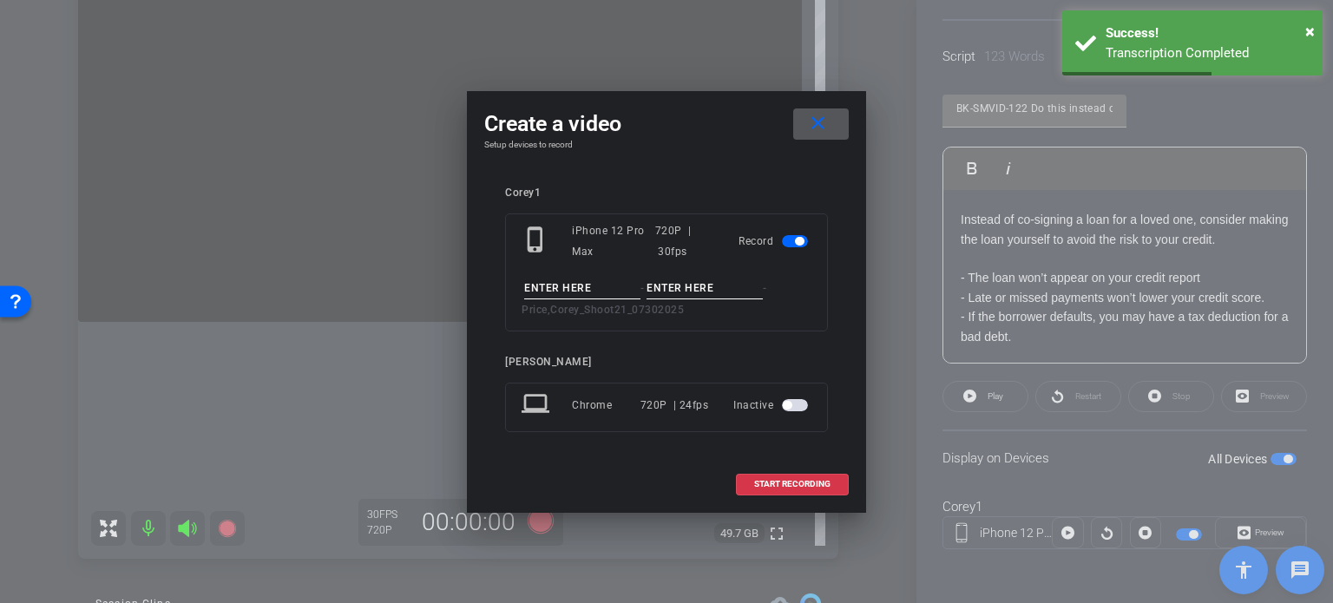
click at [578, 283] on input at bounding box center [582, 289] width 116 height 22
paste input "BK-SMVID-122"
type input "BK-SMVID-122"
click at [696, 286] on input at bounding box center [705, 289] width 116 height 22
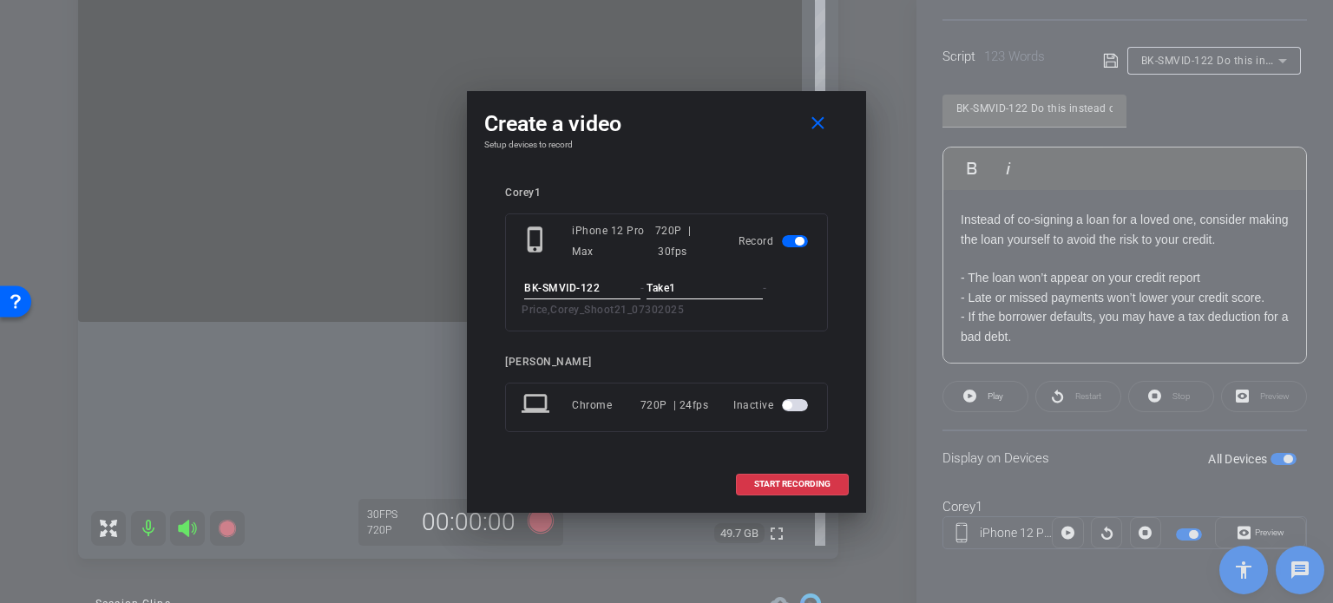
click at [715, 289] on input "Take1" at bounding box center [705, 289] width 116 height 22
type input "Take1"
click at [811, 341] on div "Corey1 phone_iphone iPhone 12 Pro Max 720P | 30fps Record BK-SMVID-122 - Take1 …" at bounding box center [666, 322] width 323 height 270
click at [796, 482] on span "START RECORDING" at bounding box center [792, 484] width 76 height 9
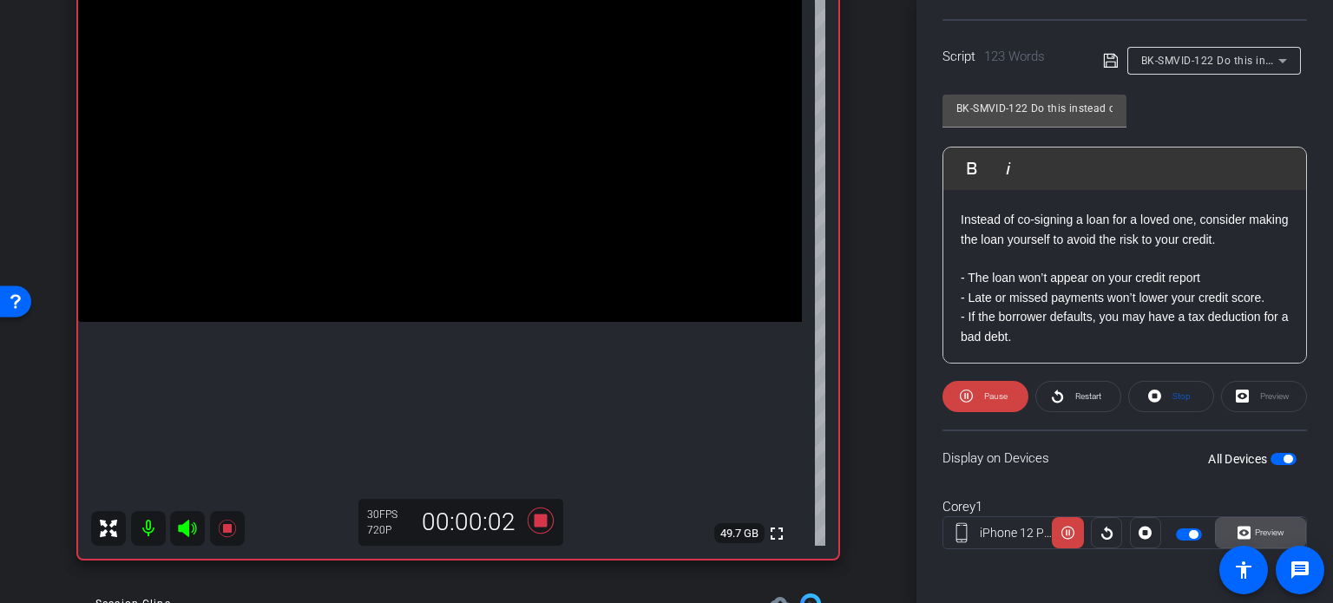
click at [1262, 528] on span "Preview" at bounding box center [1270, 533] width 30 height 10
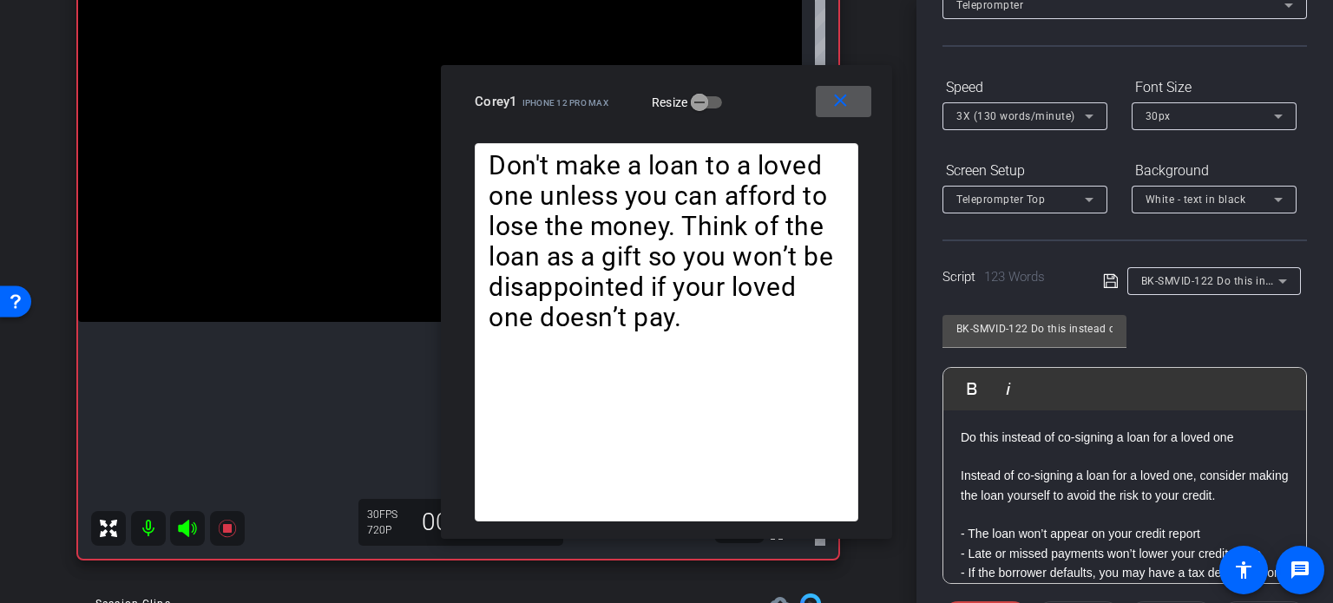
scroll to position [83, 0]
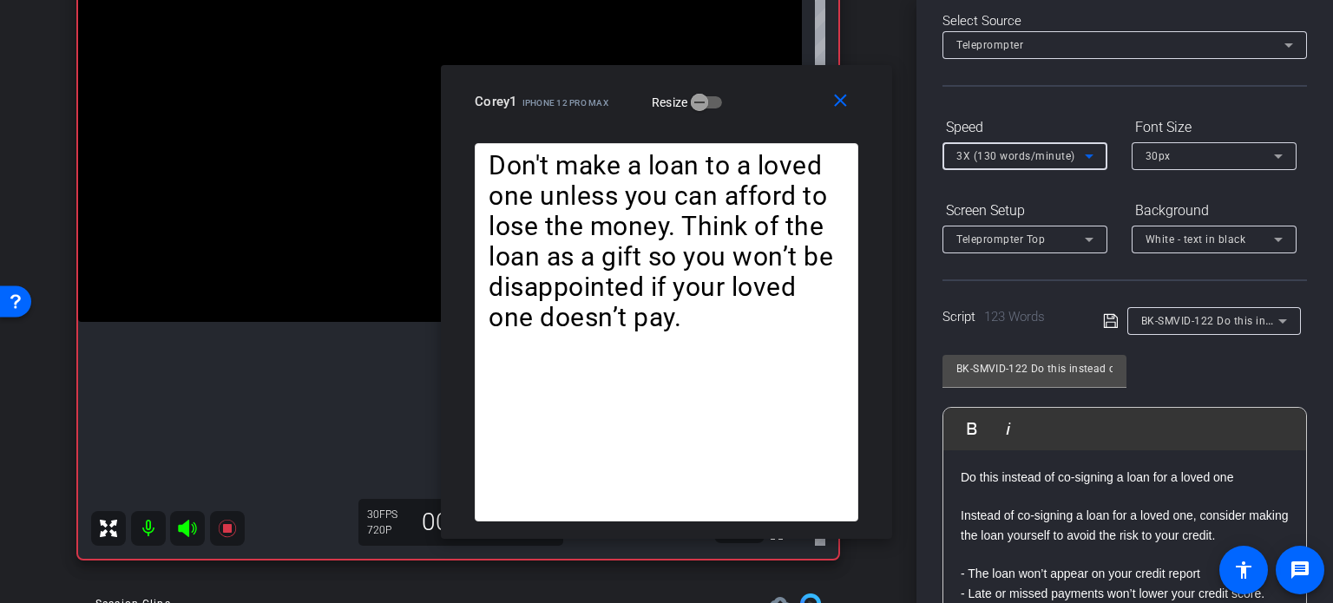
click at [1057, 145] on div "3X (130 words/minute)" at bounding box center [1020, 156] width 128 height 22
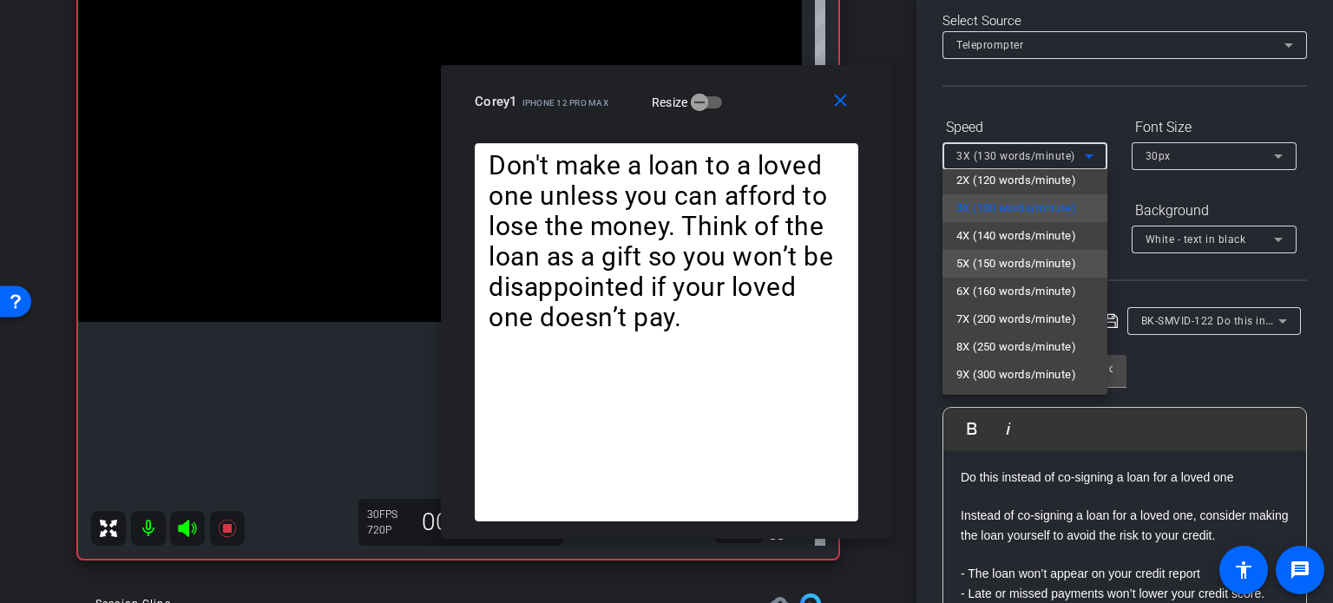
scroll to position [38, 0]
click at [1004, 286] on span "6X (160 words/minute)" at bounding box center [1016, 290] width 120 height 21
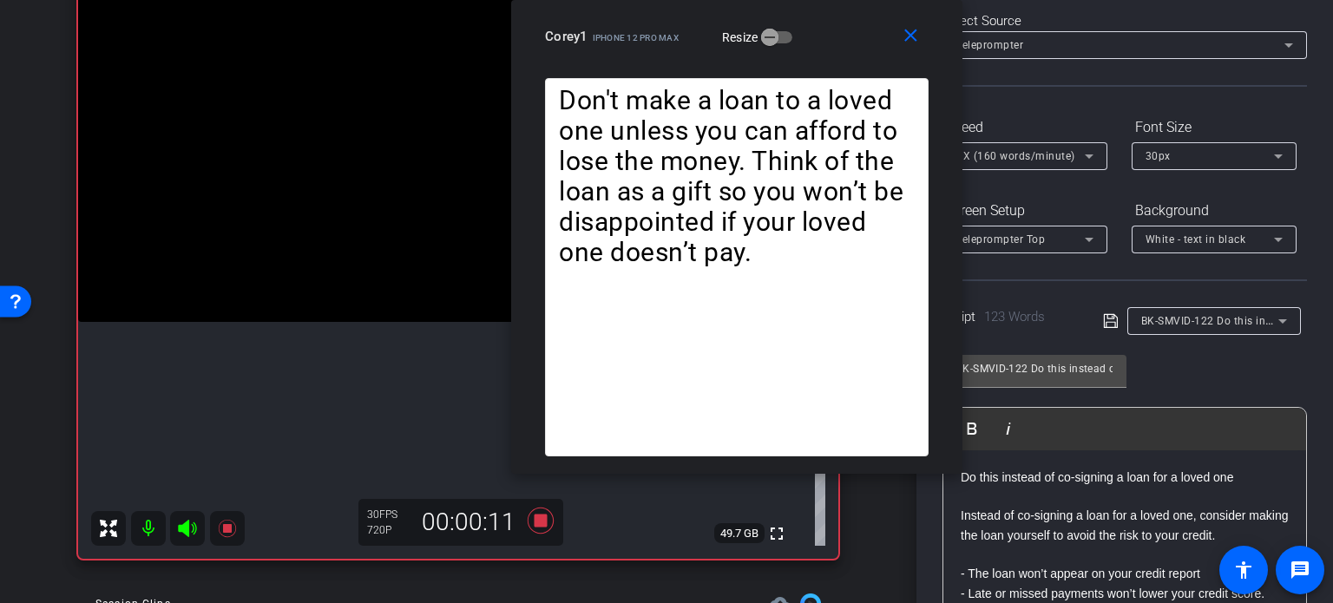
drag, startPoint x: 759, startPoint y: 106, endPoint x: 830, endPoint y: 27, distance: 105.7
click at [830, 27] on div "Corey1 iPhone 12 Pro Max Resize" at bounding box center [743, 36] width 397 height 31
click at [1003, 155] on span "6X (160 words/minute)" at bounding box center [1015, 156] width 119 height 12
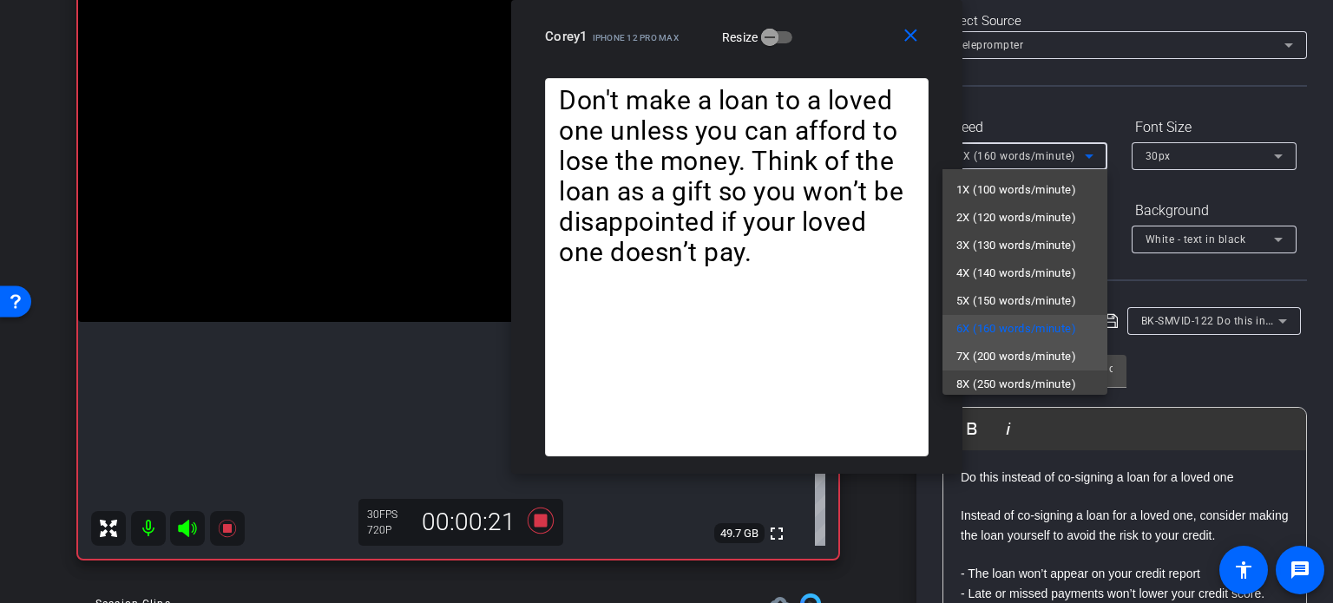
click at [1004, 351] on span "7X (200 words/minute)" at bounding box center [1016, 356] width 120 height 21
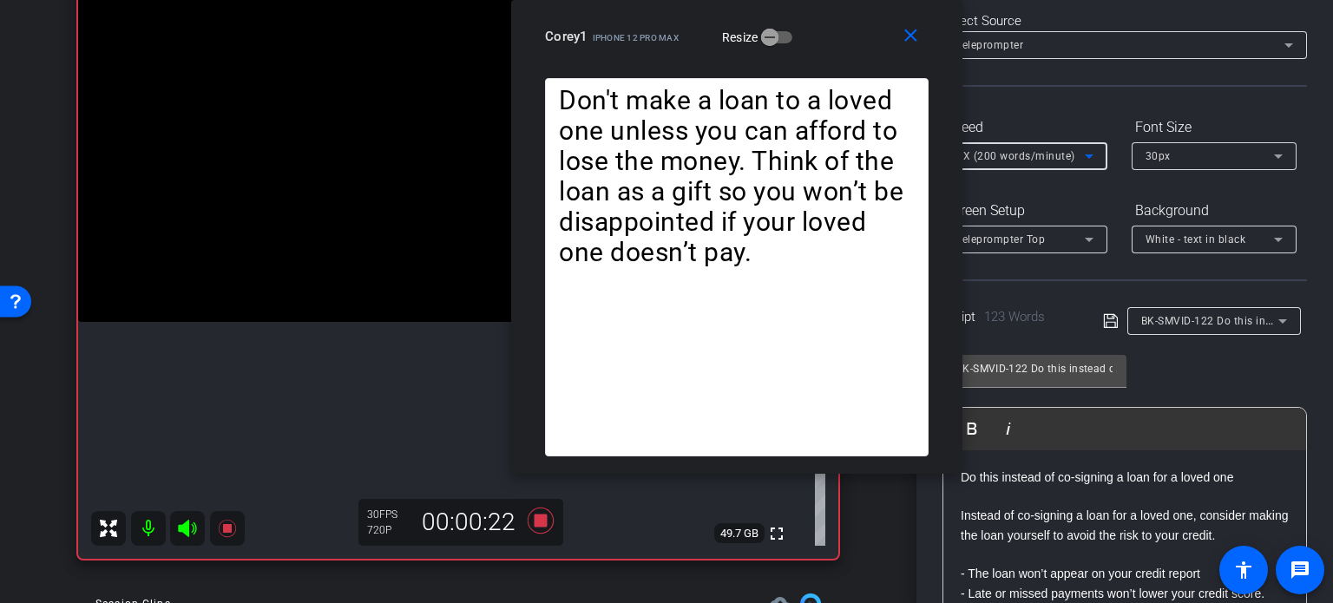
click at [1003, 153] on span "7X (200 words/minute)" at bounding box center [1015, 156] width 119 height 12
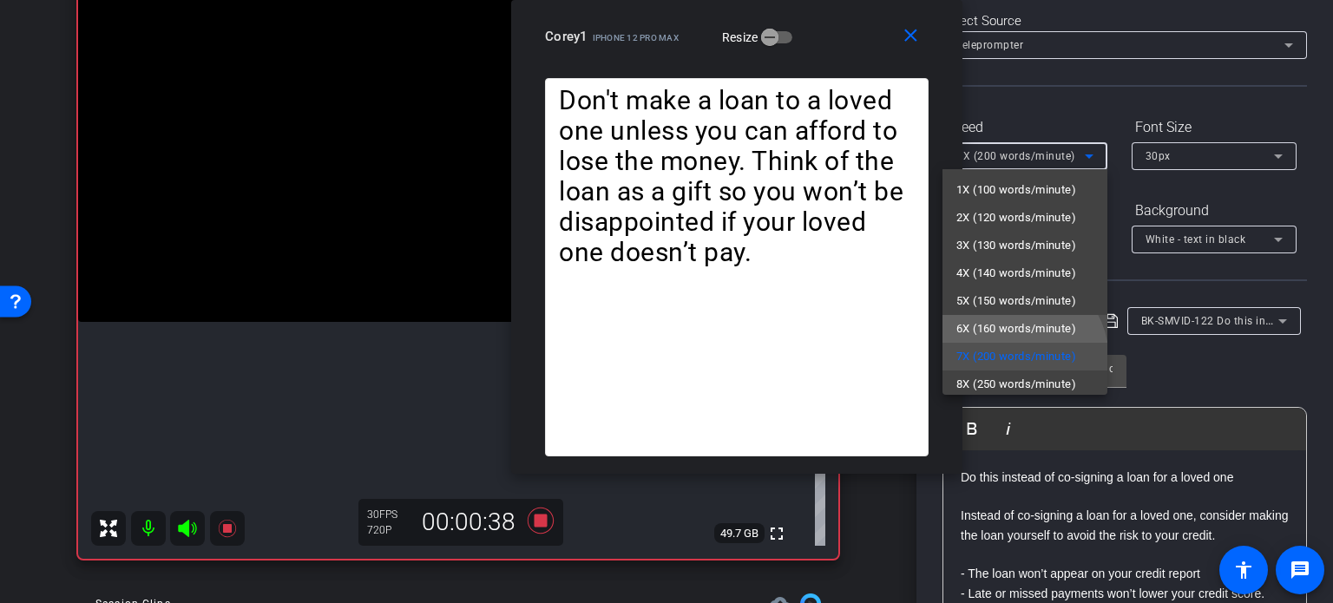
click at [1010, 322] on span "6X (160 words/minute)" at bounding box center [1016, 329] width 120 height 21
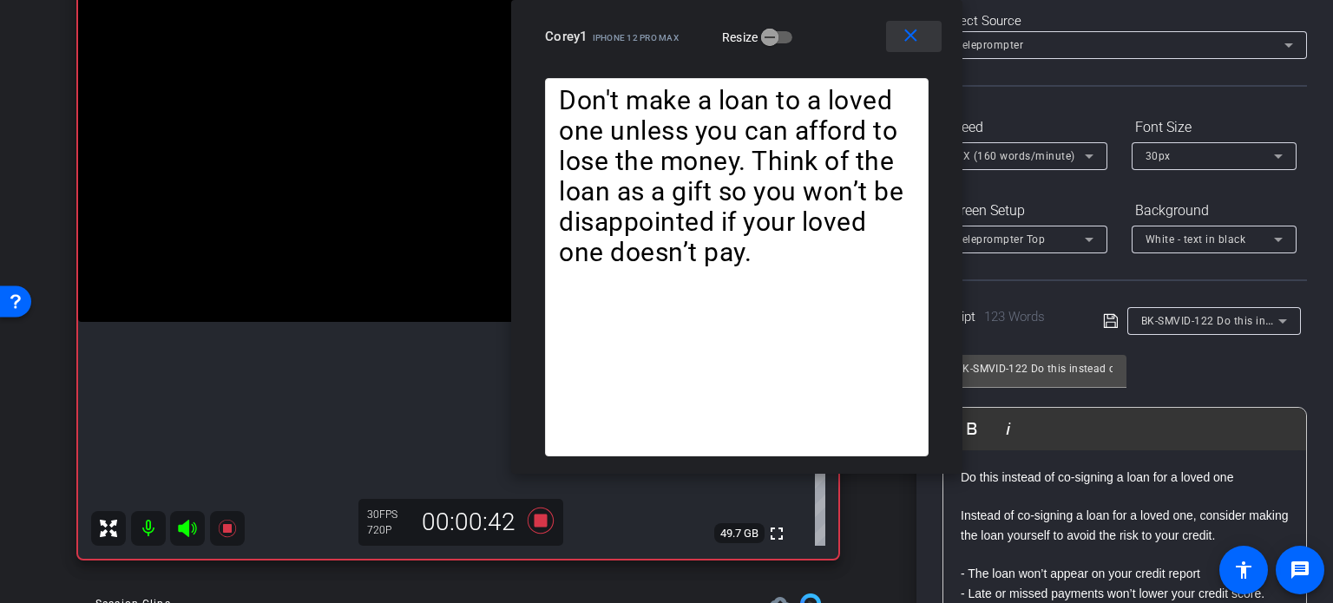
drag, startPoint x: 909, startPoint y: 29, endPoint x: 1332, endPoint y: 485, distance: 622.7
click at [916, 36] on mat-icon "close" at bounding box center [911, 36] width 22 height 22
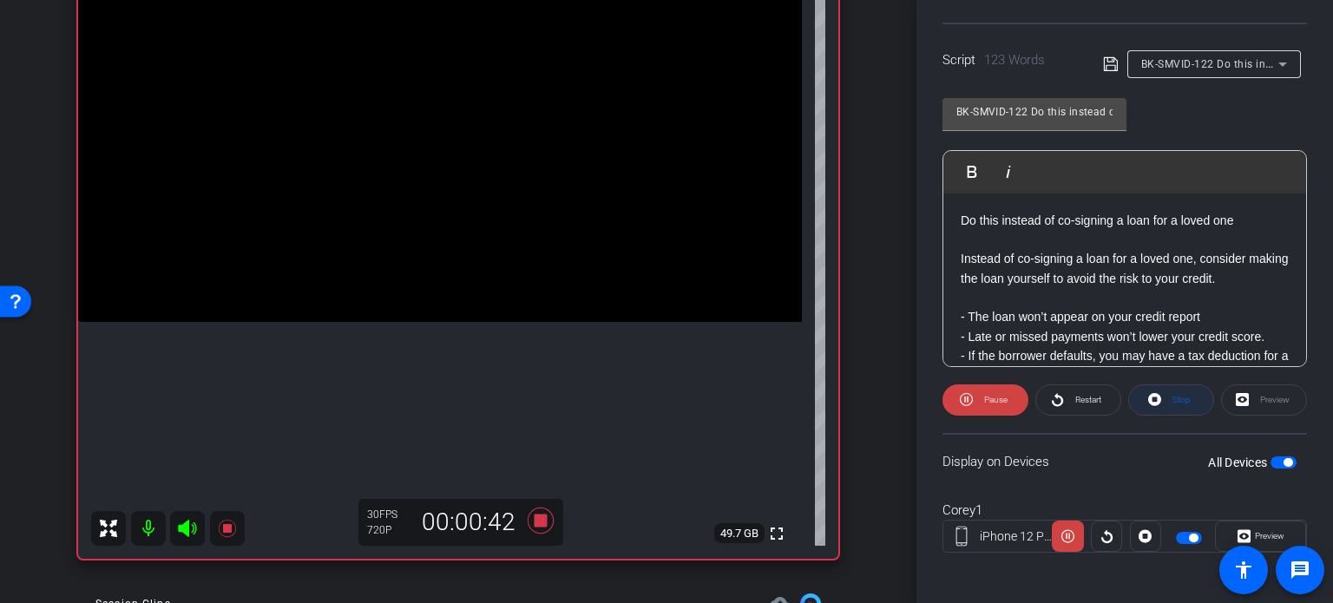
scroll to position [344, 0]
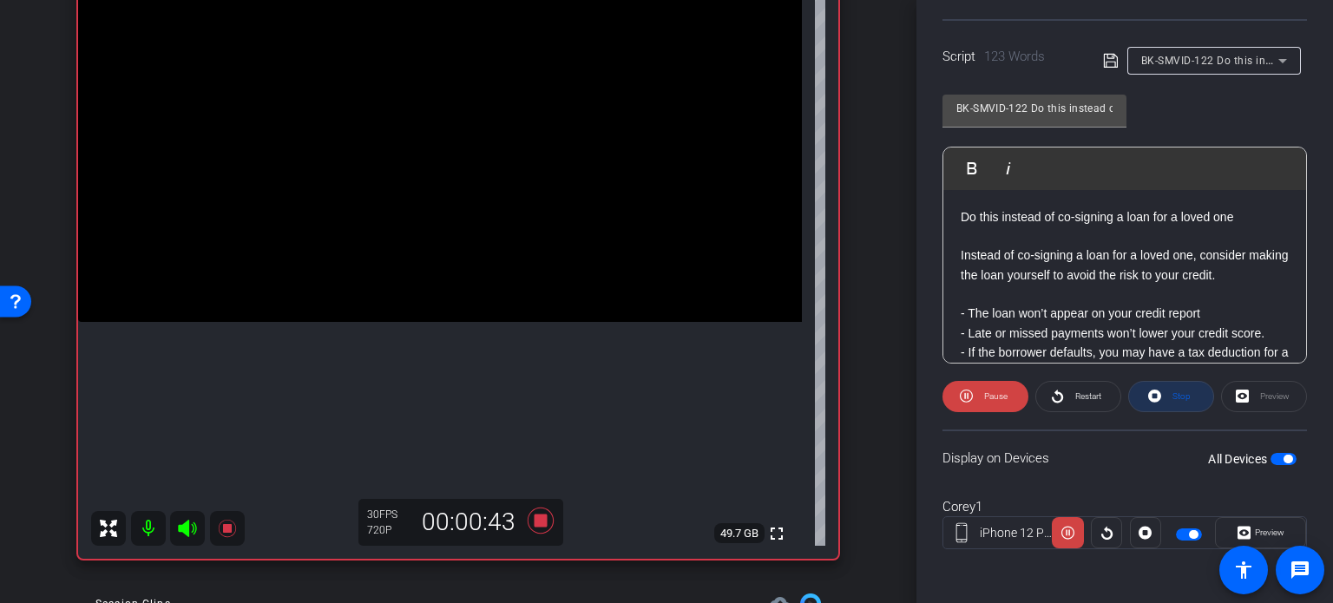
click at [1156, 387] on span at bounding box center [1171, 397] width 84 height 42
click at [970, 403] on icon at bounding box center [969, 396] width 13 height 22
click at [1288, 530] on span at bounding box center [1260, 533] width 89 height 42
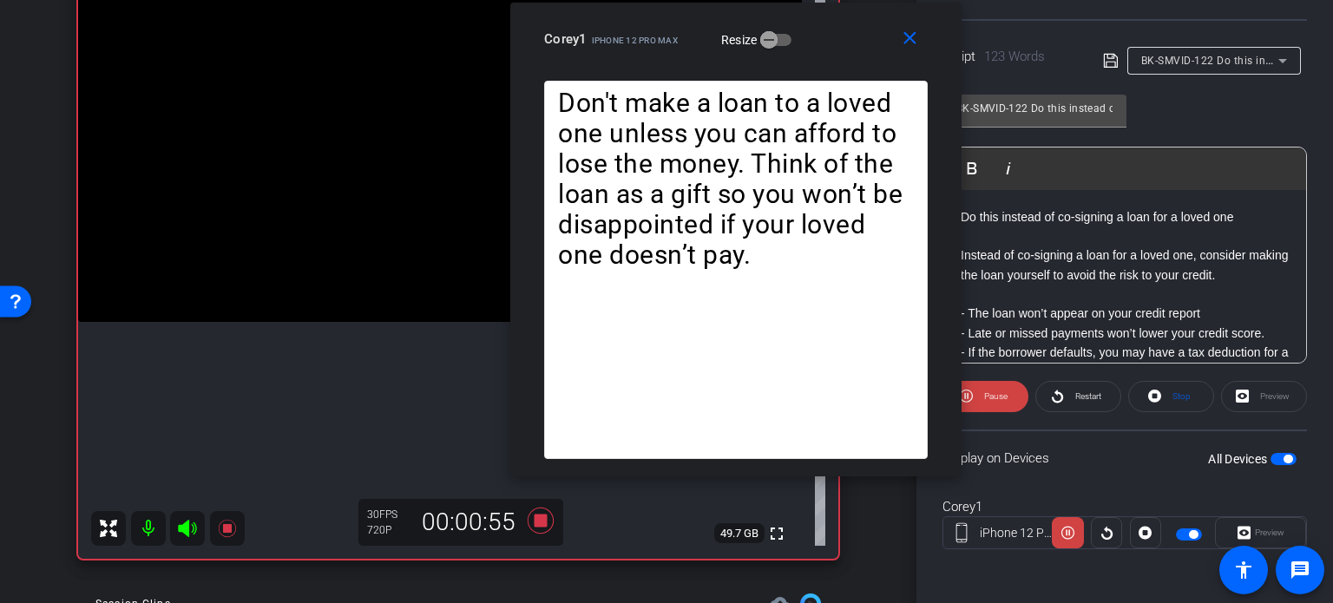
drag, startPoint x: 778, startPoint y: 128, endPoint x: 846, endPoint y: 66, distance: 92.8
click at [846, 66] on div "close Corey1 iPhone 12 Pro Max Resize" at bounding box center [735, 42] width 451 height 78
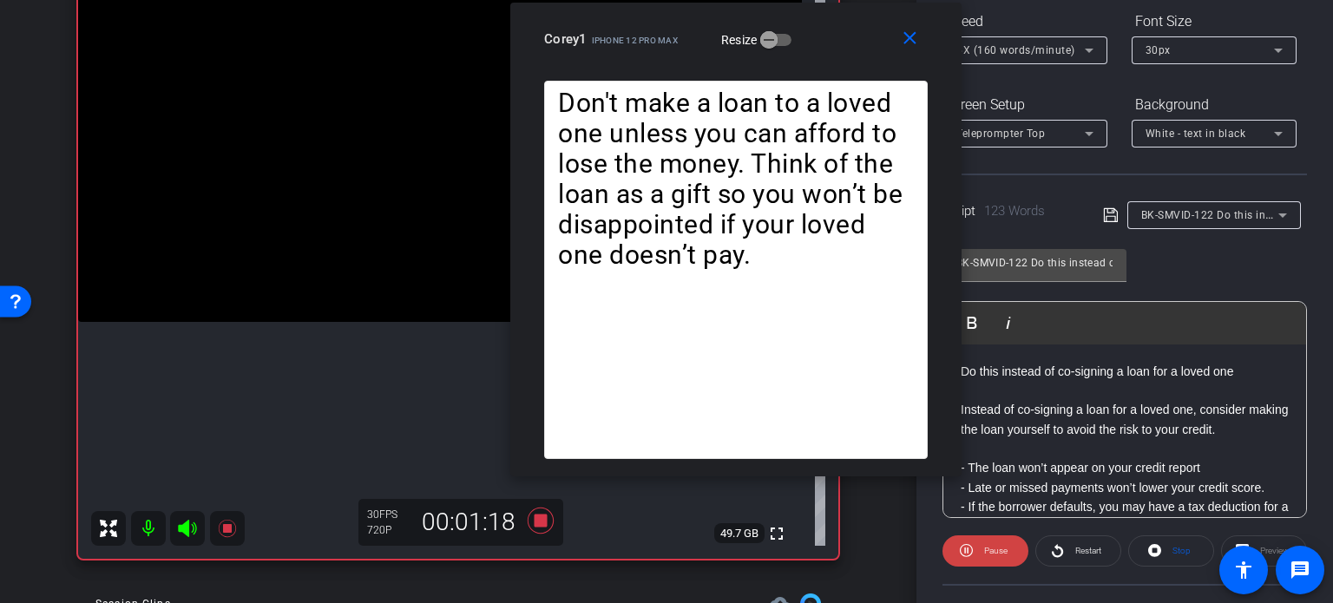
scroll to position [170, 0]
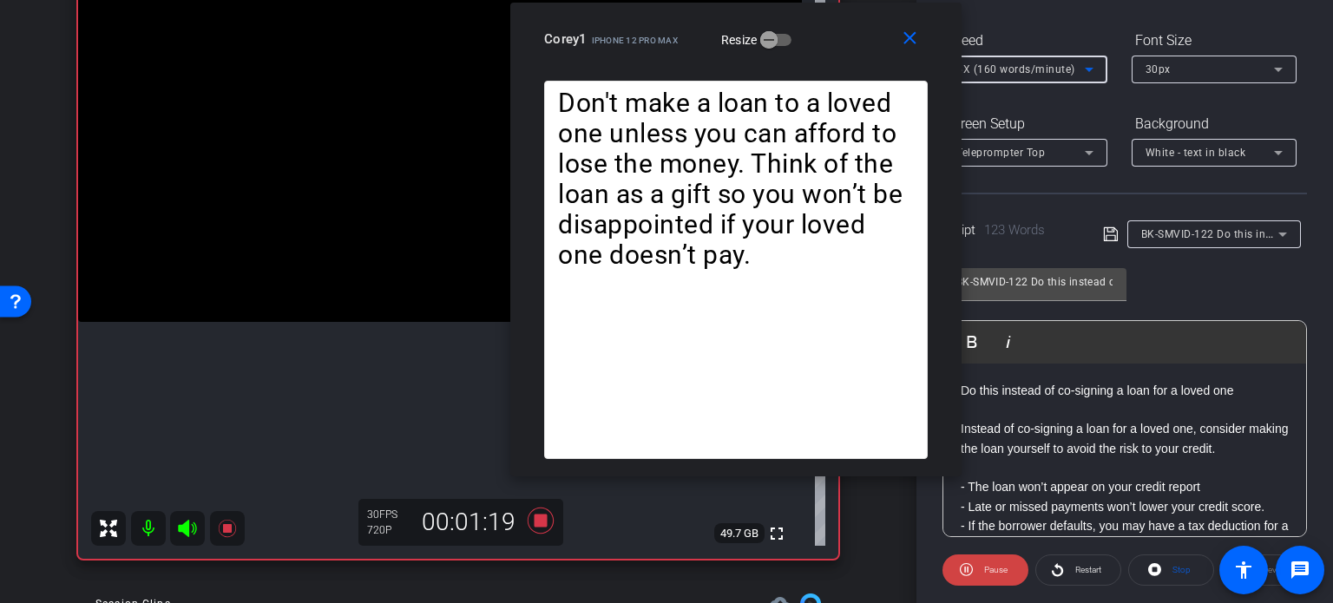
click at [1032, 64] on span "6X (160 words/minute)" at bounding box center [1015, 69] width 119 height 12
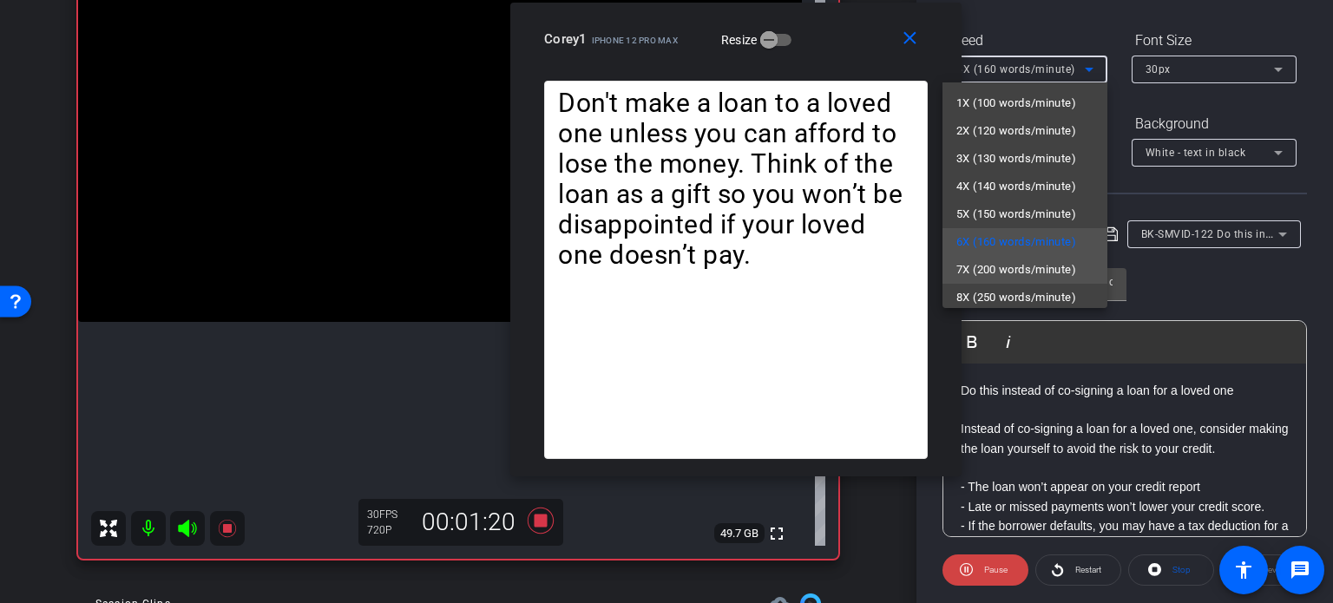
click at [1005, 273] on span "7X (200 words/minute)" at bounding box center [1016, 270] width 120 height 21
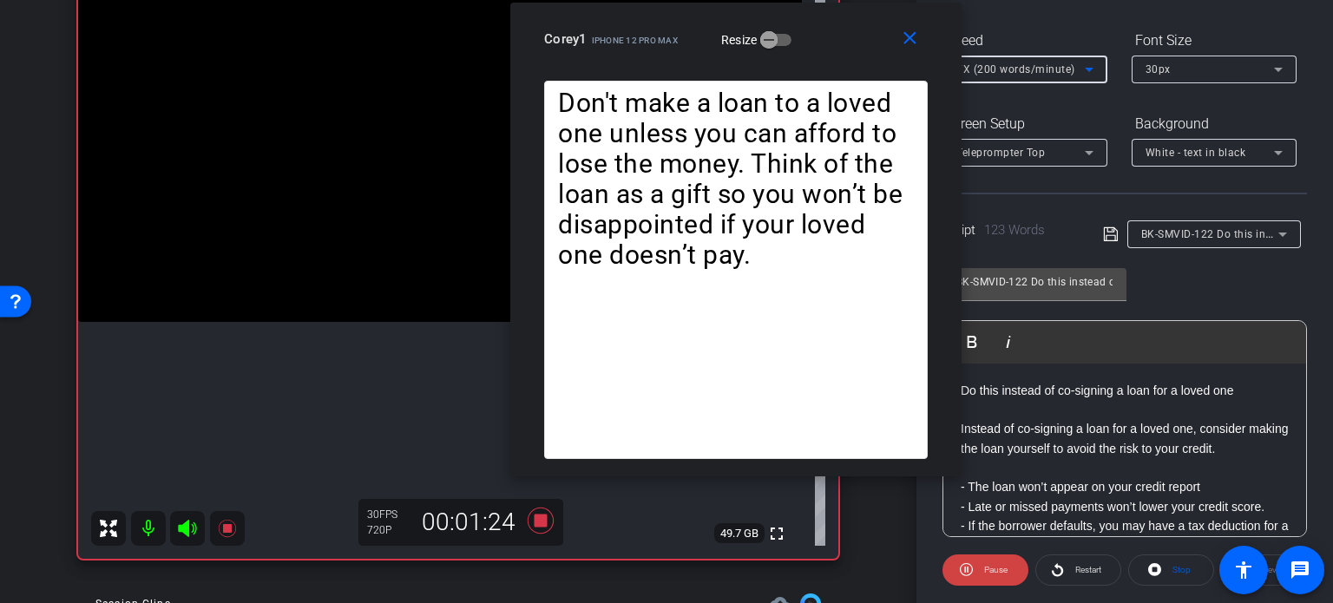
click at [1023, 60] on div "7X (200 words/minute)" at bounding box center [1020, 69] width 128 height 22
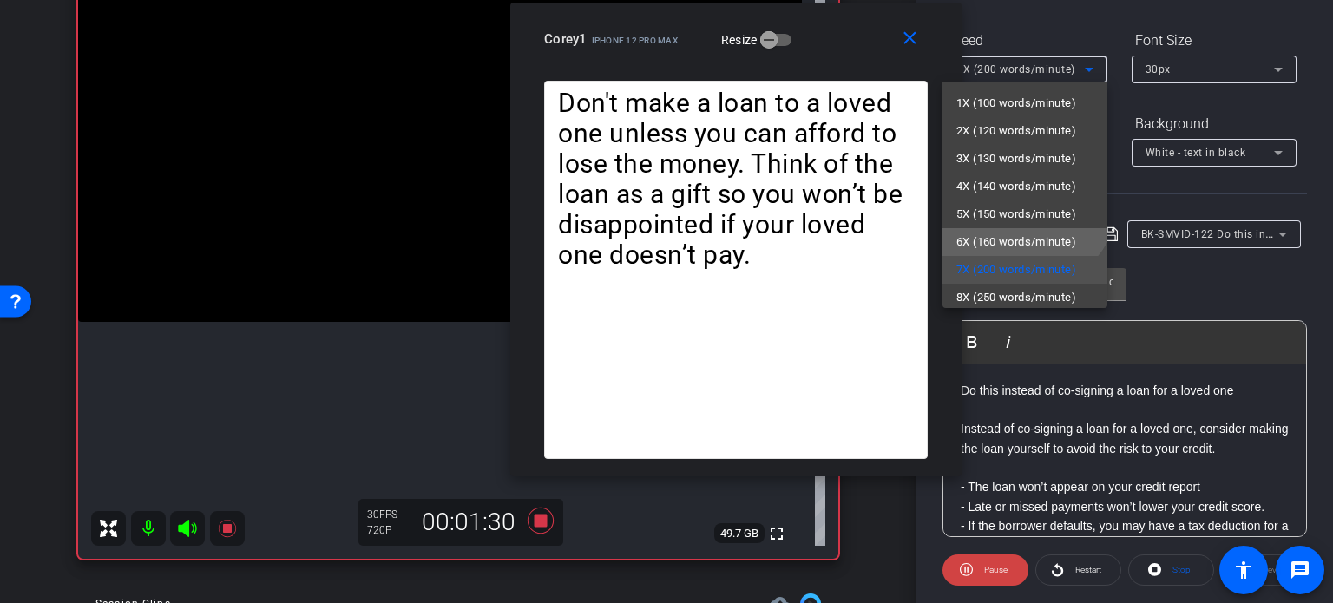
click at [1007, 234] on span "6X (160 words/minute)" at bounding box center [1016, 242] width 120 height 21
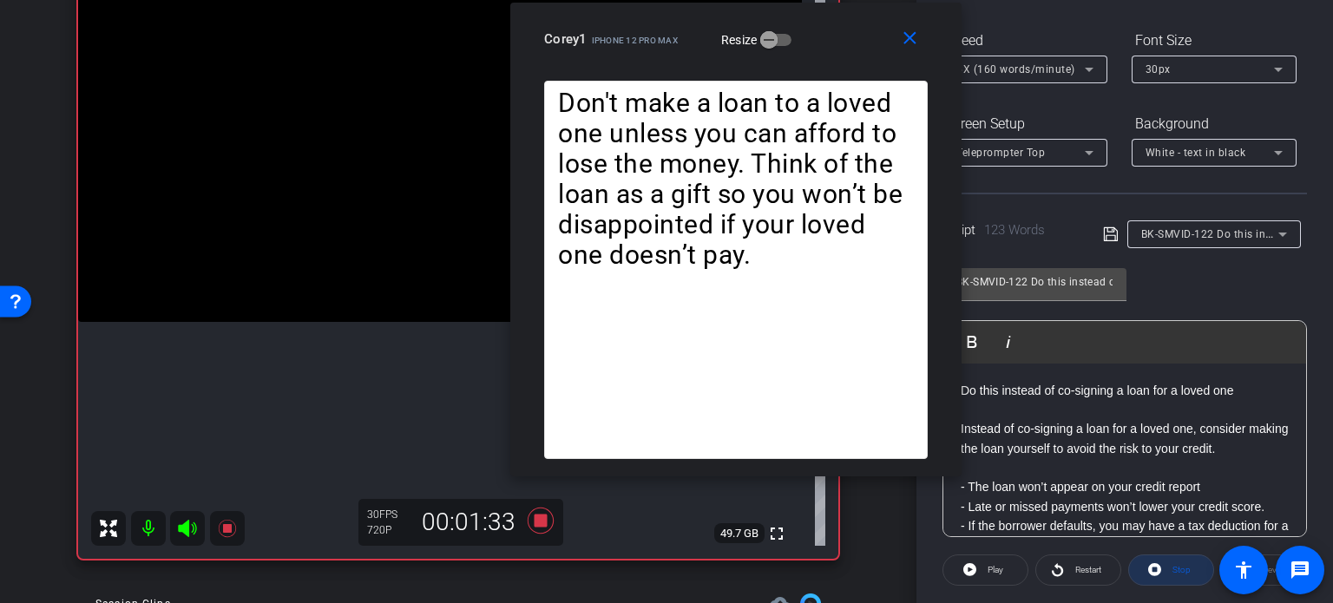
click at [1173, 570] on span "Stop" at bounding box center [1182, 570] width 18 height 10
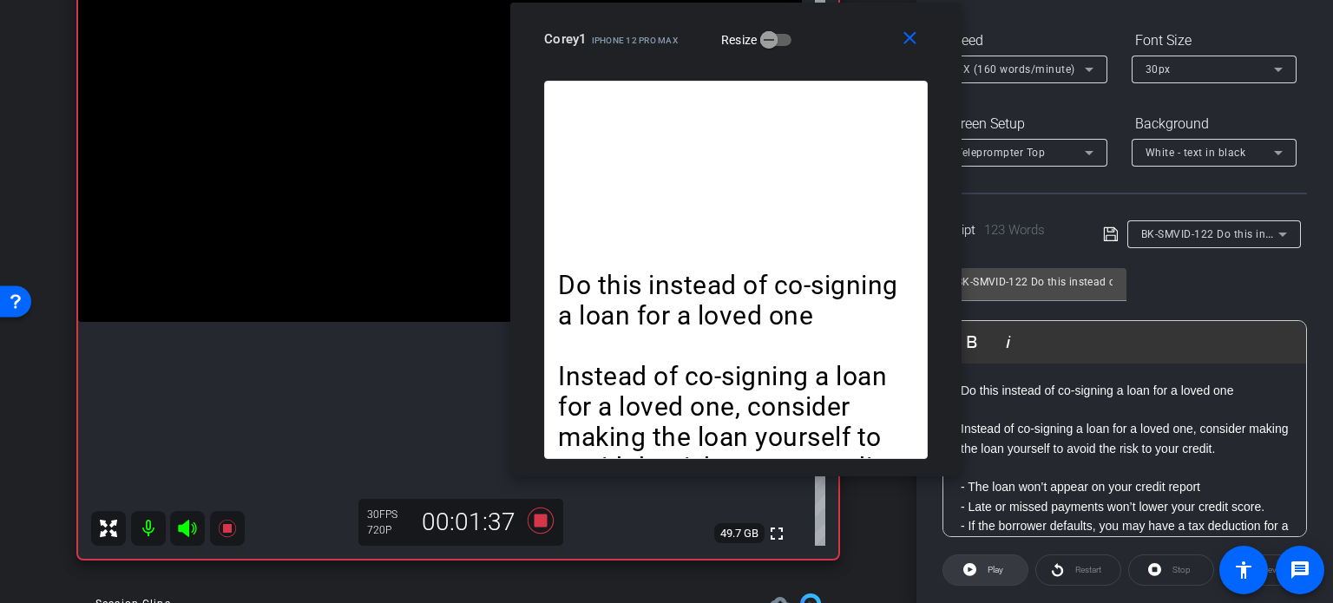
click at [992, 575] on span "Play" at bounding box center [993, 570] width 20 height 24
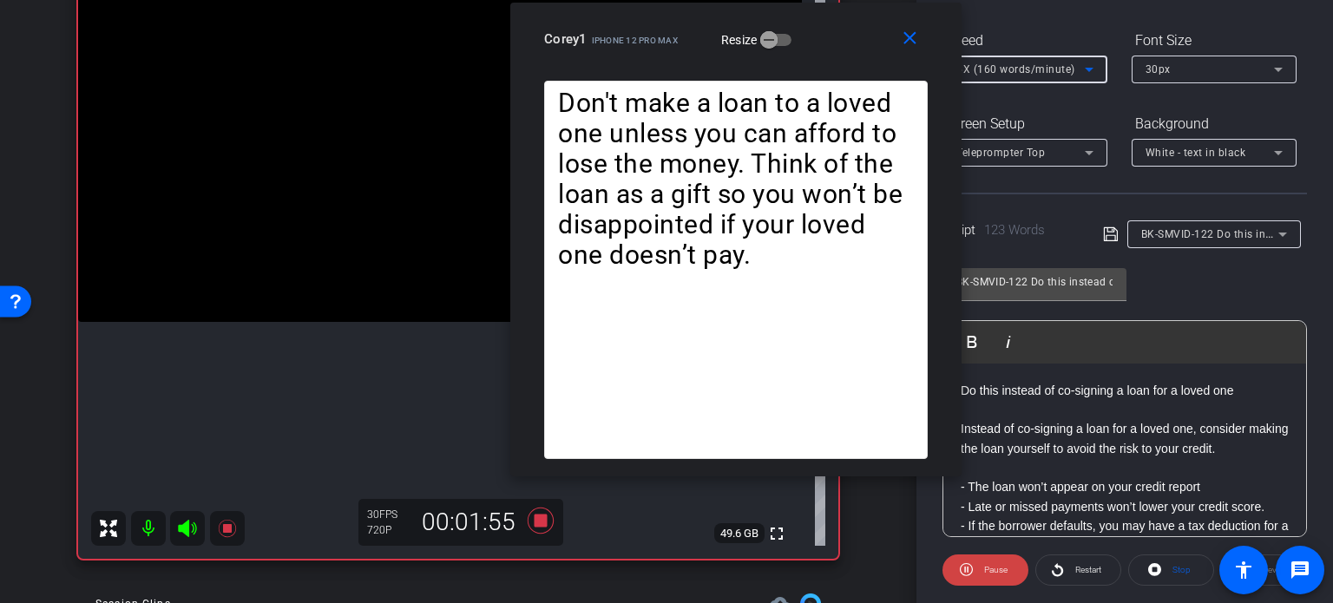
click at [1014, 69] on span "6X (160 words/minute)" at bounding box center [1015, 69] width 119 height 12
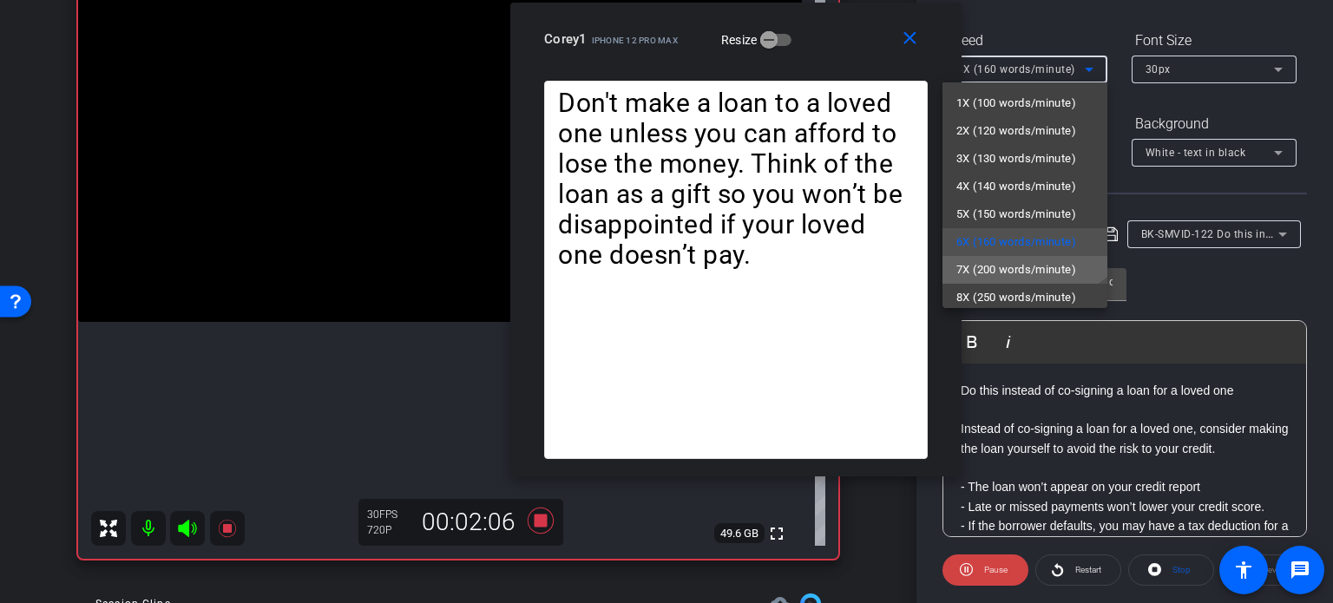
click at [1021, 263] on span "7X (200 words/minute)" at bounding box center [1016, 270] width 120 height 21
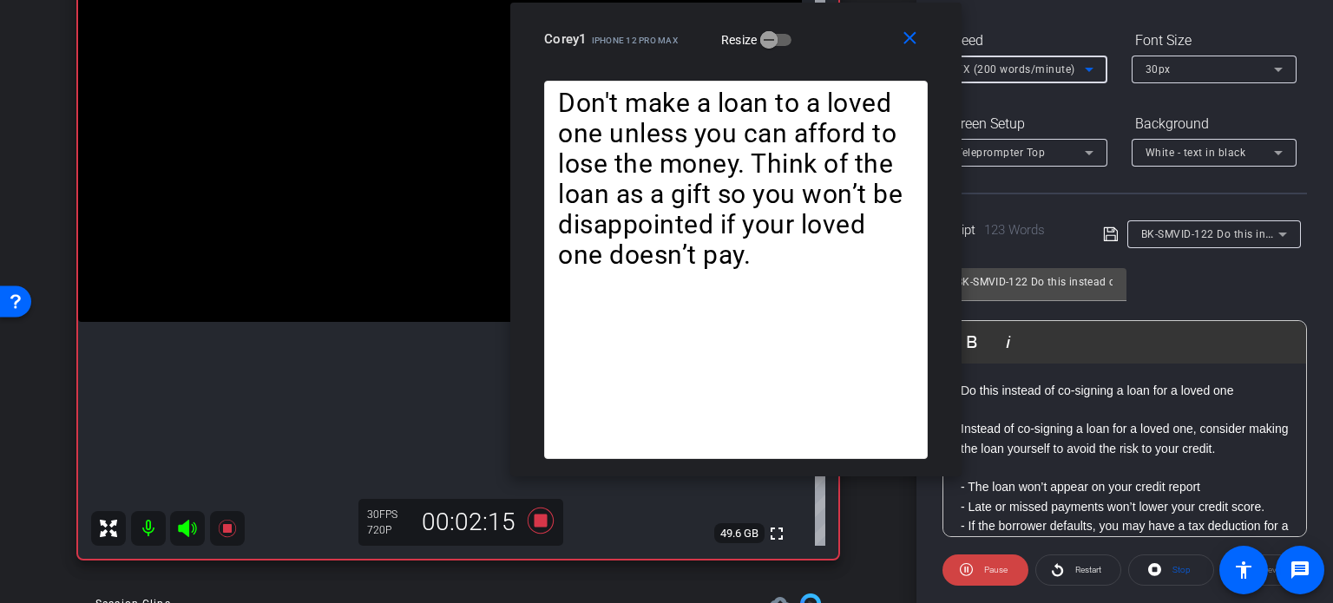
click at [1003, 66] on span "7X (200 words/minute)" at bounding box center [1015, 69] width 119 height 12
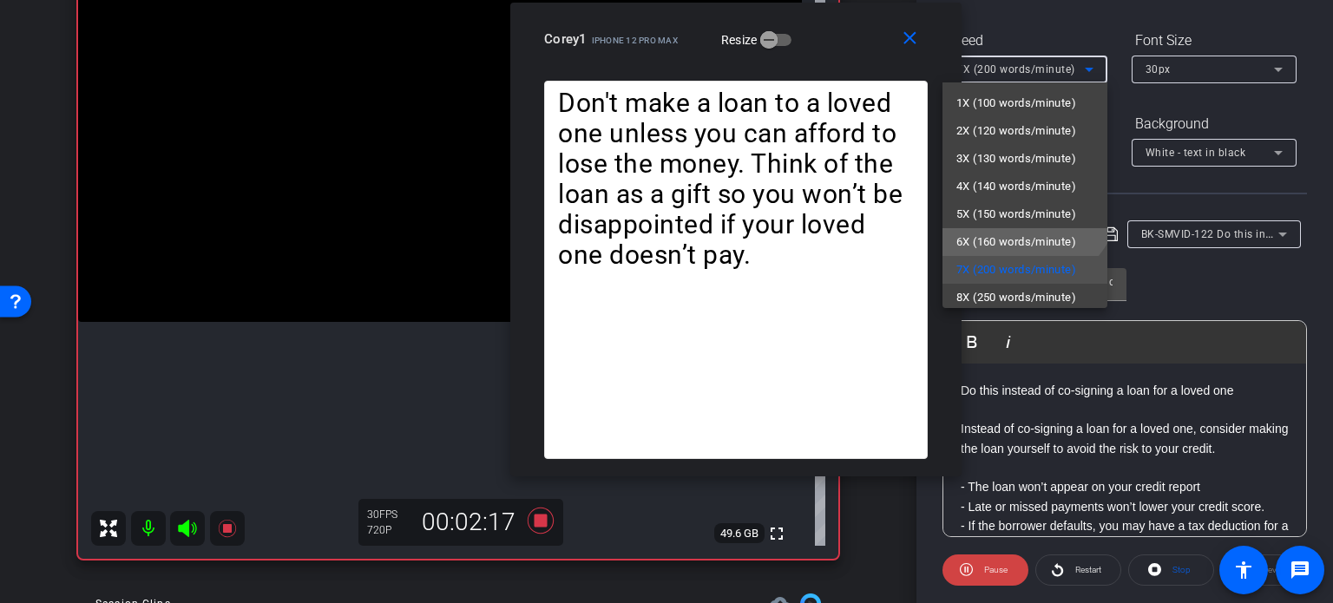
click at [1008, 233] on span "6X (160 words/minute)" at bounding box center [1016, 242] width 120 height 21
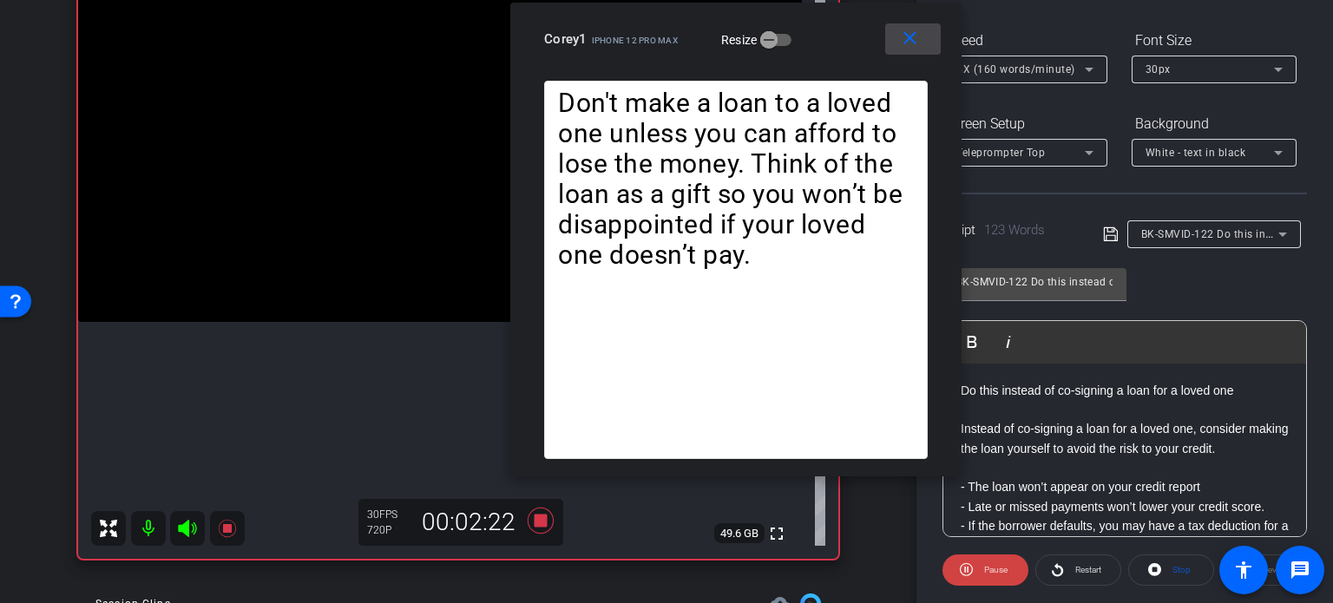
click at [906, 28] on mat-icon "close" at bounding box center [910, 39] width 22 height 22
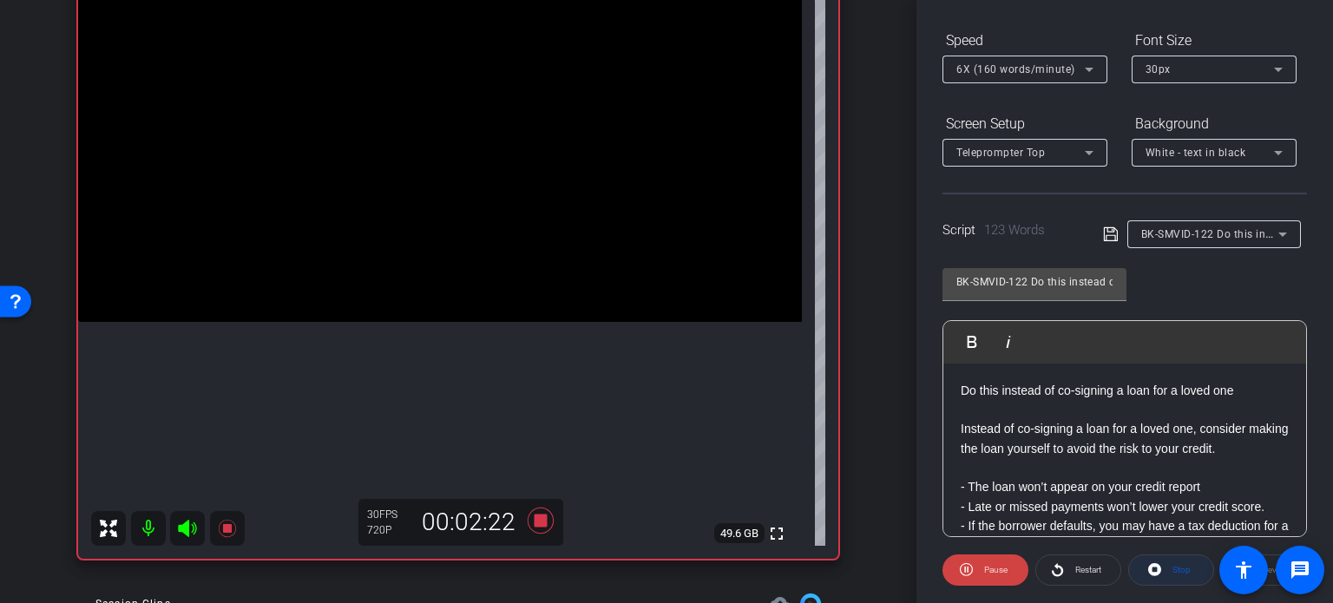
click at [1168, 570] on span "Stop" at bounding box center [1179, 570] width 23 height 24
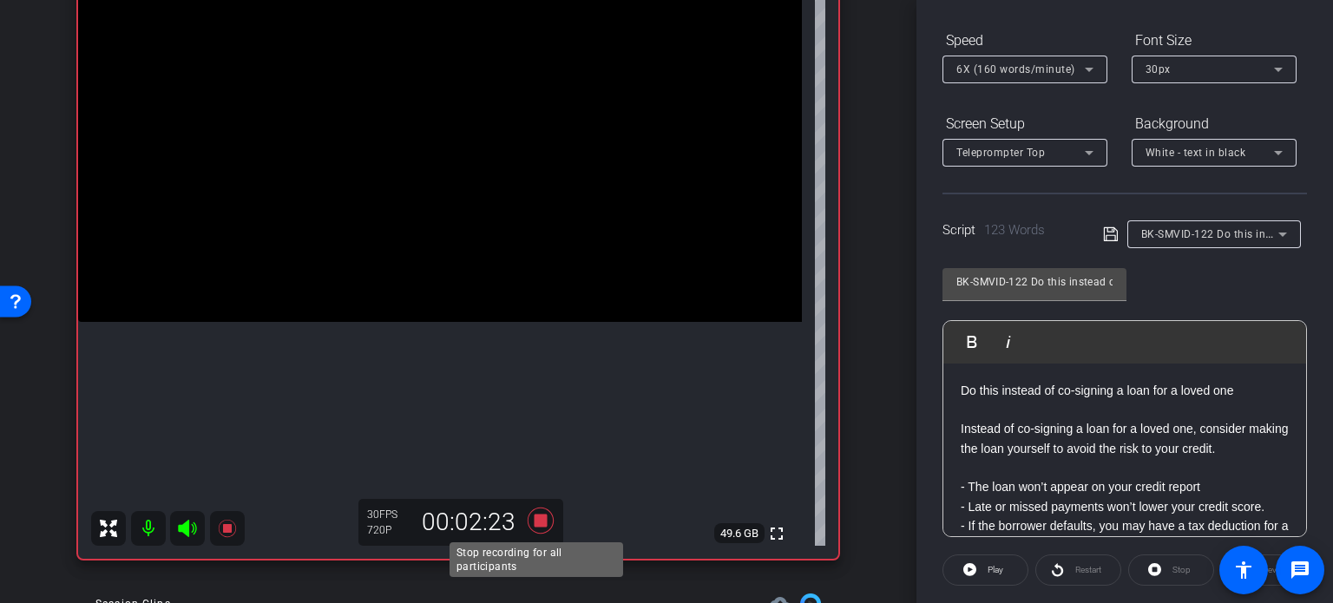
click at [545, 515] on icon at bounding box center [541, 520] width 42 height 31
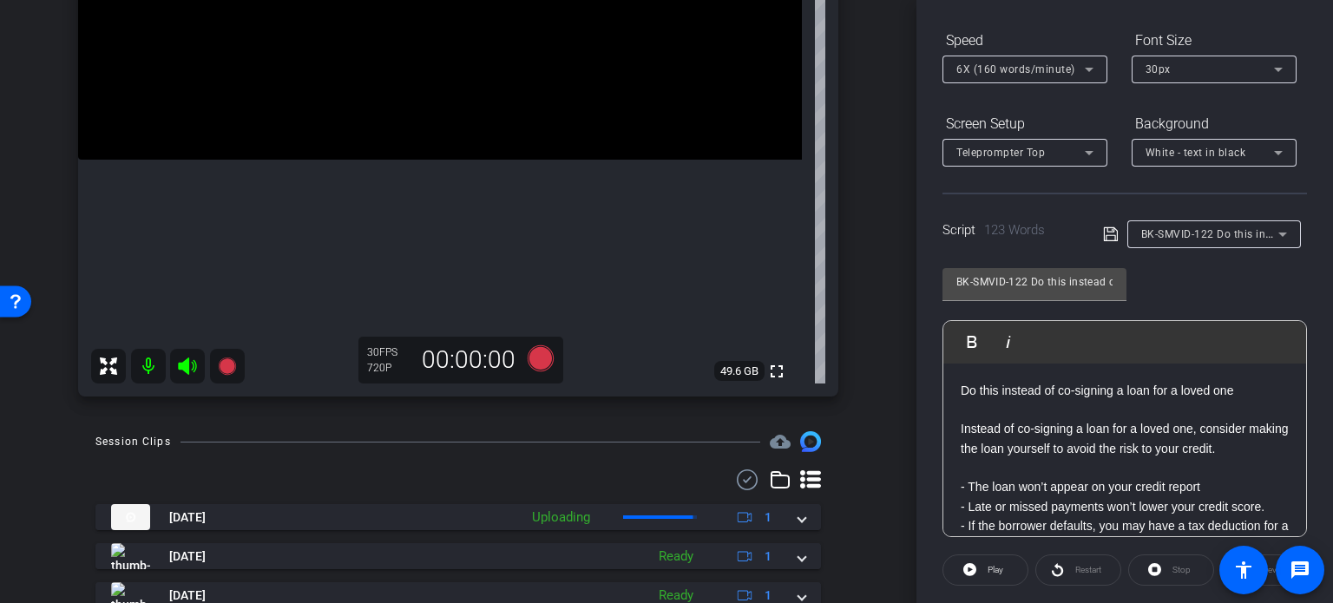
scroll to position [347, 0]
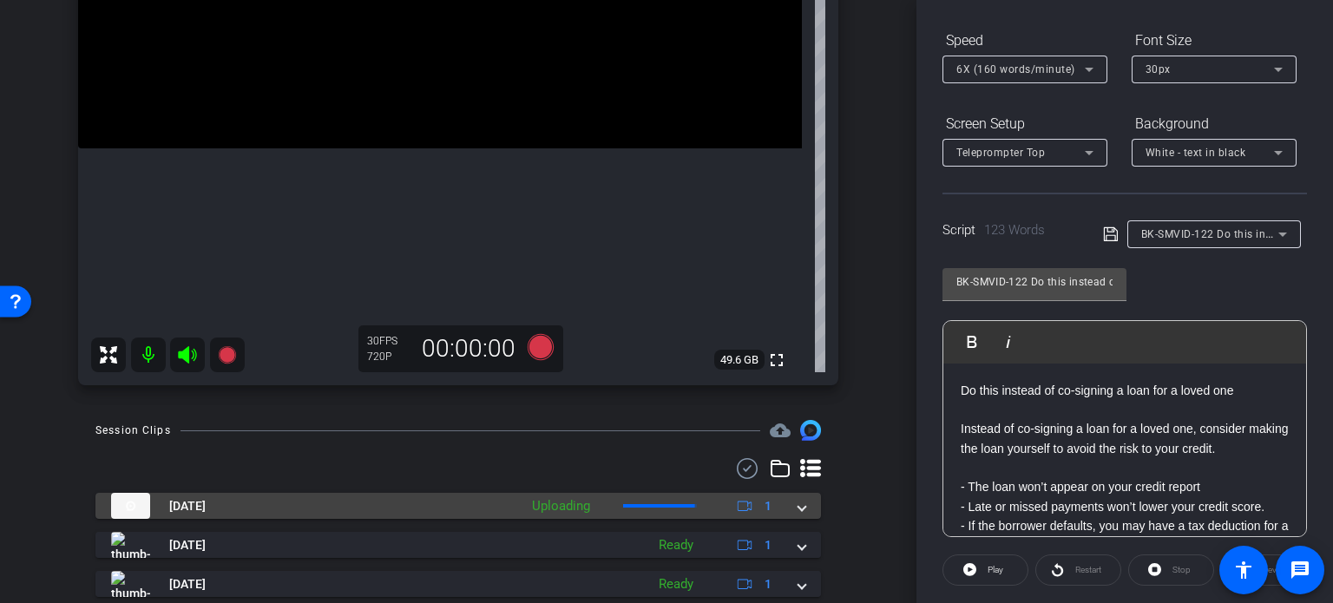
click at [791, 517] on mat-expansion-panel-header "Aug 27, 2025 Uploading 1" at bounding box center [458, 506] width 726 height 26
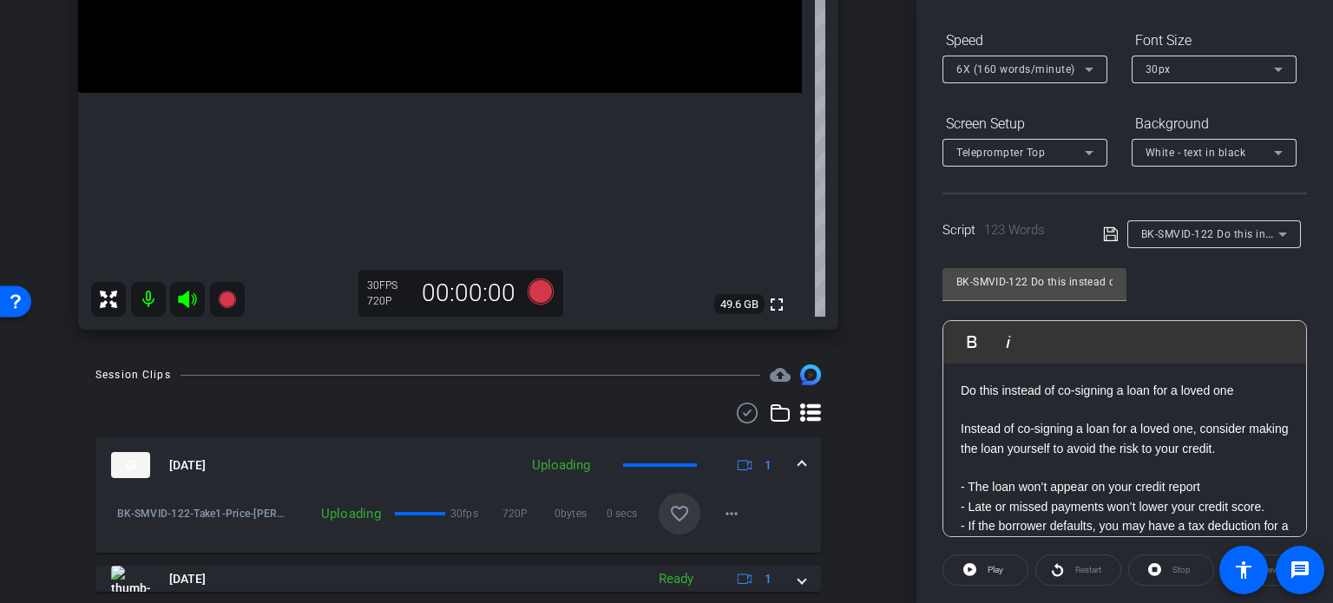
scroll to position [434, 0]
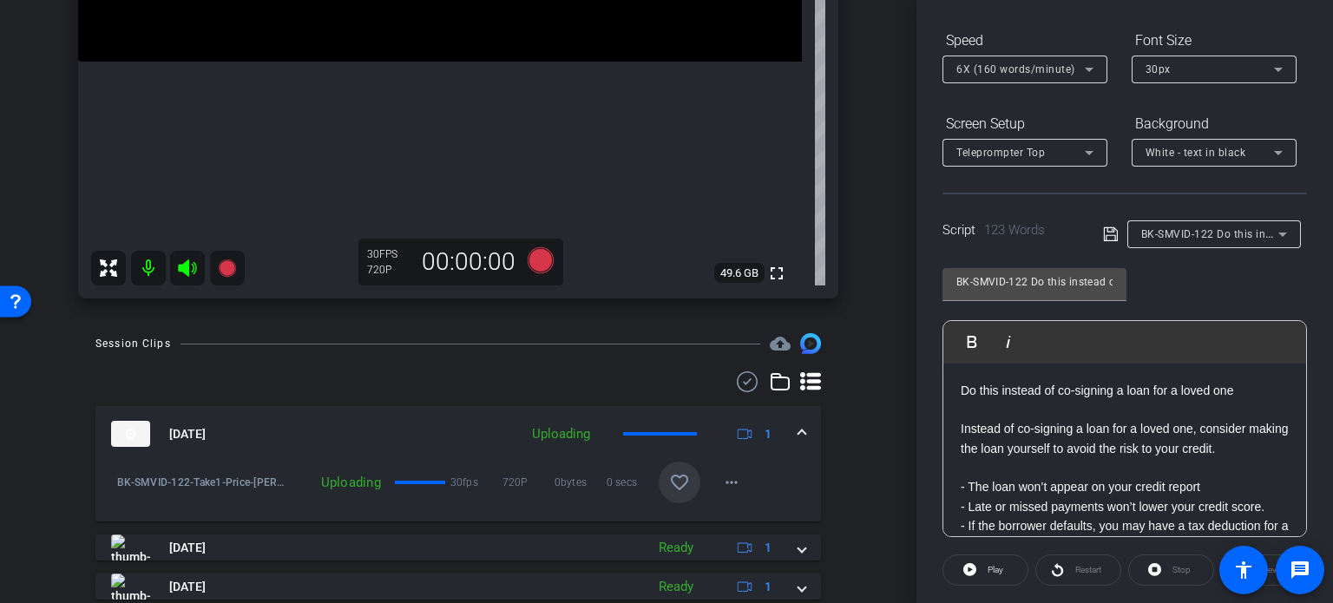
click at [670, 475] on mat-icon "favorite_border" at bounding box center [679, 482] width 21 height 21
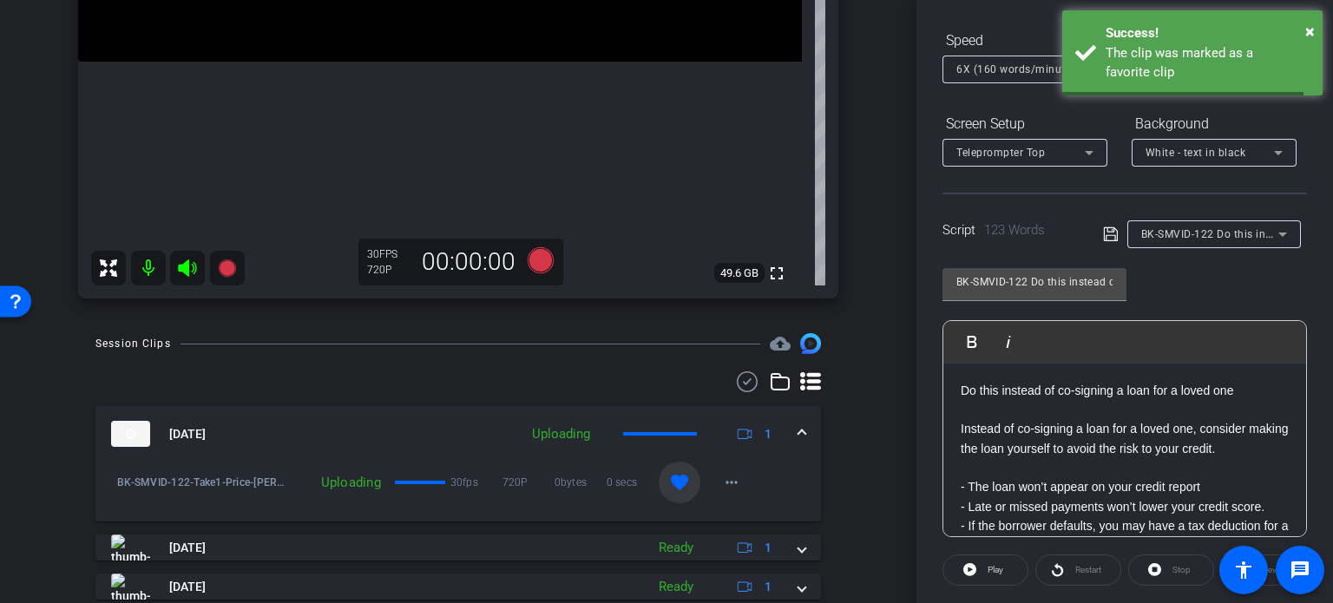
click at [1199, 240] on div "BK-SMVID-122 Do this instead of co-signing a loan for a loved one" at bounding box center [1209, 234] width 137 height 22
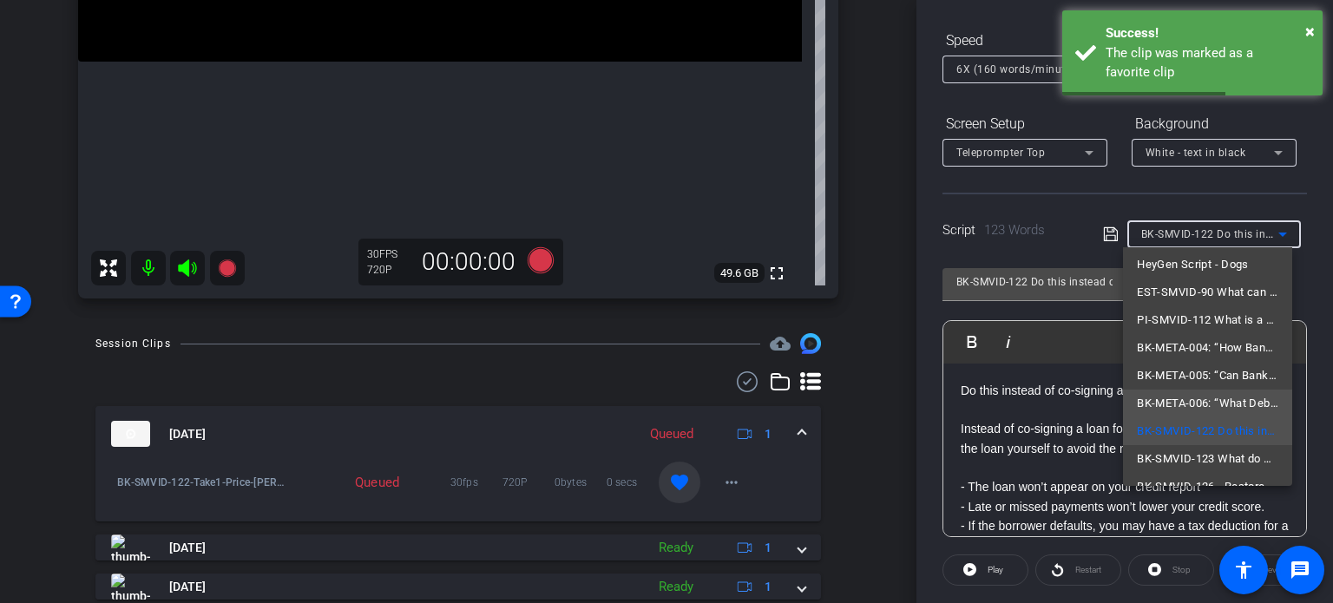
scroll to position [108, 0]
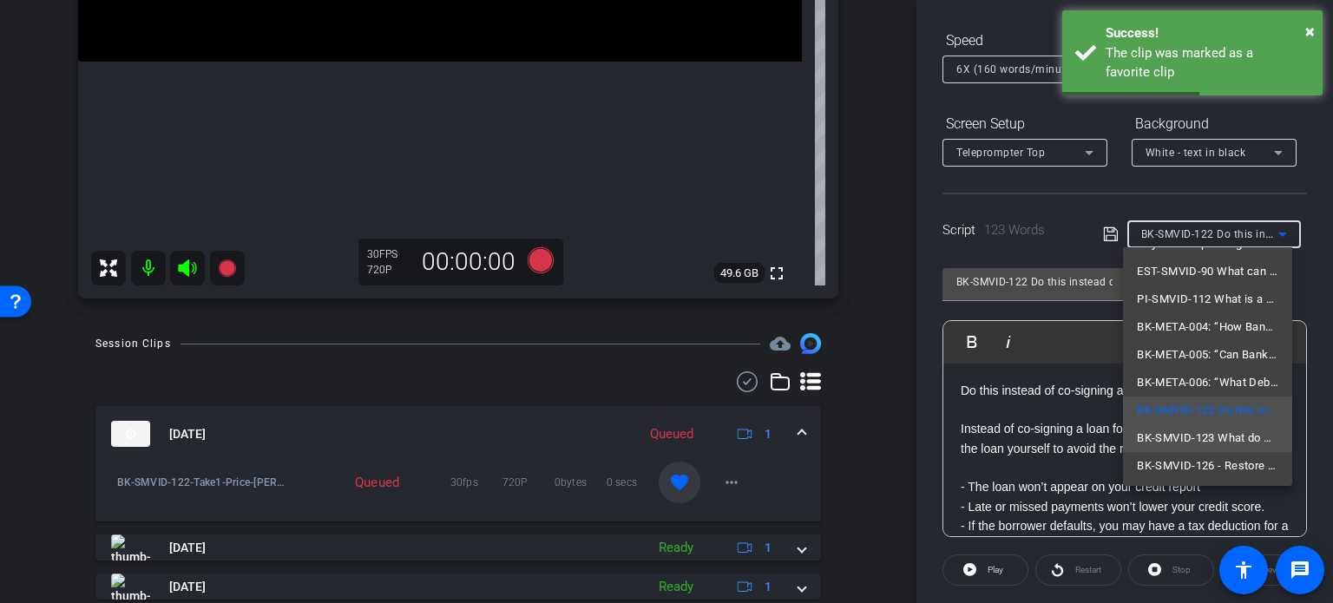
click at [1192, 436] on span "BK-SMVID-123 What do with your tax refund" at bounding box center [1207, 438] width 141 height 21
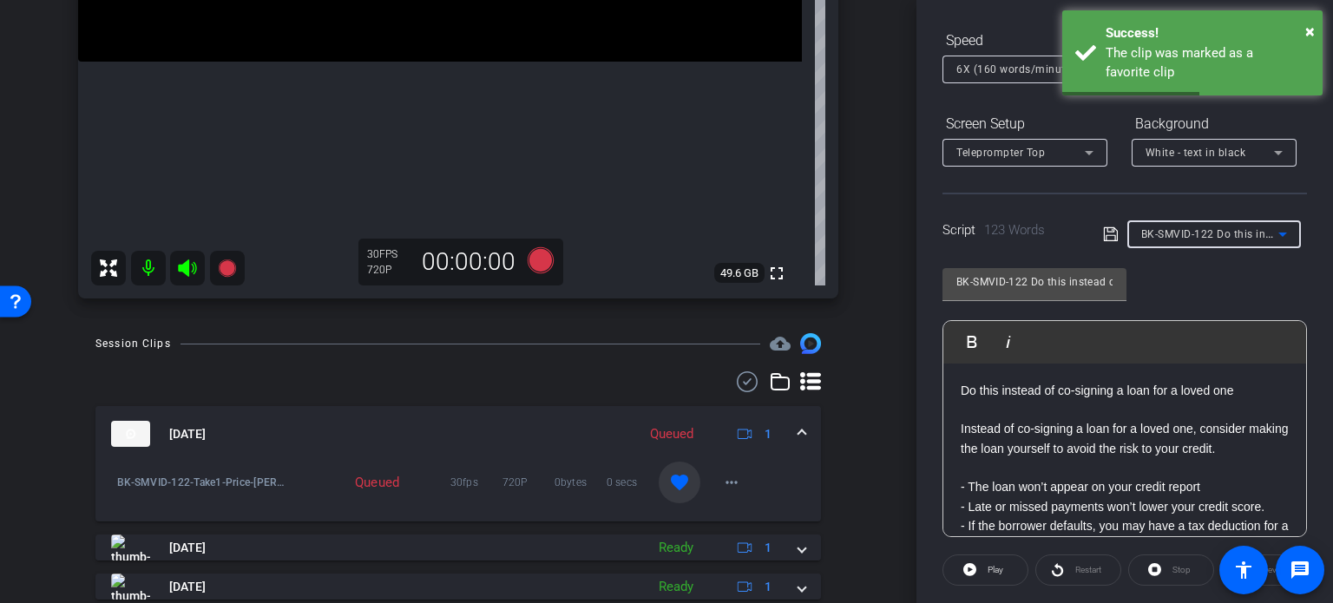
type input "BK-SMVID-123 What do with your tax refund"
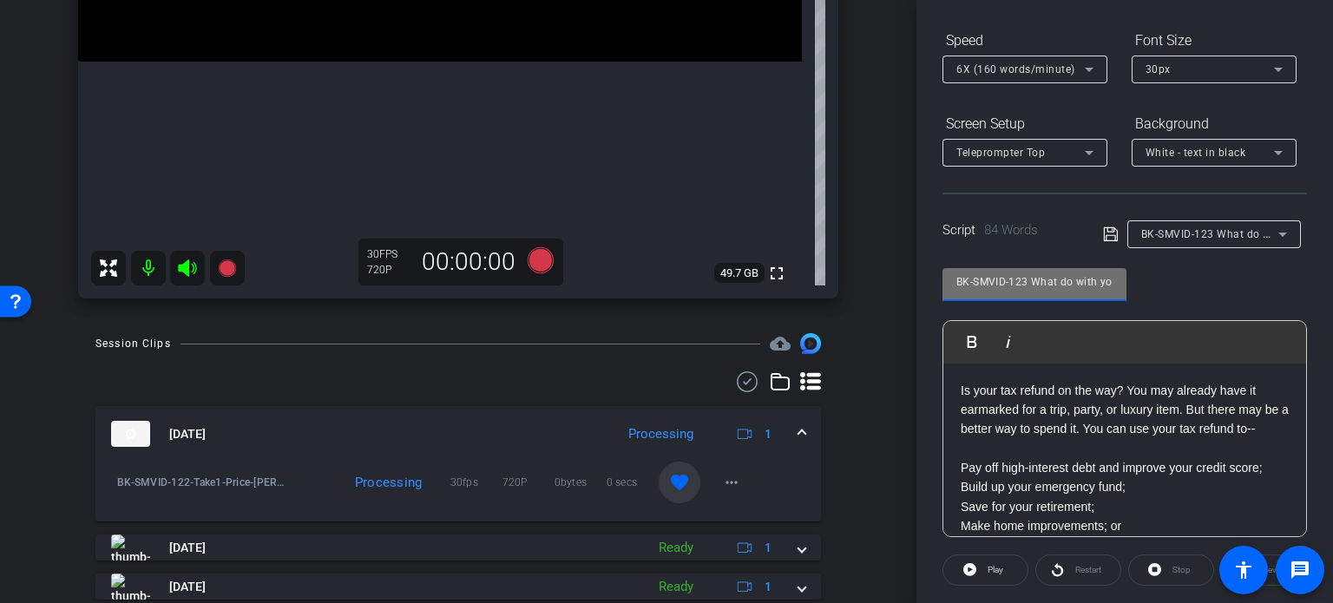
drag, startPoint x: 1026, startPoint y: 283, endPoint x: 890, endPoint y: 245, distance: 141.5
click at [890, 245] on div "arrow_back Price,Corey_Shoot21_07302025 Back to project Send invite account_box…" at bounding box center [666, 301] width 1333 height 603
click at [1056, 274] on input "BK-SMVID-123 What do with your tax refund" at bounding box center [1034, 282] width 156 height 21
drag, startPoint x: 1071, startPoint y: 284, endPoint x: 1127, endPoint y: 301, distance: 58.2
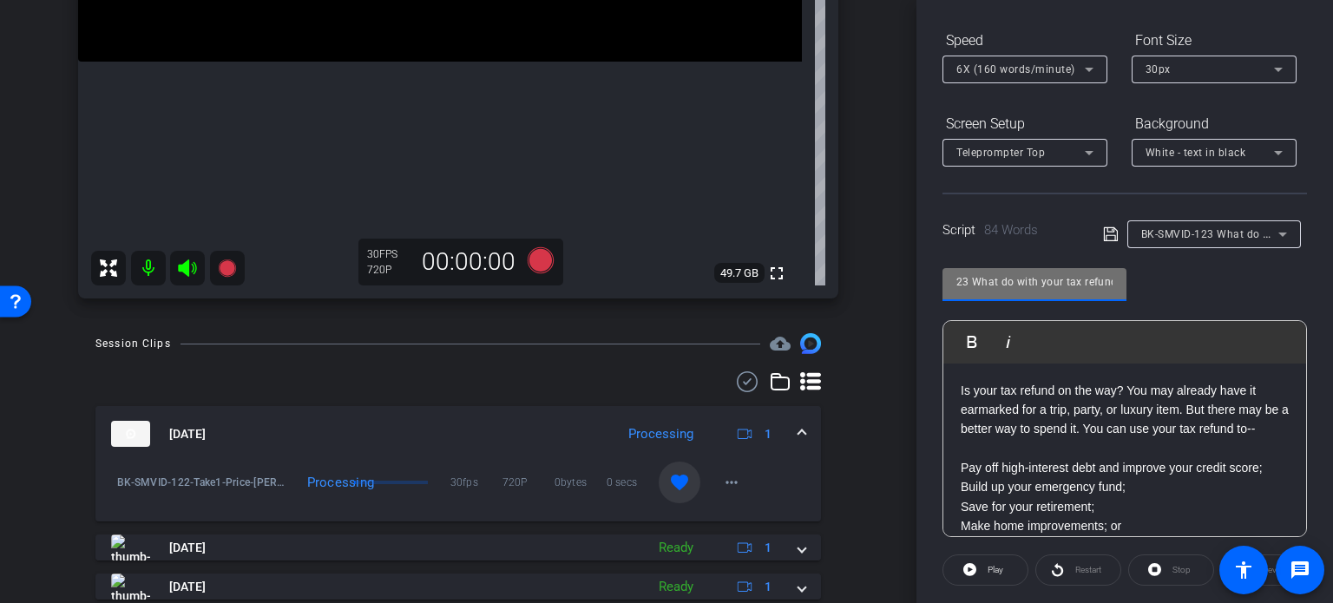
click at [1127, 301] on div "BK-SMVID-123 What do with your tax refund Play Play from this location Play Sel…" at bounding box center [1125, 396] width 365 height 282
click at [1049, 287] on input "BK-SMVID-123 What do with your tax refund" at bounding box center [1034, 282] width 156 height 21
drag, startPoint x: 1009, startPoint y: 279, endPoint x: 868, endPoint y: 246, distance: 145.3
click at [868, 246] on div "arrow_back Price,Corey_Shoot21_07302025 Back to project Send invite account_box…" at bounding box center [666, 301] width 1333 height 603
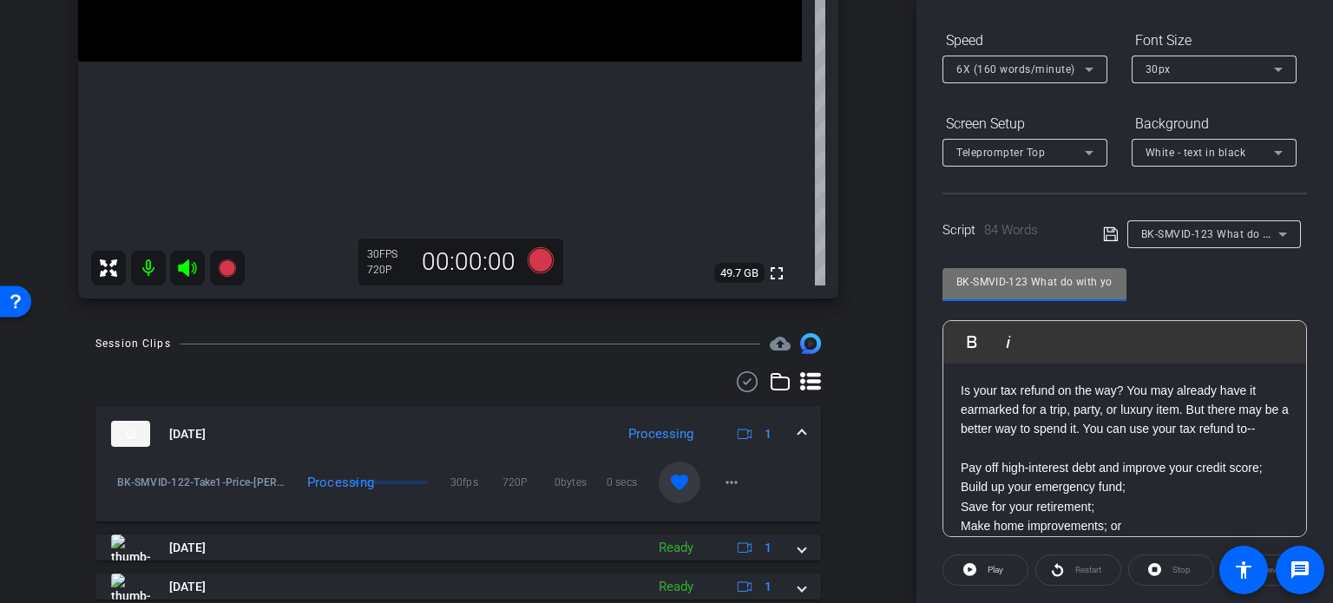
click at [993, 275] on input "BK-SMVID-123 What do with your tax refund" at bounding box center [1034, 282] width 156 height 21
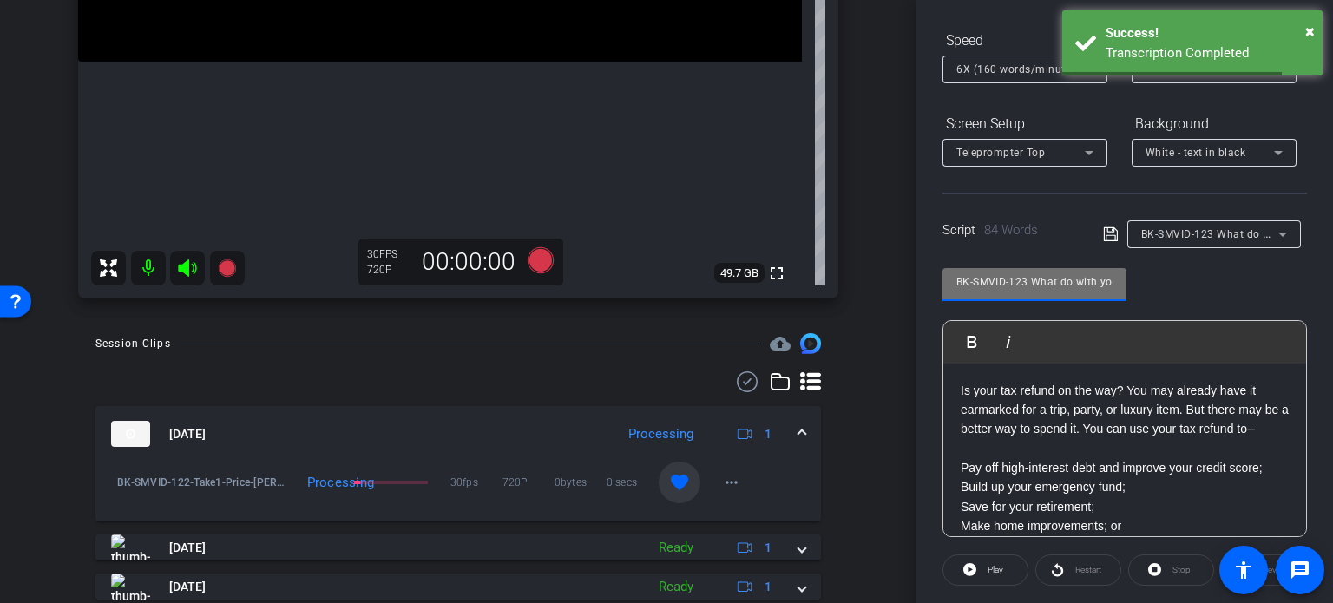
drag, startPoint x: 1028, startPoint y: 279, endPoint x: 826, endPoint y: 224, distance: 208.6
click at [826, 224] on div "arrow_back Price,Corey_Shoot21_07302025 Back to project Send invite account_box…" at bounding box center [666, 301] width 1333 height 603
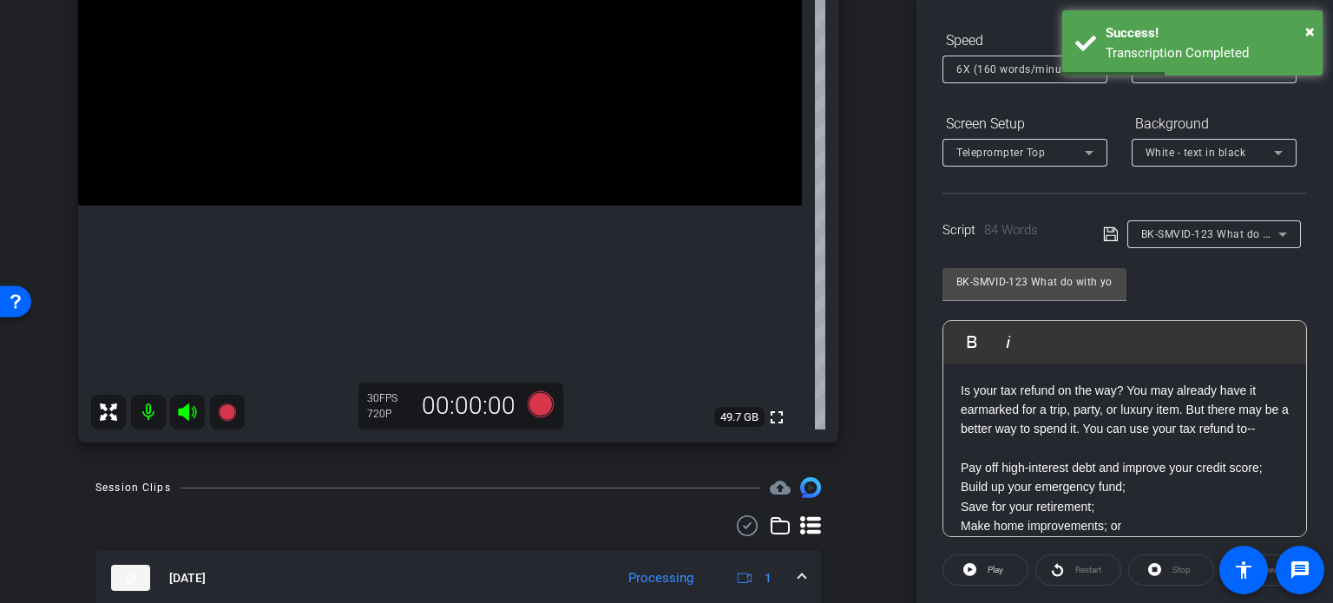
scroll to position [260, 0]
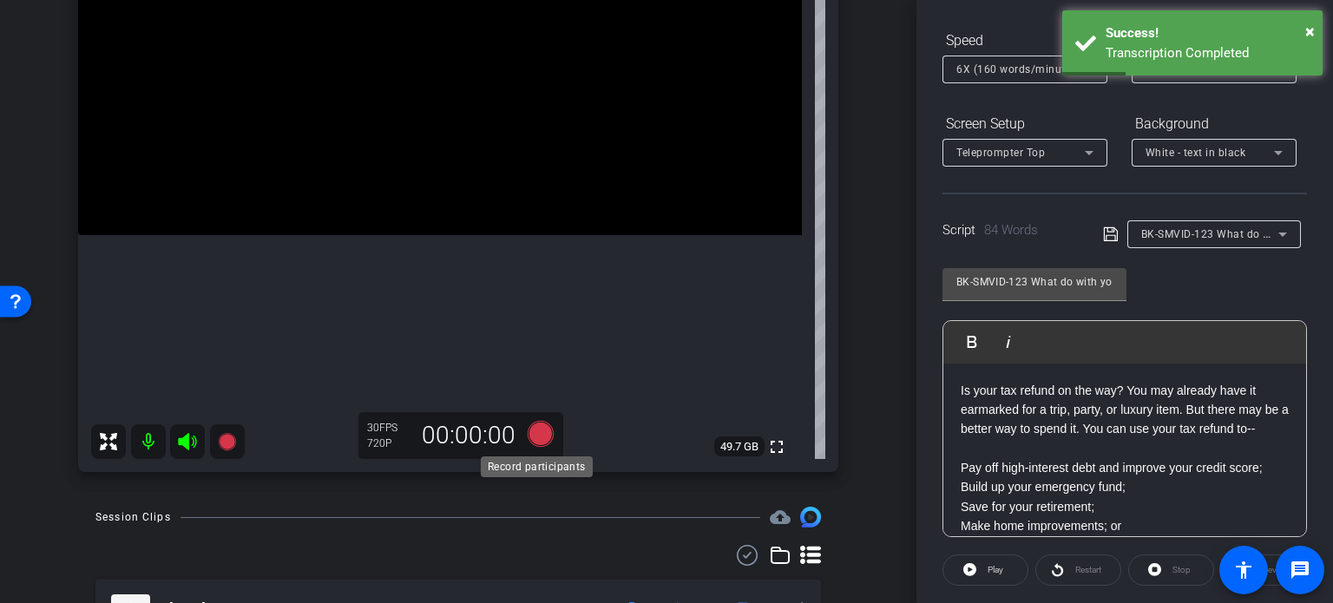
click at [537, 430] on icon at bounding box center [541, 434] width 26 height 26
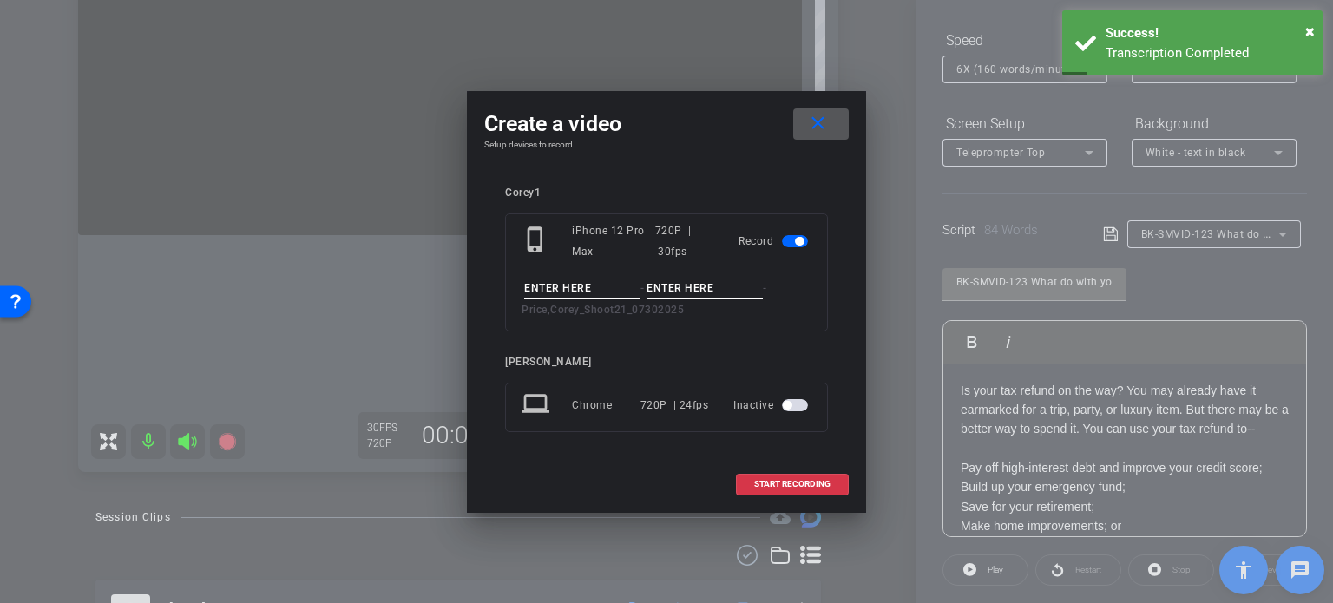
click at [567, 286] on input at bounding box center [582, 289] width 116 height 22
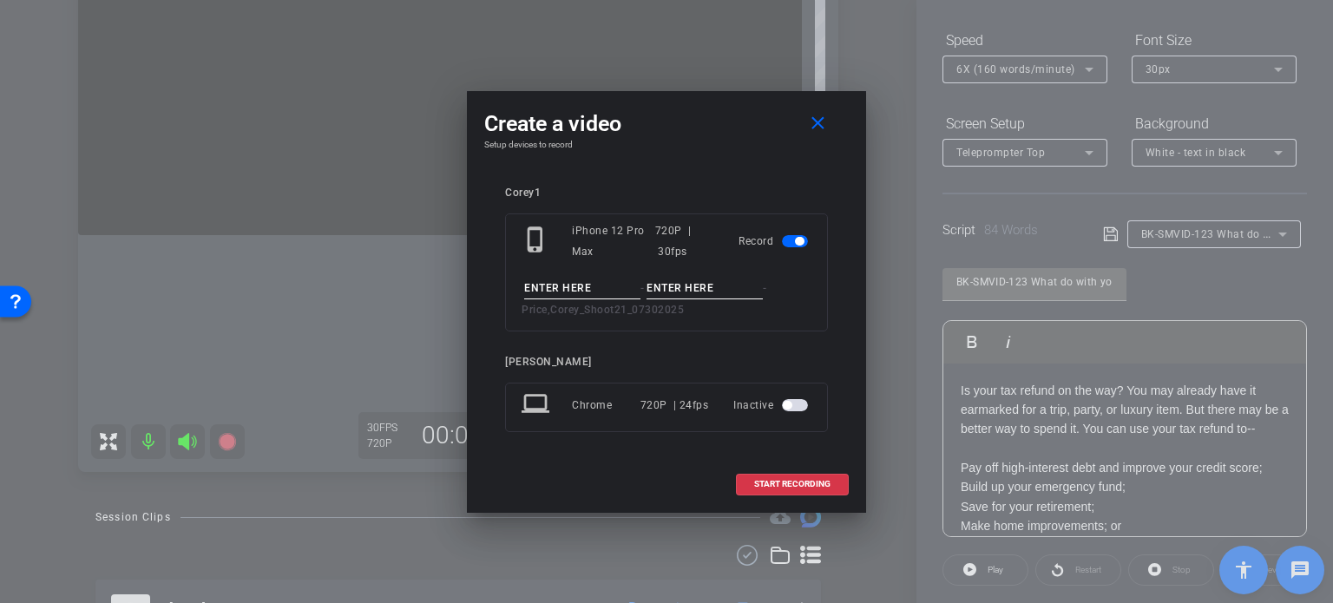
paste input "BK-SMVID-123"
type input "BK-SMVID-123"
click at [684, 285] on input at bounding box center [705, 289] width 116 height 22
click at [724, 290] on input "Take1" at bounding box center [705, 289] width 116 height 22
type input "Take1"
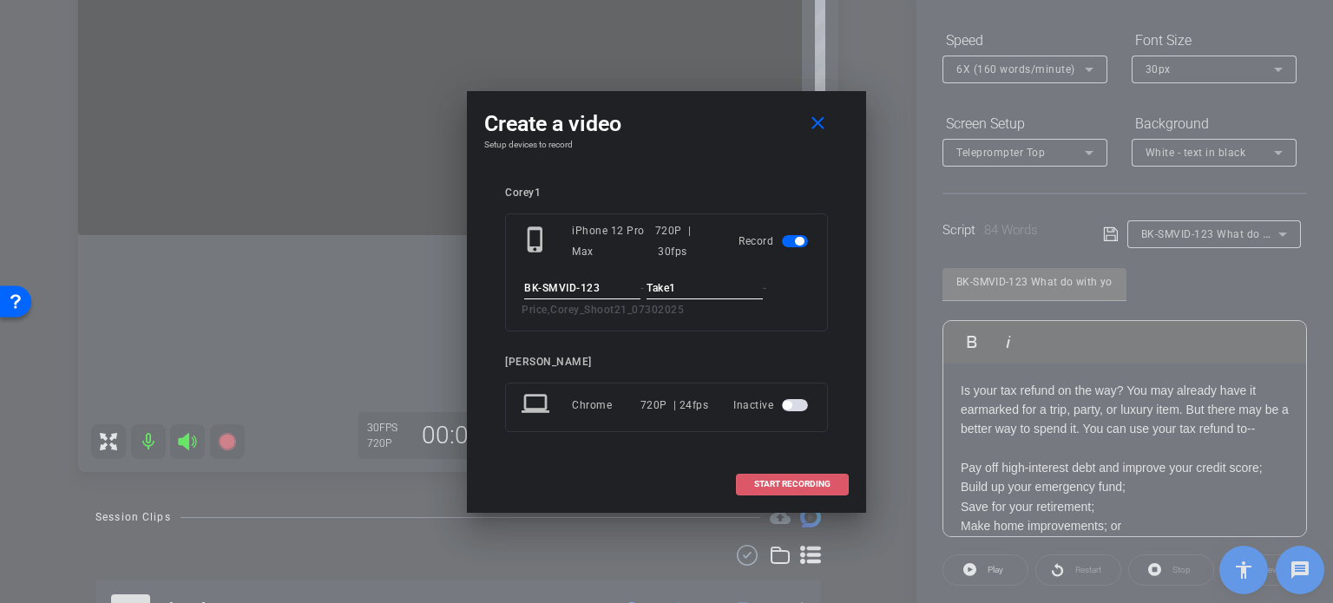
click at [795, 475] on span at bounding box center [792, 484] width 111 height 42
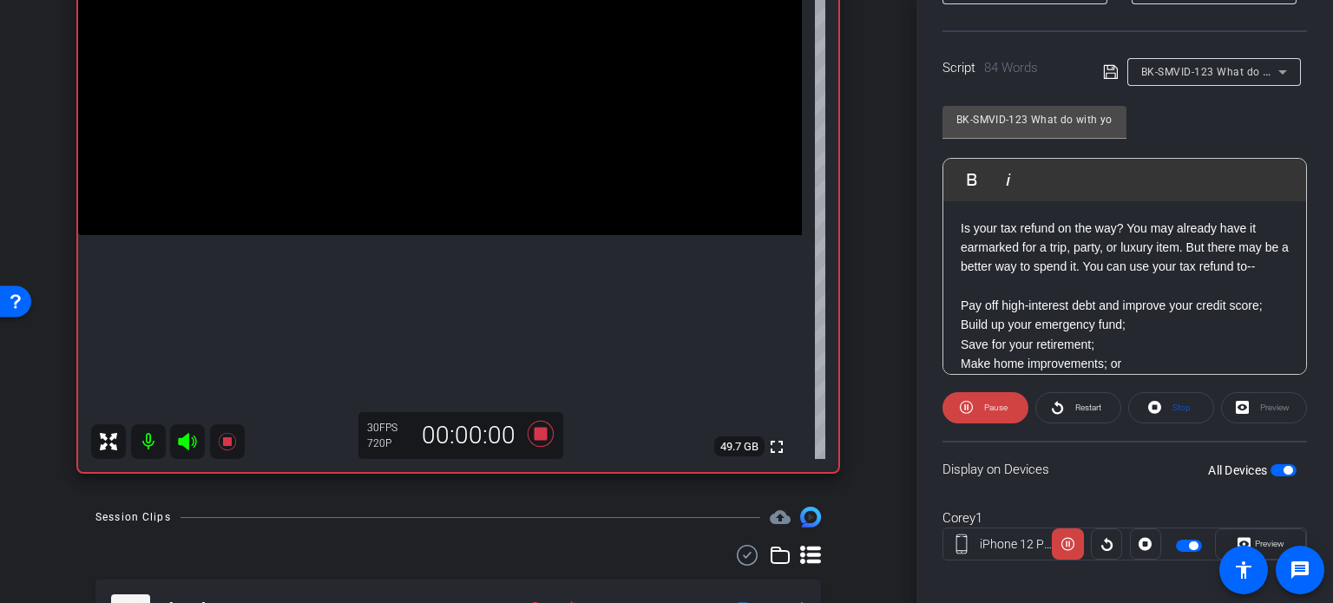
scroll to position [344, 0]
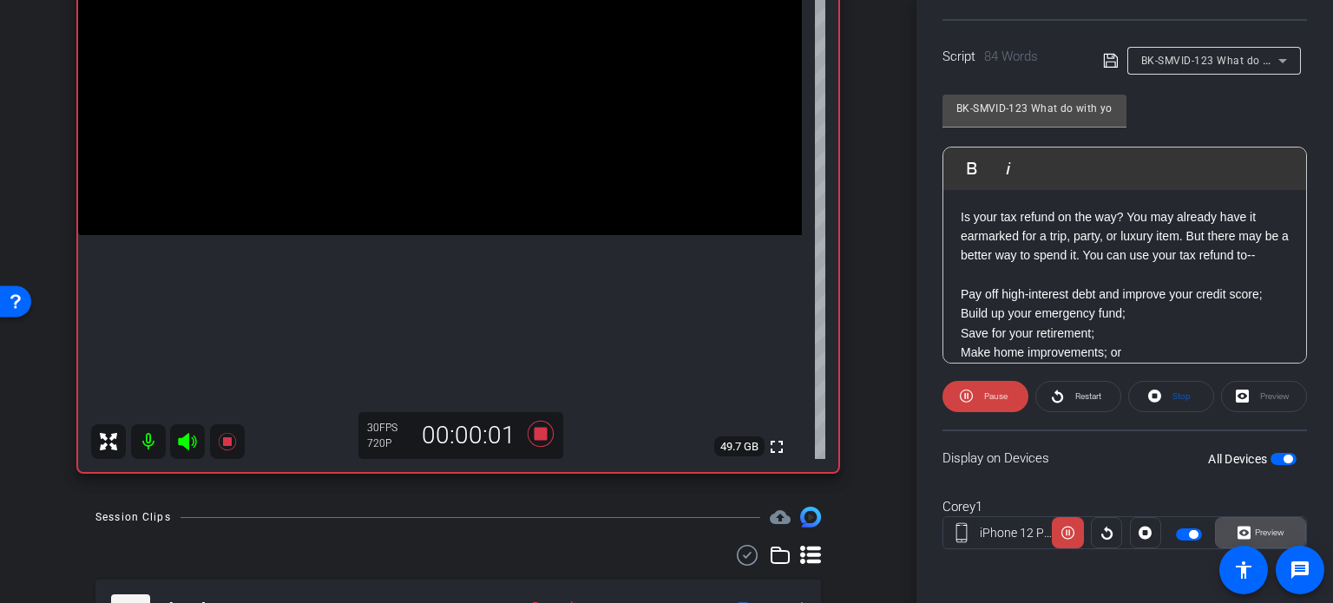
click at [1270, 535] on span "Preview" at bounding box center [1270, 533] width 30 height 10
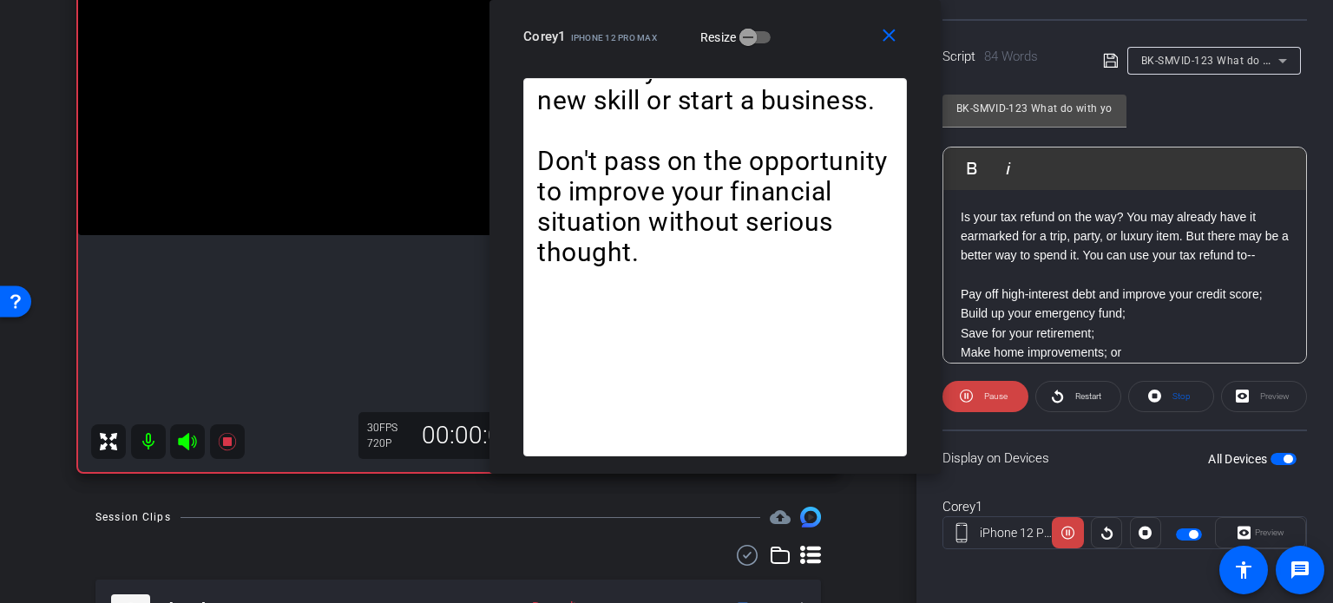
drag, startPoint x: 750, startPoint y: 102, endPoint x: 798, endPoint y: 27, distance: 89.1
click at [798, 27] on div "Corey1 iPhone 12 Pro Max Resize" at bounding box center [721, 36] width 397 height 31
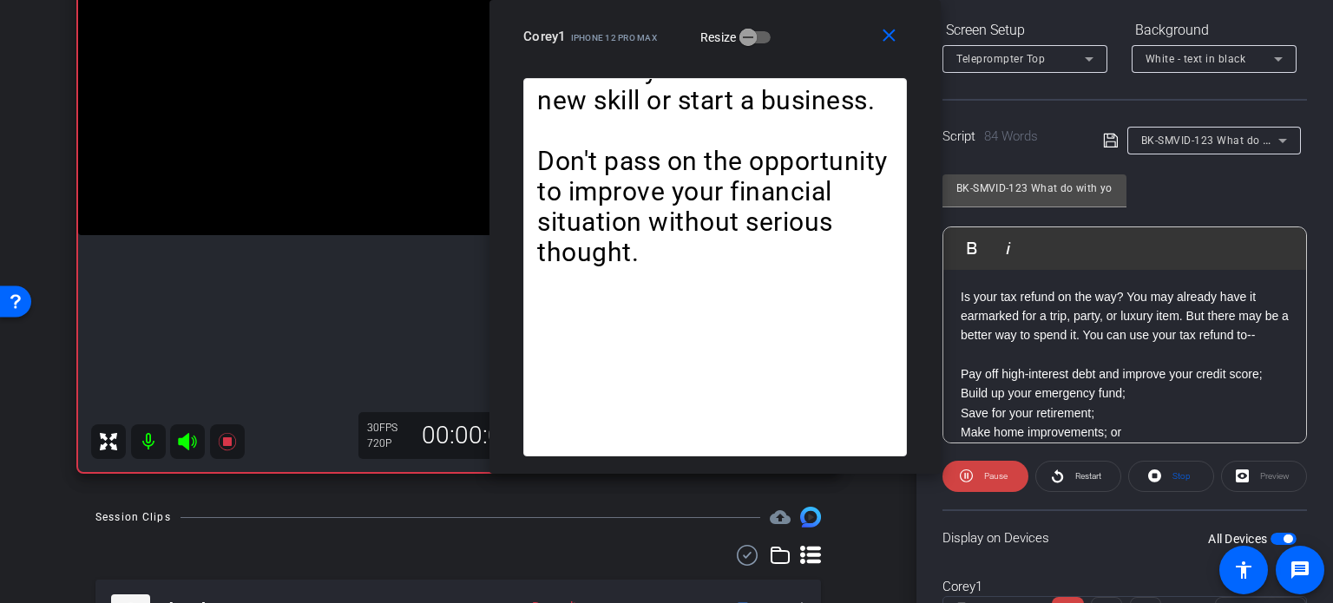
scroll to position [170, 0]
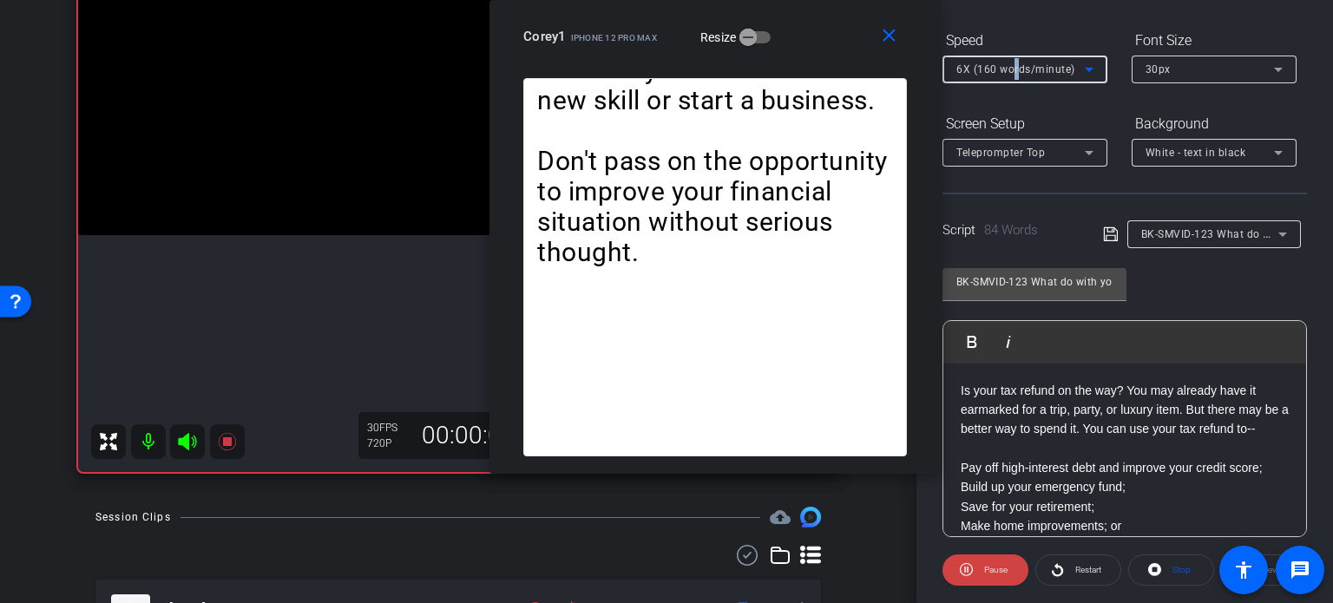
click at [1015, 76] on span "6X (160 words/minute)" at bounding box center [1015, 69] width 119 height 12
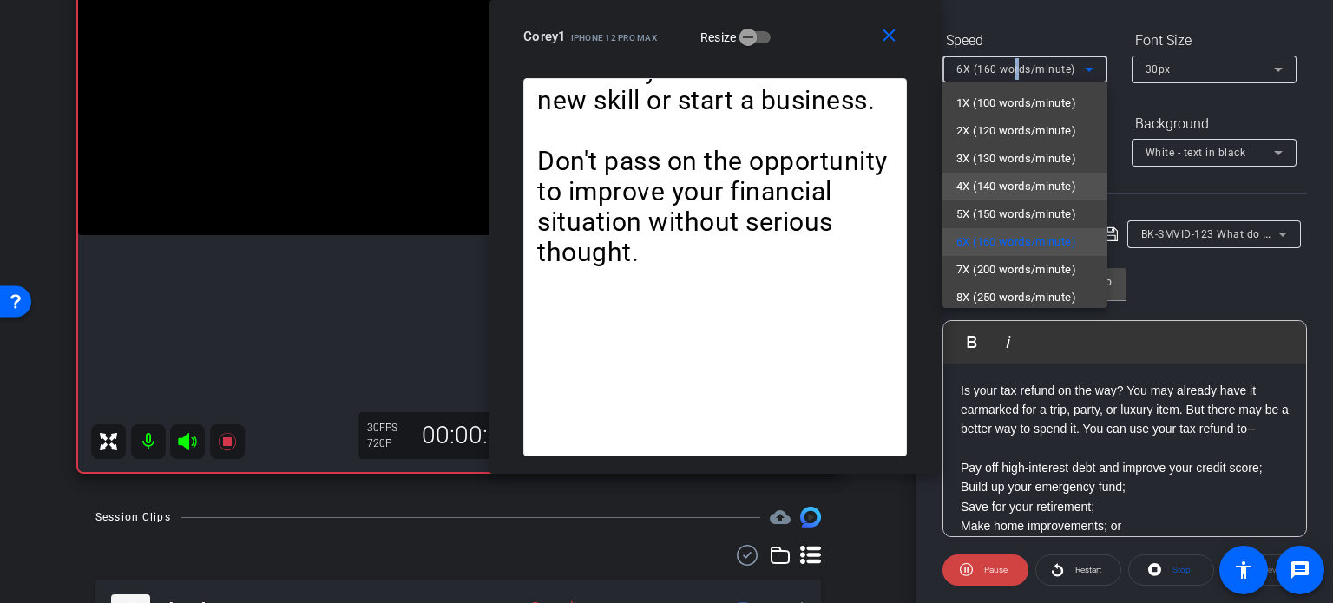
click at [1021, 190] on span "4X (140 words/minute)" at bounding box center [1016, 186] width 120 height 21
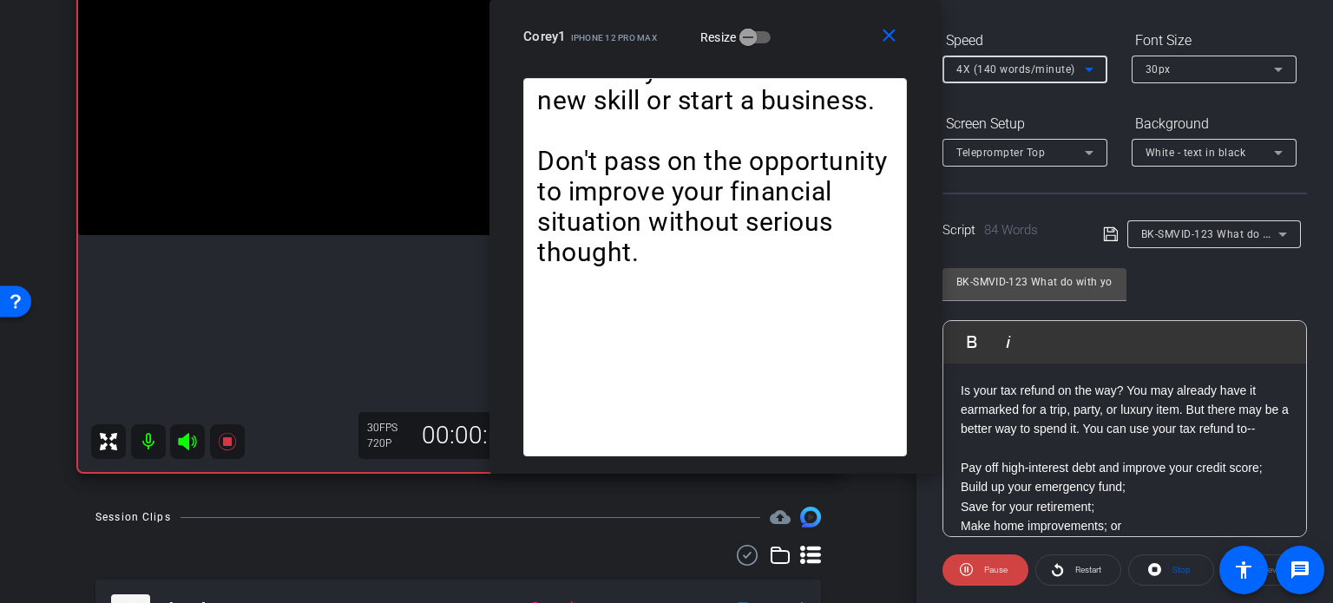
click at [1029, 71] on span "4X (140 words/minute)" at bounding box center [1015, 69] width 119 height 12
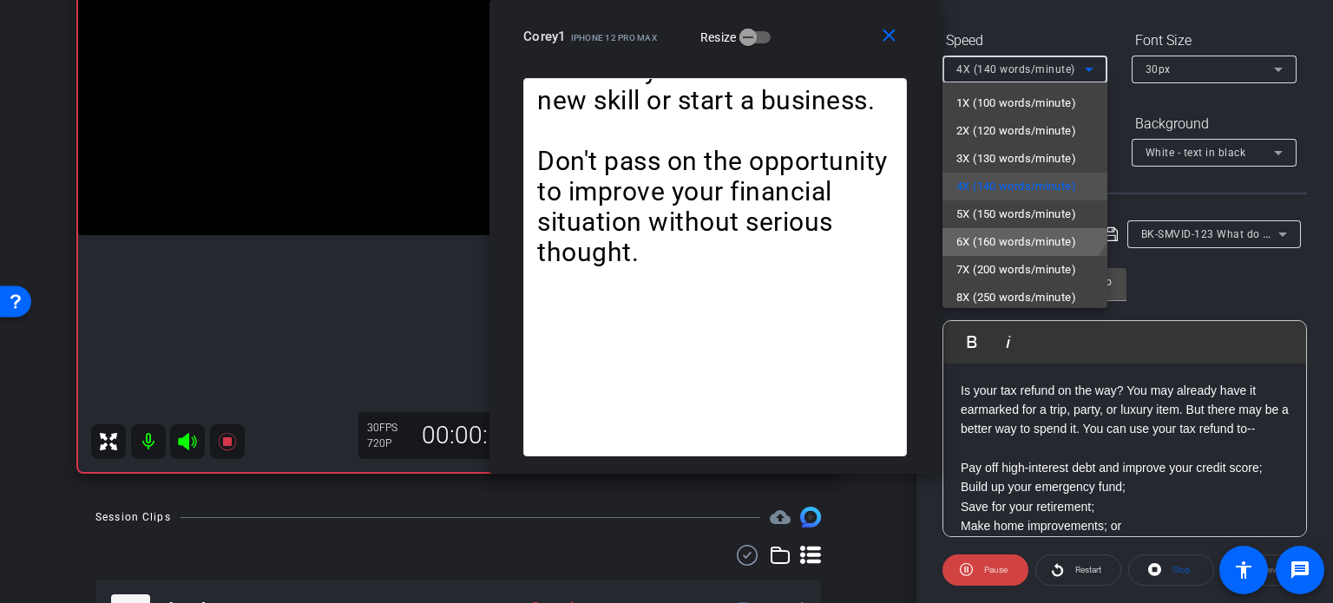
click at [1015, 243] on span "6X (160 words/minute)" at bounding box center [1016, 242] width 120 height 21
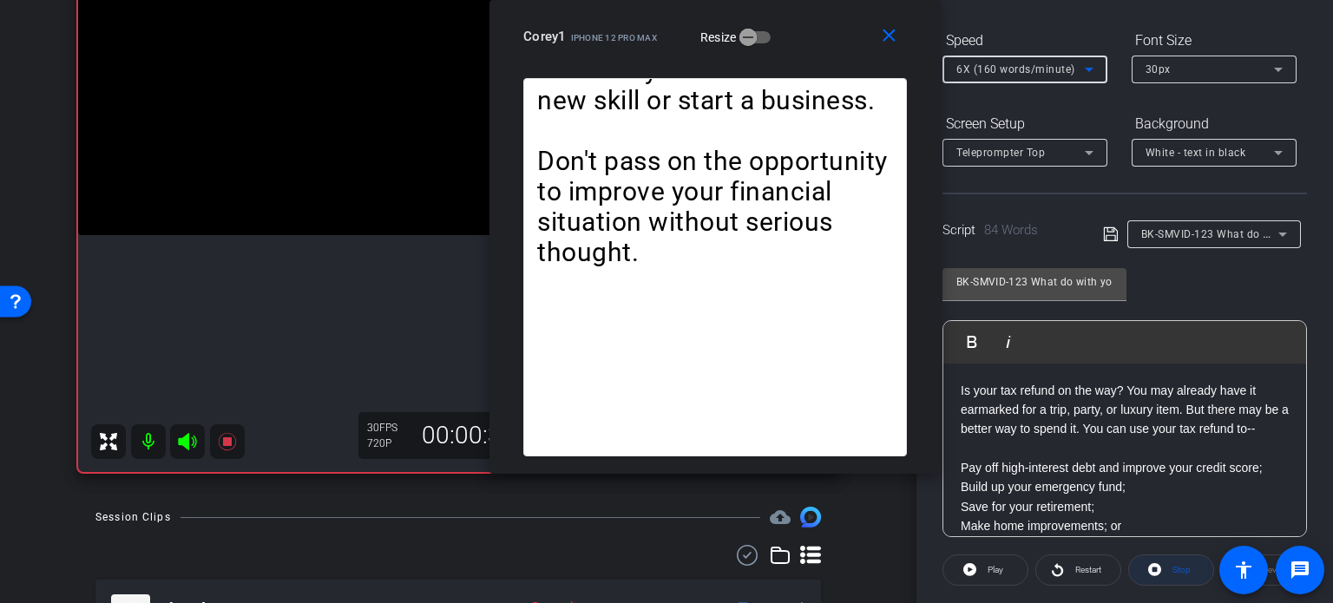
click at [1160, 579] on span at bounding box center [1171, 570] width 84 height 42
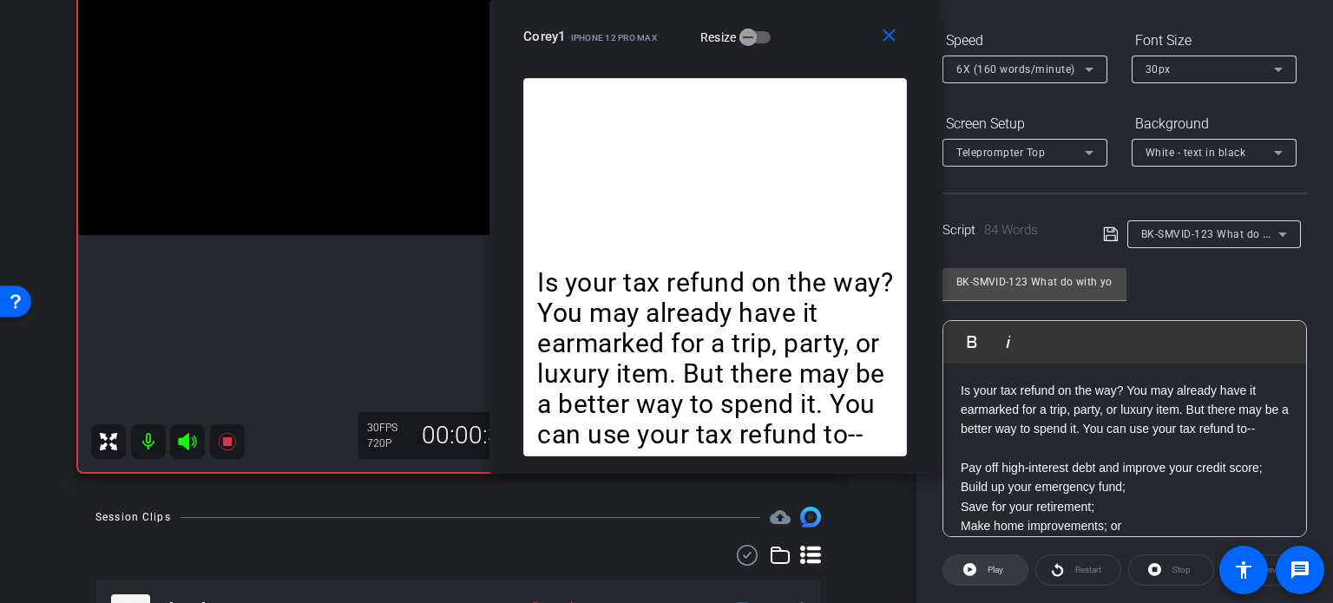
click at [975, 568] on icon at bounding box center [969, 569] width 13 height 13
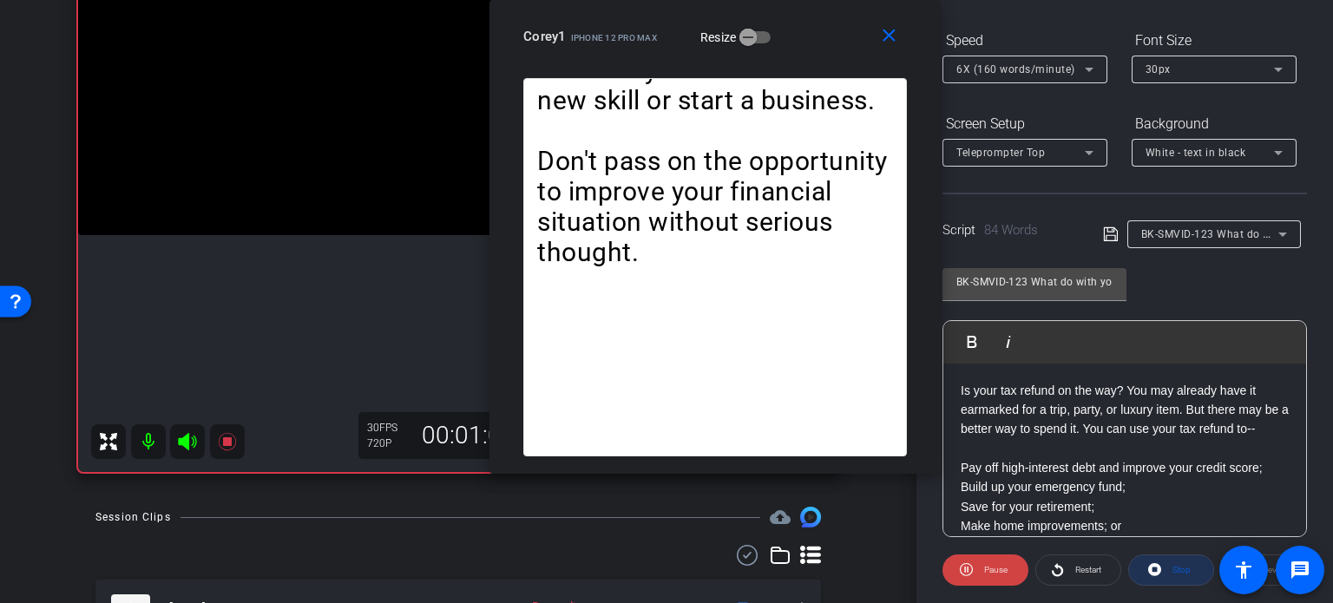
click at [1180, 572] on span "Stop" at bounding box center [1182, 570] width 18 height 10
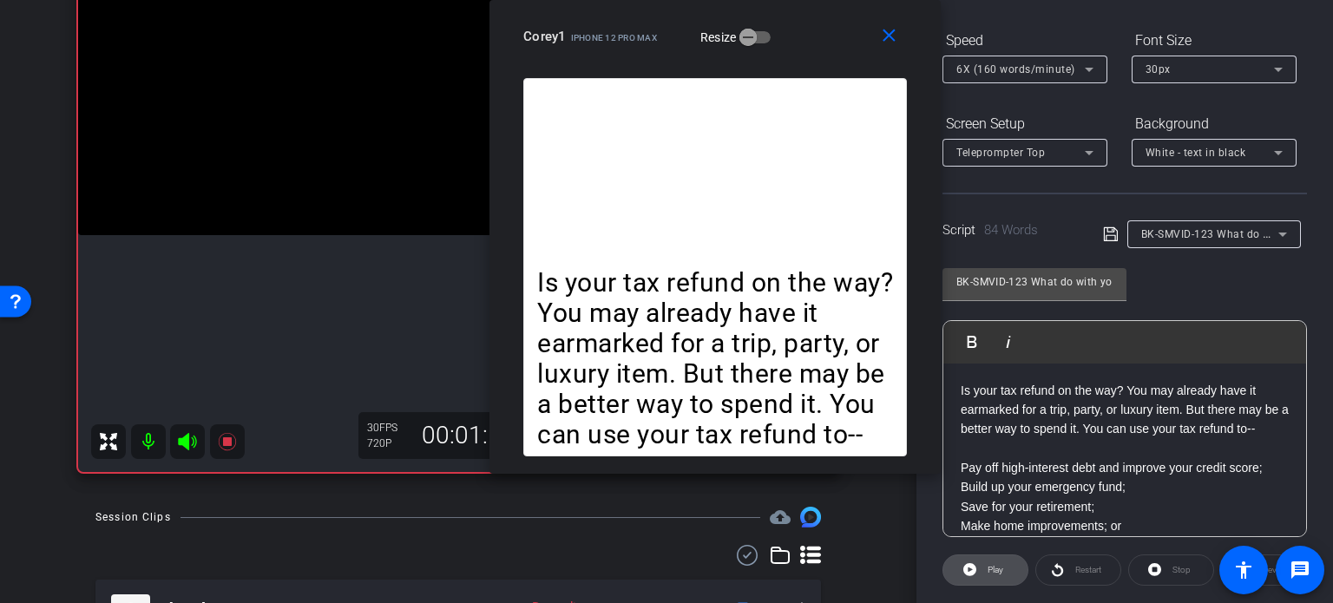
click at [981, 571] on span at bounding box center [985, 570] width 84 height 42
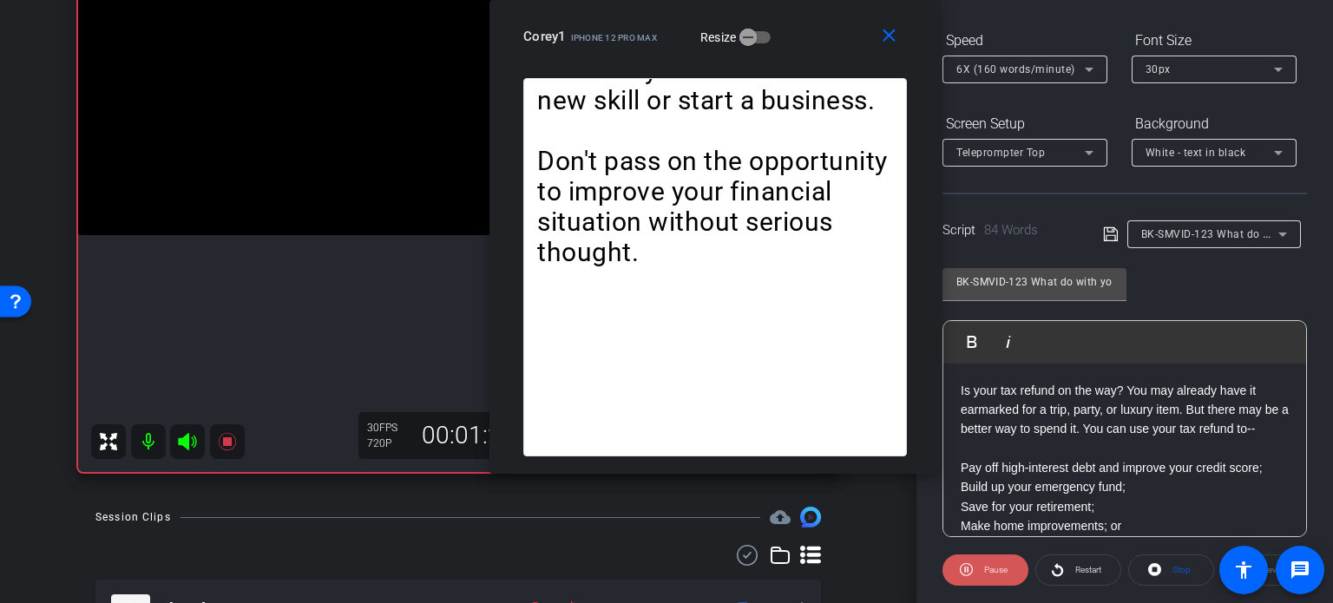
click at [981, 572] on span "Pause" at bounding box center [994, 570] width 28 height 24
click at [1155, 575] on icon at bounding box center [1154, 570] width 13 height 22
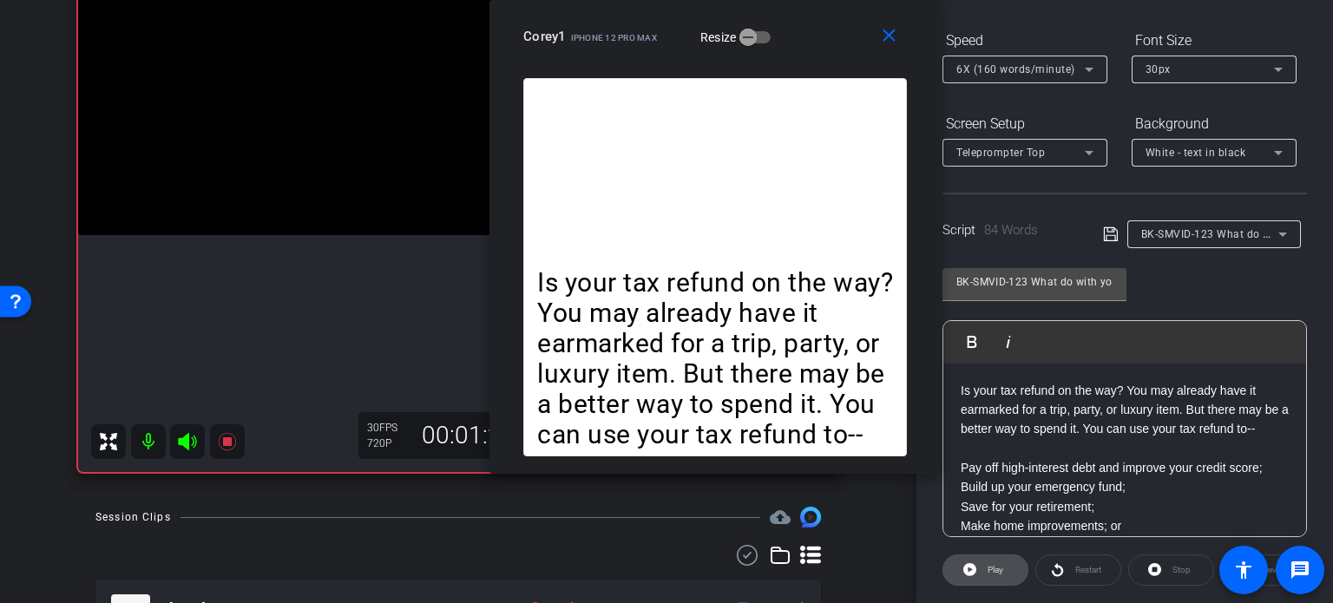
click at [988, 572] on span "Play" at bounding box center [996, 570] width 16 height 10
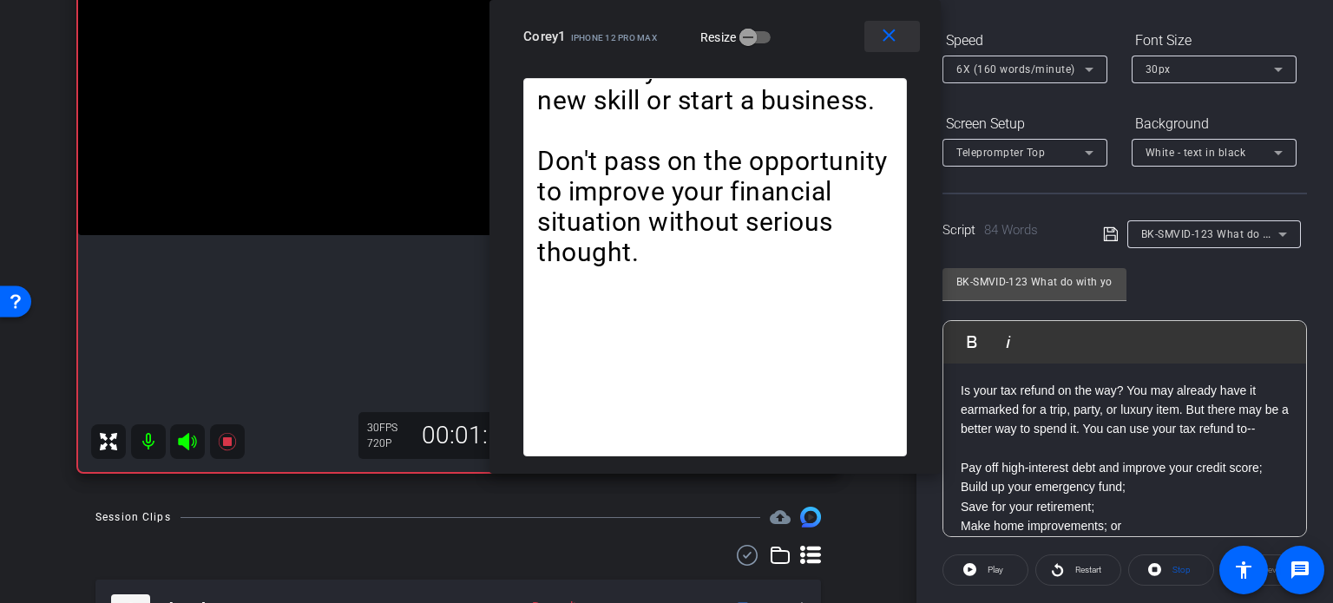
drag, startPoint x: 897, startPoint y: 37, endPoint x: 907, endPoint y: 42, distance: 11.3
click at [899, 37] on mat-icon "close" at bounding box center [889, 36] width 22 height 22
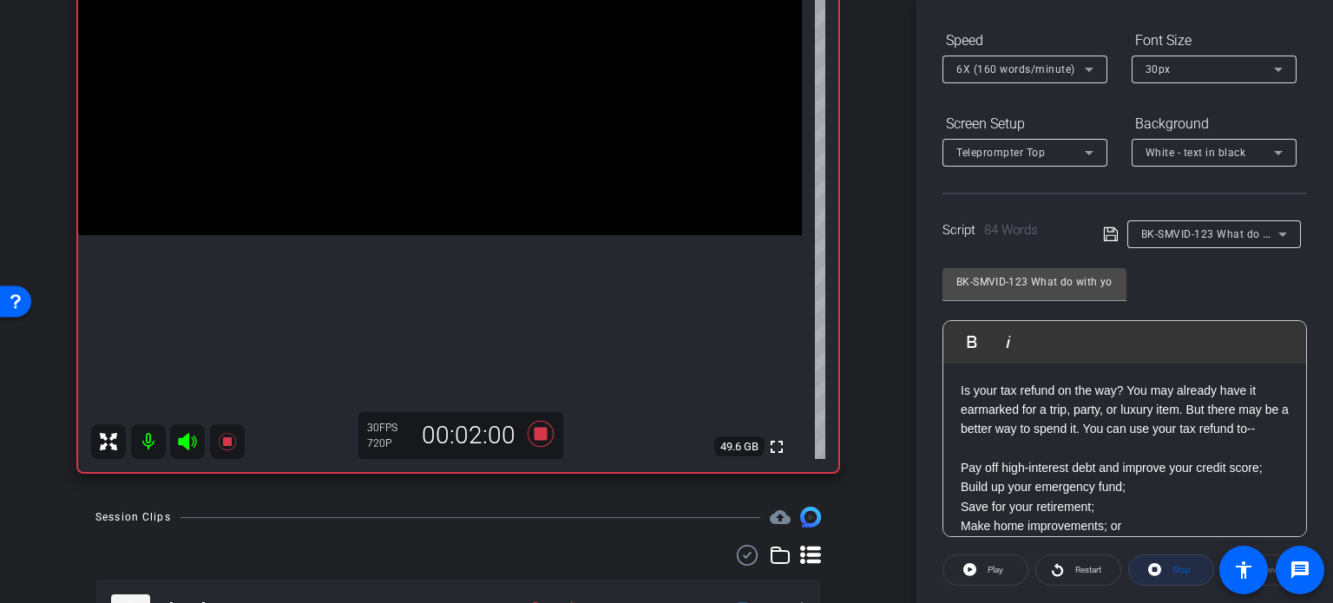
drag, startPoint x: 1177, startPoint y: 565, endPoint x: 1068, endPoint y: 534, distance: 112.9
click at [1176, 565] on span "Stop" at bounding box center [1182, 570] width 18 height 10
click at [535, 437] on icon at bounding box center [541, 434] width 26 height 26
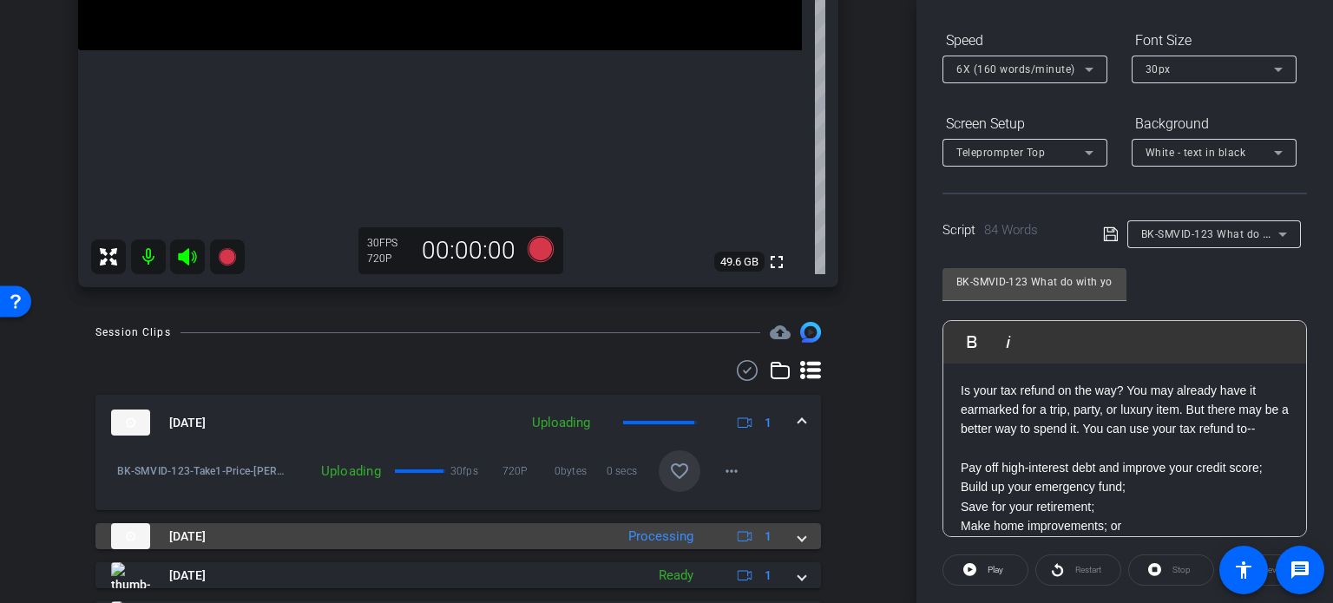
scroll to position [521, 0]
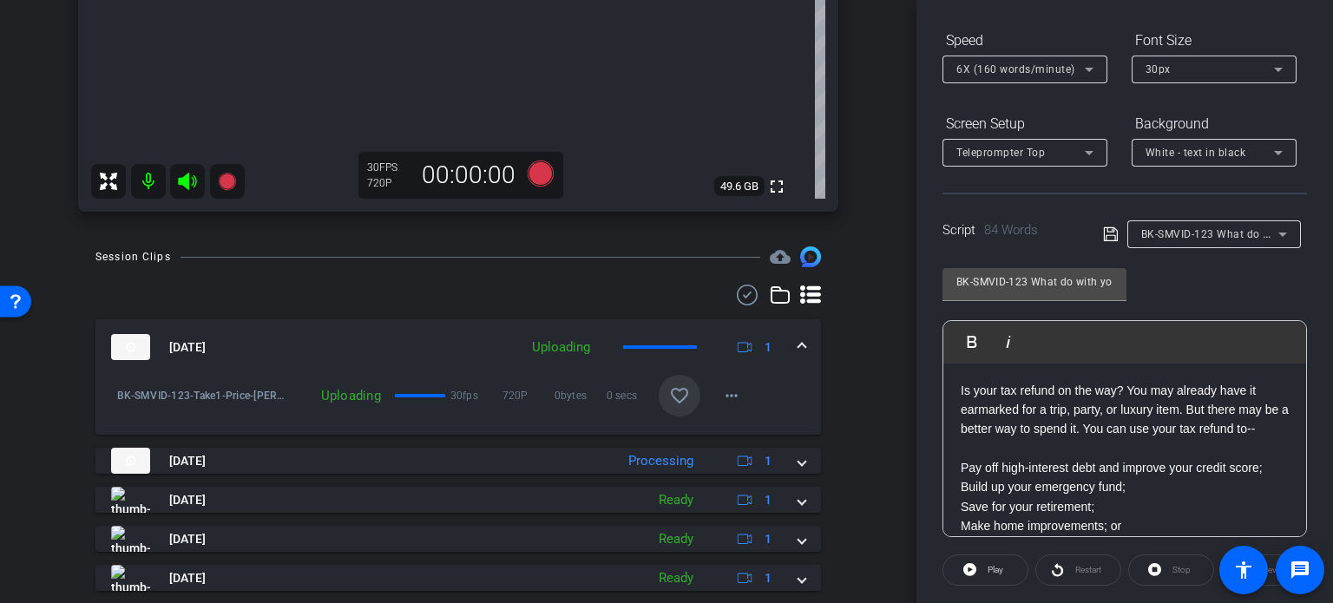
click at [673, 394] on mat-icon "favorite_border" at bounding box center [679, 395] width 21 height 21
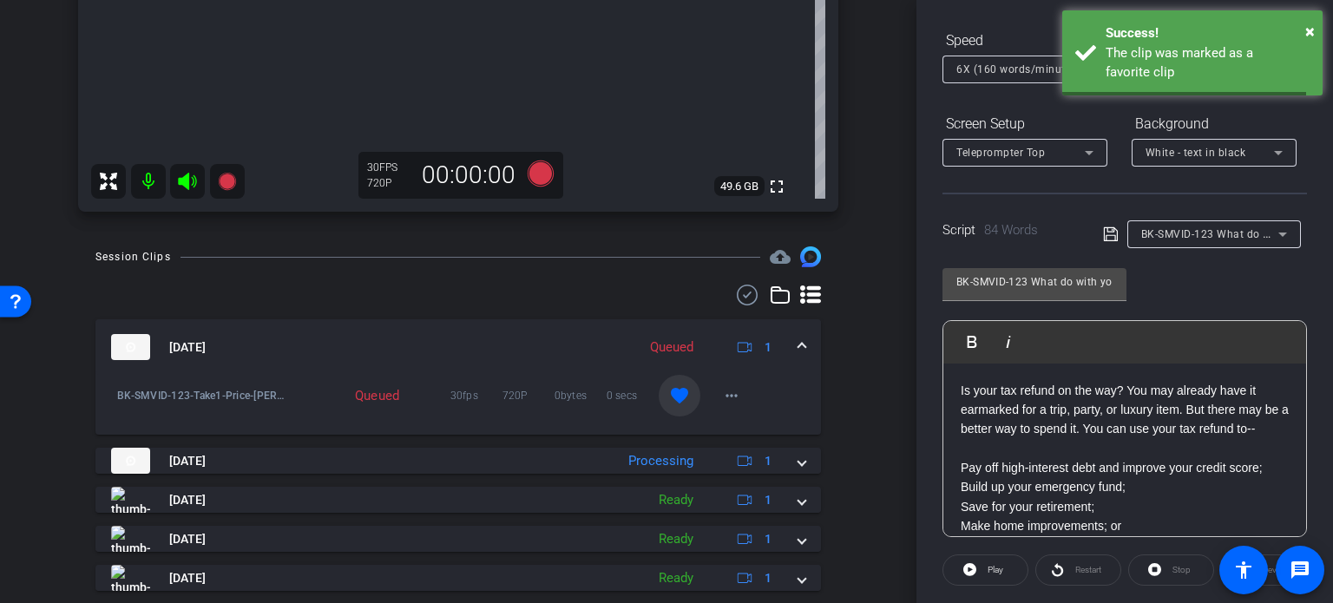
click at [798, 346] on span at bounding box center [801, 347] width 7 height 18
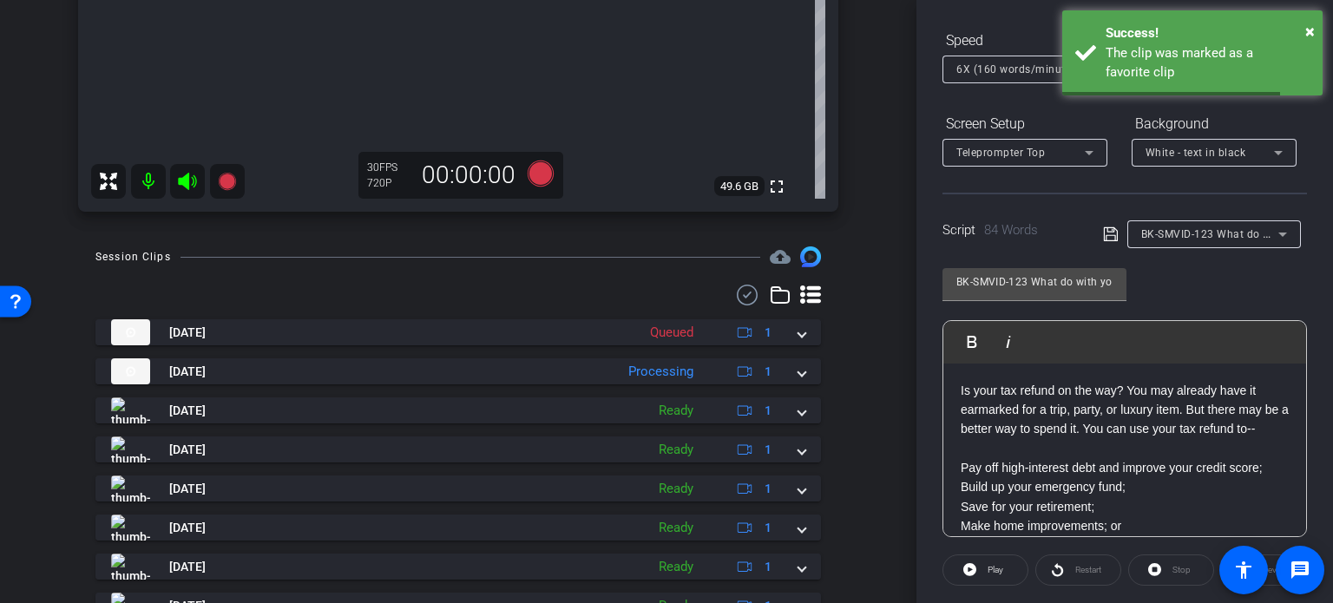
click at [1156, 240] on div "BK-SMVID-123 What do with your tax refund" at bounding box center [1209, 234] width 137 height 22
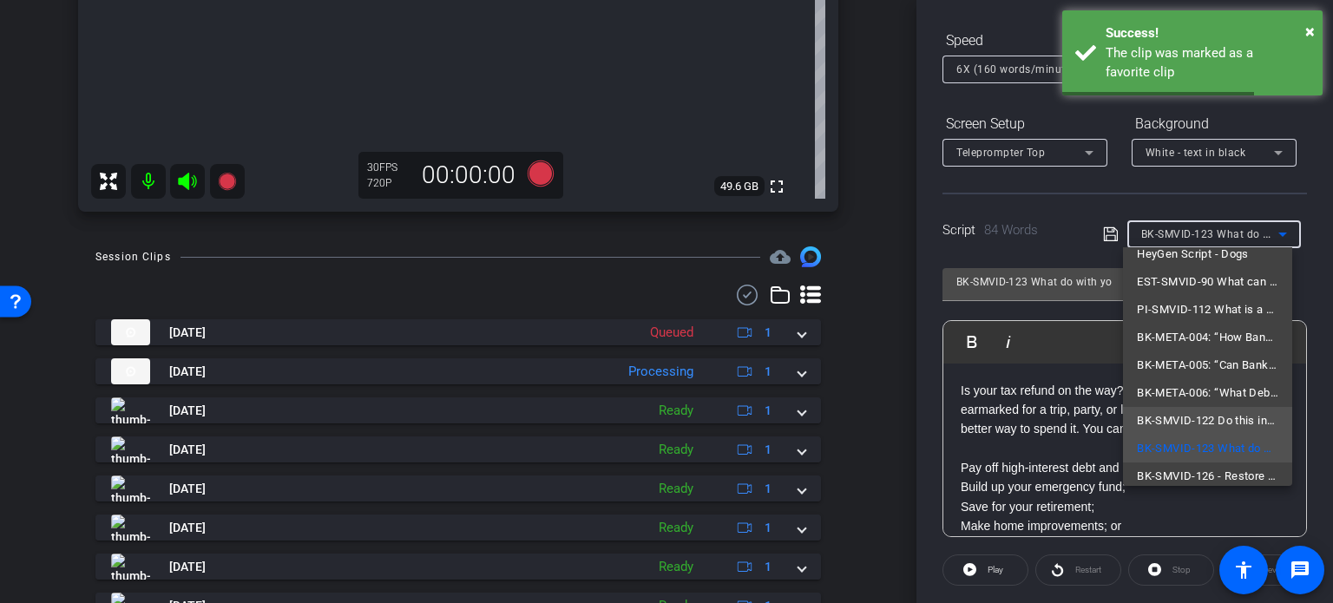
scroll to position [108, 0]
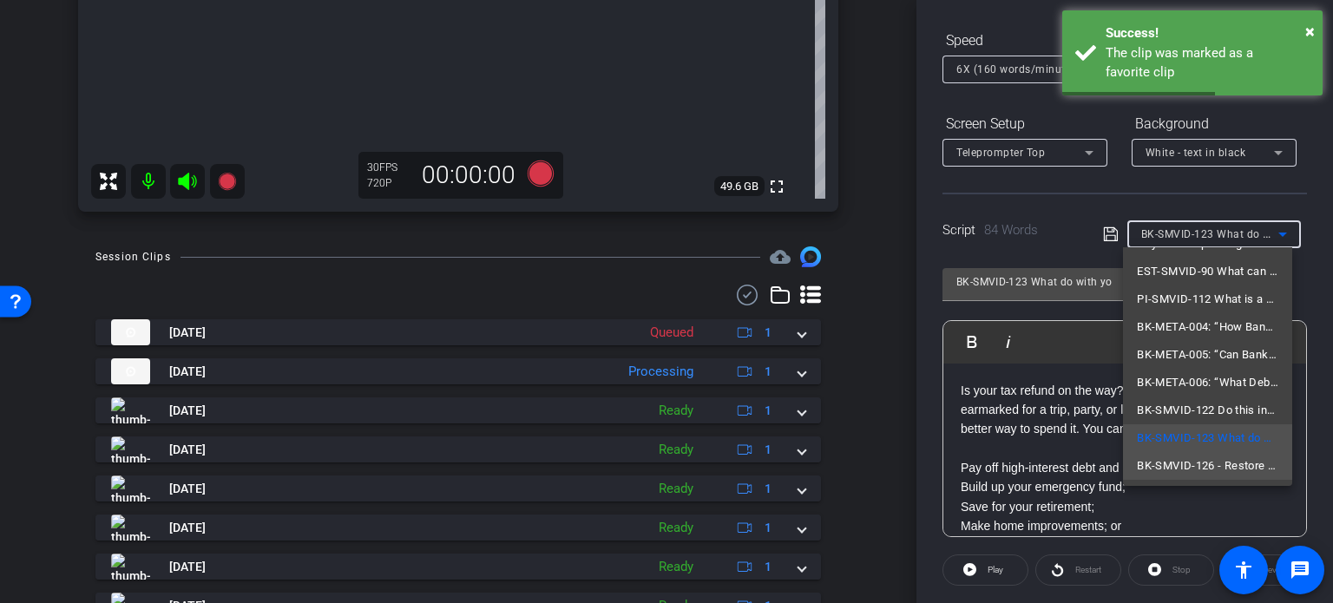
click at [1198, 460] on span "BK-SMVID-126 - Restore Your Peace of Mind with Bankruptcy" at bounding box center [1207, 466] width 141 height 21
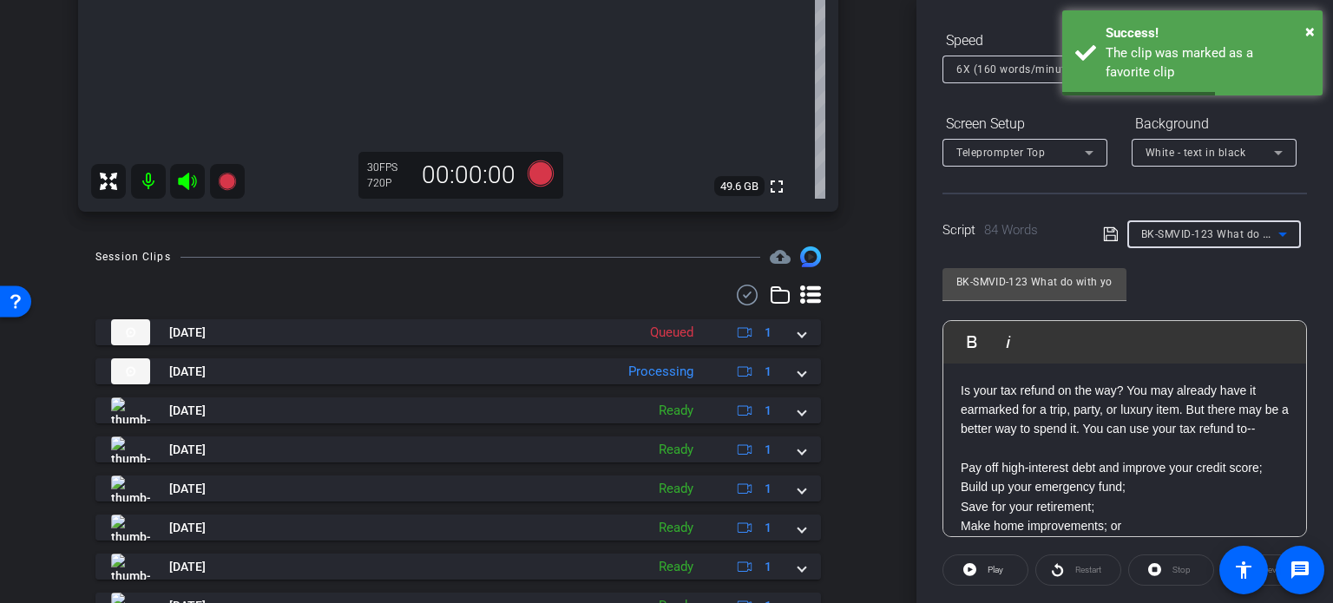
type input "BK-SMVID-126 - Restore Your Peace of Mind with Bankruptcy"
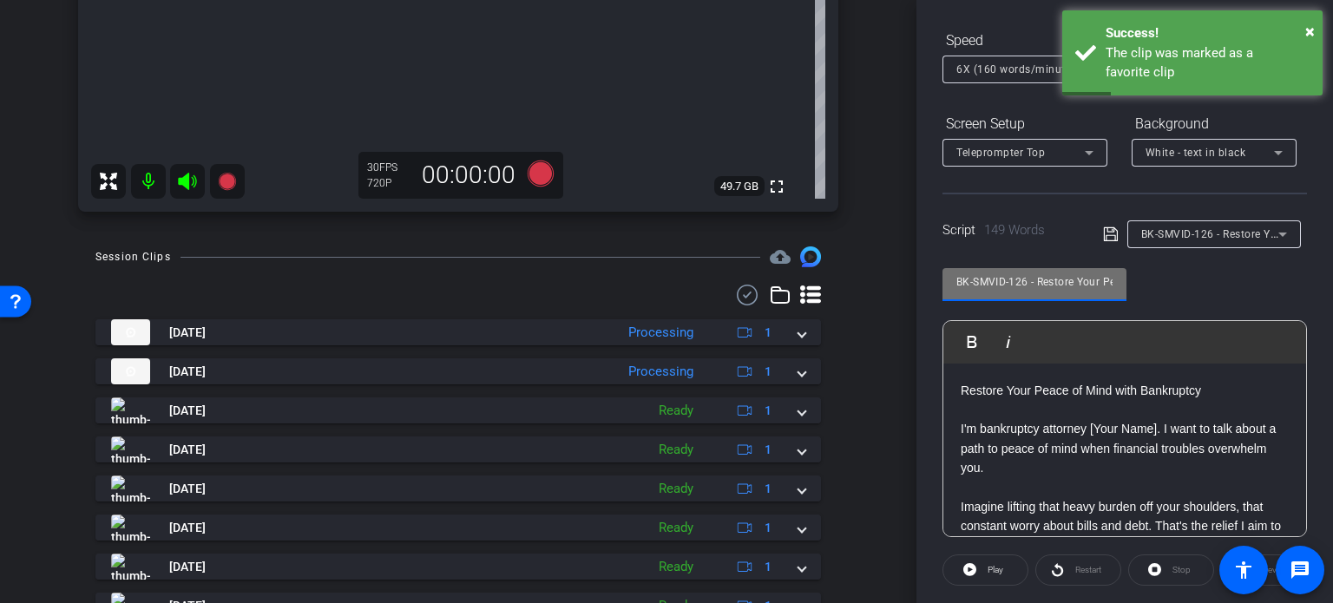
drag, startPoint x: 1027, startPoint y: 280, endPoint x: 879, endPoint y: 251, distance: 150.5
click at [879, 251] on div "arrow_back Price,Corey_Shoot21_07302025 Back to project Send invite account_box…" at bounding box center [666, 301] width 1333 height 603
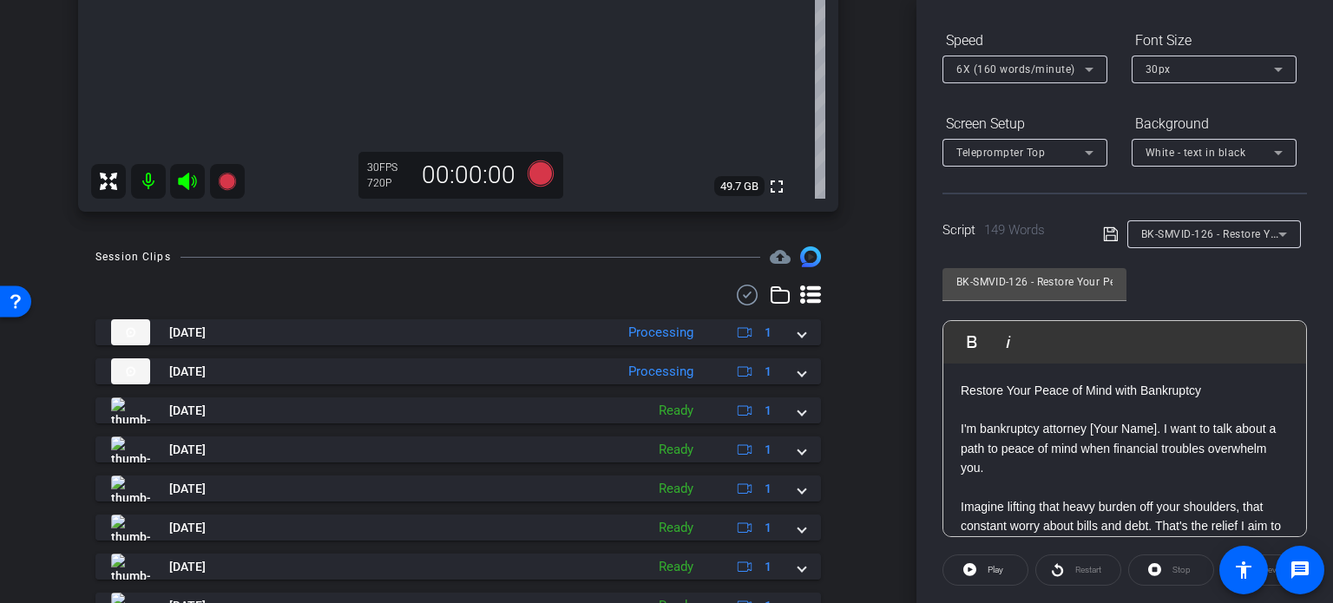
click at [857, 290] on div "Session Clips cloud_upload Aug 27, 2025 Processing 1 BK-SMVID-123-Take1-Price-C…" at bounding box center [458, 502] width 830 height 512
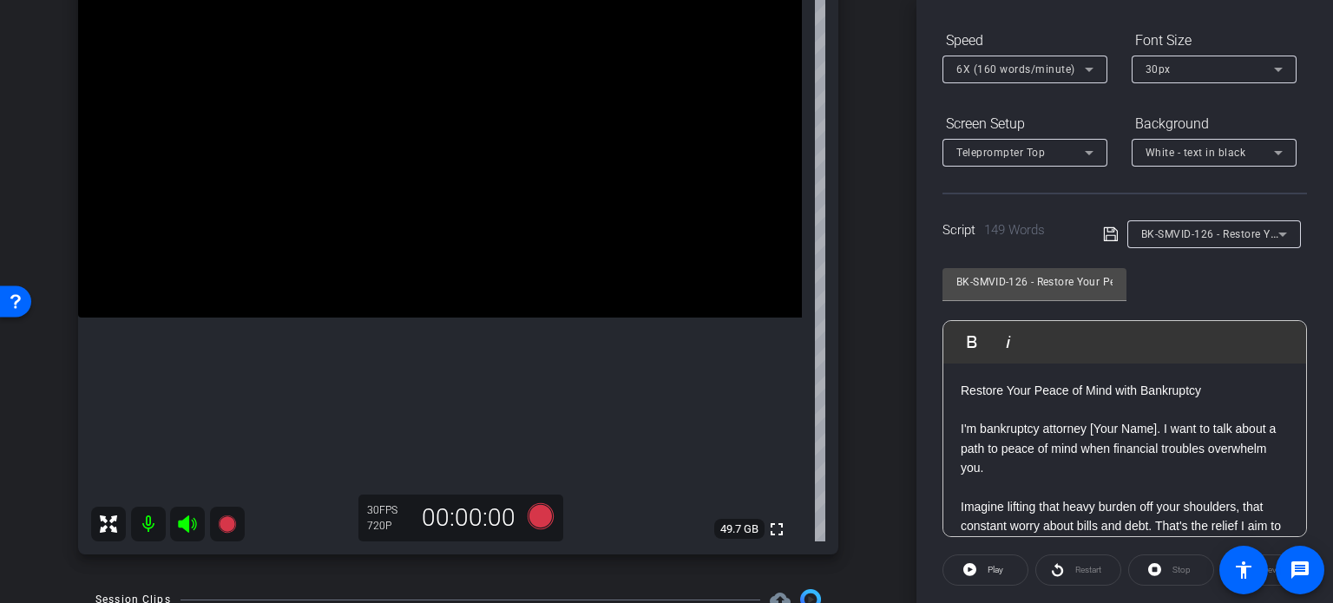
scroll to position [174, 0]
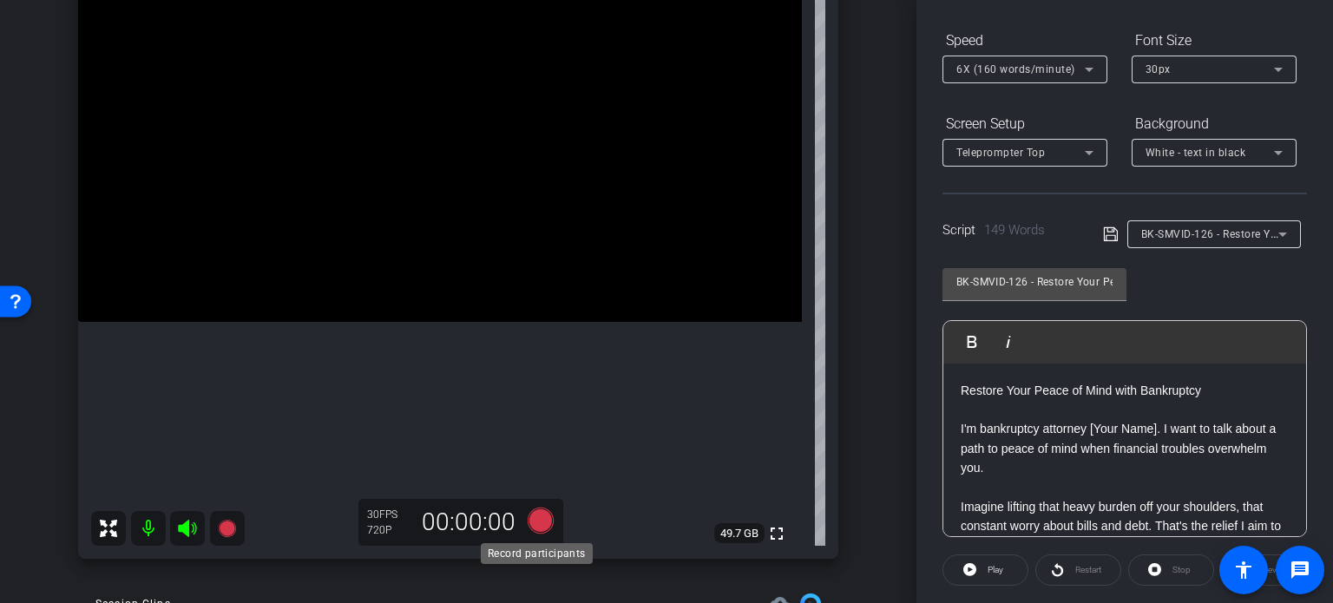
click at [535, 520] on icon at bounding box center [541, 521] width 26 height 26
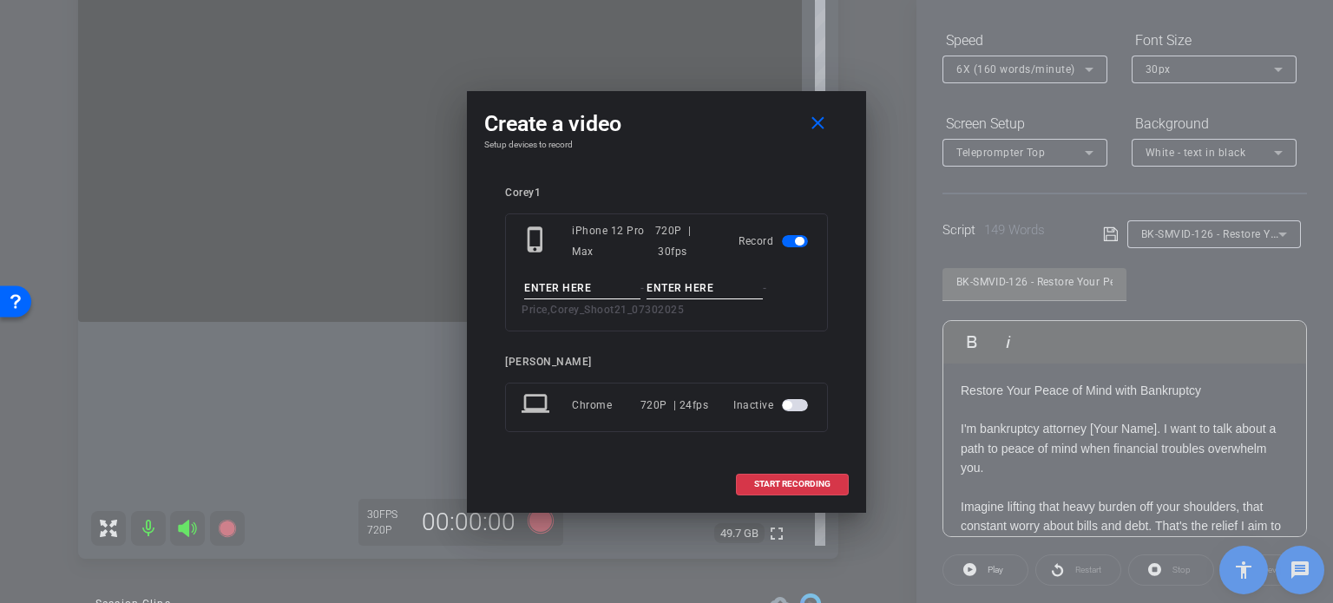
click at [558, 289] on input at bounding box center [582, 289] width 116 height 22
paste input "BK-SMVID-126"
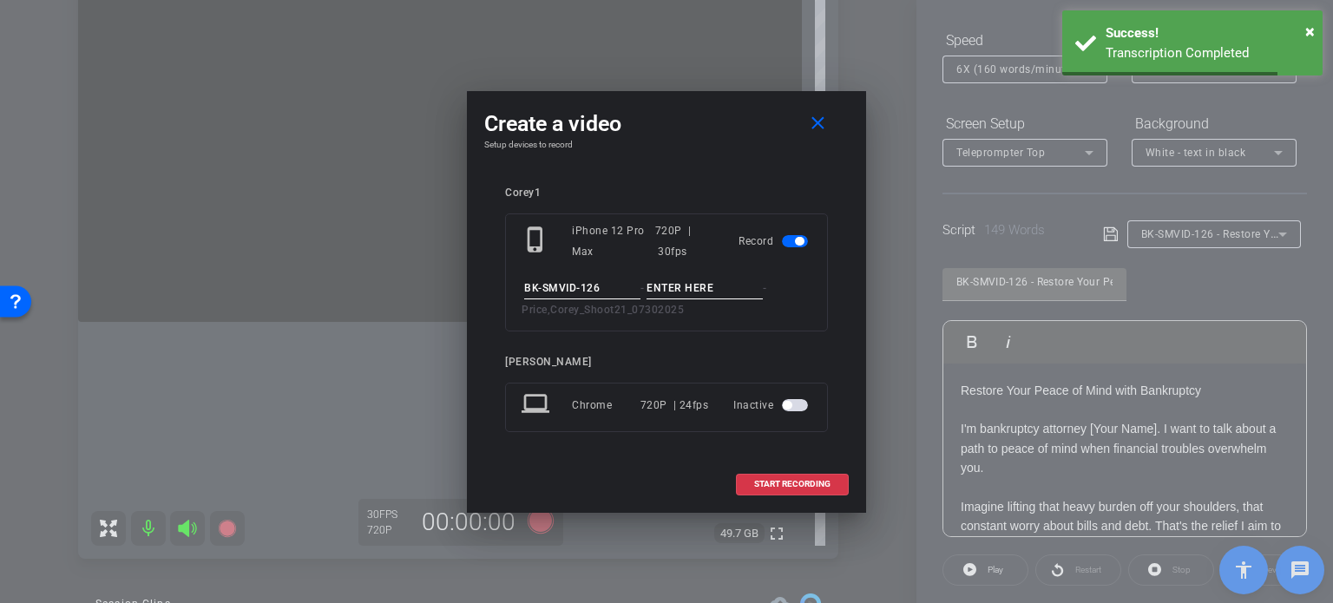
type input "BK-SMVID-126"
click at [657, 279] on input at bounding box center [705, 289] width 116 height 22
click at [721, 291] on input "Take1" at bounding box center [705, 289] width 116 height 22
type input "Take1"
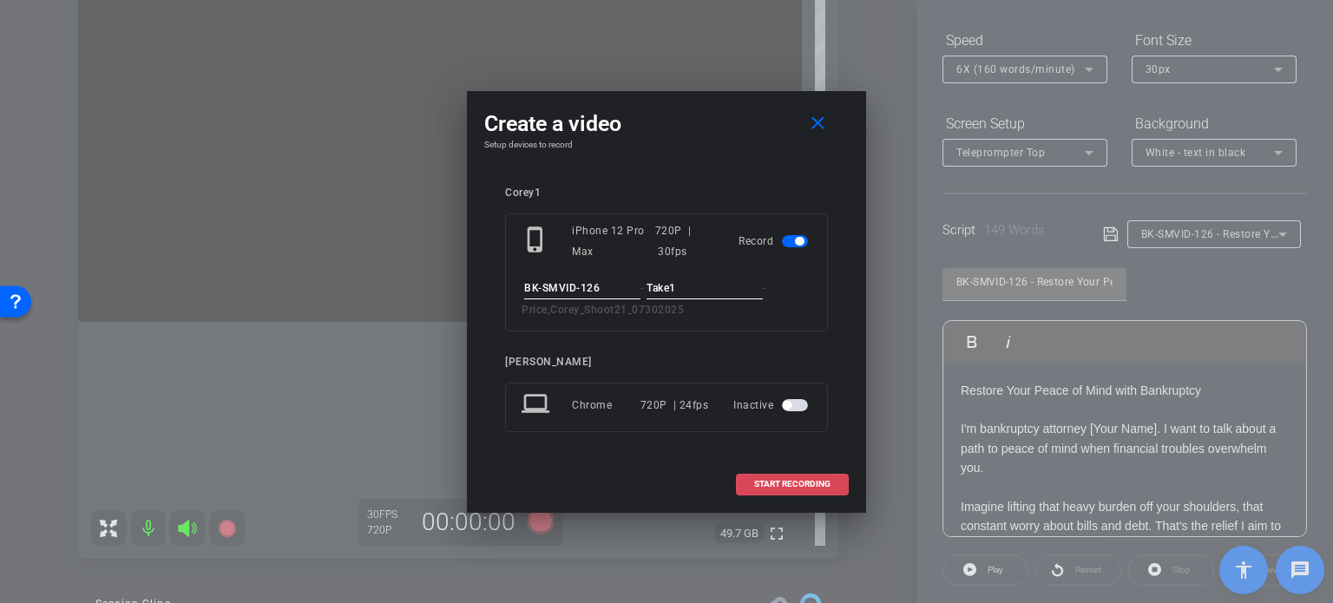
click at [785, 480] on span "START RECORDING" at bounding box center [792, 484] width 76 height 9
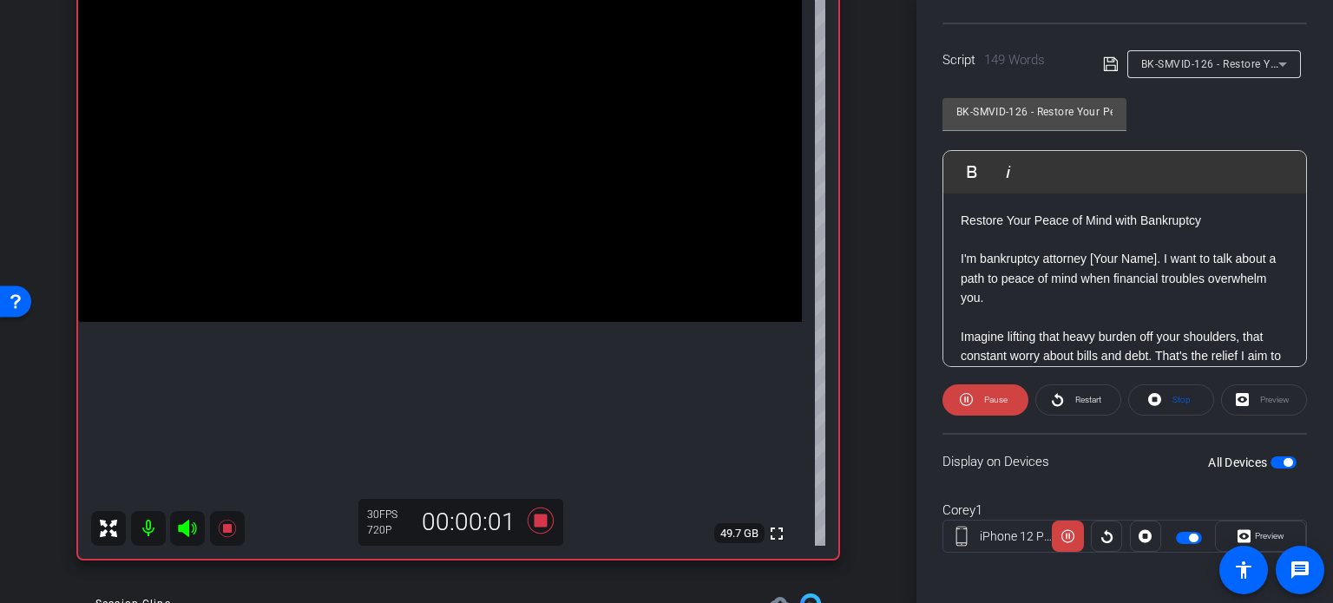
scroll to position [344, 0]
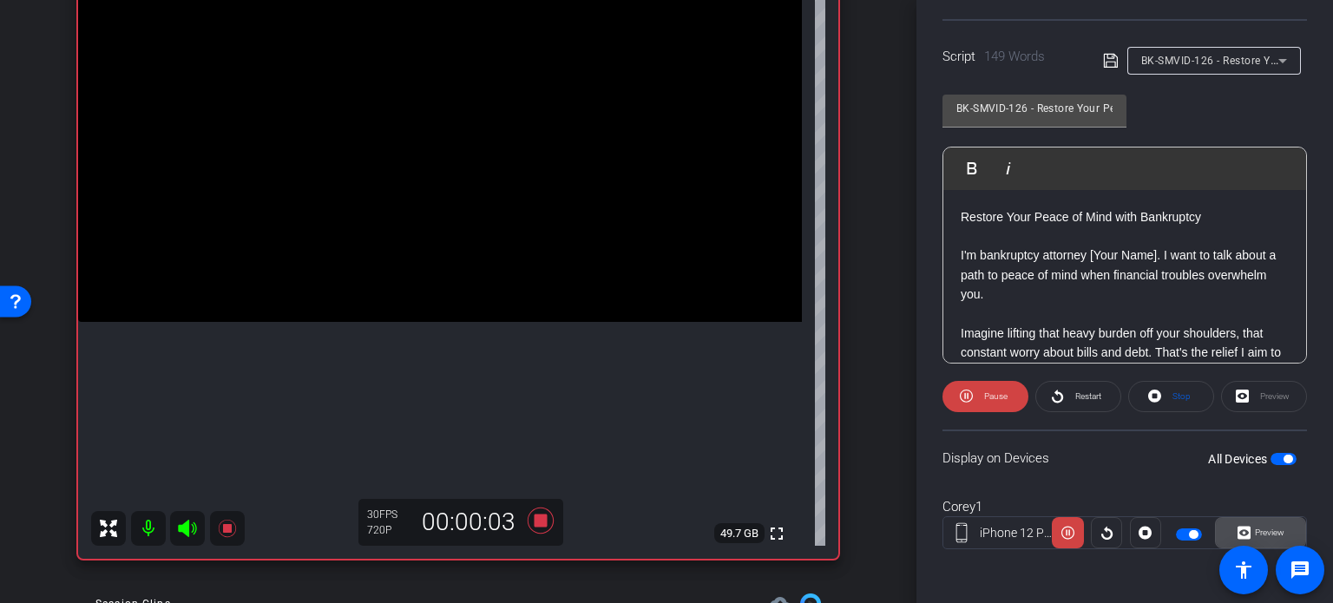
click at [1273, 530] on span "Preview" at bounding box center [1270, 533] width 30 height 10
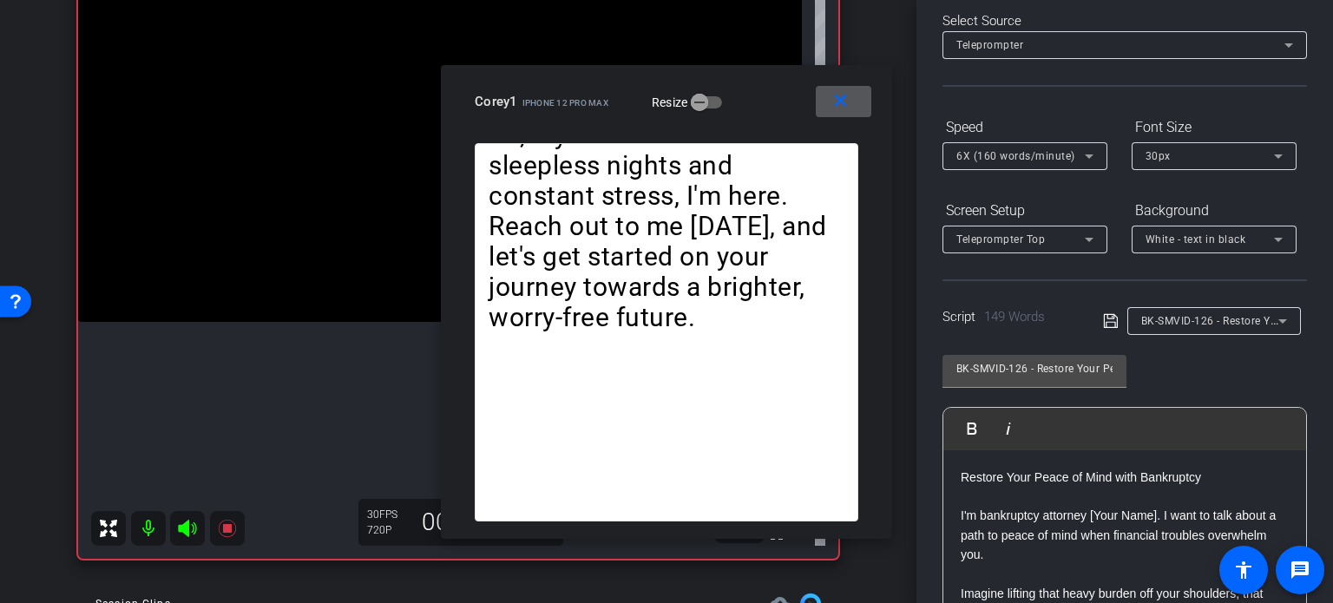
scroll to position [83, 0]
click at [1008, 157] on span "6X (160 words/minute)" at bounding box center [1015, 156] width 119 height 12
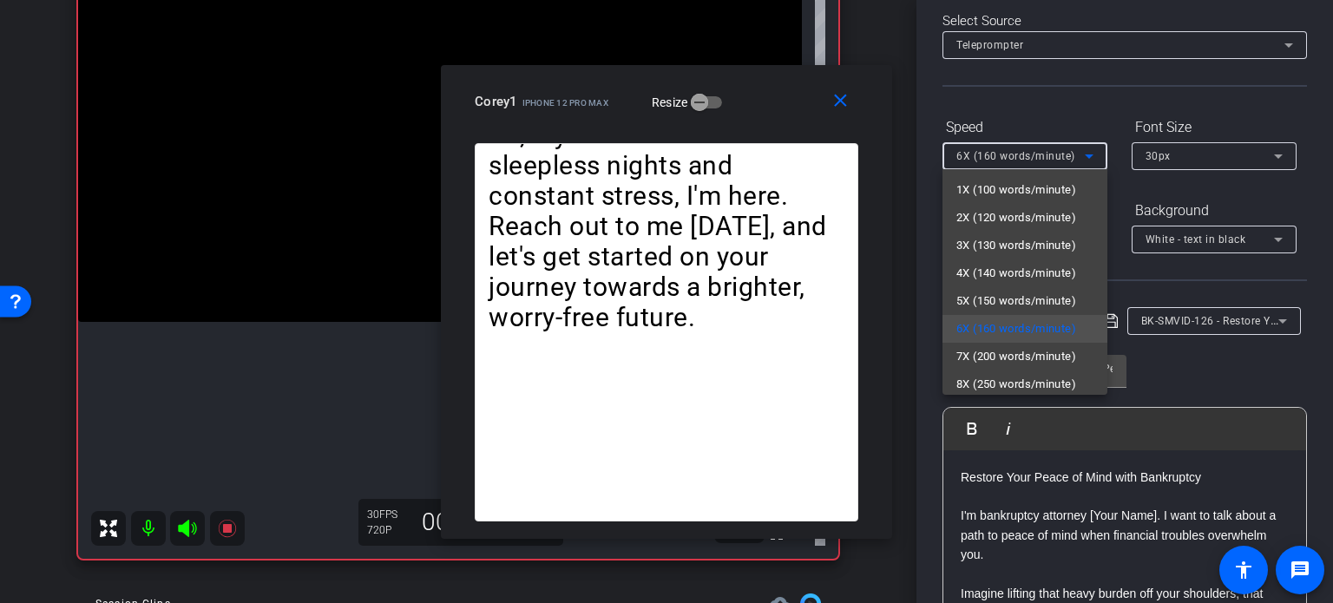
click at [779, 89] on div at bounding box center [666, 301] width 1333 height 603
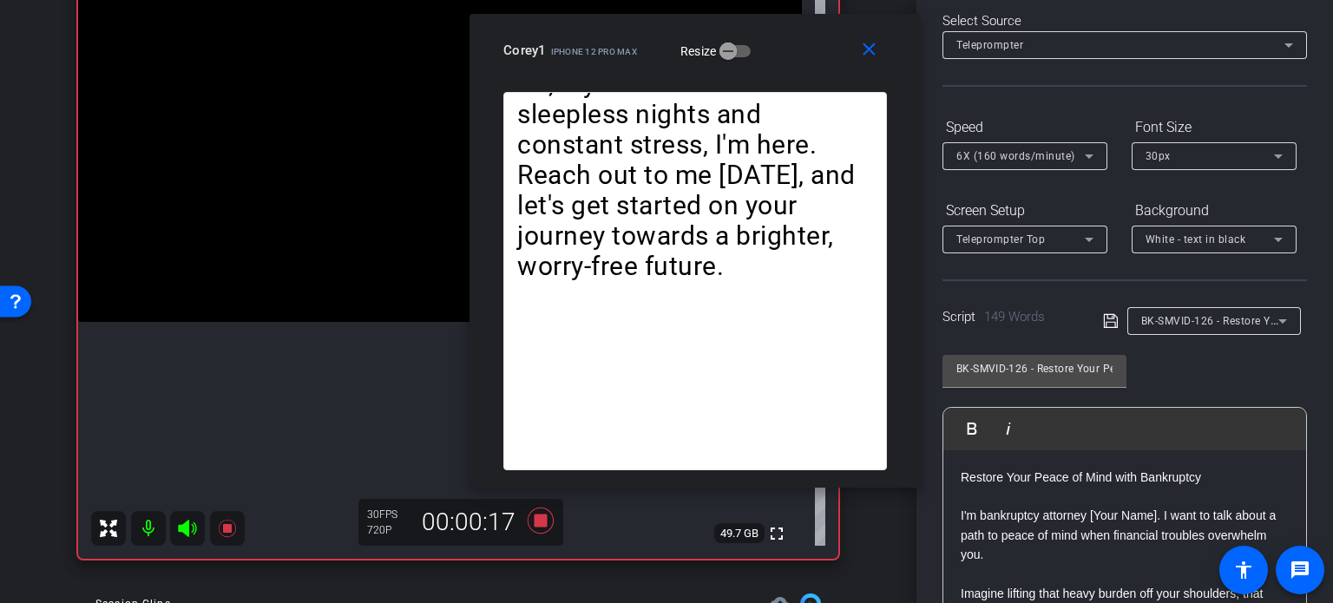
drag, startPoint x: 778, startPoint y: 99, endPoint x: 809, endPoint y: 44, distance: 63.0
click at [809, 44] on div "Corey1 iPhone 12 Pro Max Resize" at bounding box center [701, 50] width 397 height 31
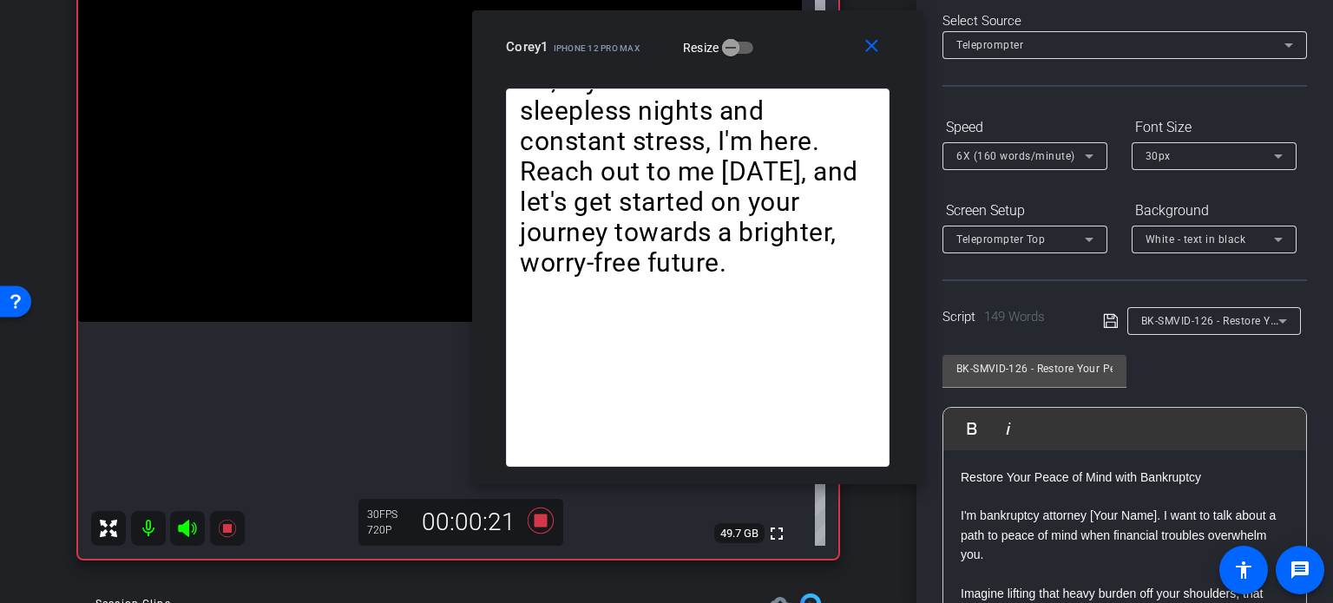
click at [1035, 156] on span "6X (160 words/minute)" at bounding box center [1015, 156] width 119 height 12
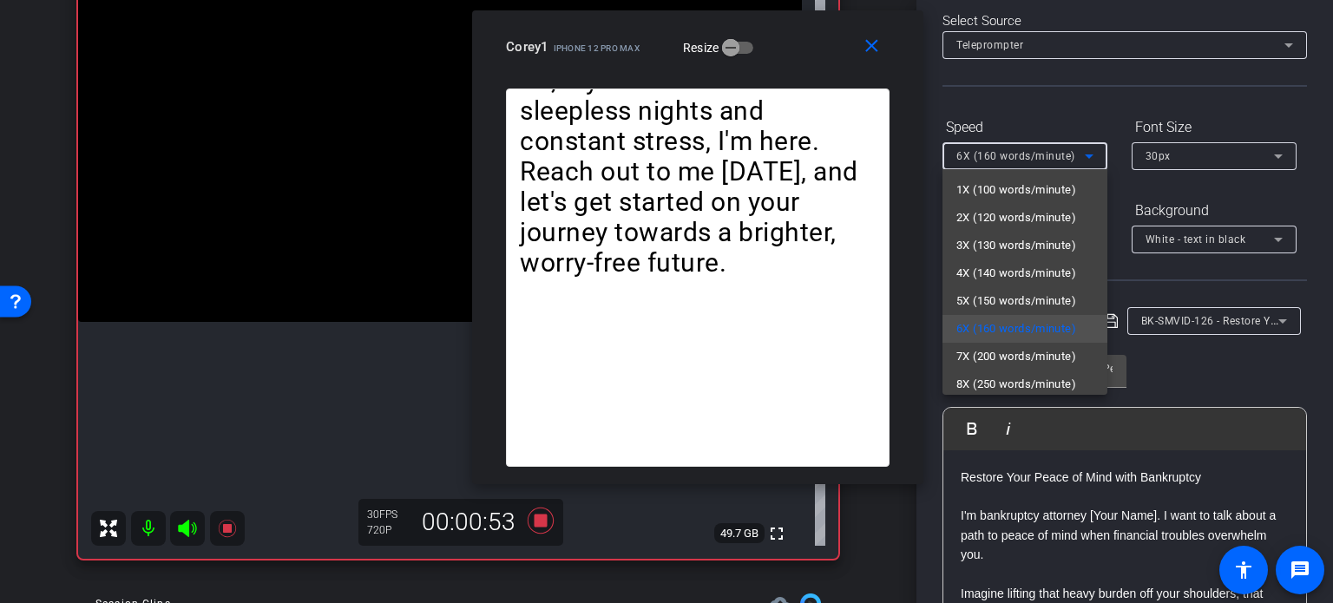
click at [809, 54] on div at bounding box center [666, 301] width 1333 height 603
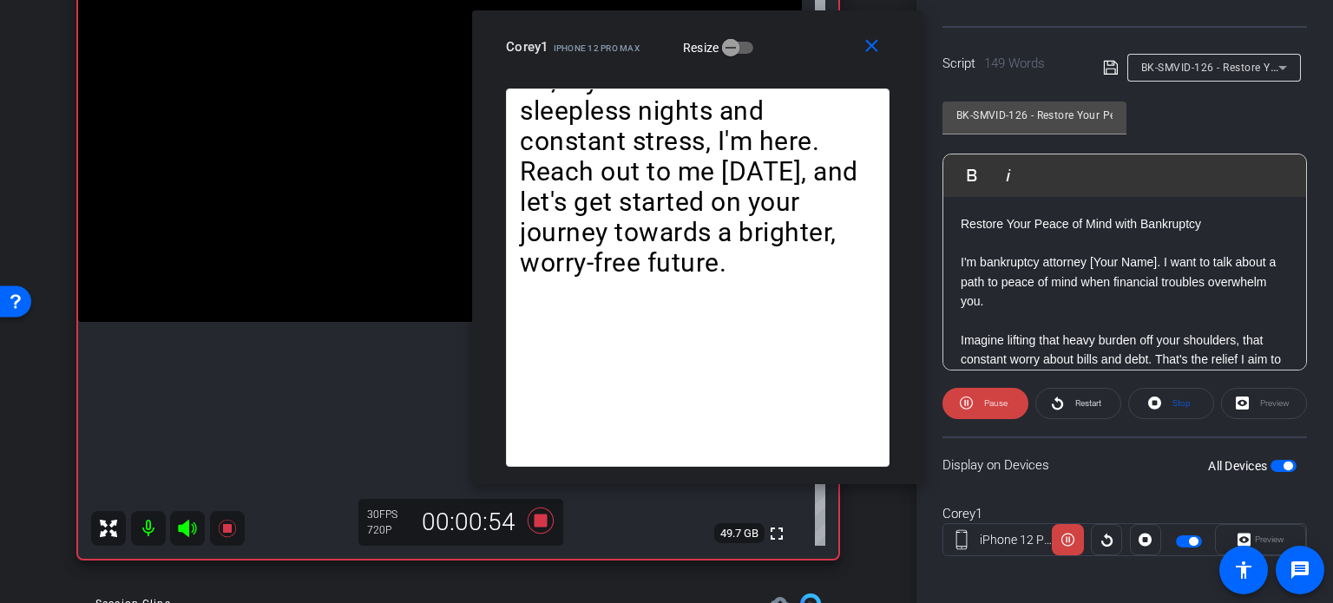
scroll to position [344, 0]
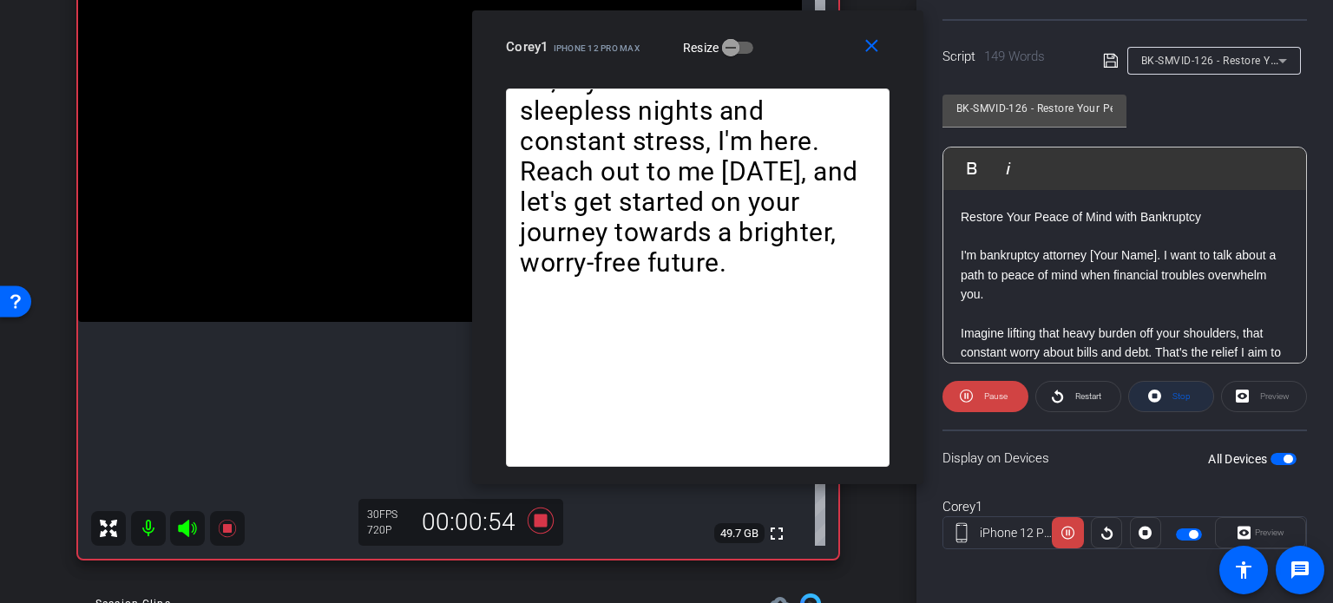
click at [1184, 400] on span "Stop" at bounding box center [1179, 396] width 23 height 24
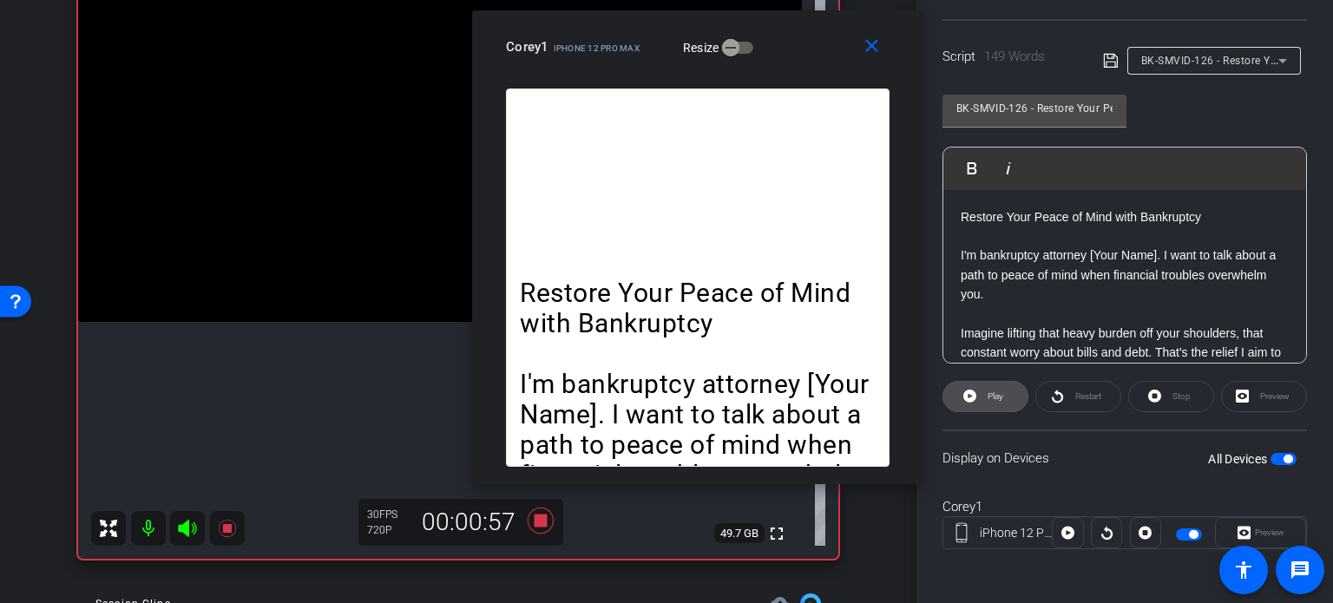
click at [988, 394] on span "Play" at bounding box center [996, 396] width 16 height 10
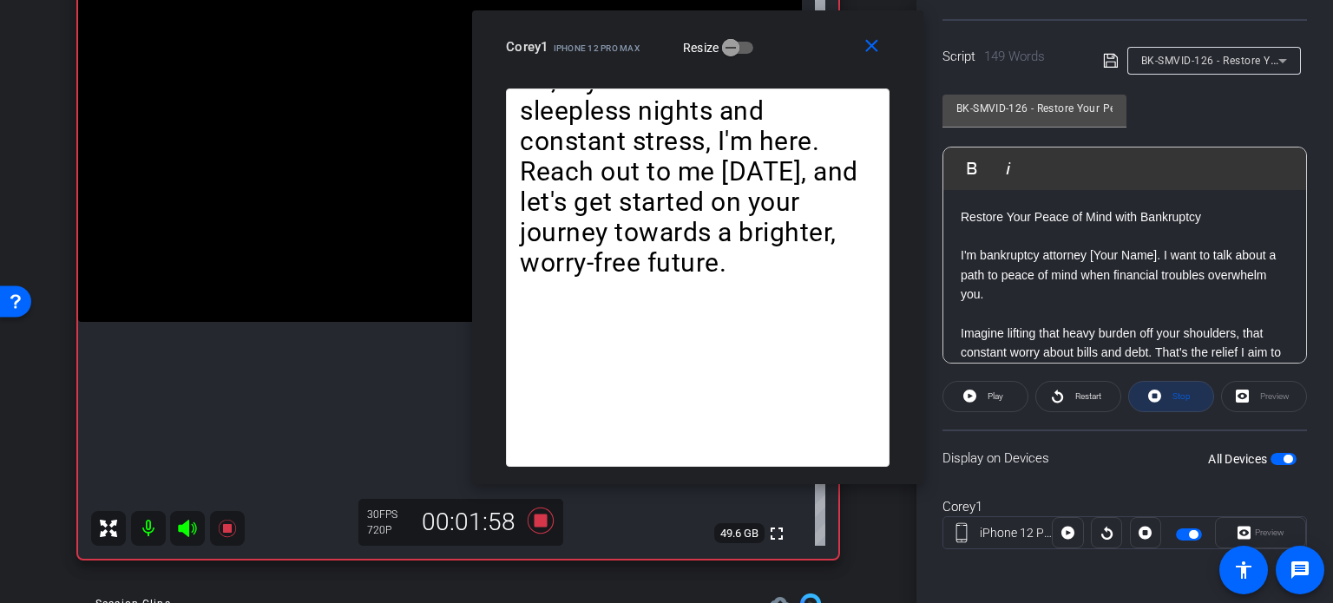
click at [1168, 405] on span "Stop" at bounding box center [1179, 396] width 23 height 24
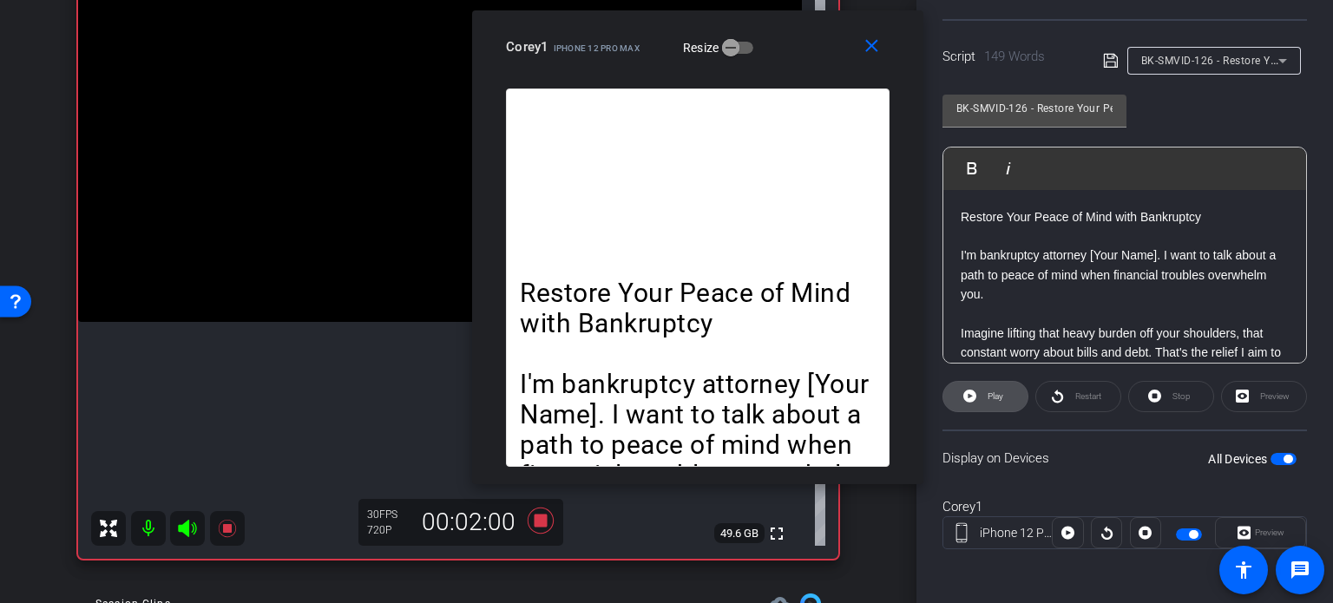
click at [993, 398] on span "Play" at bounding box center [996, 396] width 16 height 10
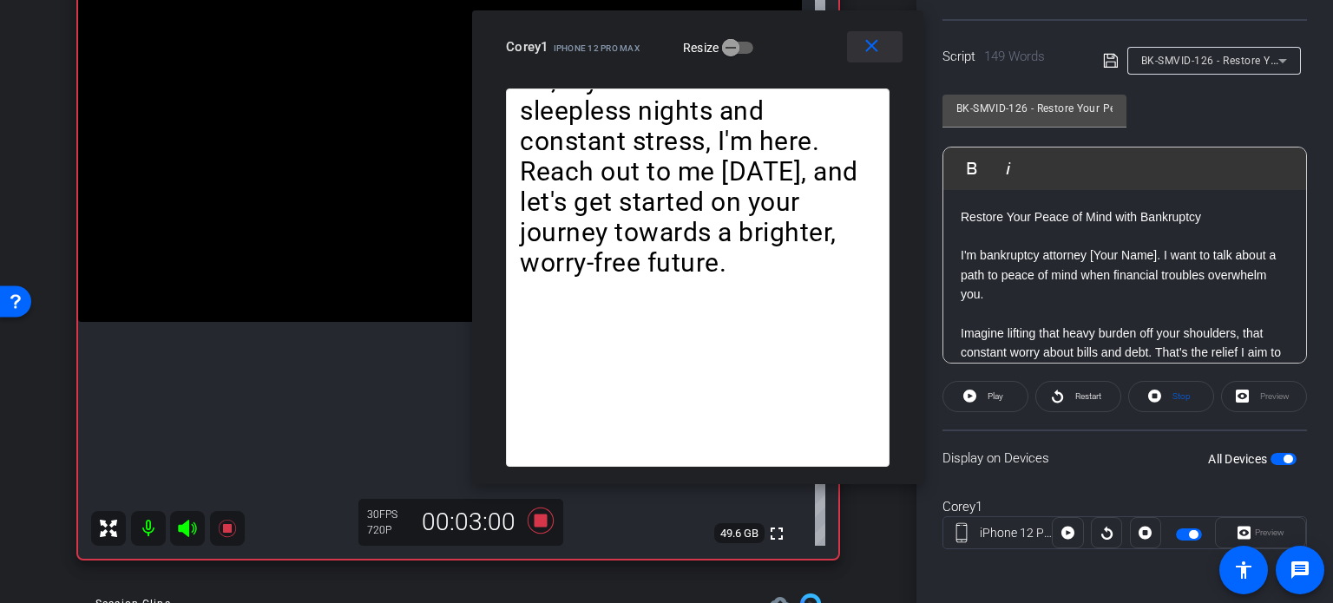
click at [878, 55] on mat-icon "close" at bounding box center [872, 47] width 22 height 22
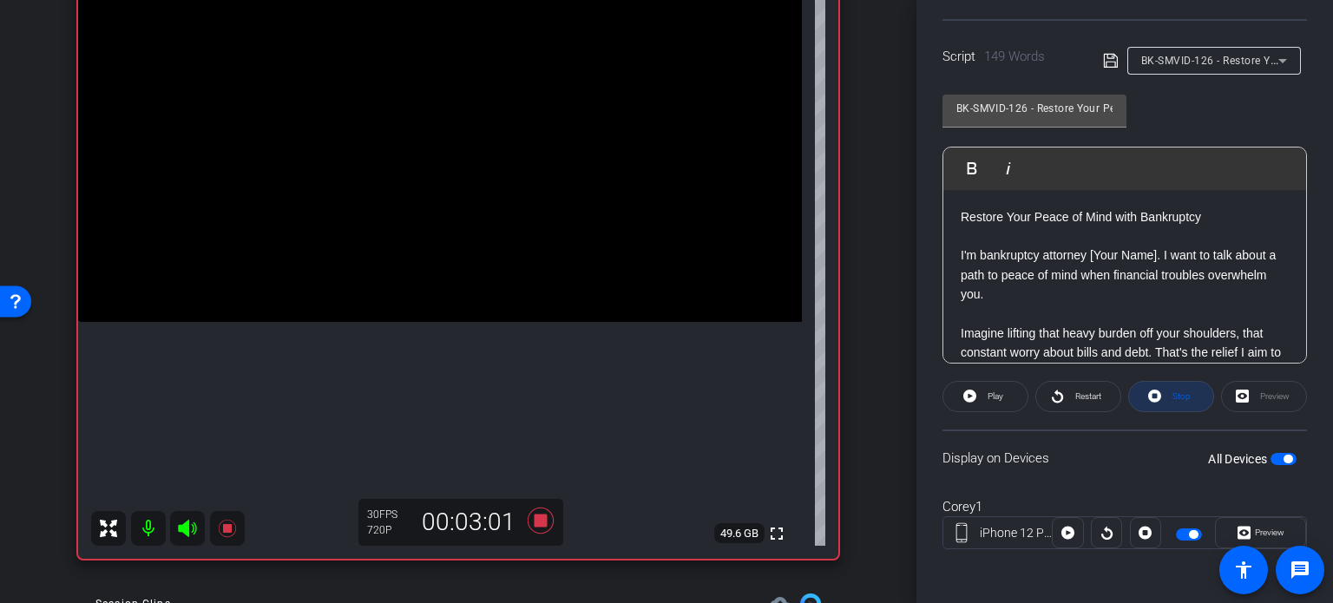
click at [1168, 392] on span "Stop" at bounding box center [1179, 396] width 23 height 24
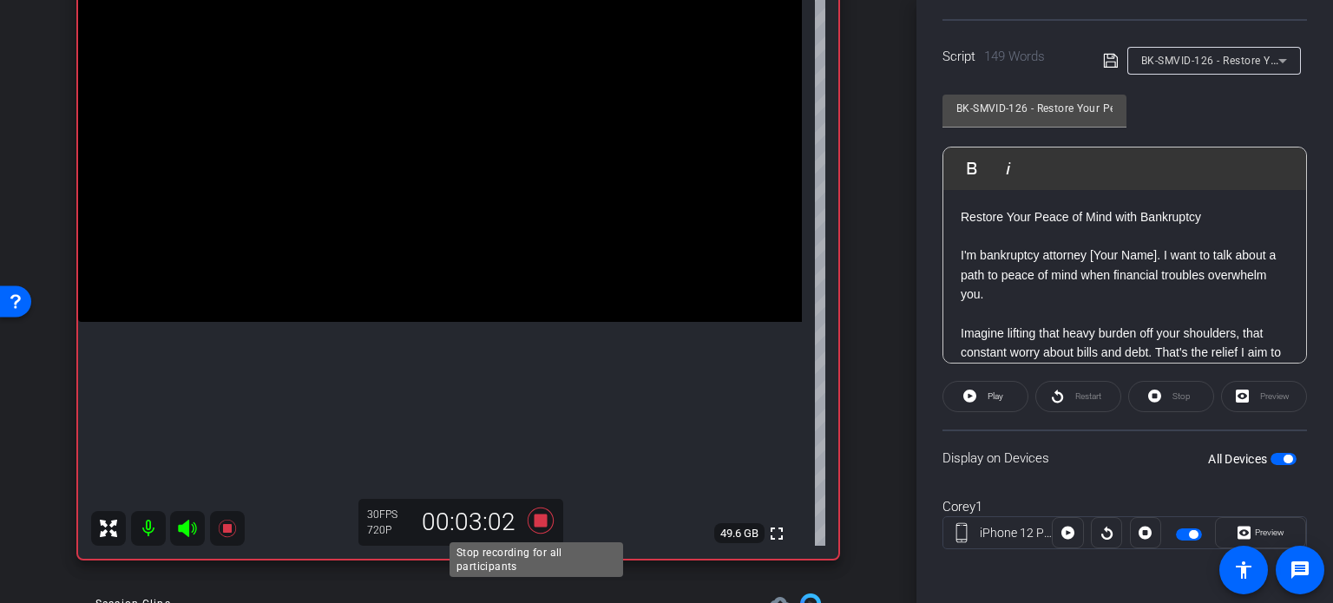
click at [537, 516] on icon at bounding box center [541, 521] width 26 height 26
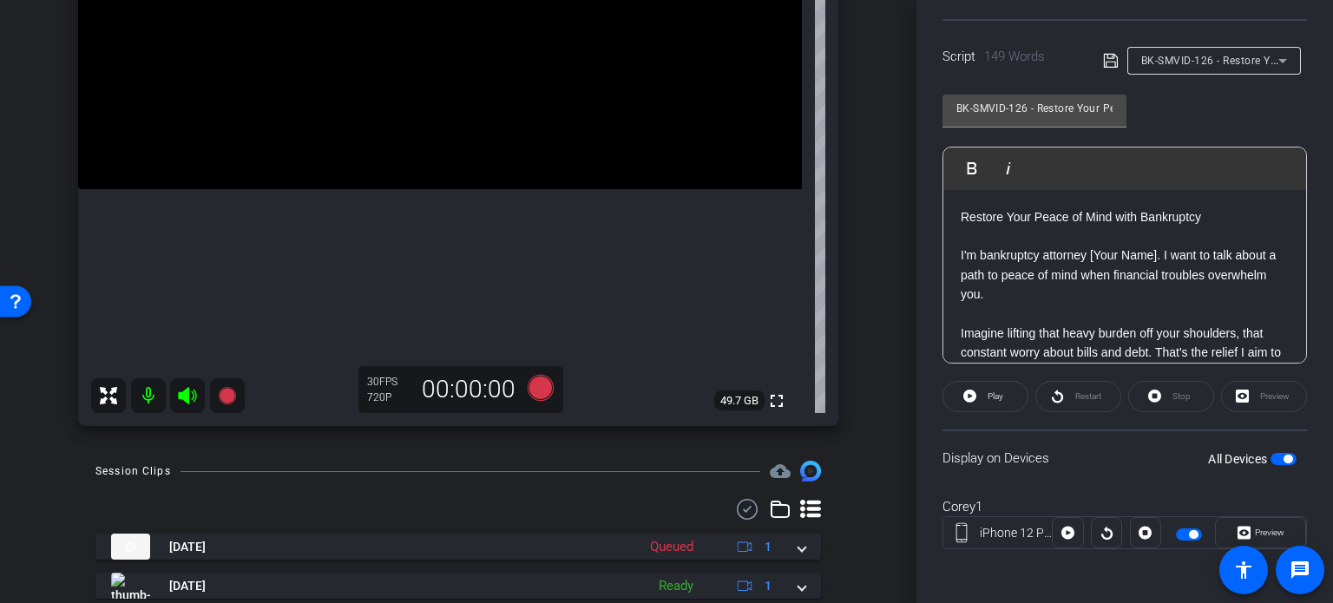
scroll to position [347, 0]
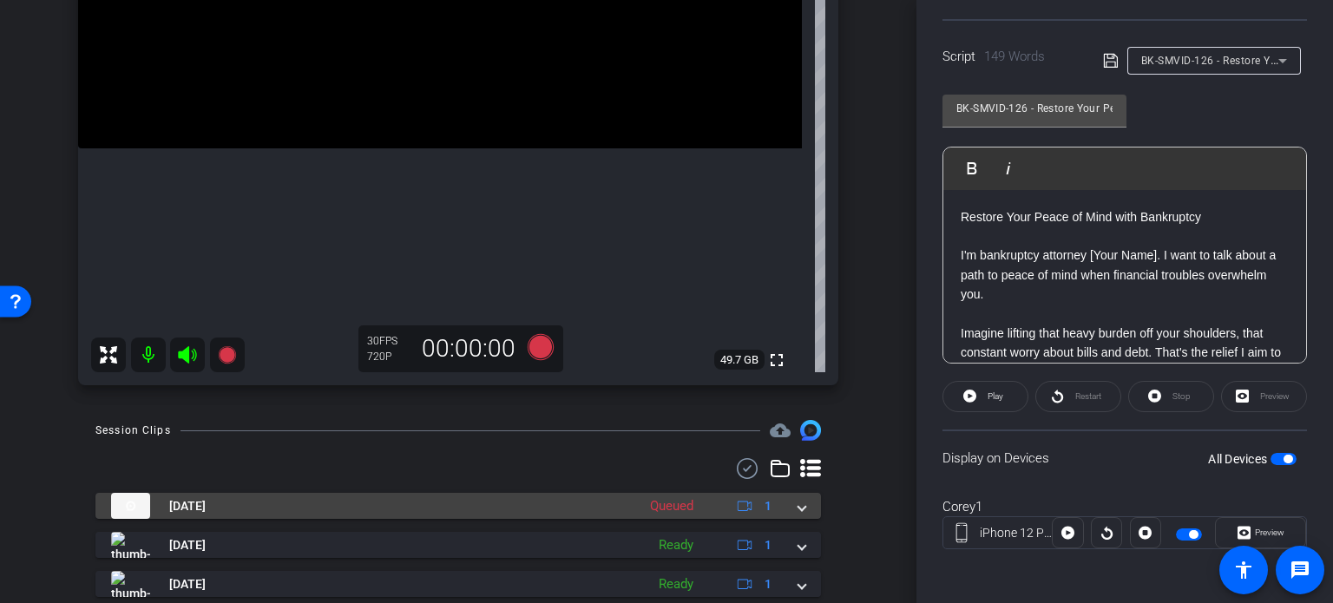
click at [798, 500] on span at bounding box center [801, 506] width 7 height 18
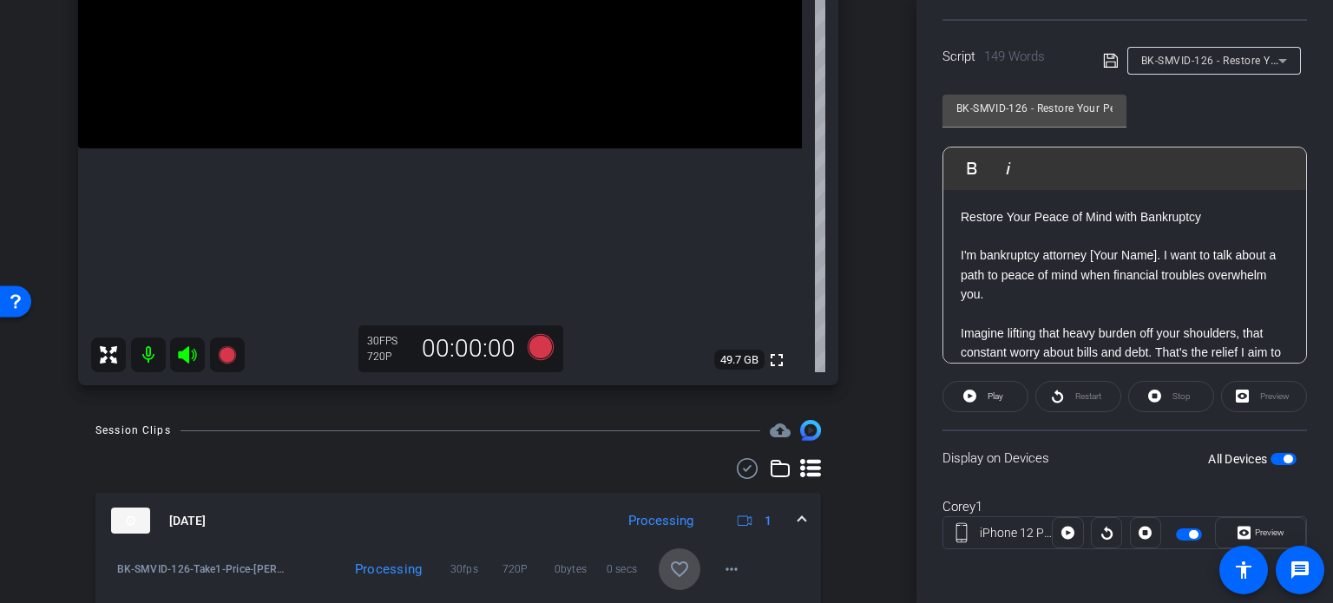
click at [669, 565] on mat-icon "favorite_border" at bounding box center [679, 569] width 21 height 21
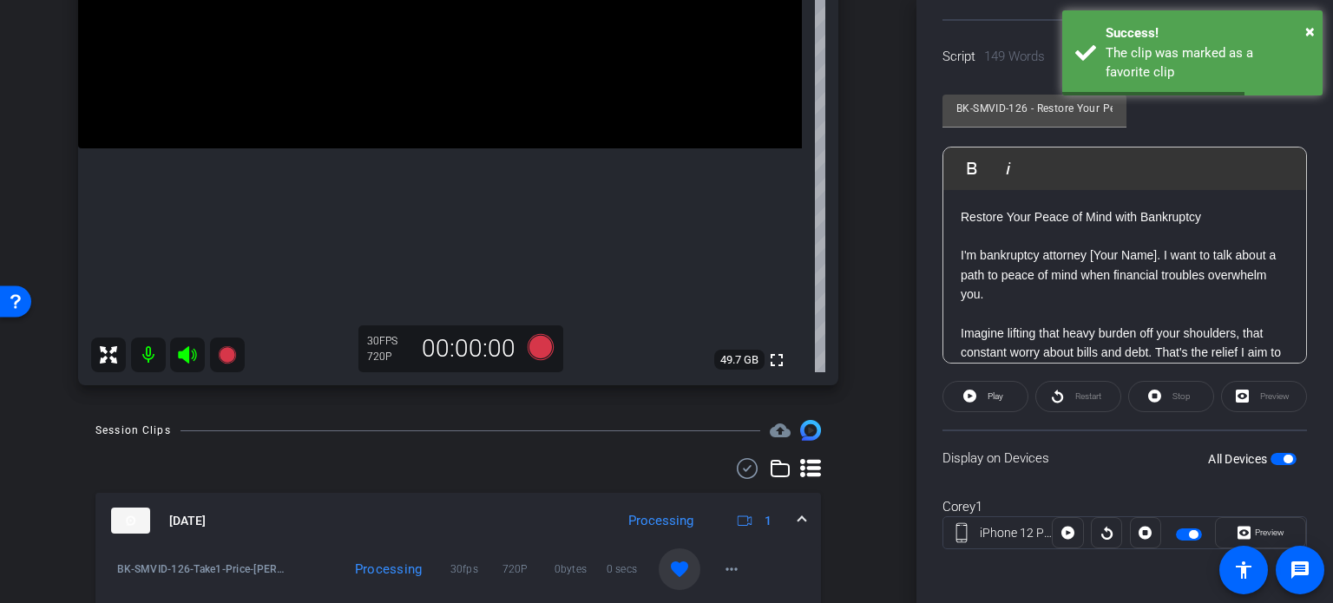
click at [799, 517] on mat-expansion-panel-header "Aug 27, 2025 Processing 1" at bounding box center [458, 521] width 726 height 56
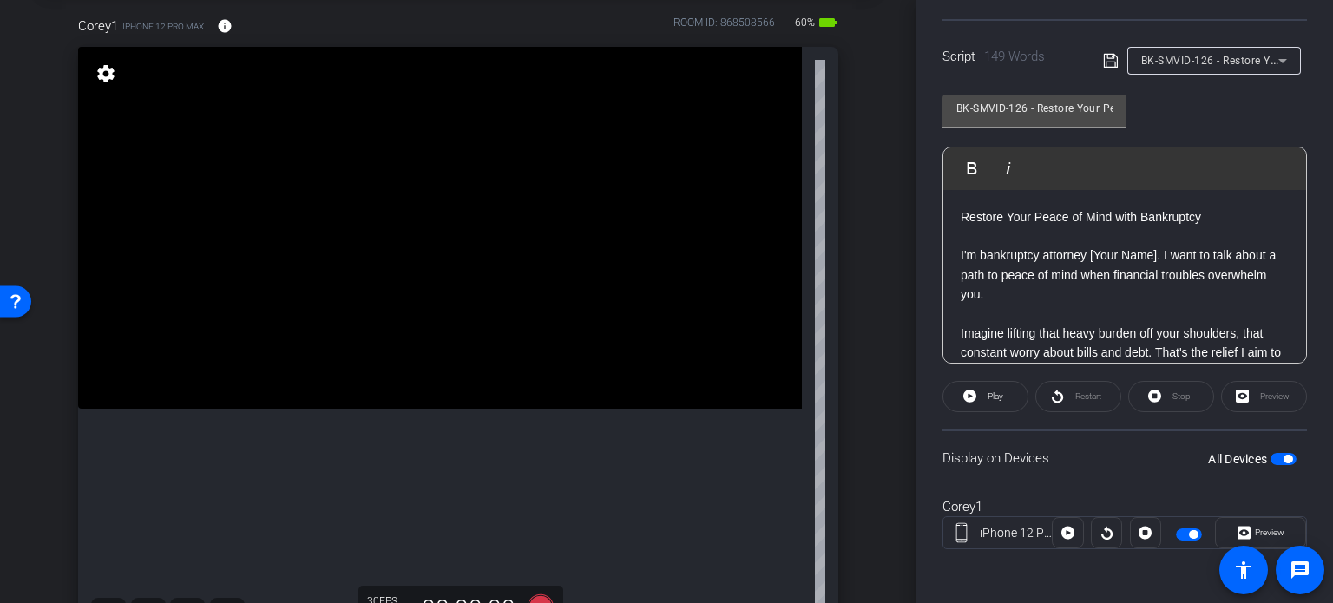
scroll to position [0, 0]
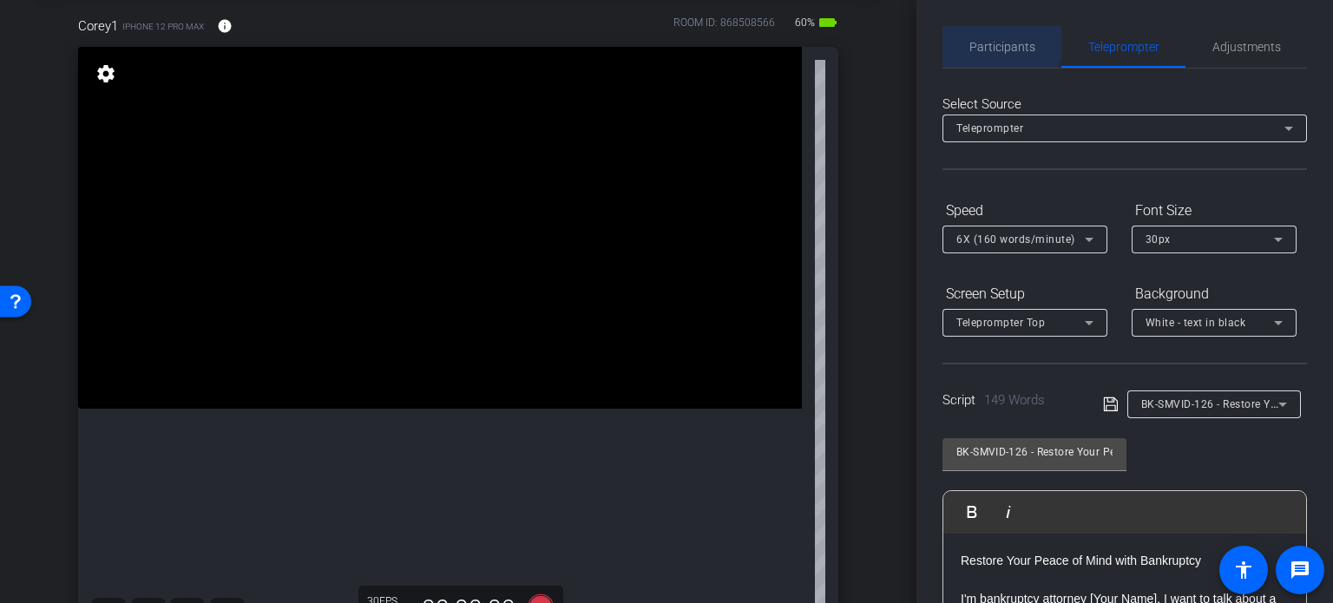
click at [989, 37] on span "Participants" at bounding box center [1002, 47] width 66 height 42
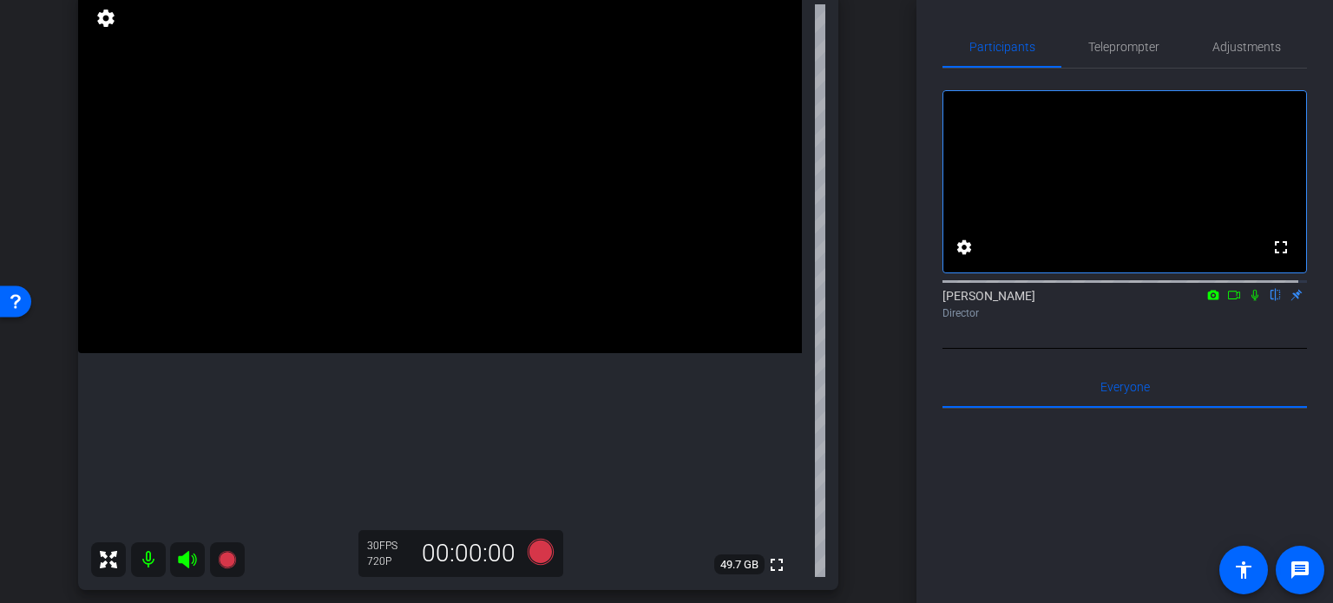
scroll to position [174, 0]
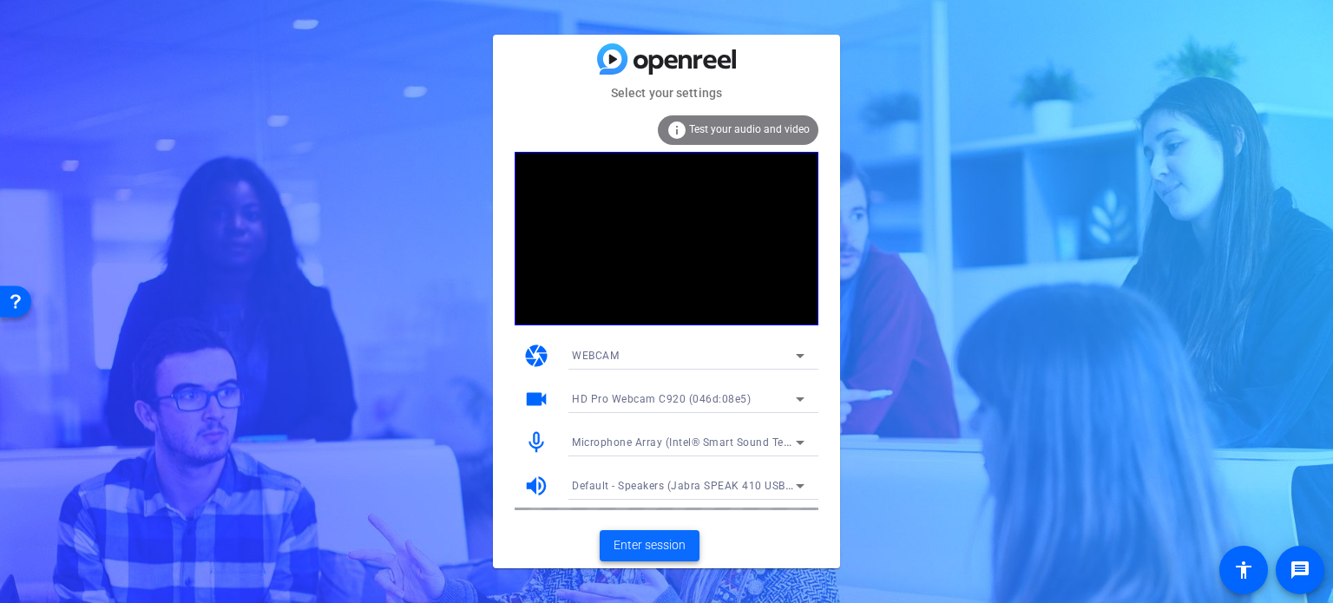
click at [639, 530] on span at bounding box center [650, 546] width 100 height 42
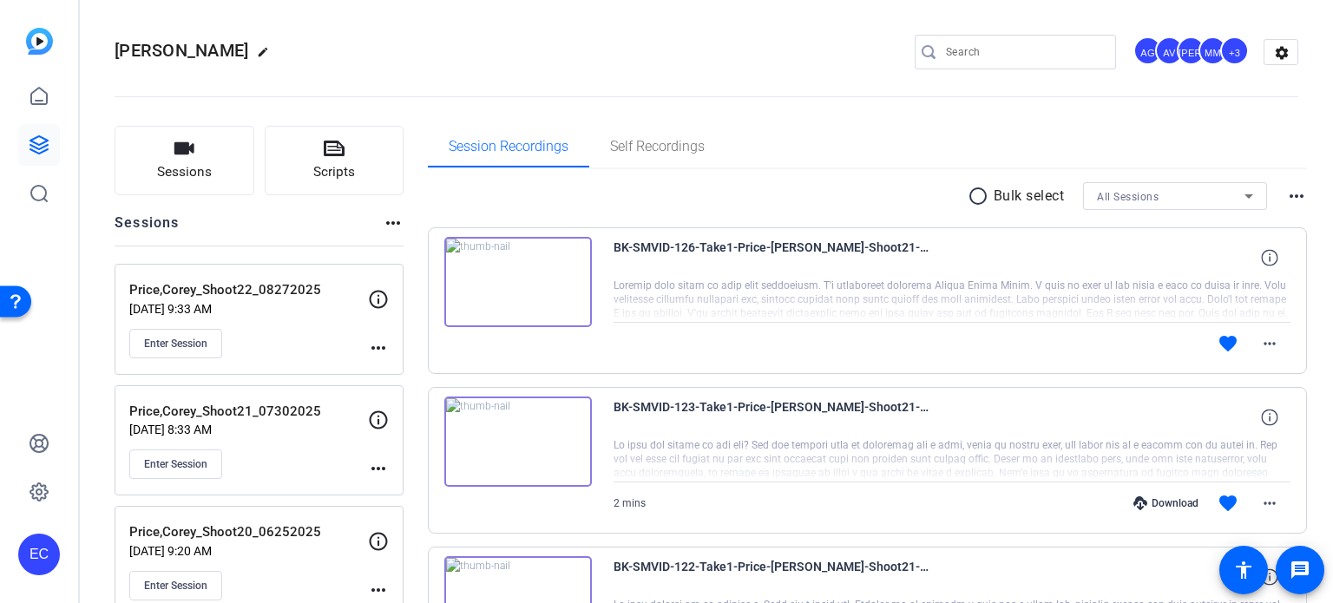
click at [371, 350] on mat-icon "more_horiz" at bounding box center [378, 348] width 21 height 21
click at [411, 378] on span "Edit Session" at bounding box center [421, 372] width 79 height 21
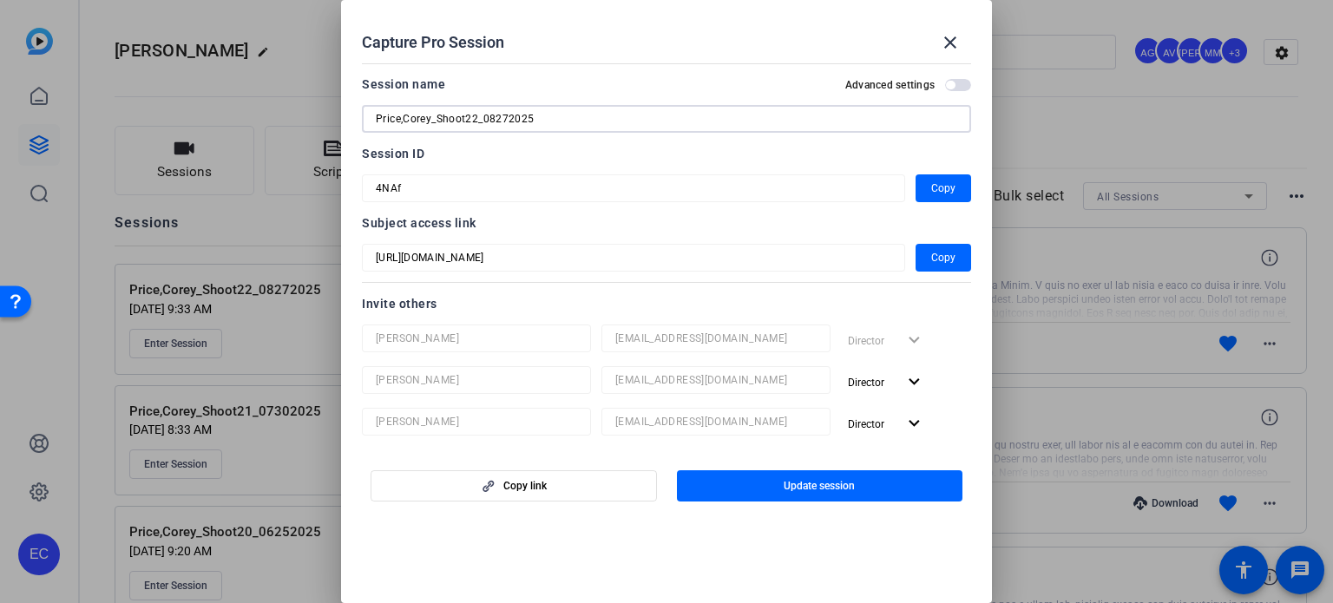
drag, startPoint x: 559, startPoint y: 108, endPoint x: 266, endPoint y: 18, distance: 306.1
click at [266, 18] on div "Capture Pro Session close Session name Advanced settings Price,Corey_Shoot22_08…" at bounding box center [666, 301] width 1333 height 603
click at [951, 52] on button "close" at bounding box center [951, 43] width 42 height 42
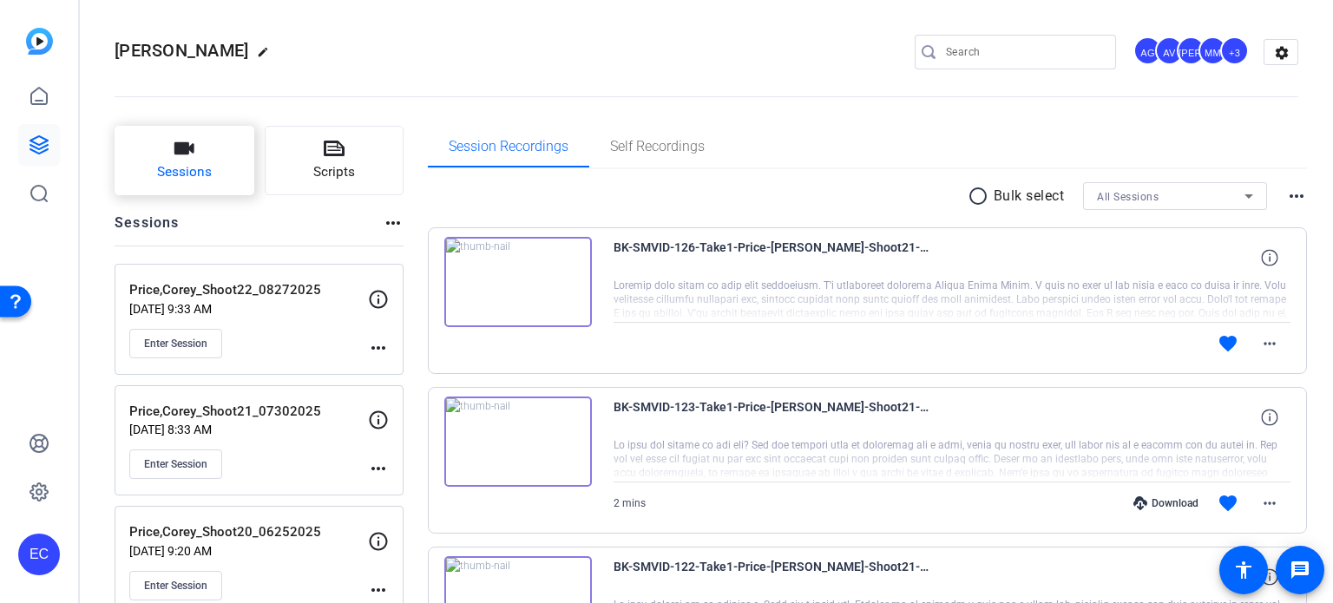
click at [220, 159] on button "Sessions" at bounding box center [185, 160] width 140 height 69
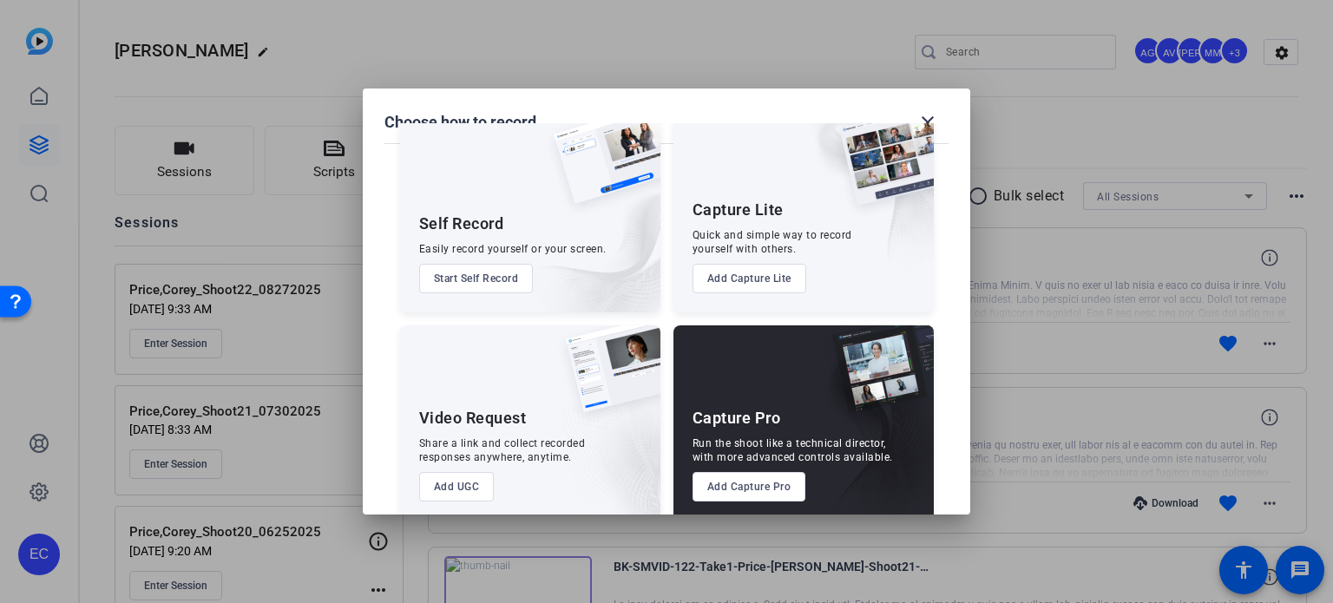
scroll to position [62, 0]
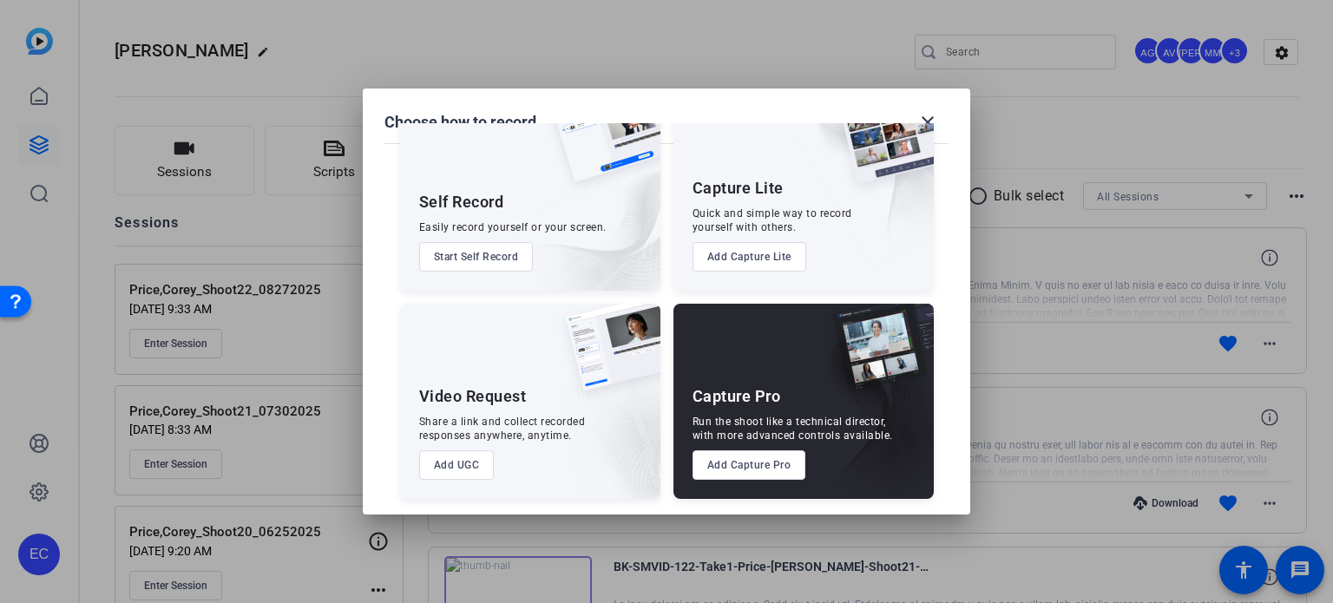
click at [752, 469] on button "Add Capture Pro" at bounding box center [750, 465] width 114 height 30
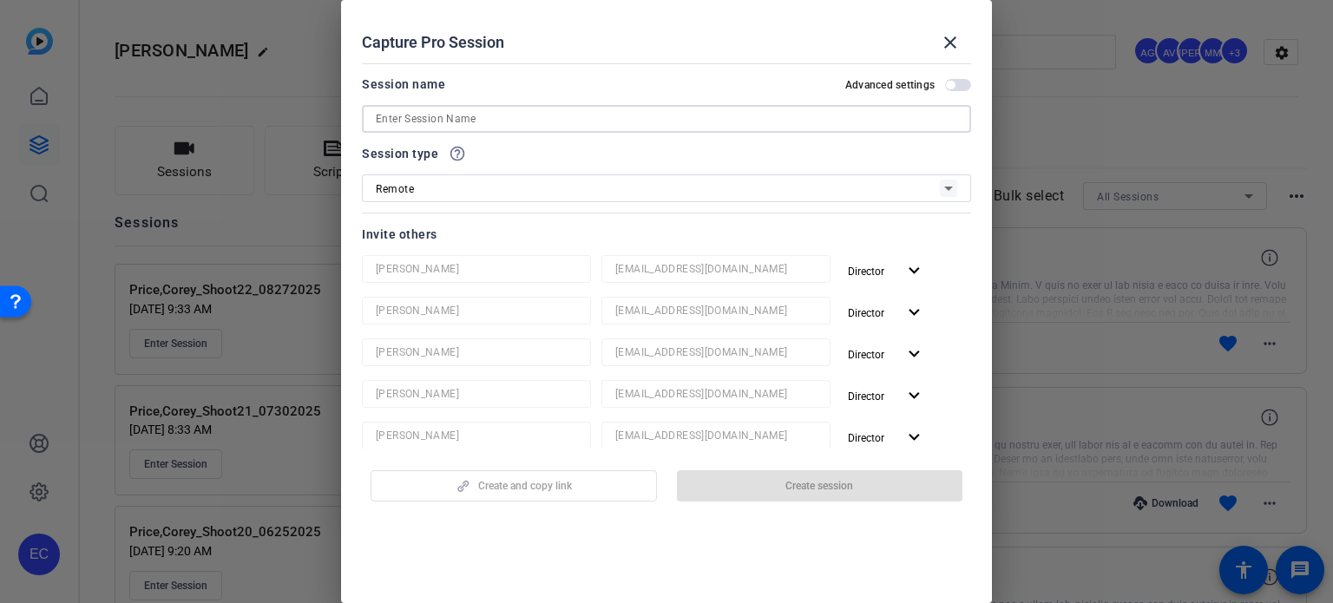
click at [509, 119] on input at bounding box center [666, 118] width 581 height 21
paste input "Price,Corey_Shoot22_08272025"
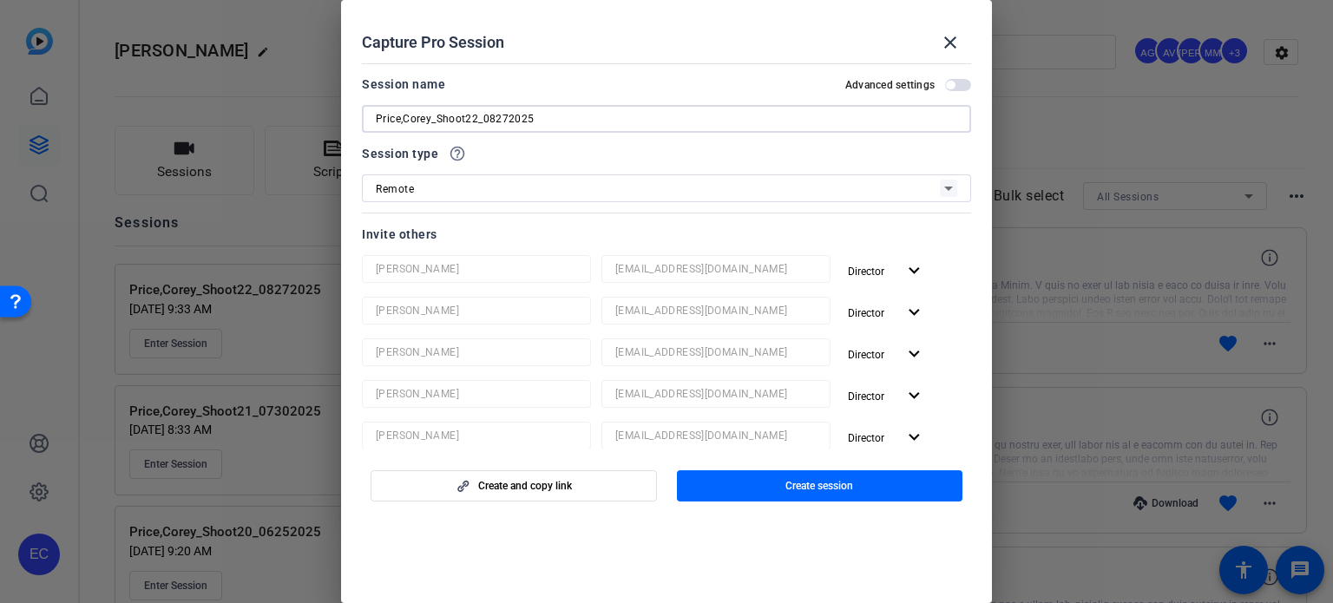
click at [476, 113] on input "Price,Corey_Shoot22_08272025" at bounding box center [666, 118] width 581 height 21
click at [496, 121] on input "Price,Corey_Shoot23_08272025" at bounding box center [666, 118] width 581 height 21
click at [505, 122] on input "Price,Corey_Shoot23_09272025" at bounding box center [666, 118] width 581 height 21
type input "Price,Corey_Shoot23_09302025"
click at [812, 489] on span "Create session" at bounding box center [819, 486] width 68 height 14
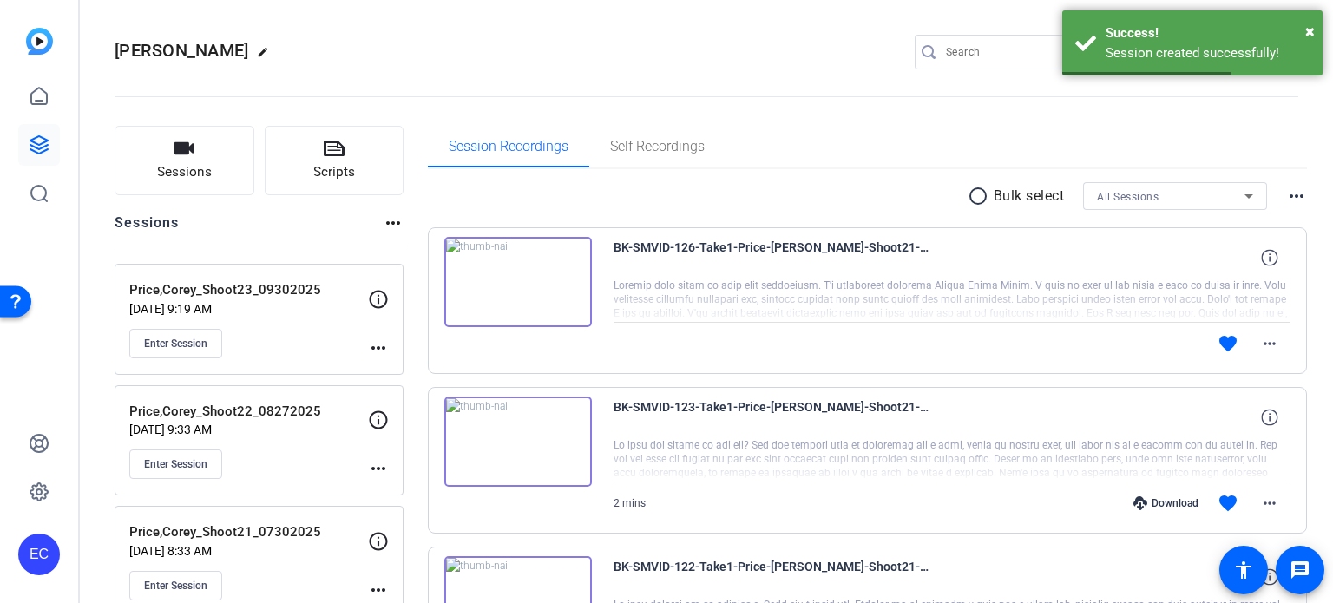
click at [380, 351] on mat-icon "more_horiz" at bounding box center [378, 348] width 21 height 21
click at [385, 365] on span "Edit Session" at bounding box center [421, 372] width 79 height 21
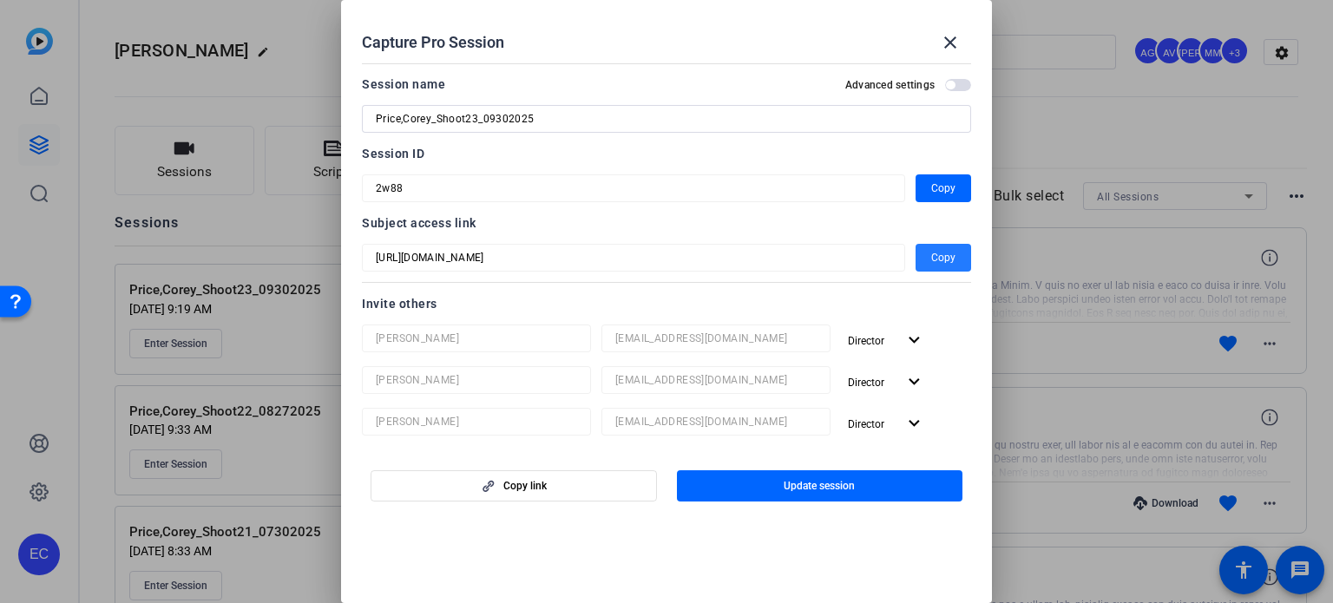
click at [944, 255] on span "Copy" at bounding box center [943, 257] width 24 height 21
click at [948, 49] on mat-icon "close" at bounding box center [950, 42] width 21 height 21
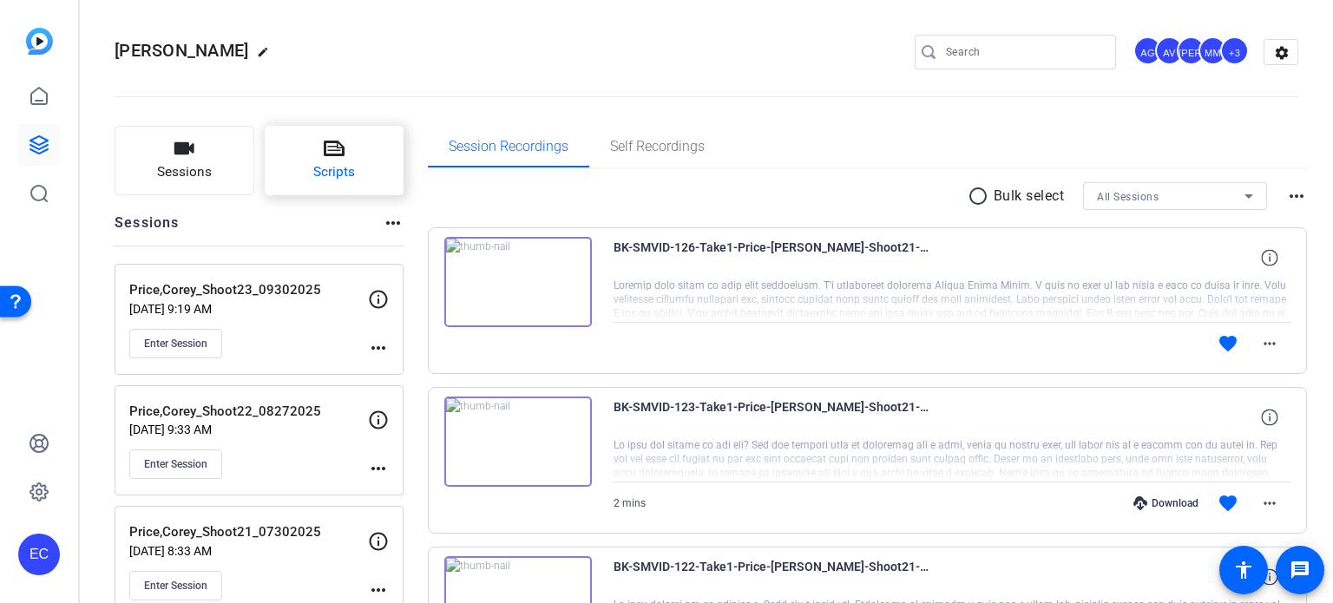
click at [351, 166] on span "Scripts" at bounding box center [334, 172] width 42 height 20
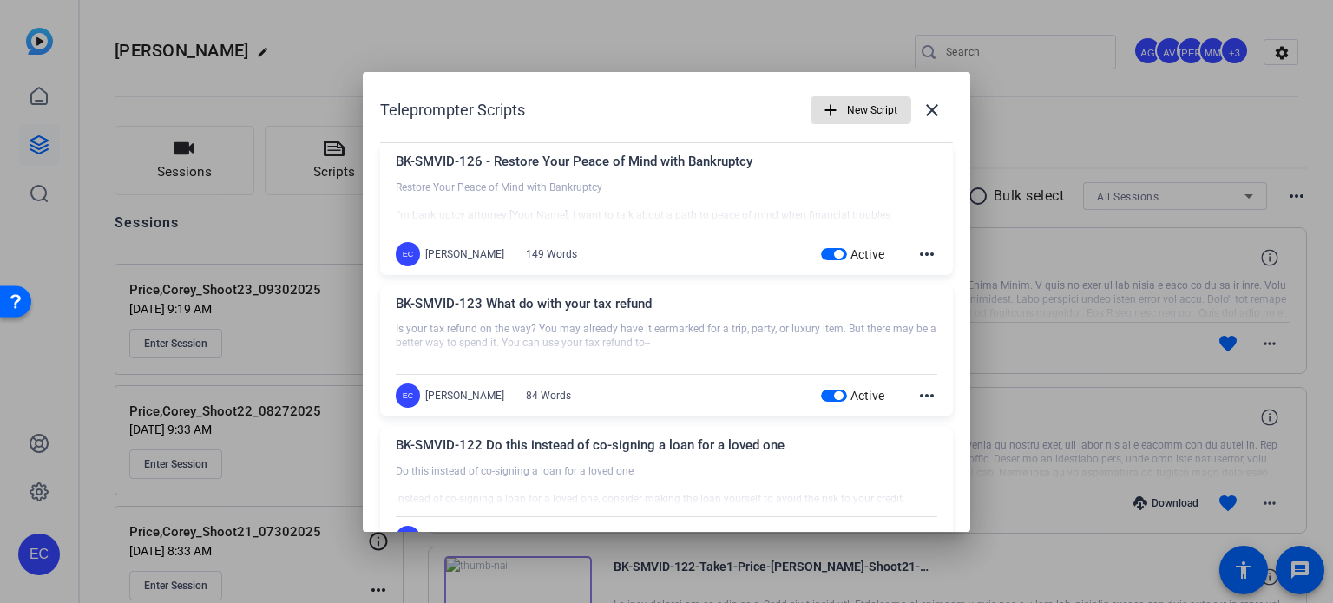
drag, startPoint x: 818, startPoint y: 254, endPoint x: 823, endPoint y: 277, distance: 23.0
click at [821, 253] on span "button" at bounding box center [834, 254] width 26 height 12
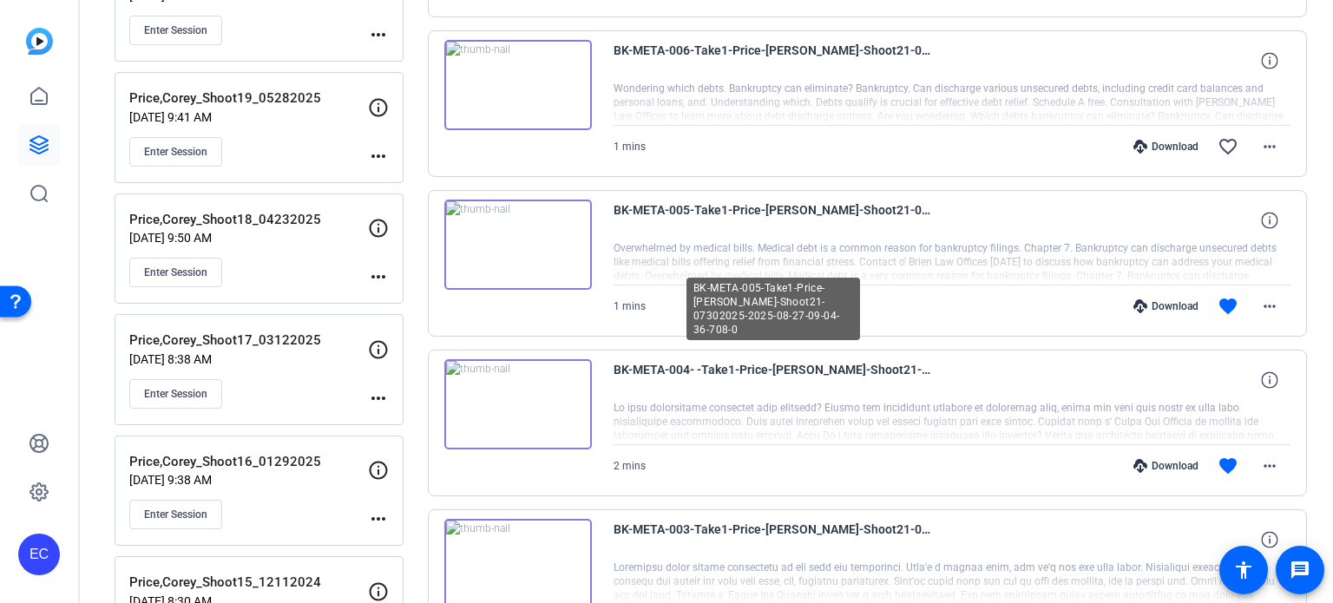
scroll to position [781, 0]
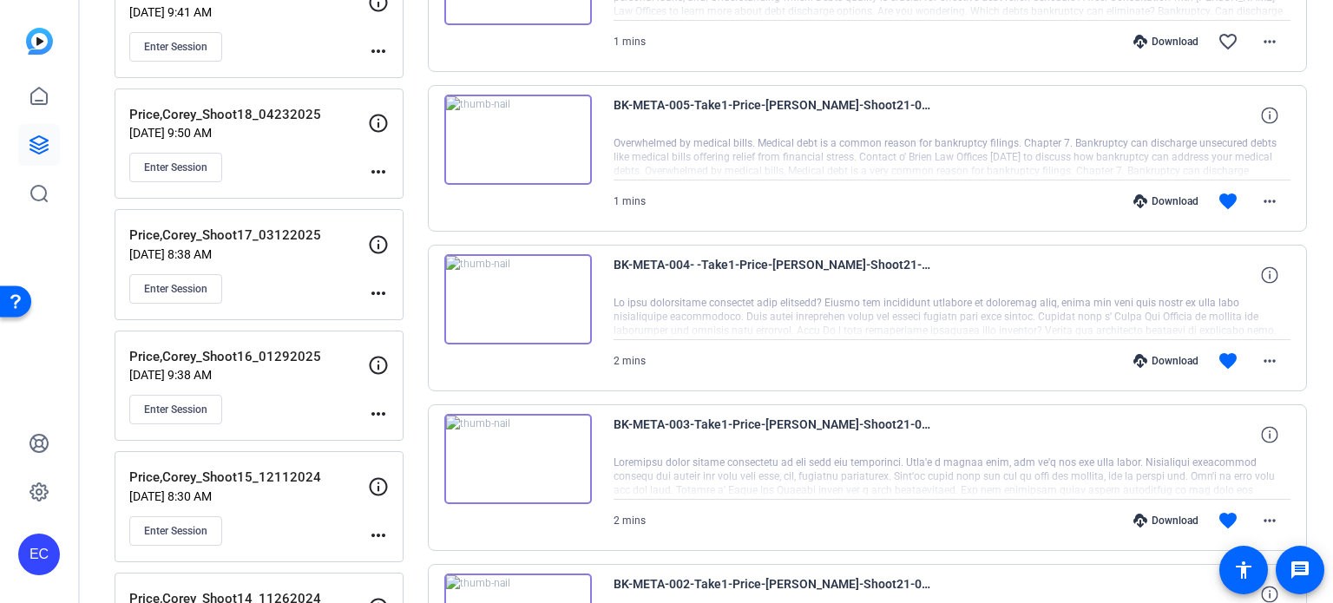
click at [1174, 356] on div "Download" at bounding box center [1166, 361] width 82 height 14
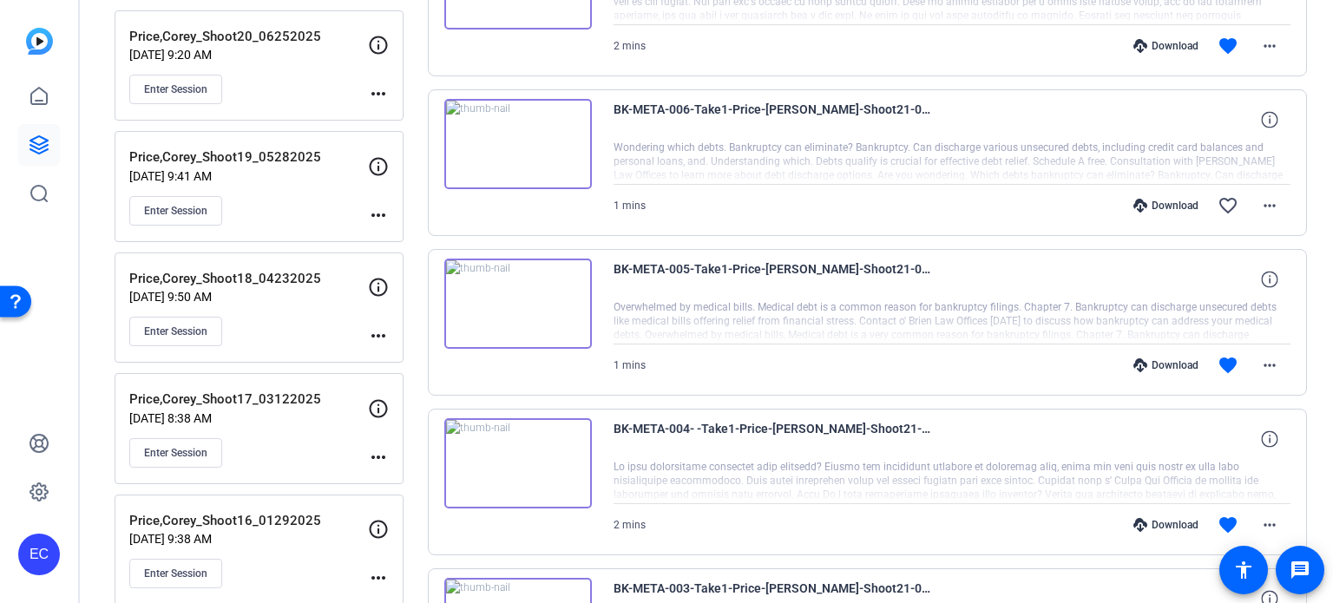
scroll to position [608, 0]
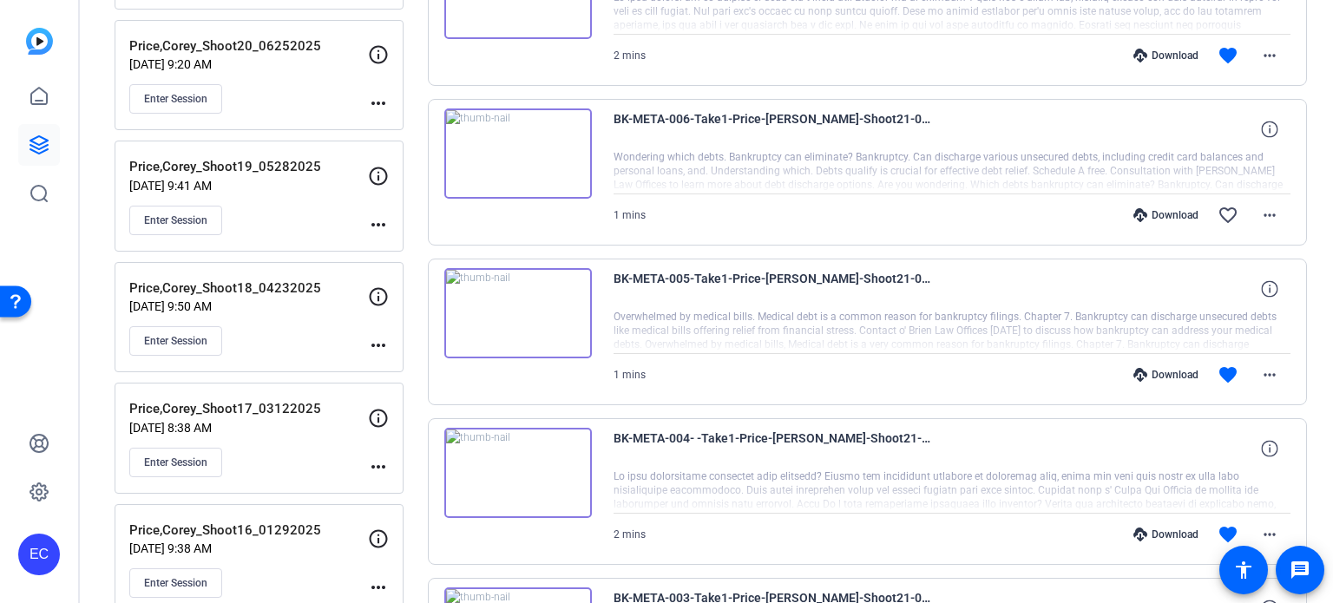
click at [1163, 372] on div "Download" at bounding box center [1166, 375] width 82 height 14
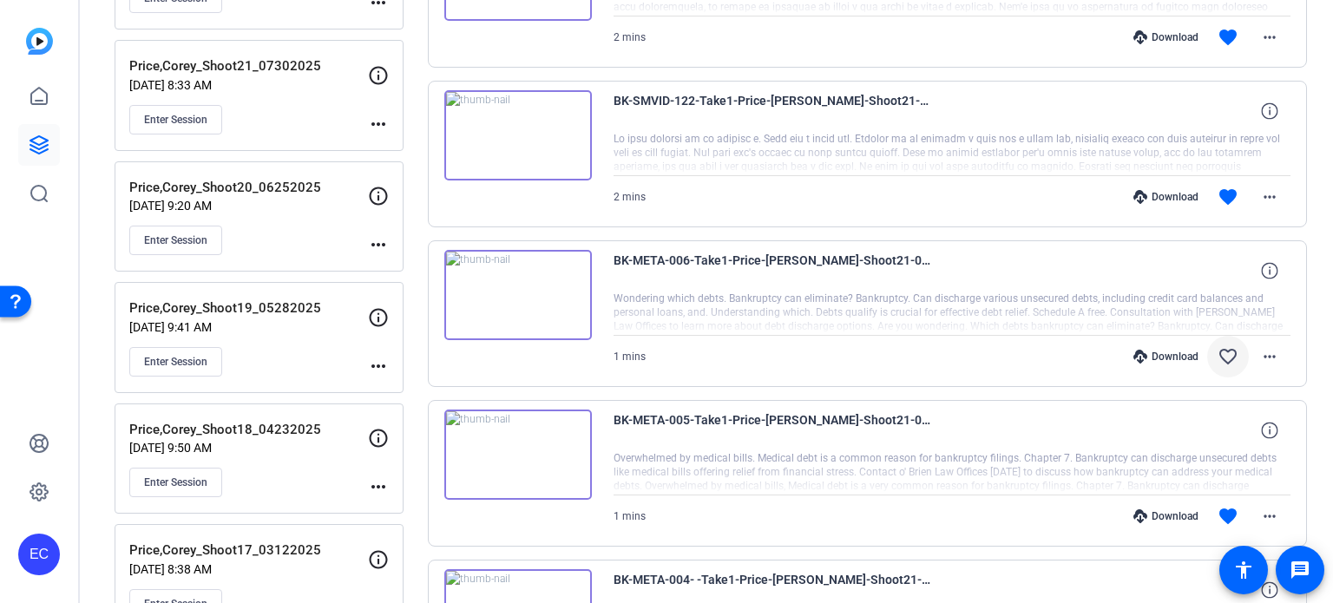
scroll to position [434, 0]
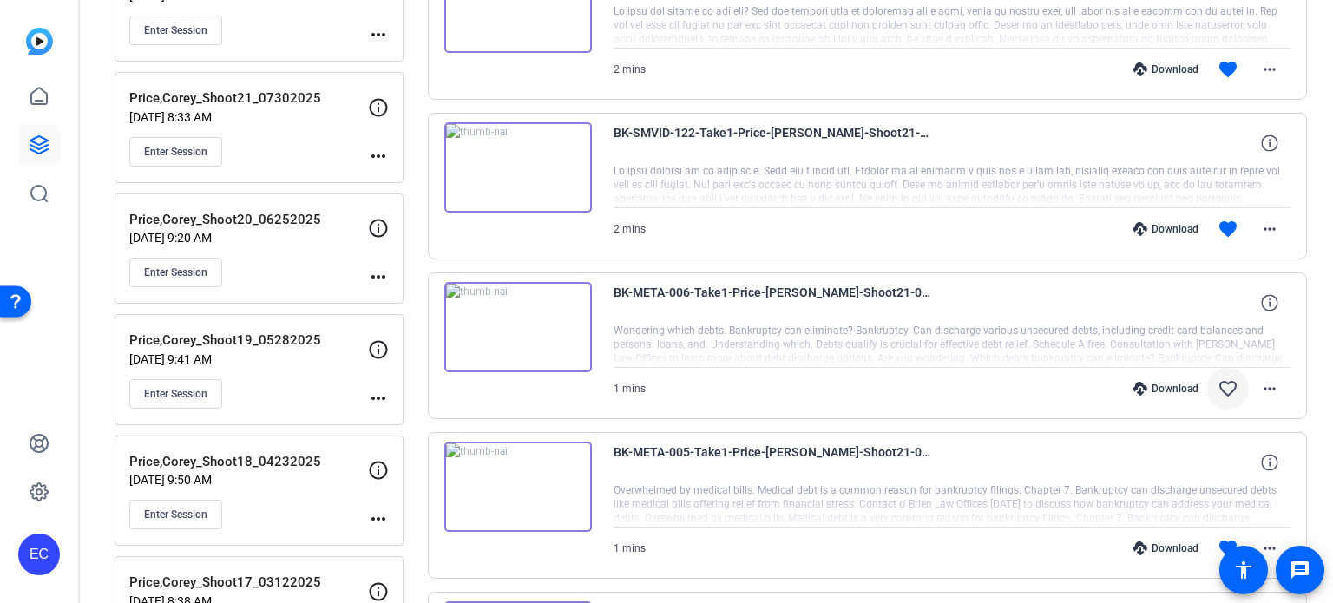
click at [1219, 381] on mat-icon "favorite_border" at bounding box center [1228, 388] width 21 height 21
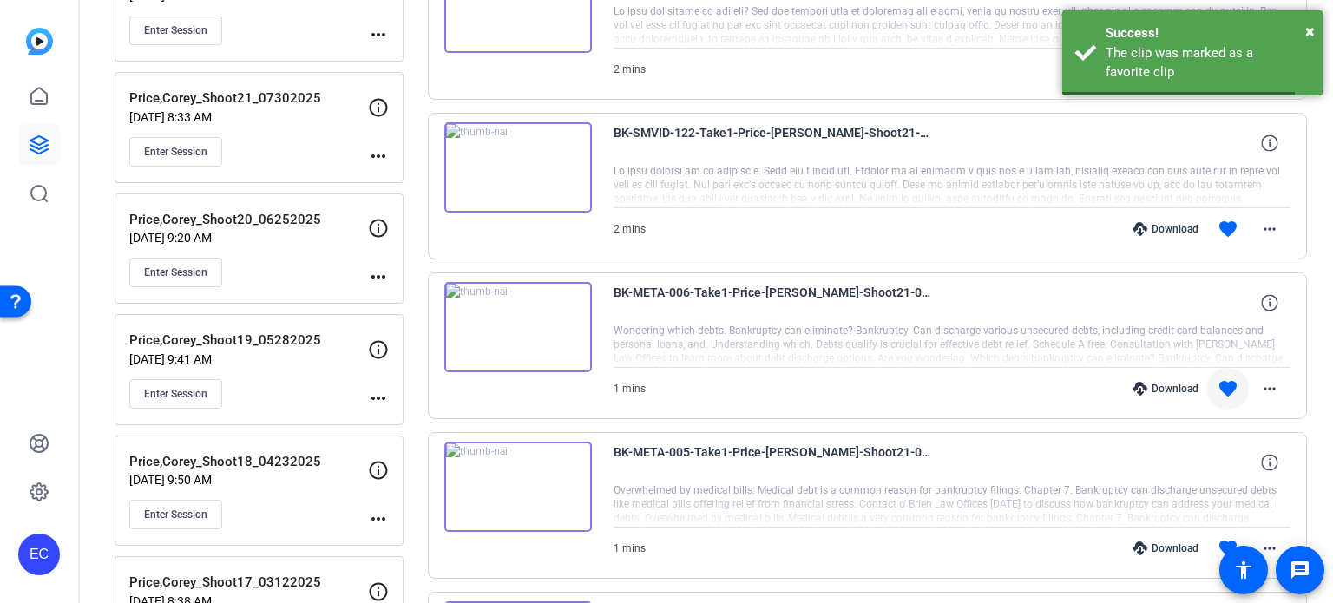
click at [1161, 383] on div "Download" at bounding box center [1166, 389] width 82 height 14
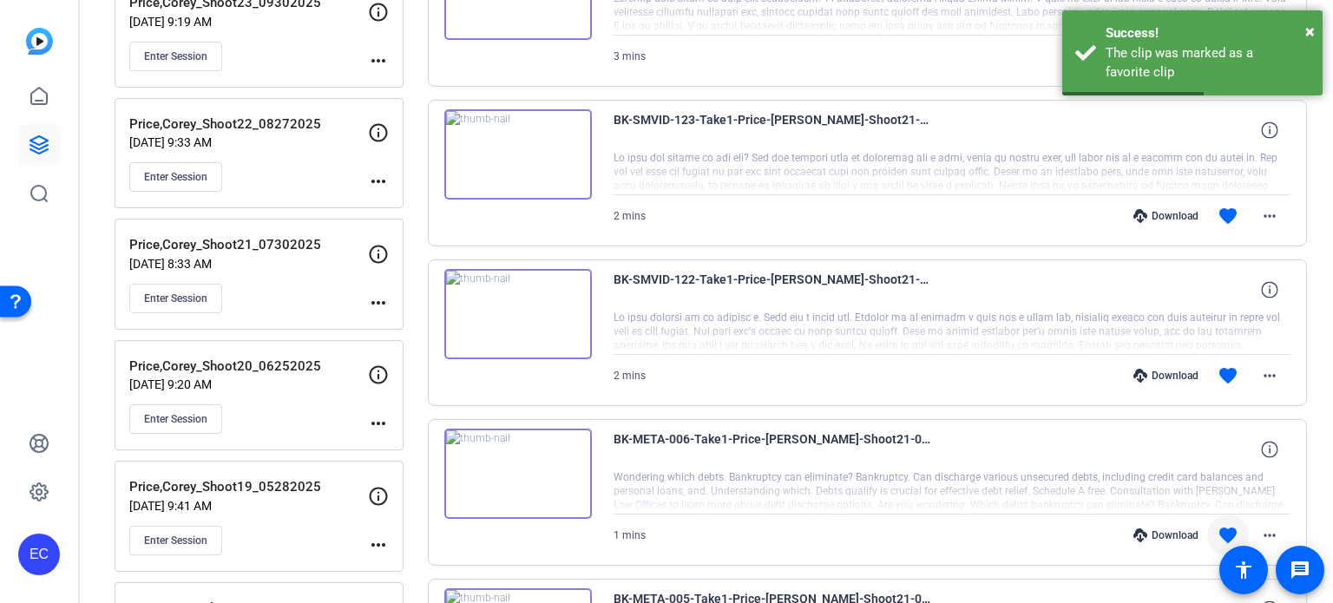
scroll to position [260, 0]
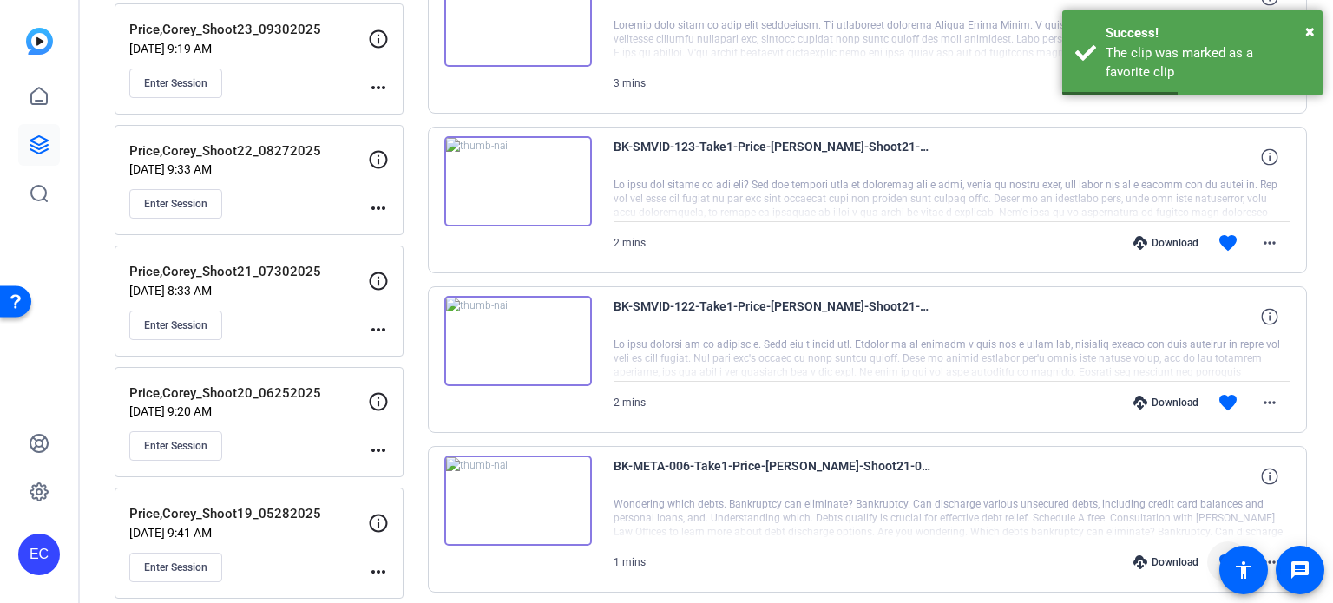
click at [1165, 398] on div "Download" at bounding box center [1166, 403] width 82 height 14
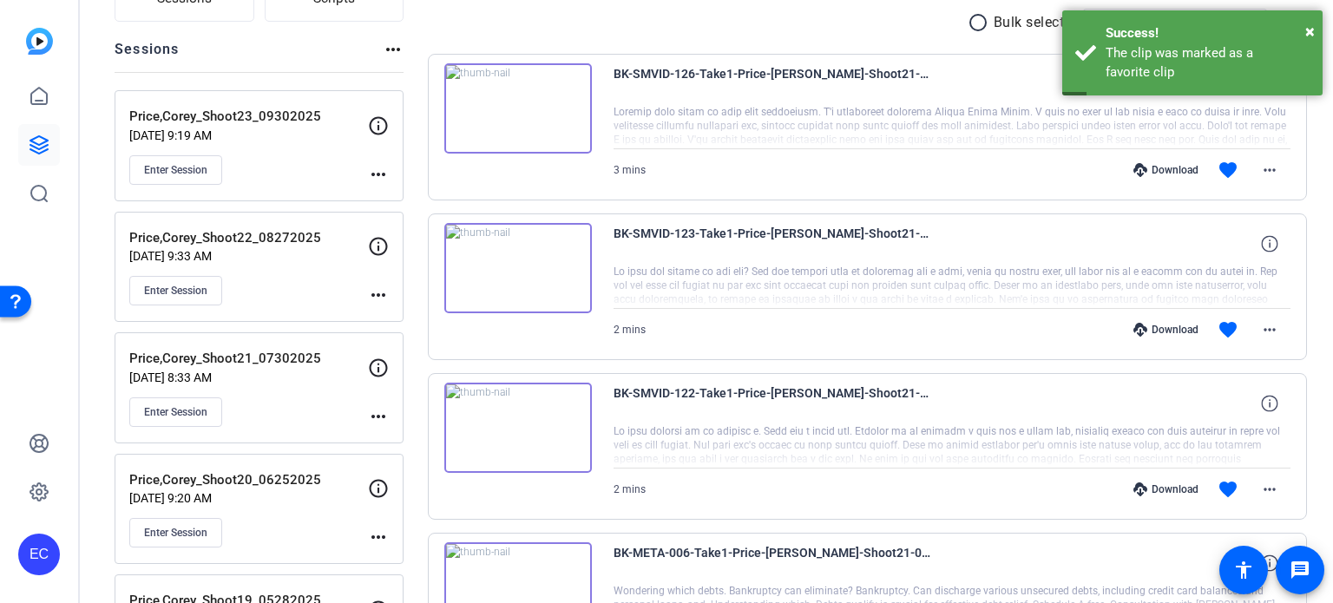
scroll to position [87, 0]
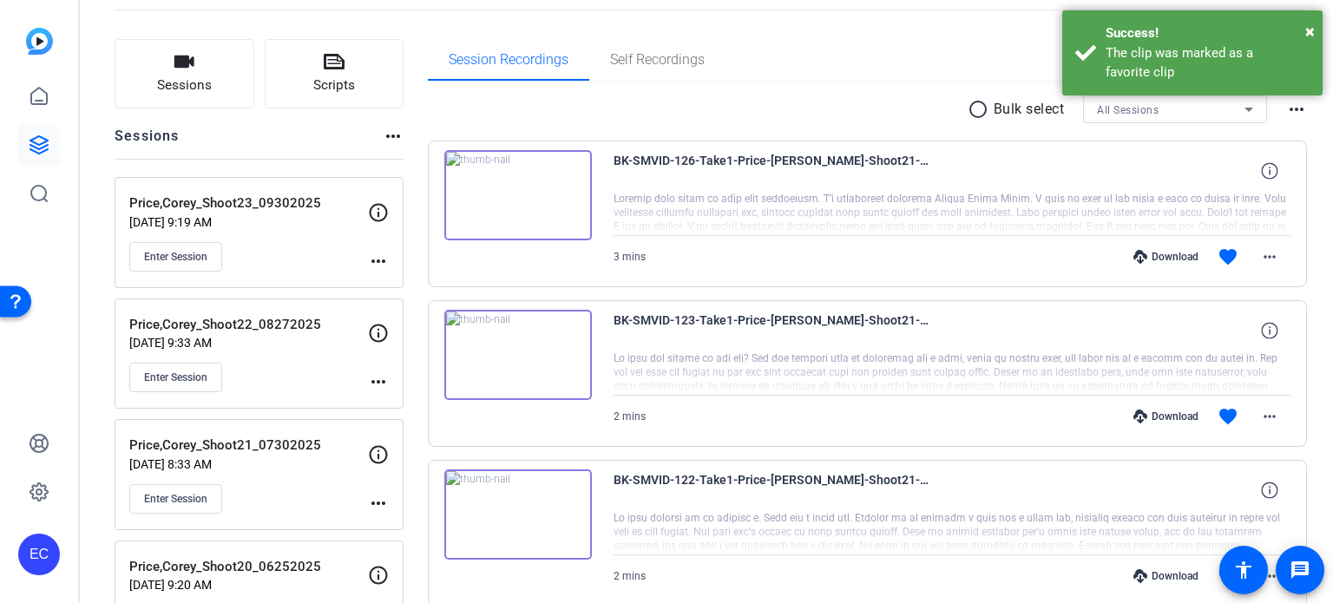
click at [1163, 411] on div "Download" at bounding box center [1166, 417] width 82 height 14
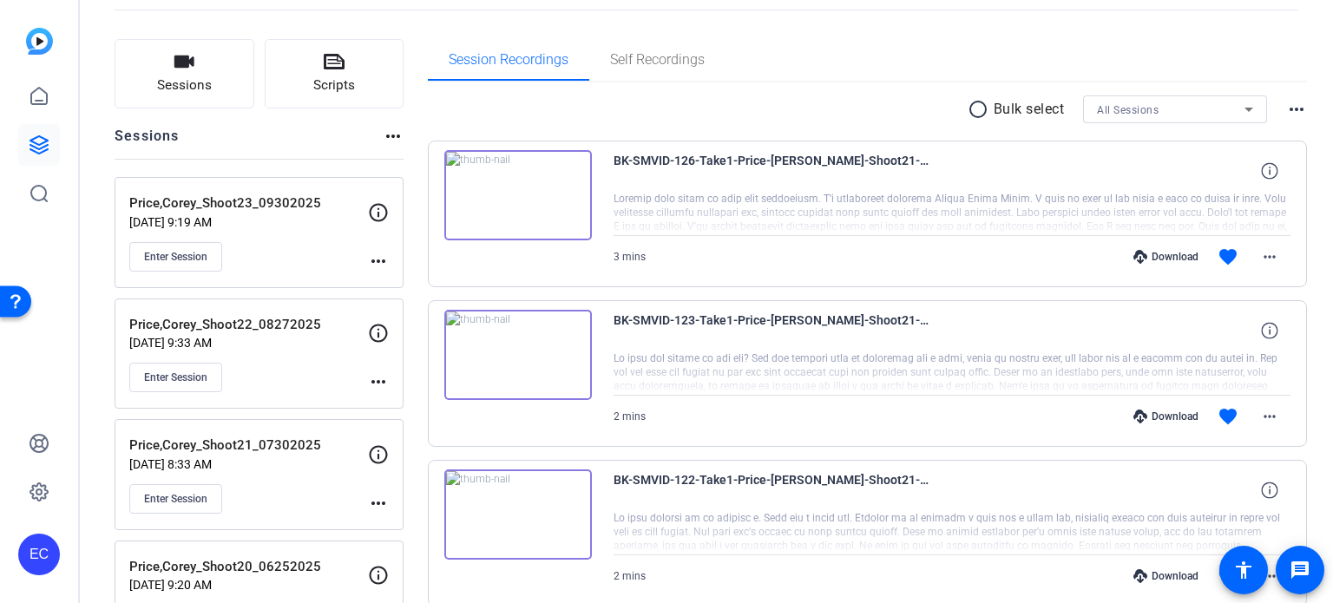
scroll to position [0, 0]
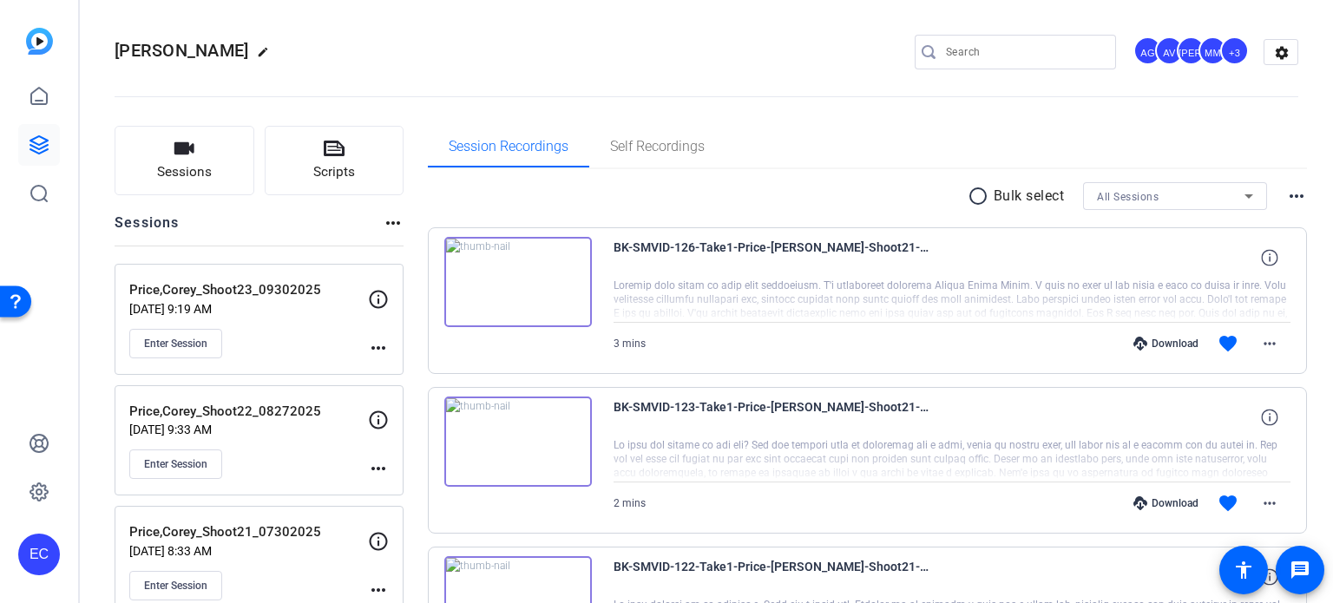
click at [1160, 339] on div "Download" at bounding box center [1166, 344] width 82 height 14
click at [382, 342] on mat-icon "more_horiz" at bounding box center [378, 348] width 21 height 21
click at [392, 374] on span "Edit Session" at bounding box center [421, 372] width 79 height 21
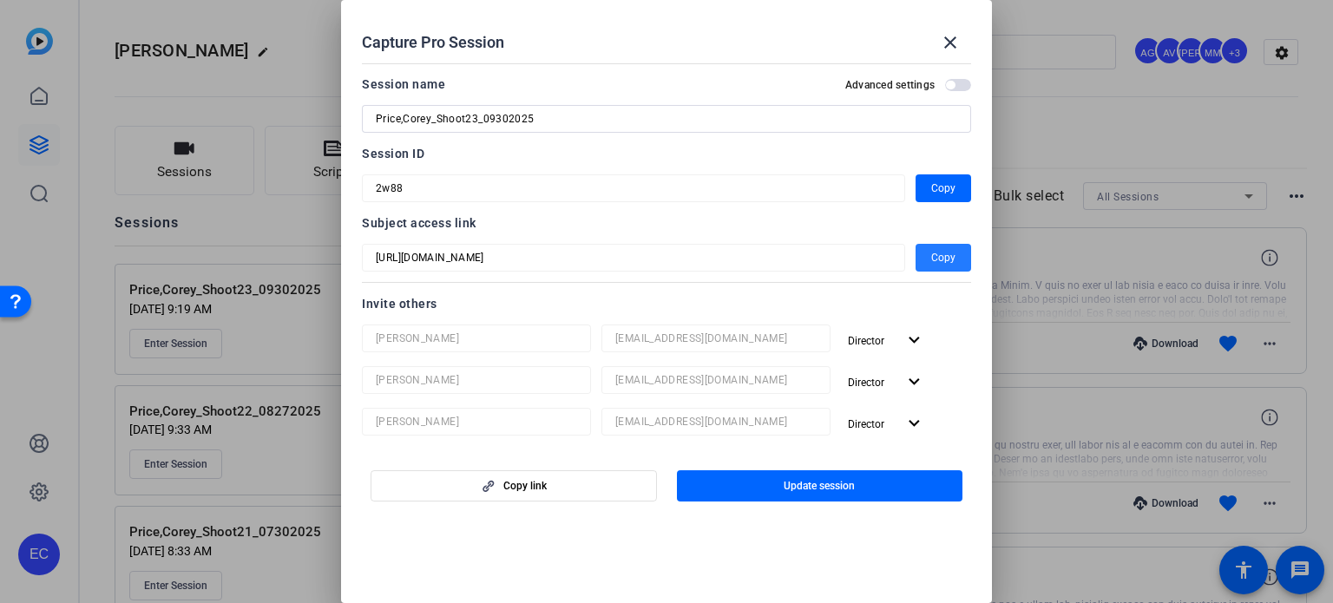
click at [931, 254] on span "Copy" at bounding box center [943, 257] width 24 height 21
click at [931, 255] on span "Copy" at bounding box center [943, 257] width 24 height 21
click at [950, 41] on mat-icon "close" at bounding box center [950, 42] width 21 height 21
